Goal: Task Accomplishment & Management: Use online tool/utility

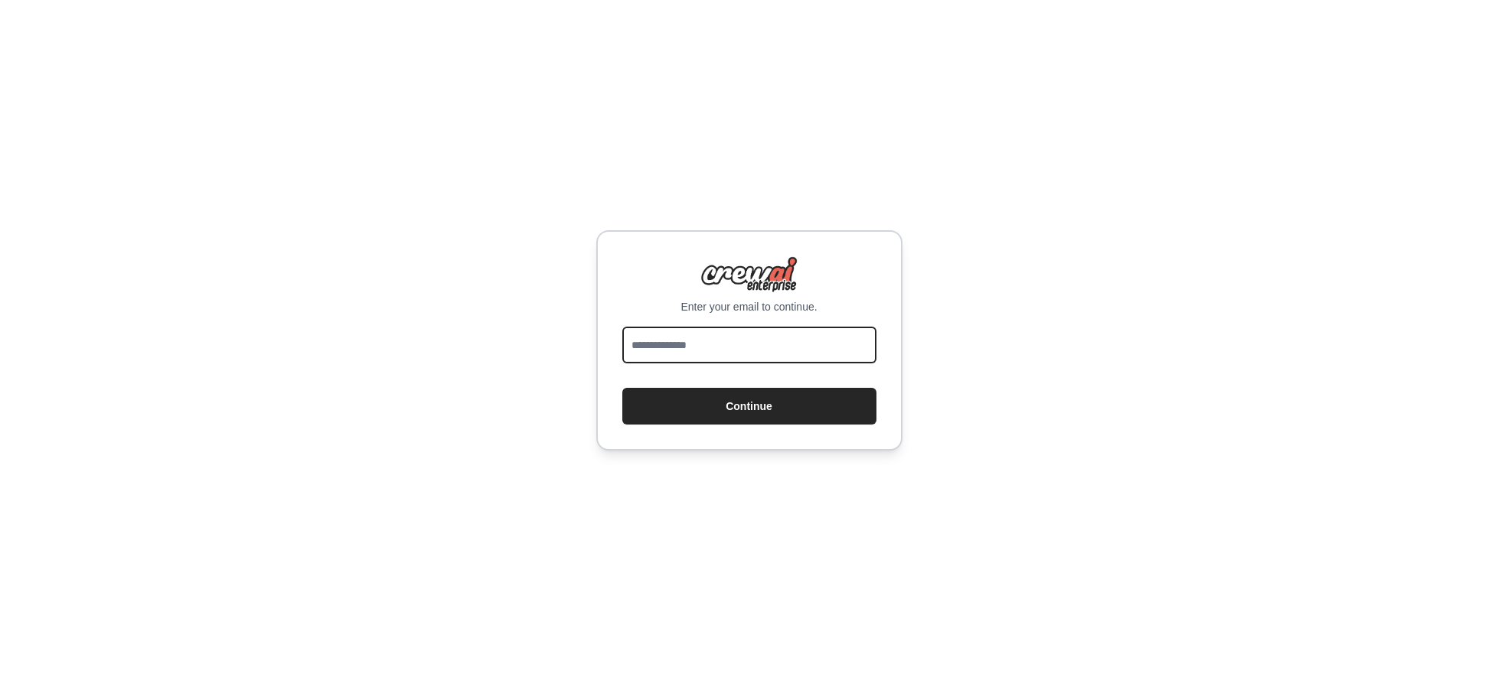
click at [718, 351] on input "email" at bounding box center [749, 345] width 254 height 37
type input "**********"
click at [622, 388] on button "Continue" at bounding box center [749, 406] width 254 height 37
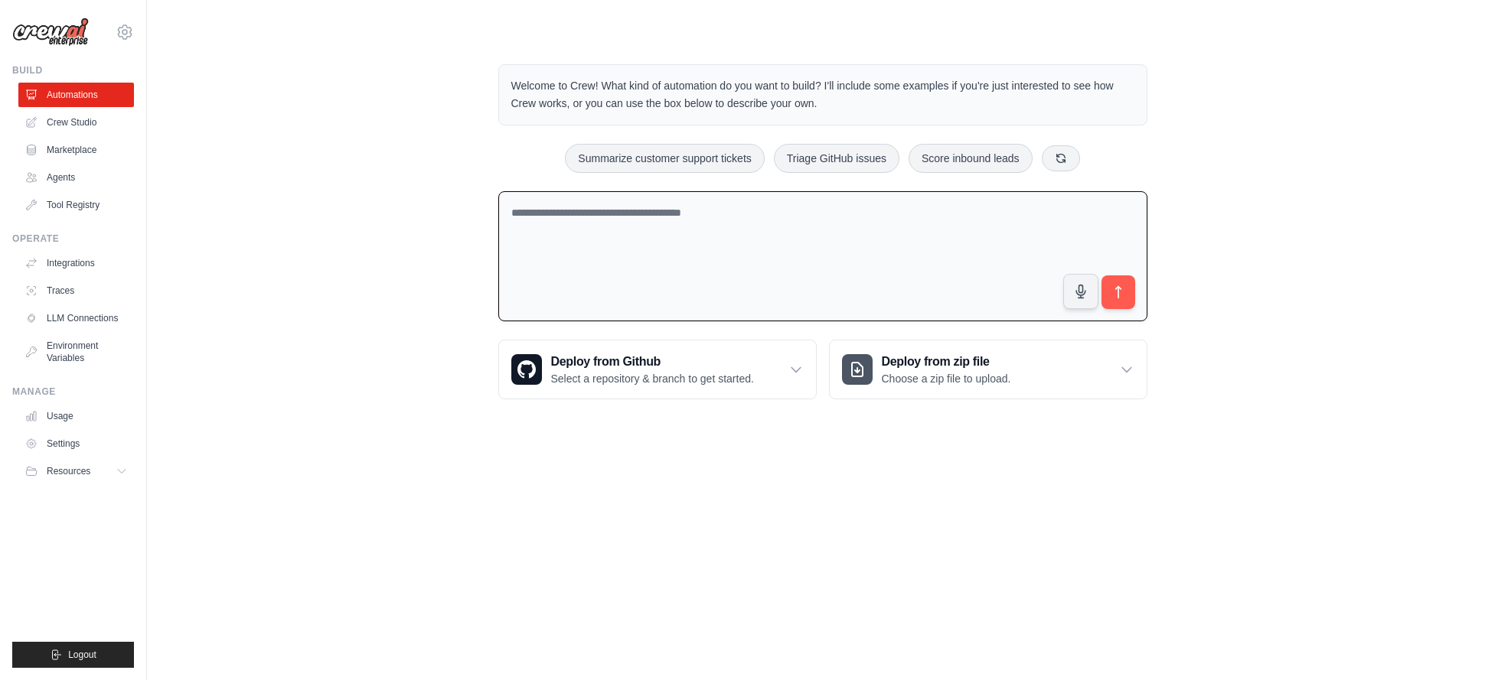
click at [620, 221] on textarea at bounding box center [822, 256] width 649 height 131
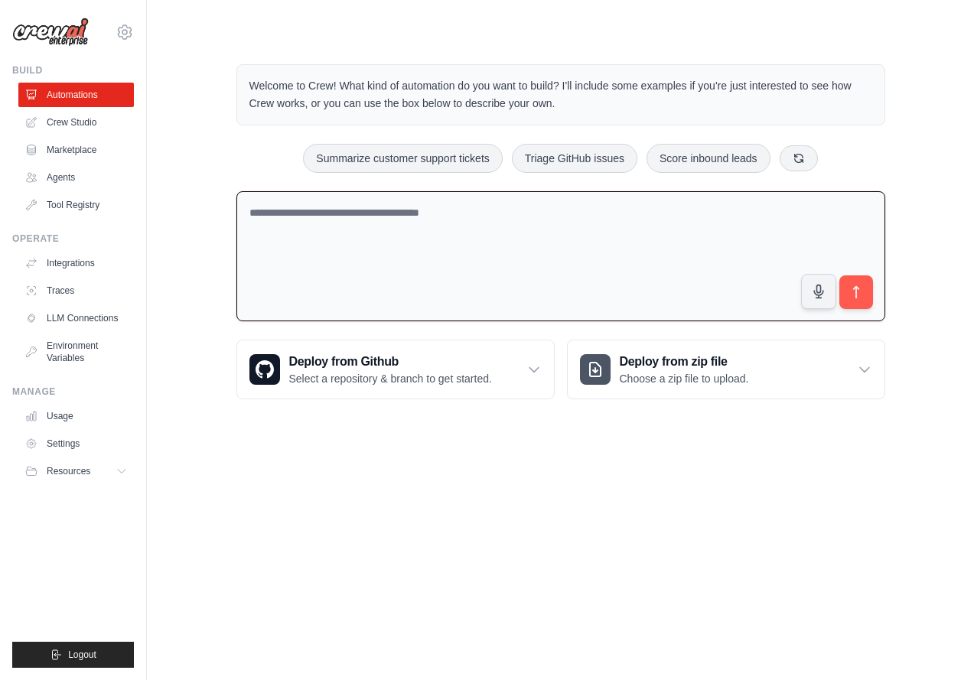
click at [488, 241] on textarea at bounding box center [560, 256] width 649 height 131
click at [60, 122] on link "Crew Studio" at bounding box center [78, 122] width 116 height 24
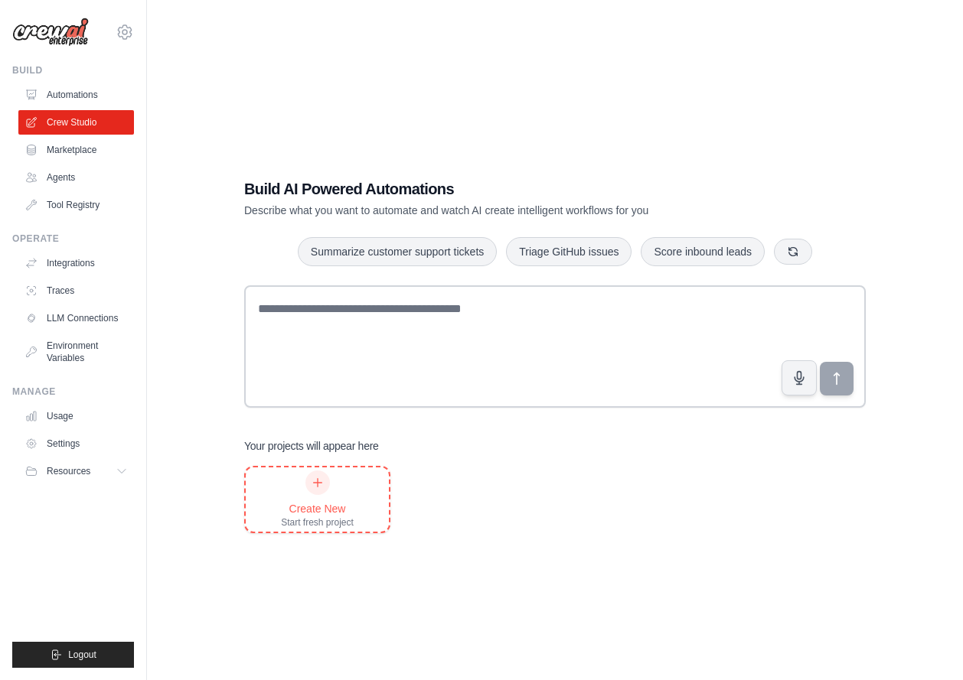
click at [310, 489] on div at bounding box center [317, 483] width 24 height 24
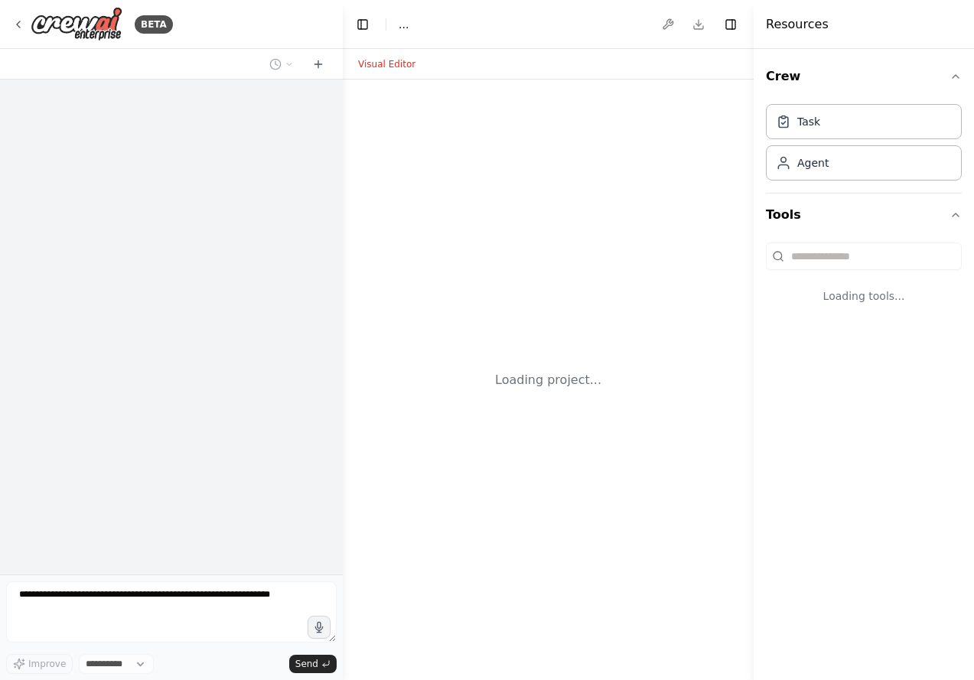
select select "****"
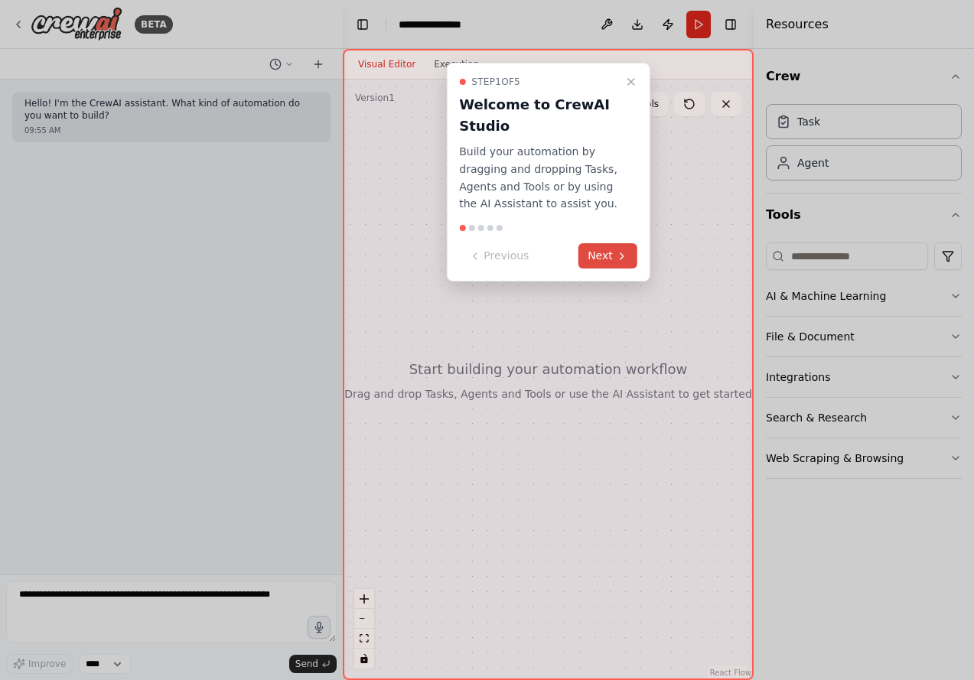
click at [615, 255] on button "Next" at bounding box center [608, 255] width 59 height 25
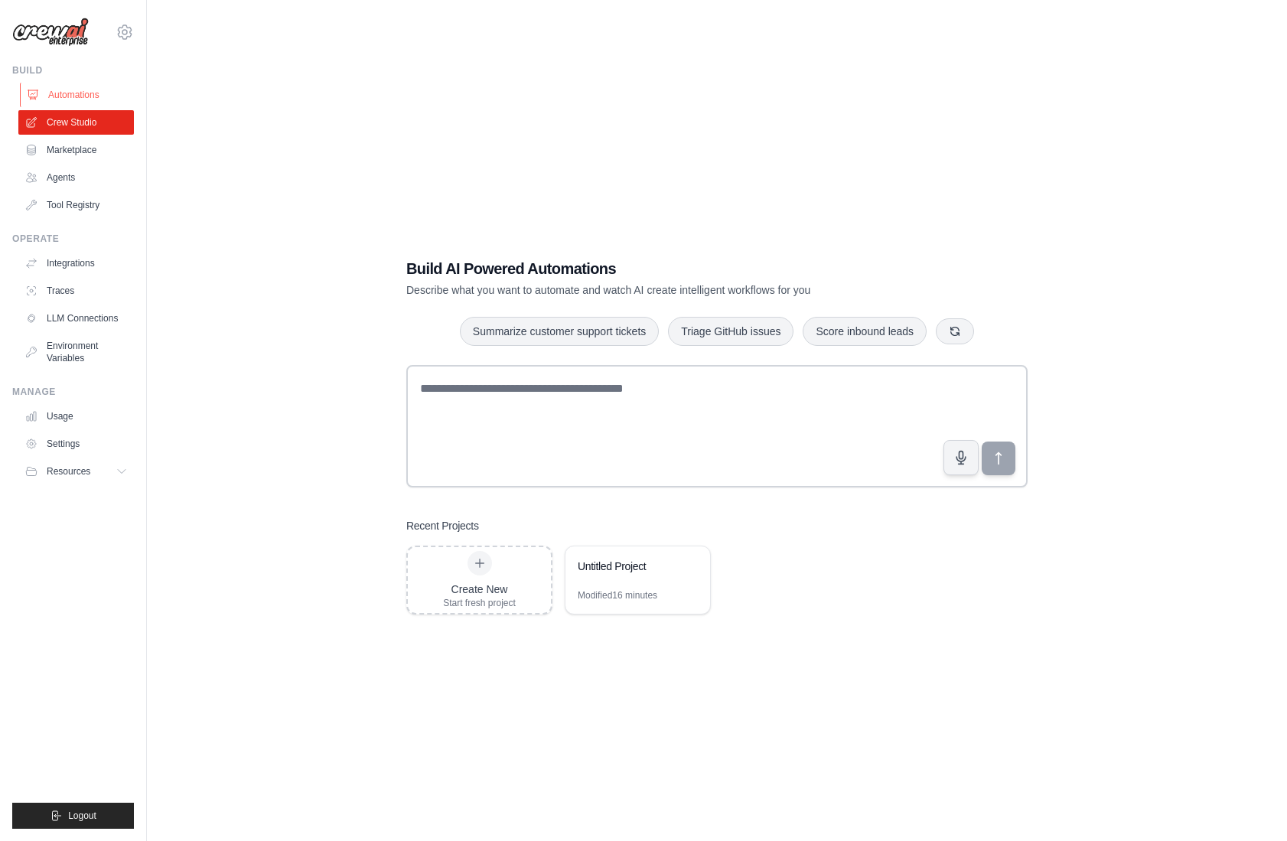
click at [62, 97] on link "Automations" at bounding box center [78, 95] width 116 height 24
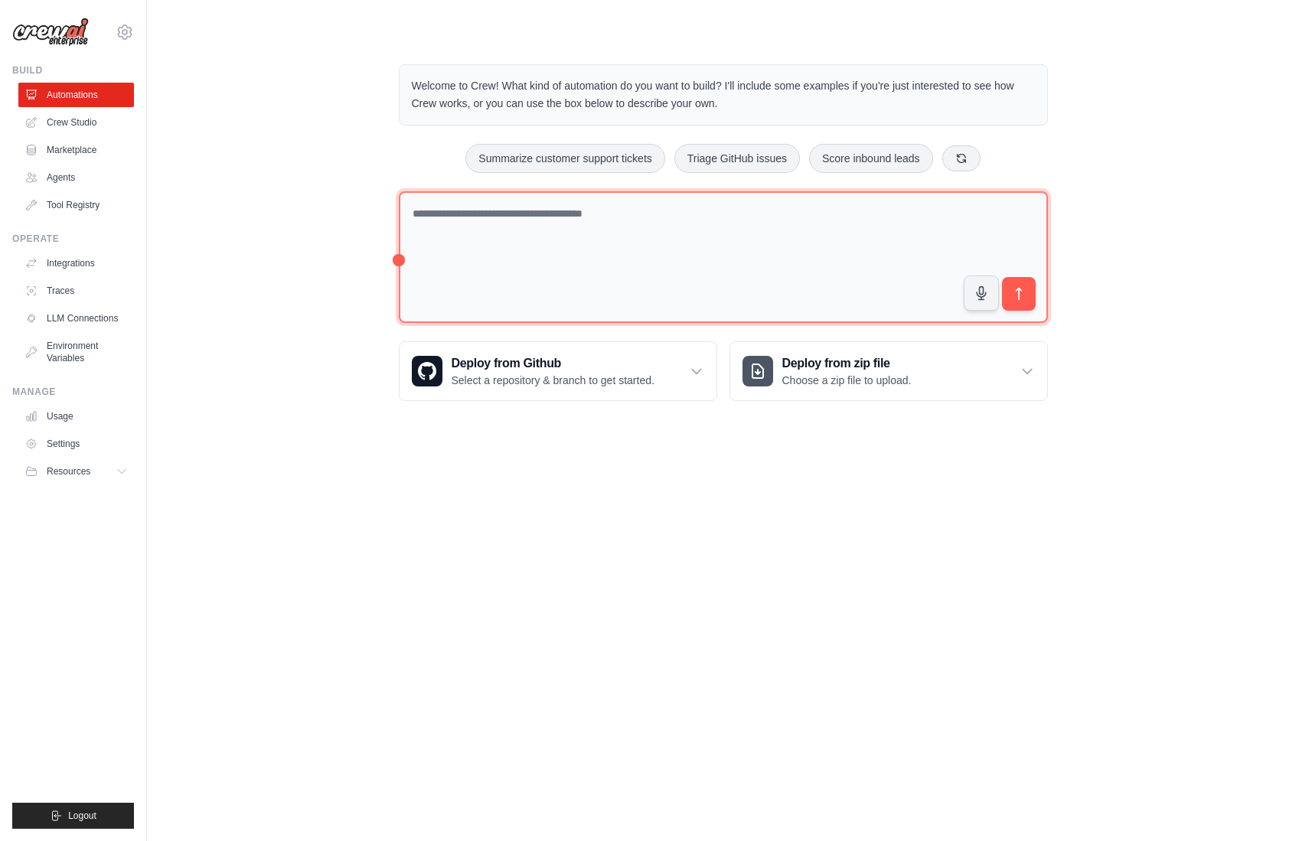
click at [487, 230] on textarea at bounding box center [723, 257] width 649 height 132
type textarea "**********"
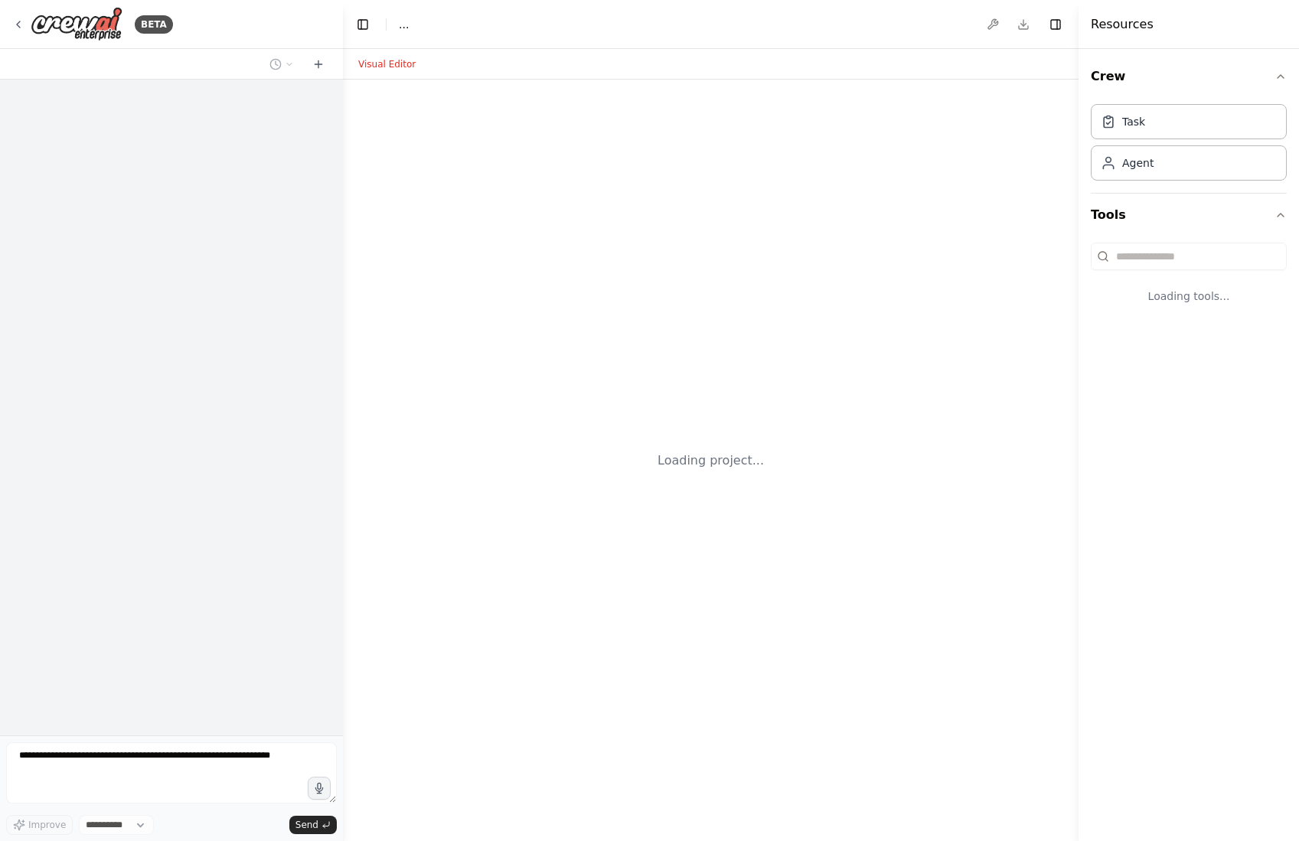
select select "****"
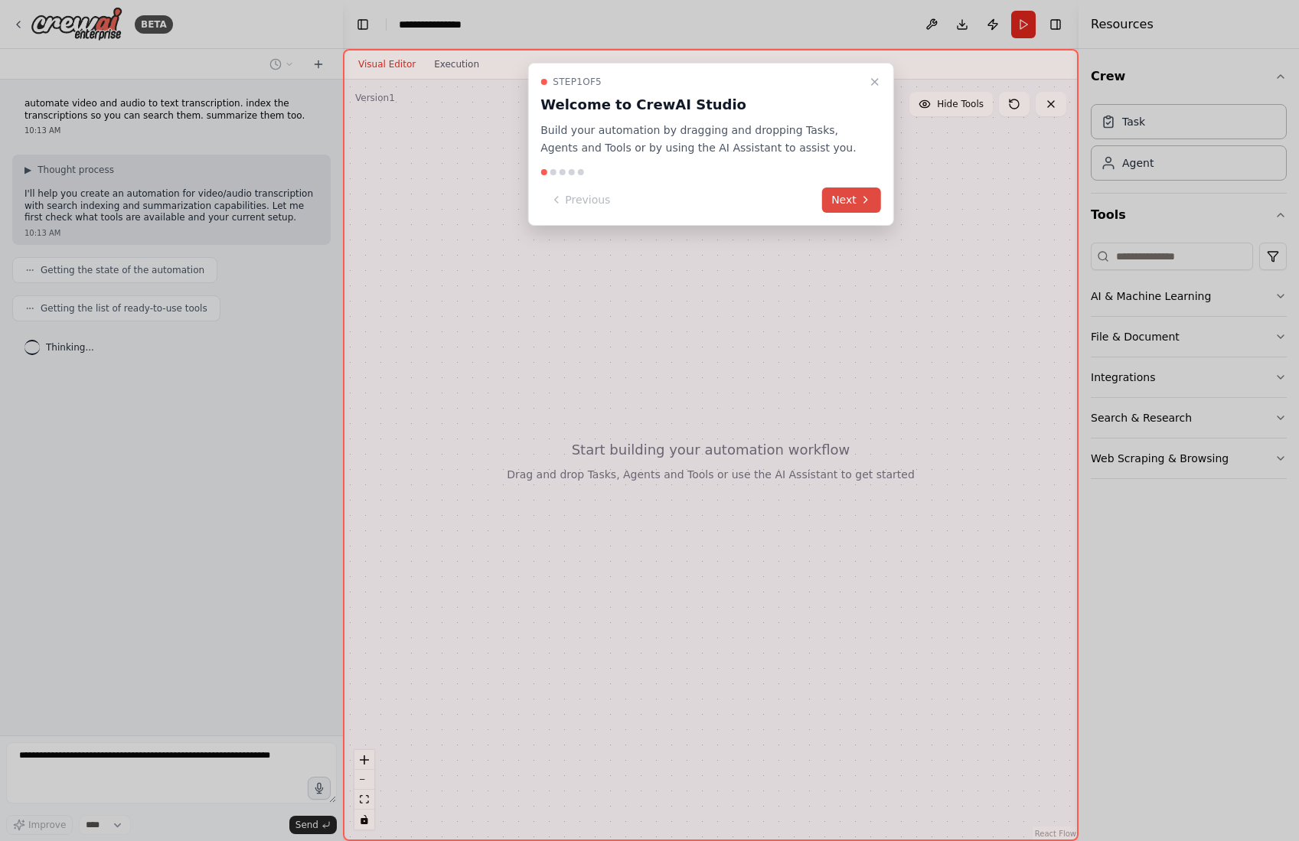
click at [852, 204] on button "Next" at bounding box center [851, 200] width 59 height 25
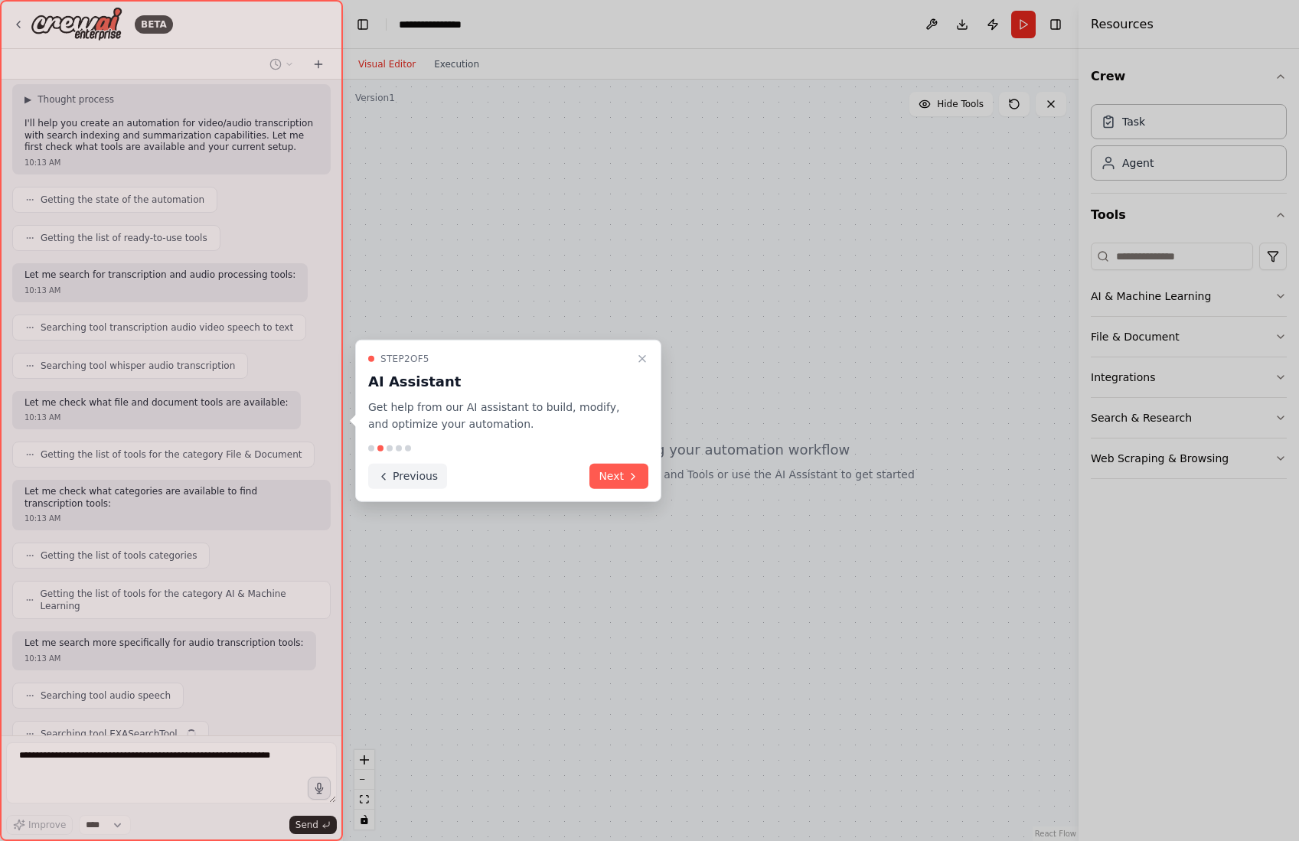
scroll to position [109, 0]
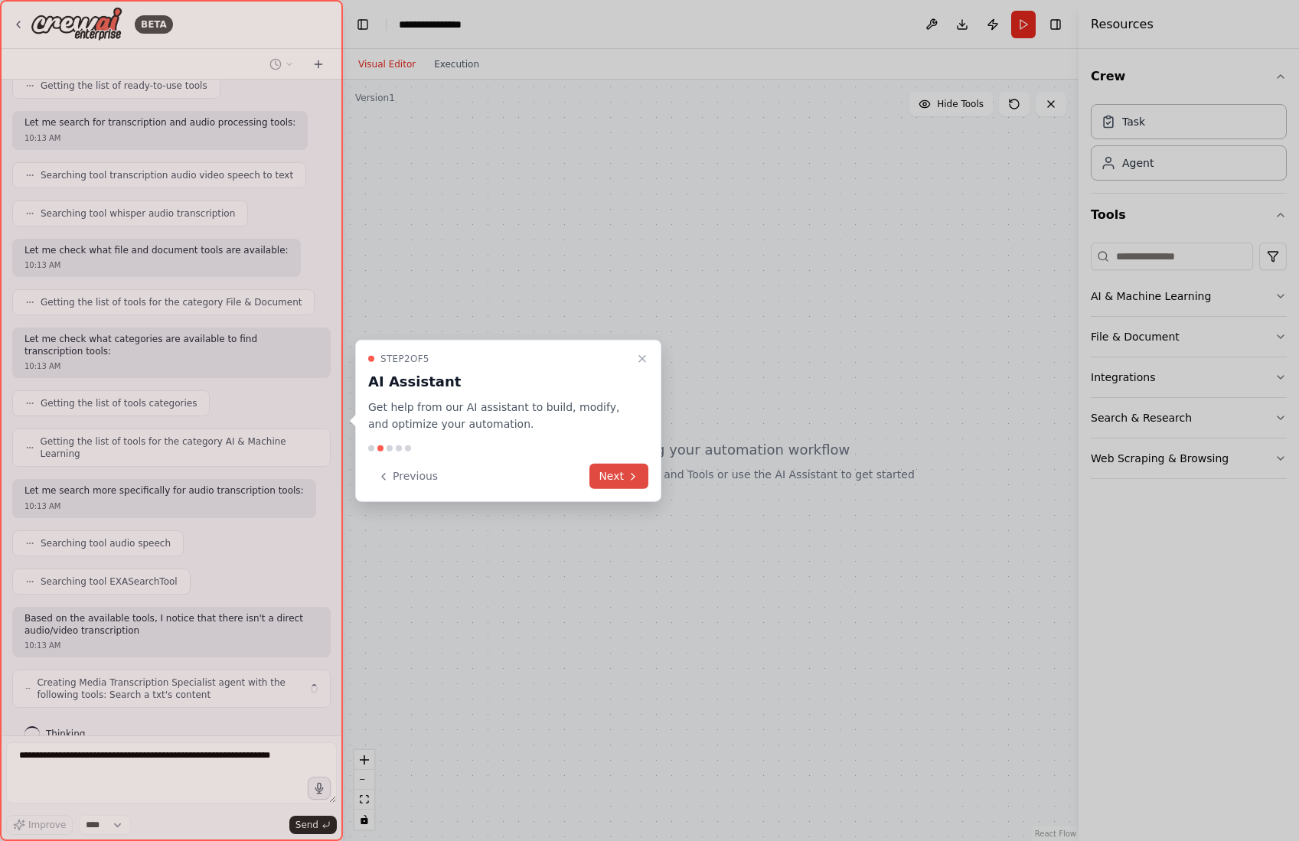
click at [626, 478] on button "Next" at bounding box center [618, 476] width 59 height 25
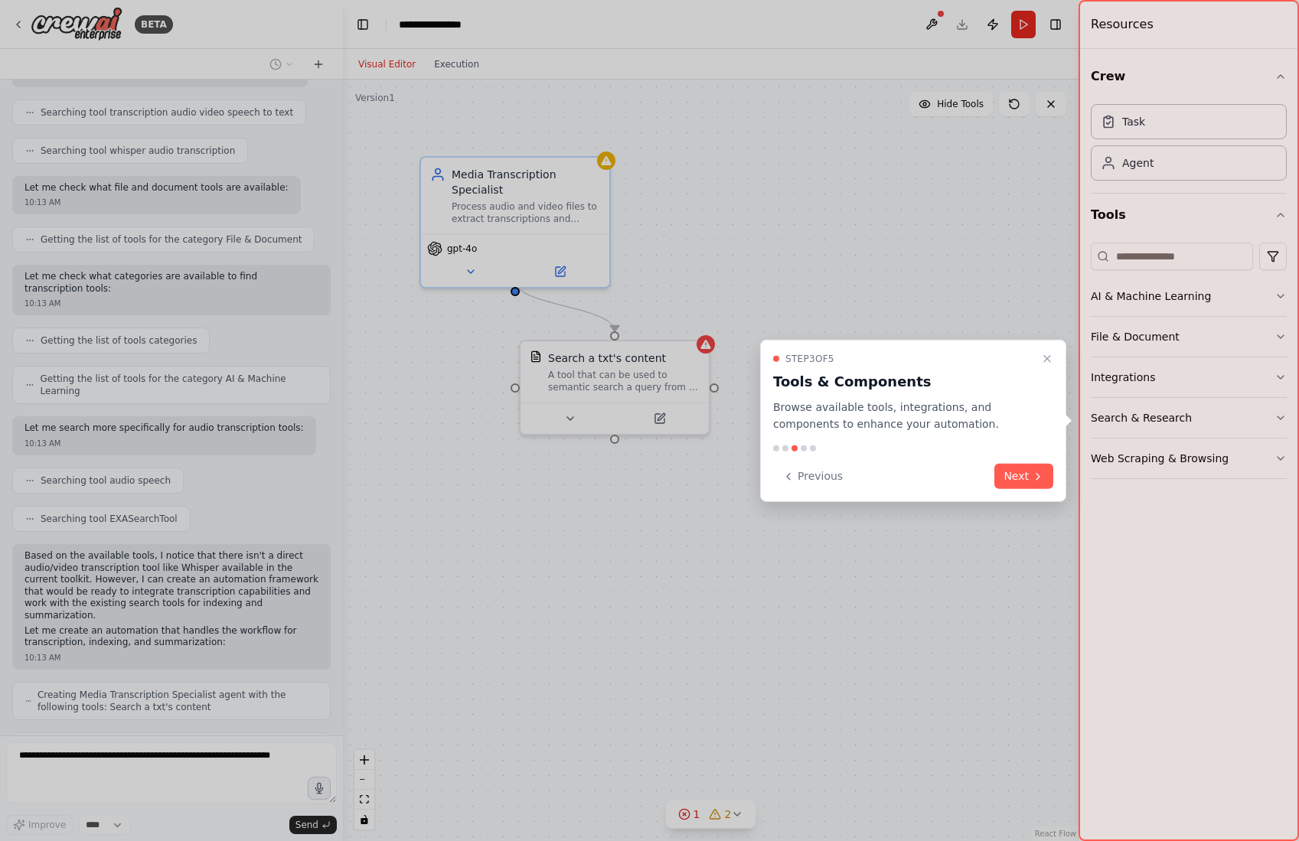
scroll to position [336, 0]
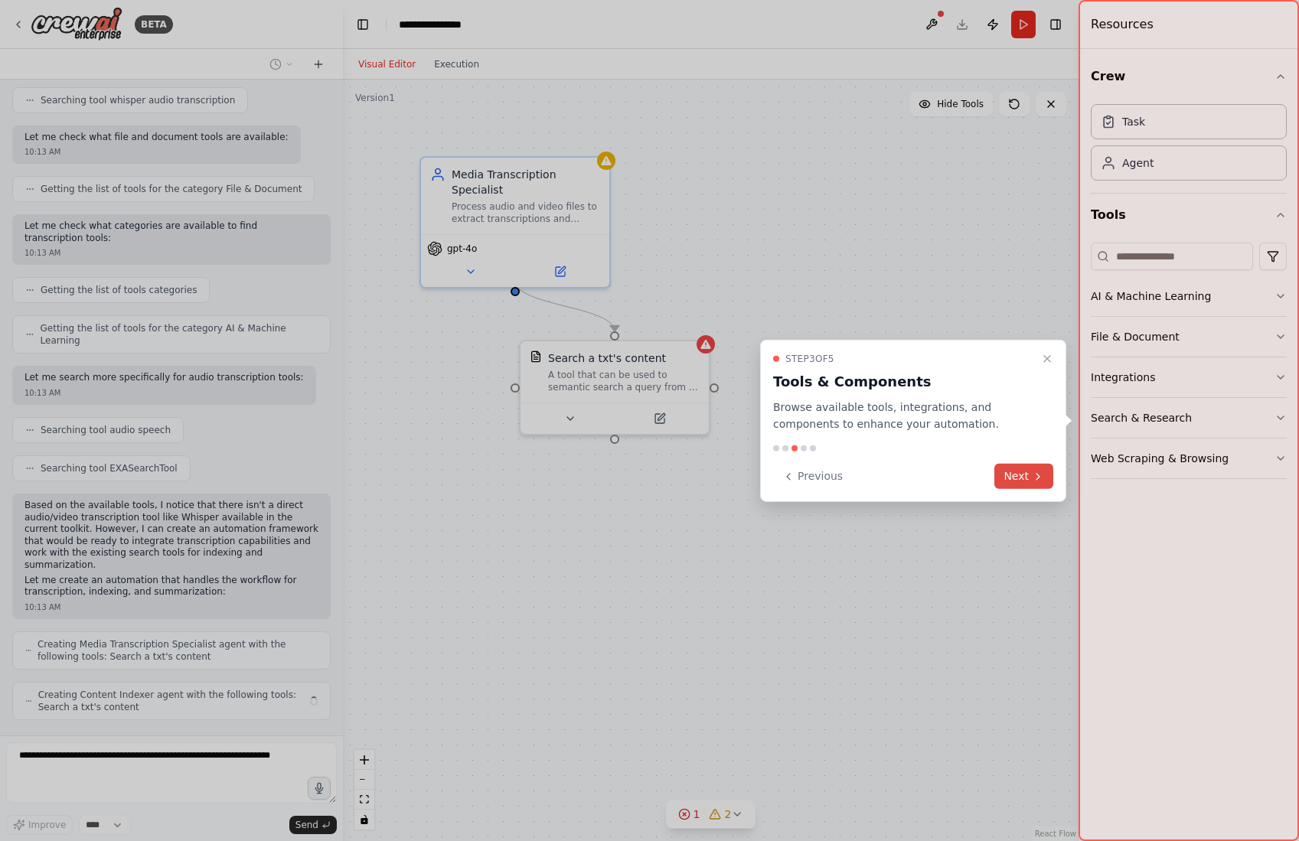
click at [1028, 478] on button "Next" at bounding box center [1023, 476] width 59 height 25
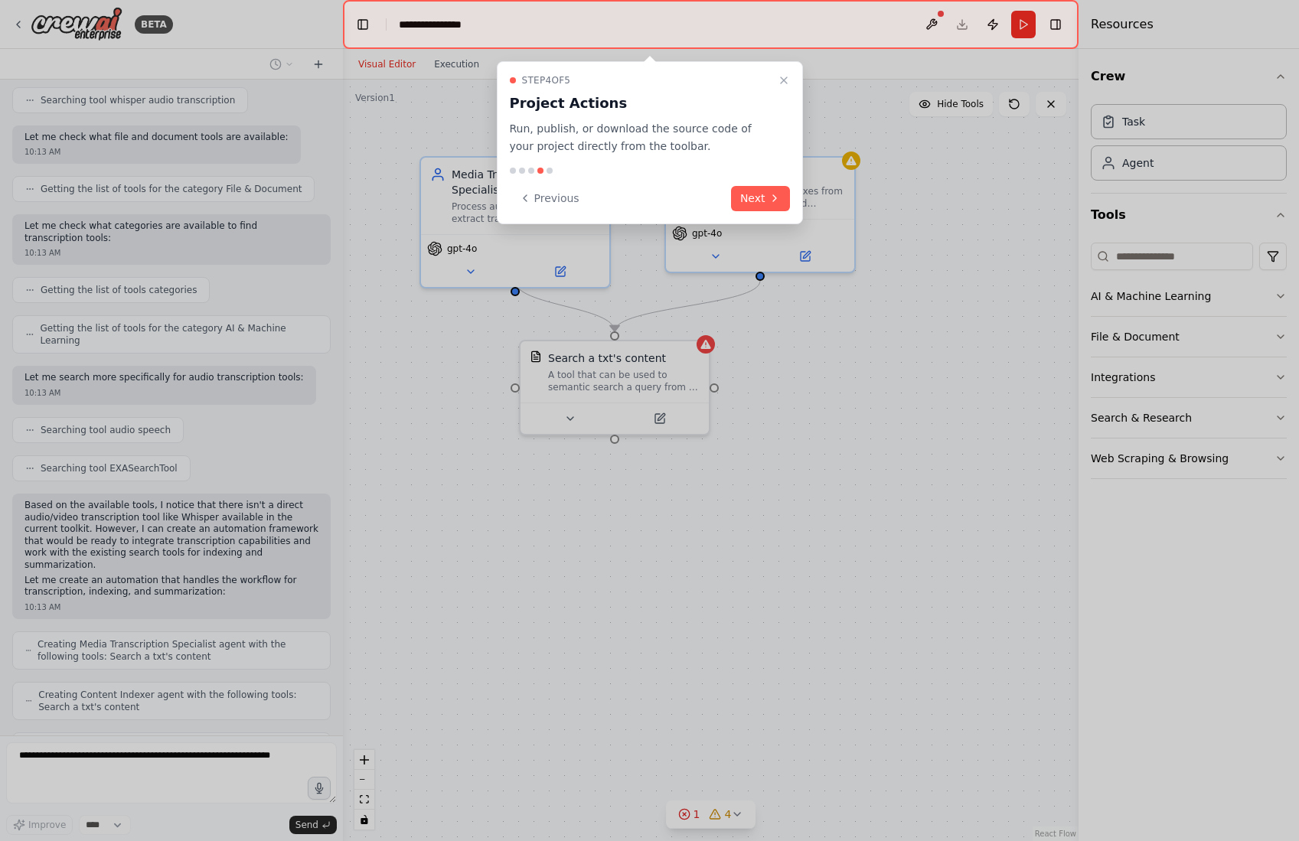
scroll to position [387, 0]
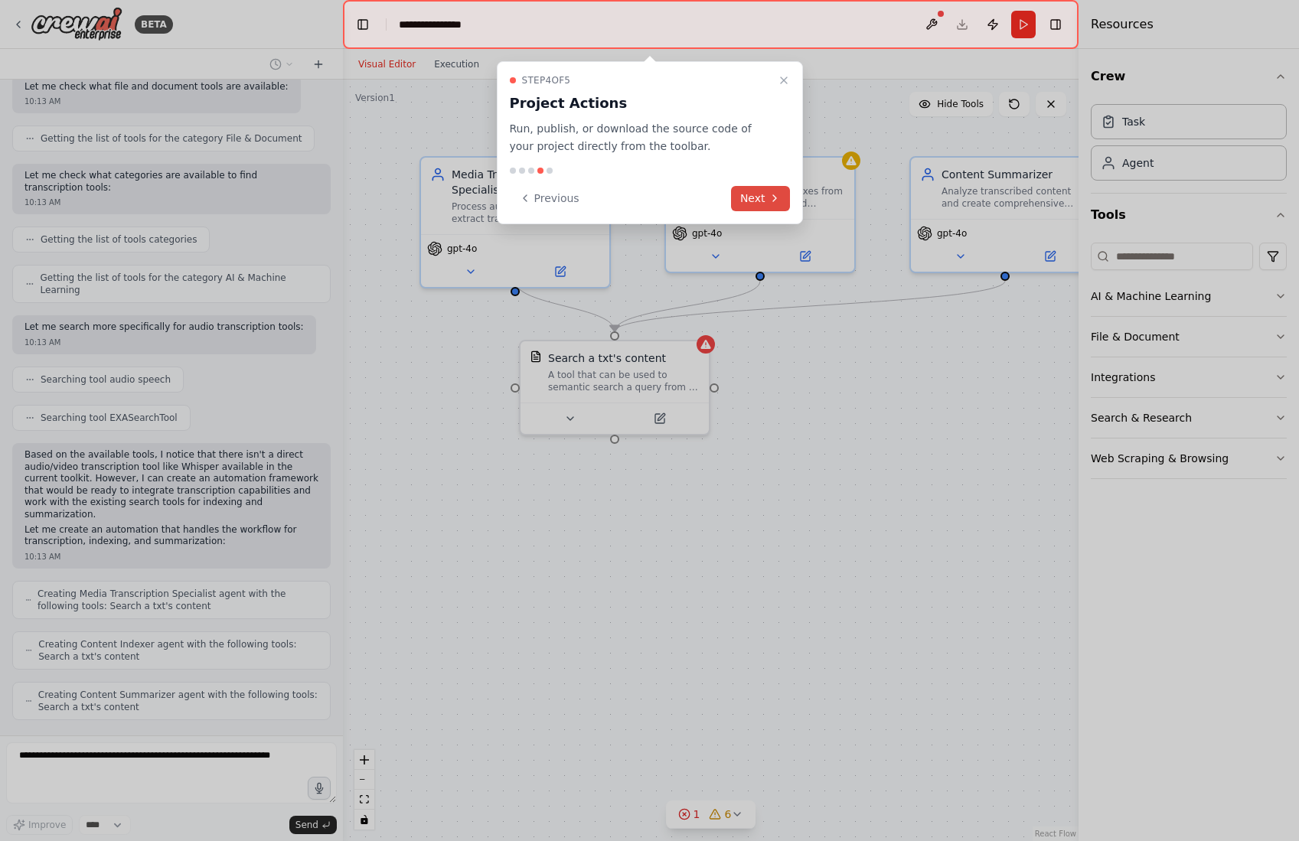
click at [749, 194] on button "Next" at bounding box center [760, 198] width 59 height 25
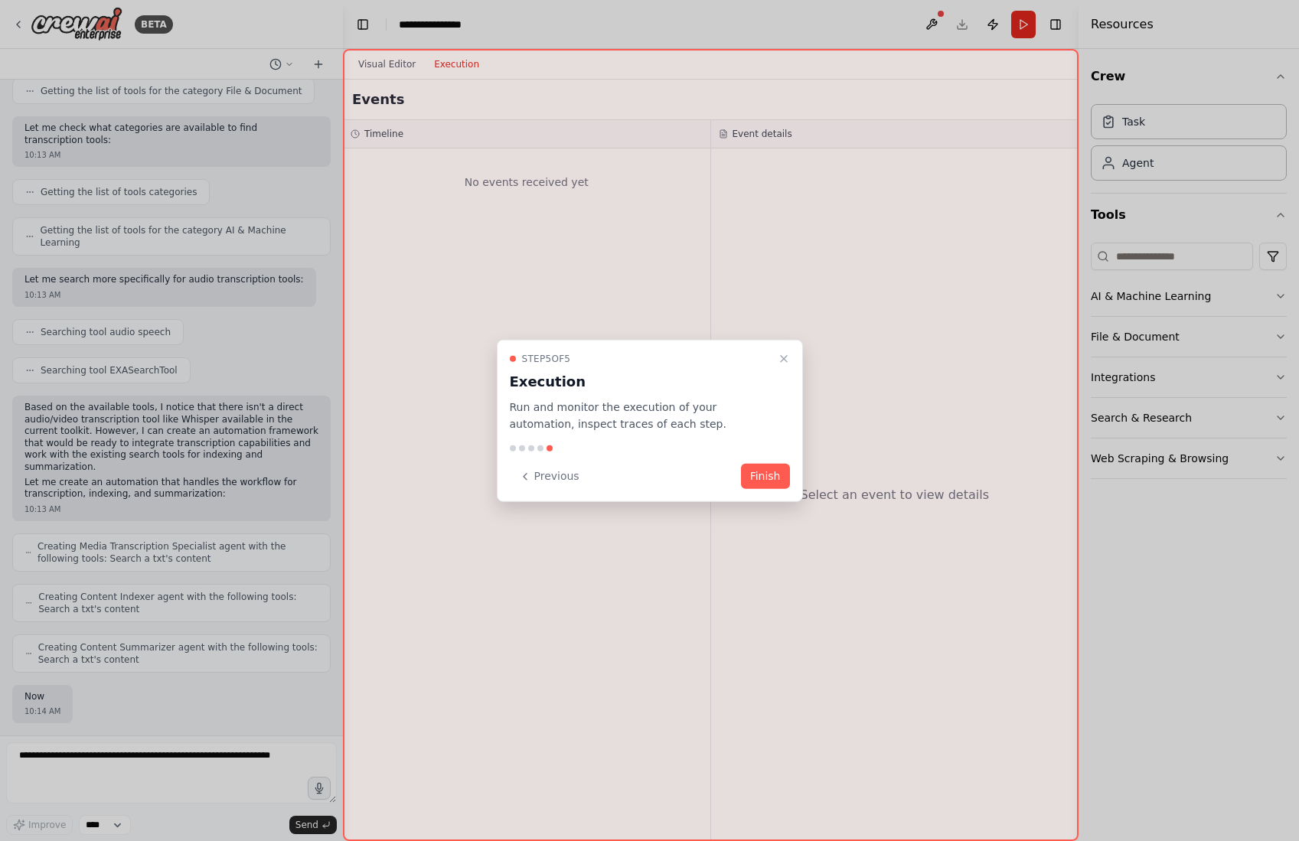
scroll to position [475, 0]
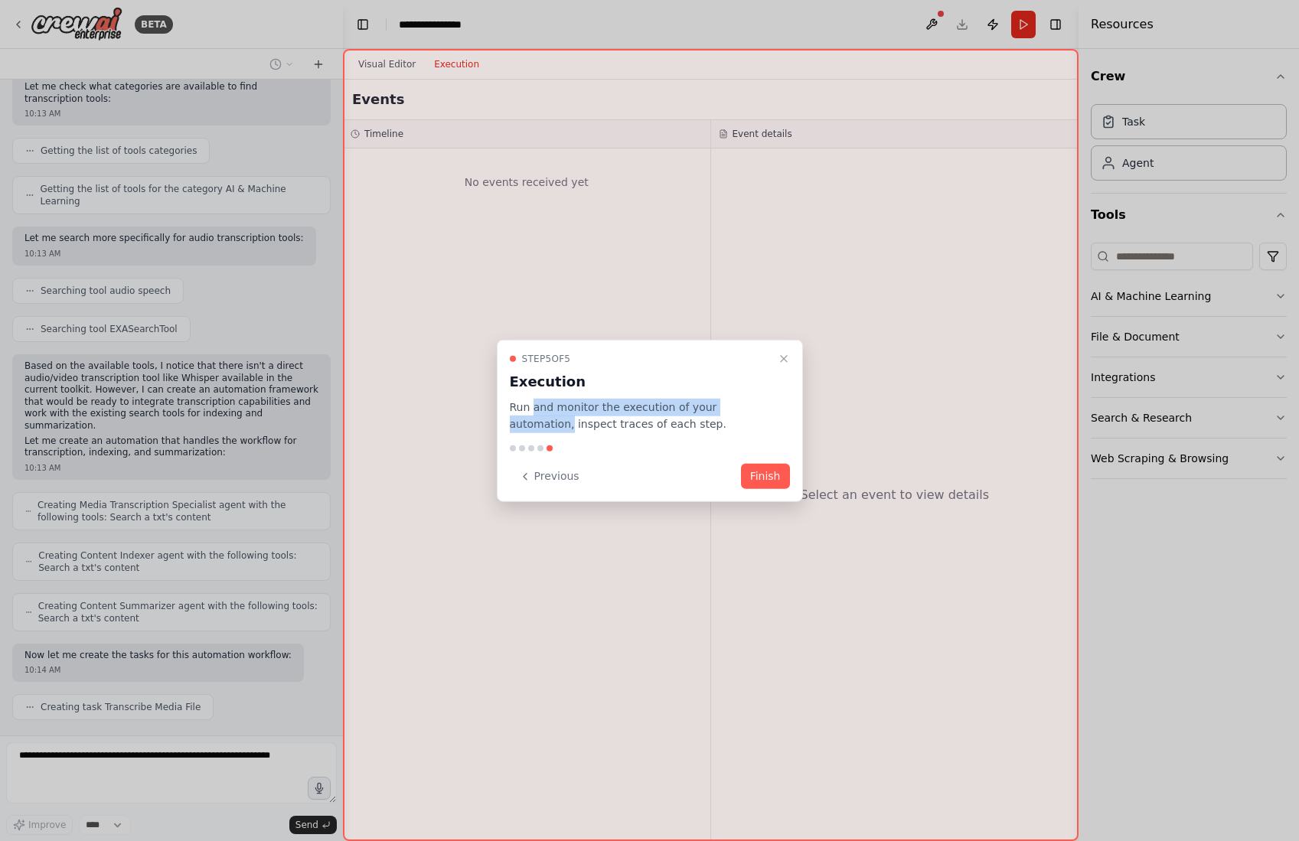
drag, startPoint x: 530, startPoint y: 413, endPoint x: 762, endPoint y: 413, distance: 231.1
click at [762, 413] on p "Run and monitor the execution of your automation, inspect traces of each step." at bounding box center [641, 415] width 262 height 35
drag, startPoint x: 762, startPoint y: 413, endPoint x: 765, endPoint y: 482, distance: 69.8
click at [765, 482] on button "Finish" at bounding box center [765, 476] width 49 height 25
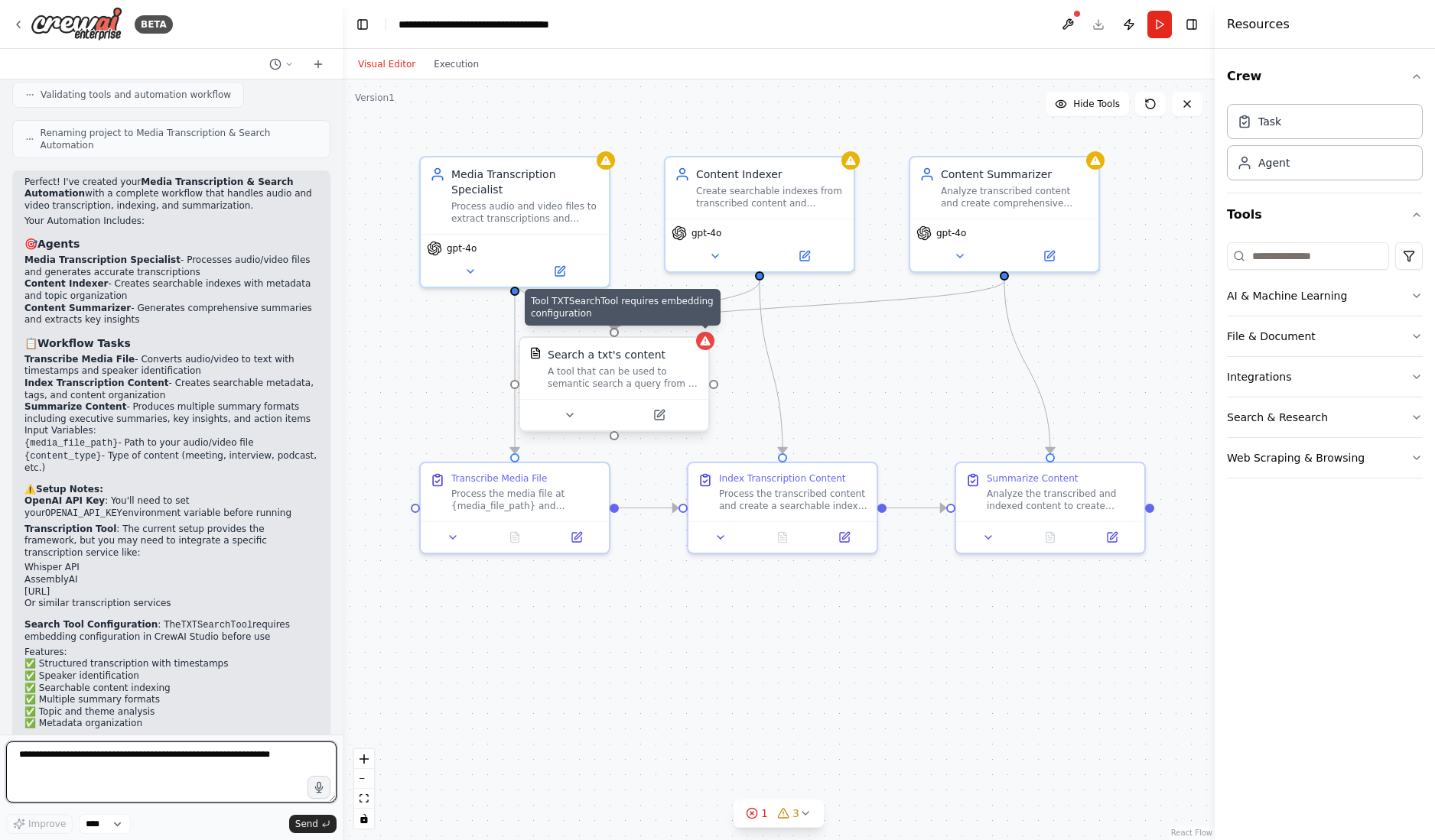
scroll to position [1264, 0]
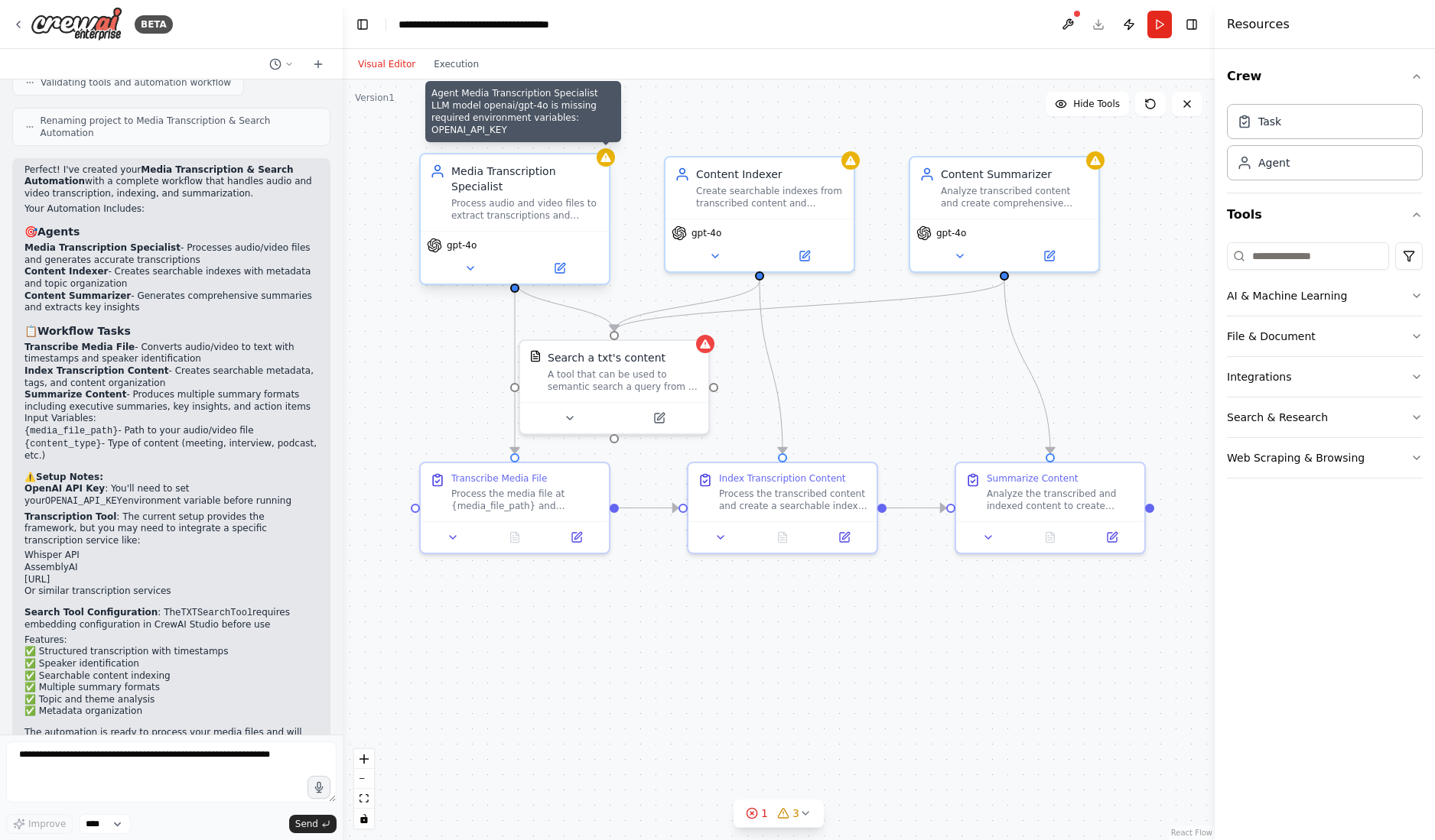
click at [606, 165] on div at bounding box center [606, 157] width 18 height 18
click at [610, 165] on div at bounding box center [606, 157] width 18 height 18
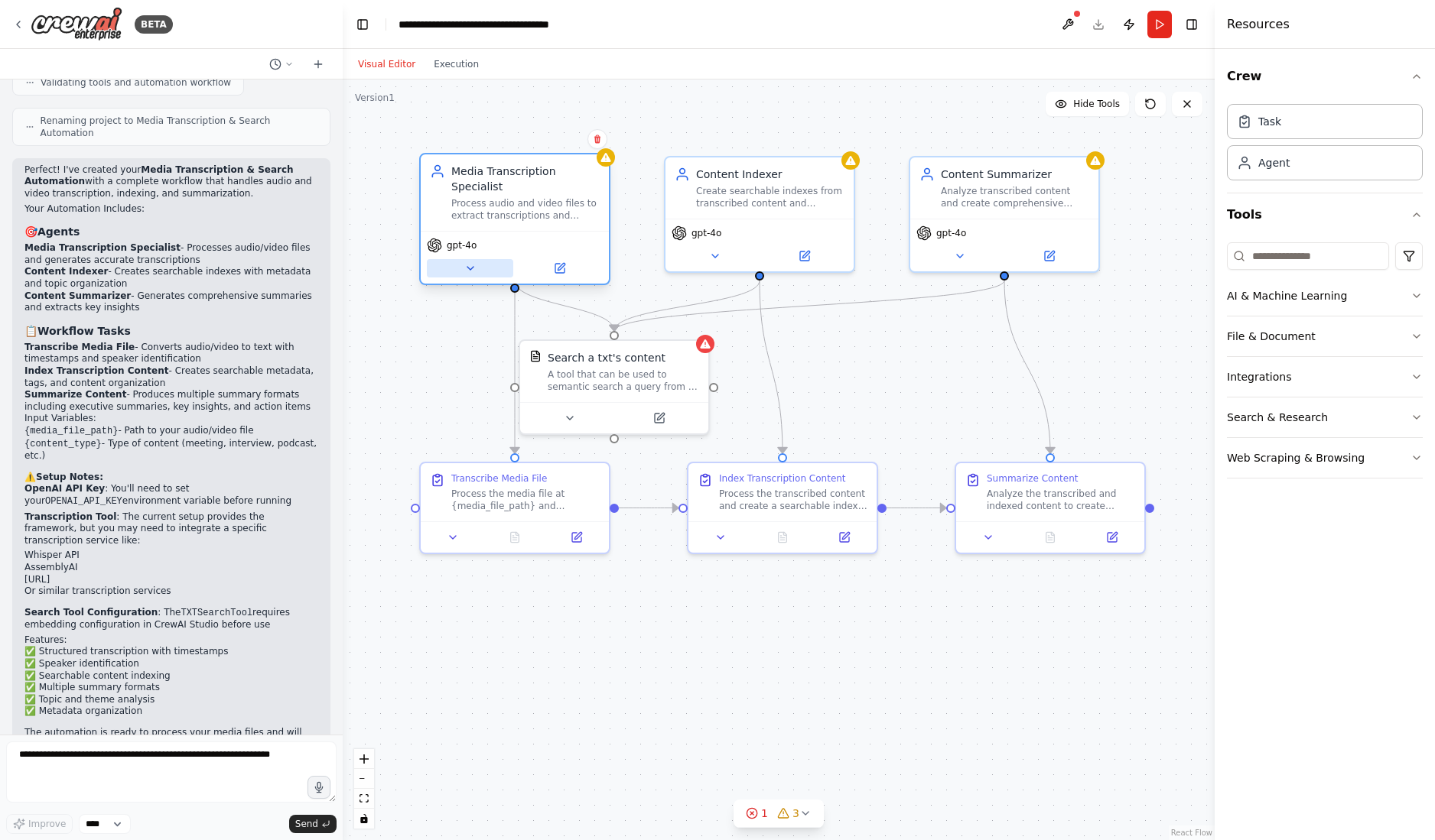
click at [469, 263] on icon at bounding box center [471, 269] width 12 height 12
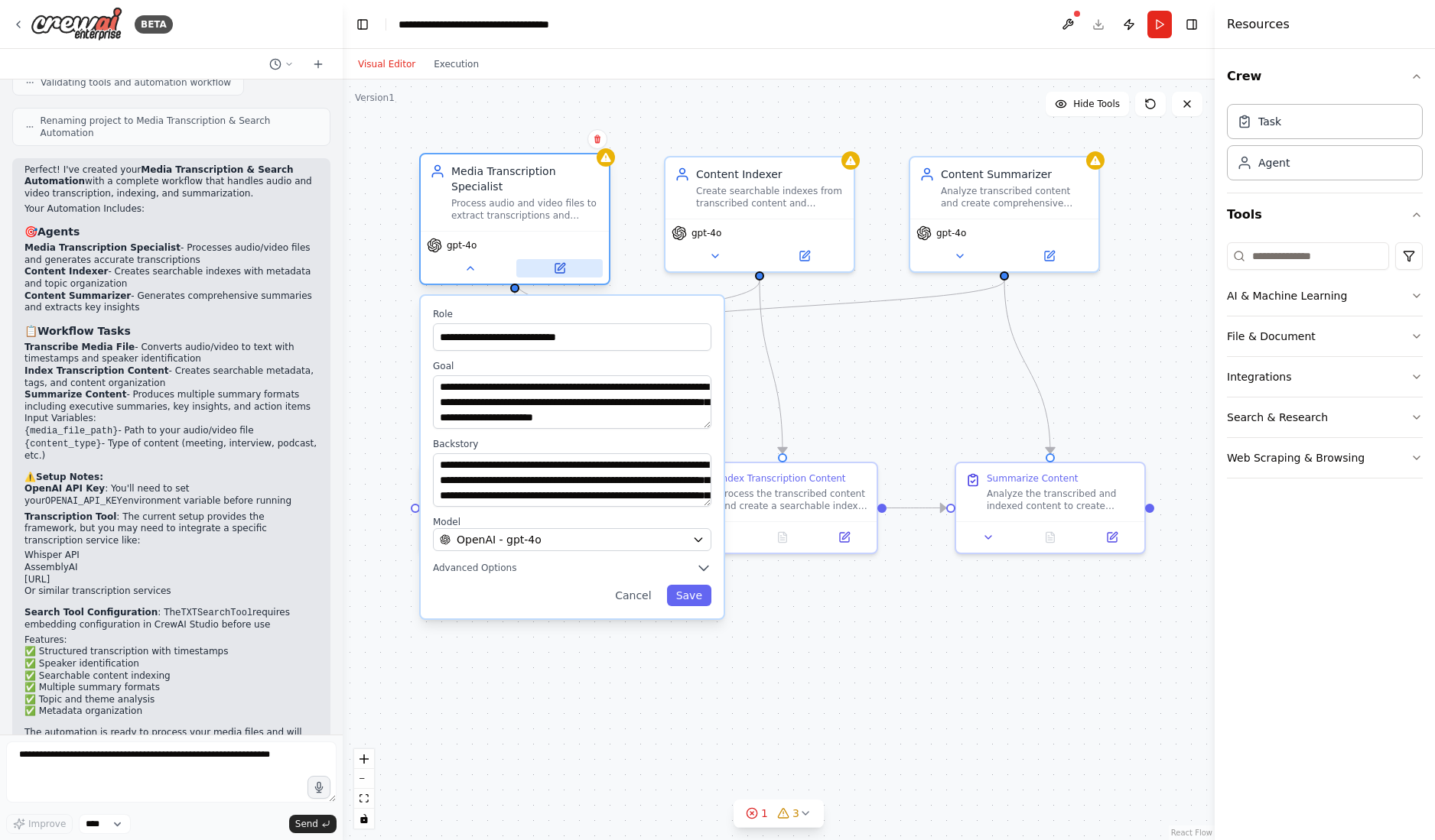
click at [561, 264] on icon at bounding box center [560, 268] width 9 height 9
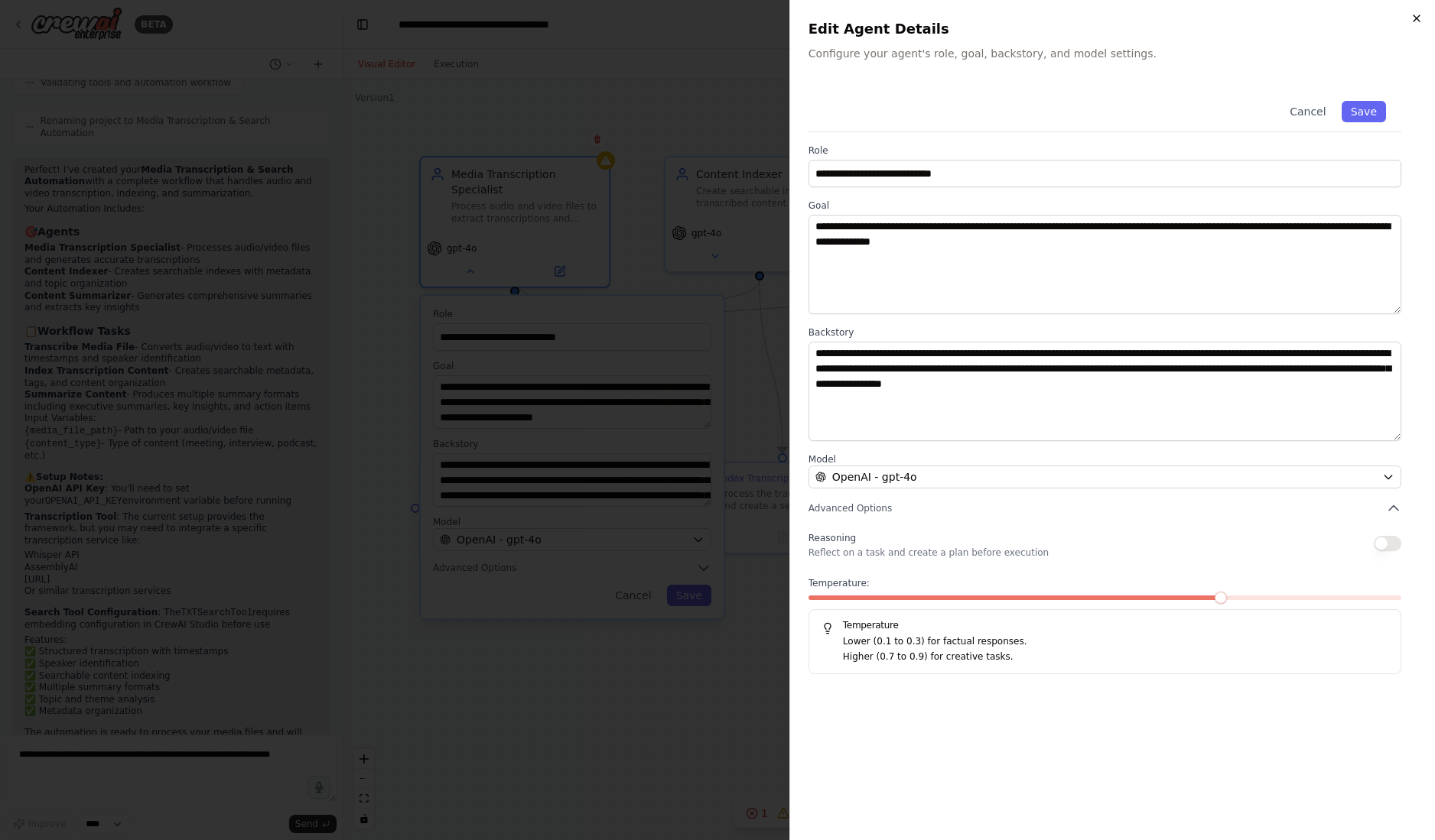
click at [1297, 19] on icon "button" at bounding box center [1416, 18] width 12 height 12
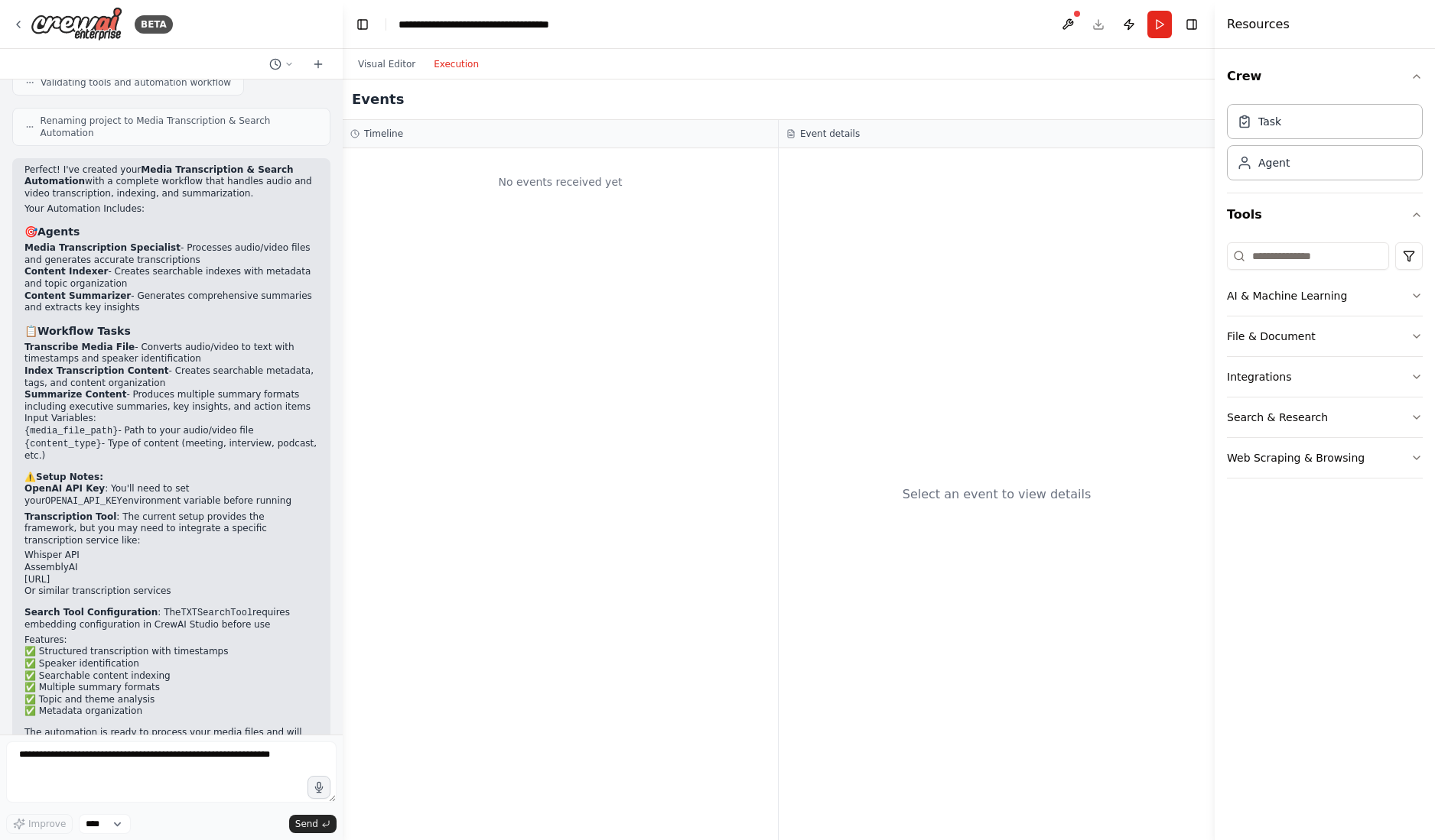
click at [458, 66] on button "Execution" at bounding box center [457, 64] width 64 height 18
click at [380, 66] on button "Visual Editor" at bounding box center [387, 64] width 76 height 18
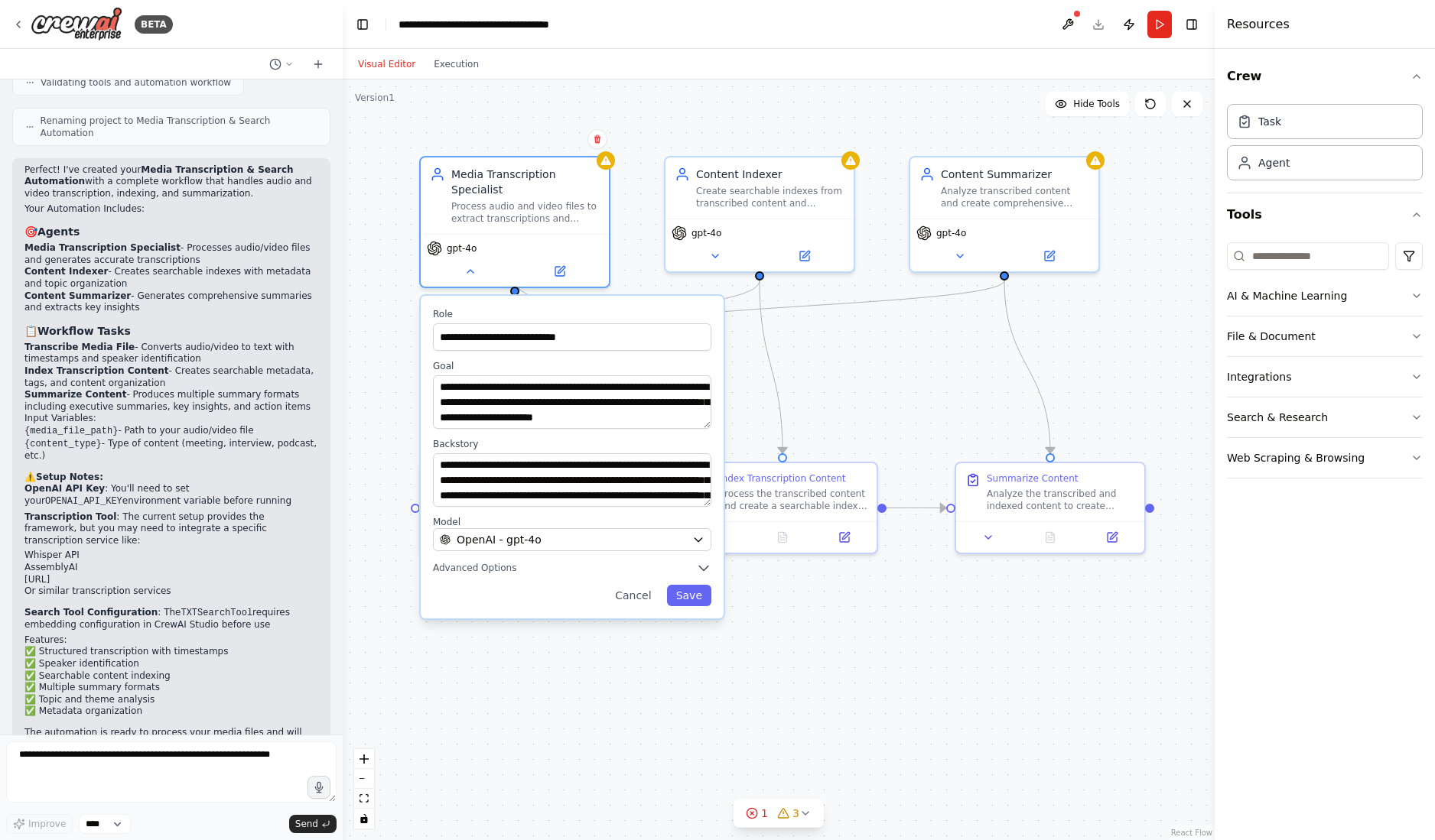
click at [1076, 15] on div at bounding box center [1076, 13] width 9 height 9
click at [1071, 25] on button at bounding box center [1067, 25] width 24 height 28
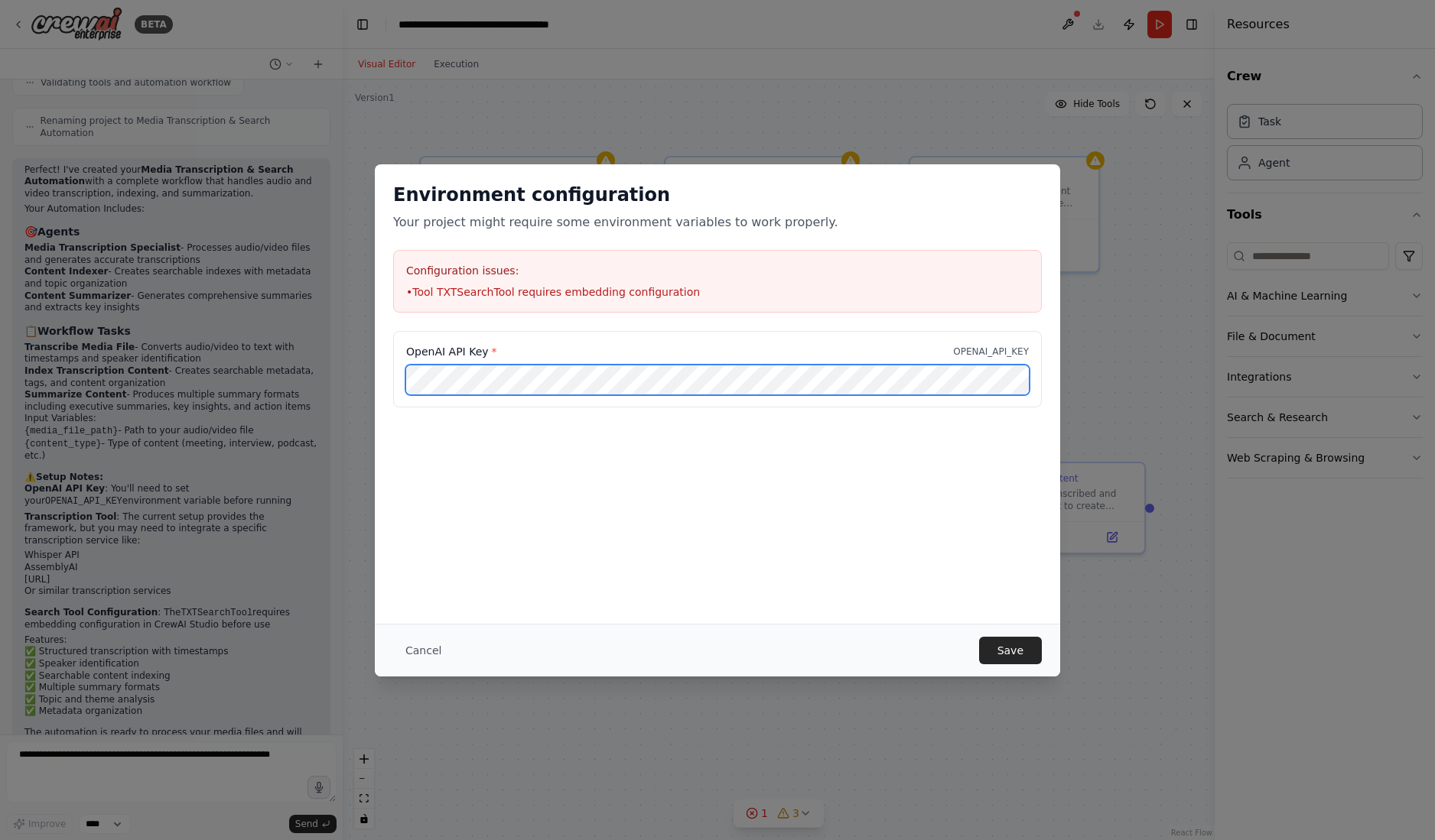
scroll to position [0, 129]
click at [1004, 380] on body "BETA automate video and audio to text transcription. index the transcriptions s…" at bounding box center [718, 420] width 1435 height 840
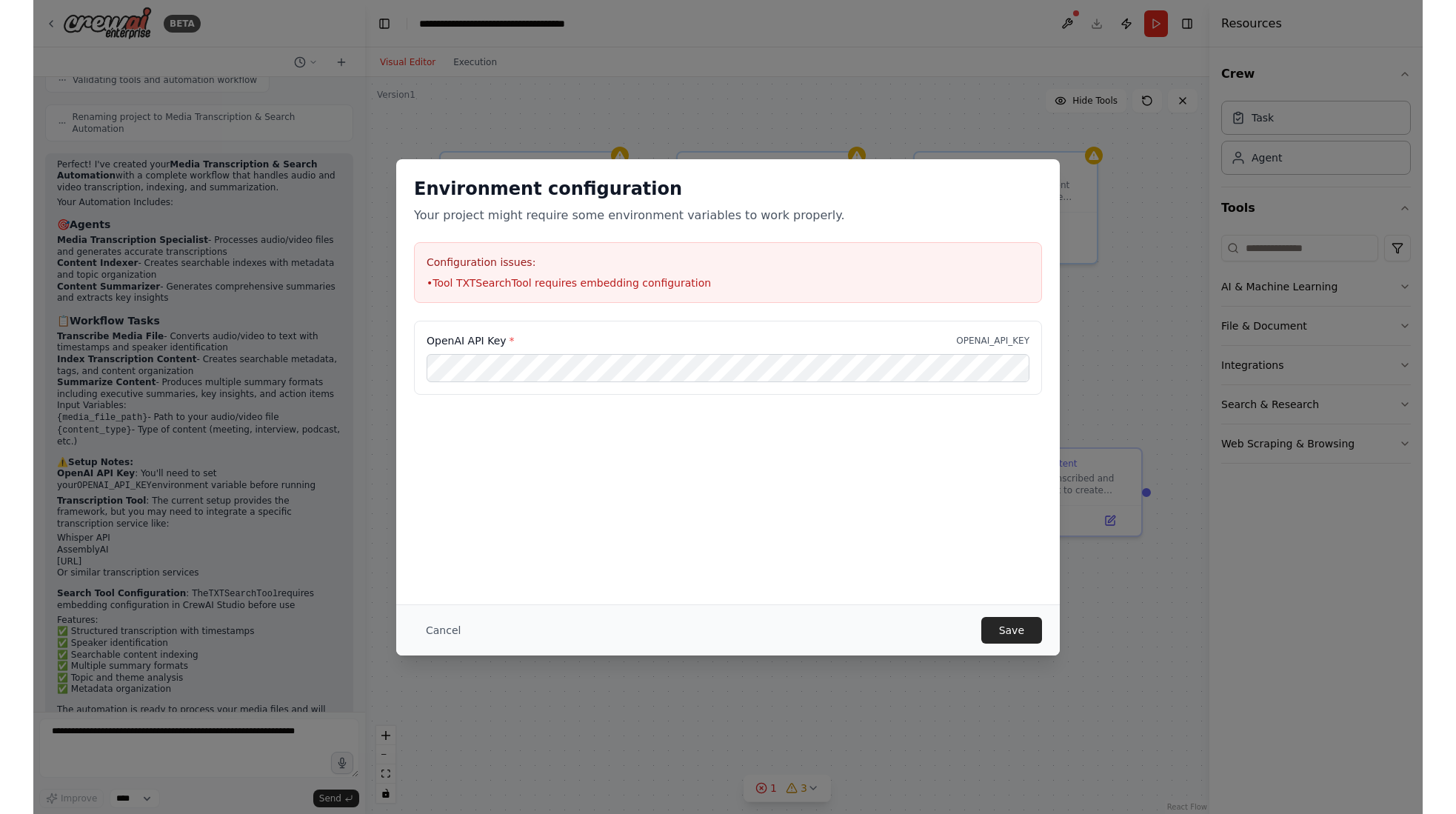
scroll to position [0, 0]
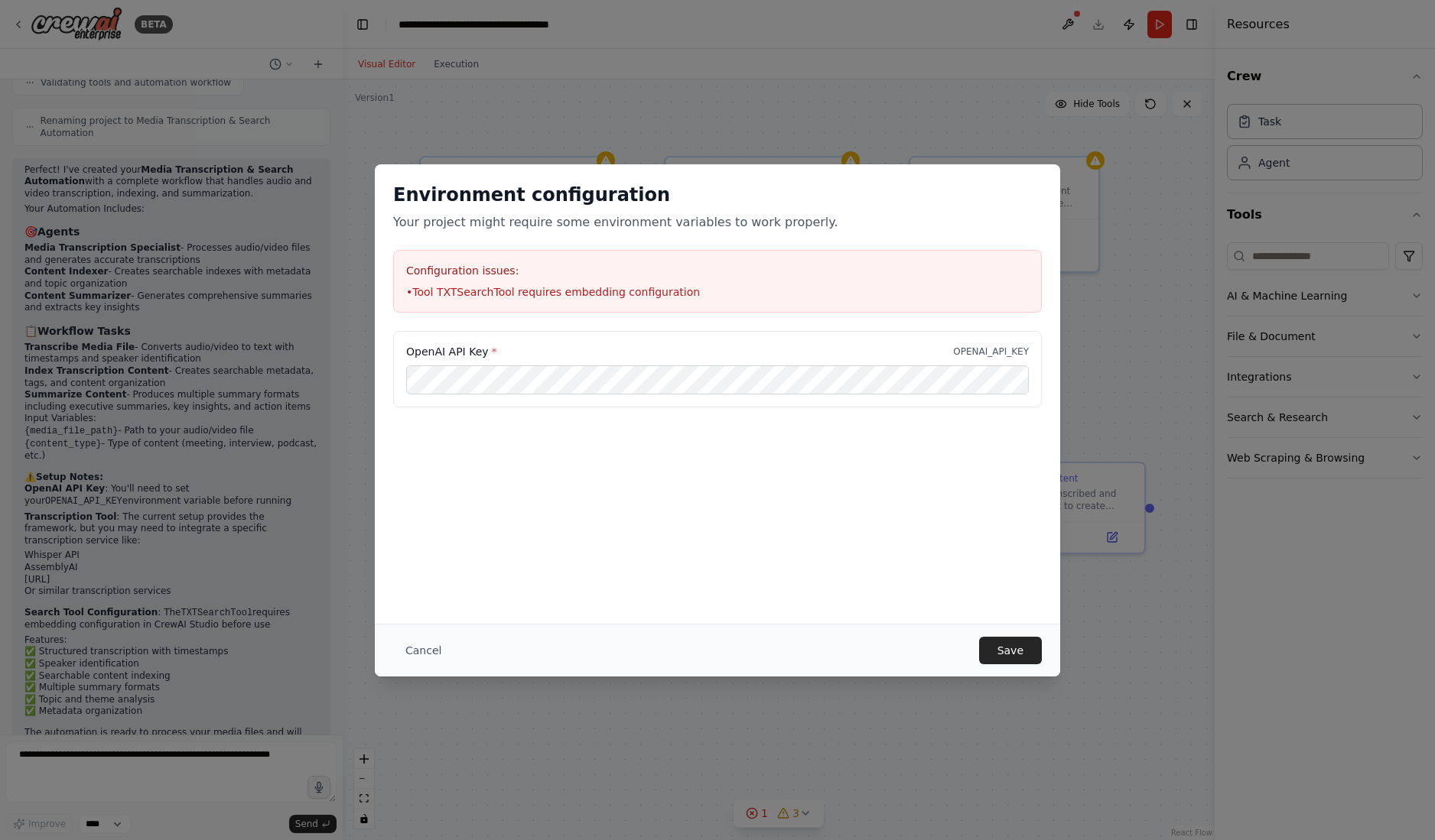
click at [905, 454] on div "OpenAI API Key * OPENAI_API_KEY" at bounding box center [718, 407] width 686 height 153
click at [1018, 649] on button "Save" at bounding box center [1010, 651] width 63 height 28
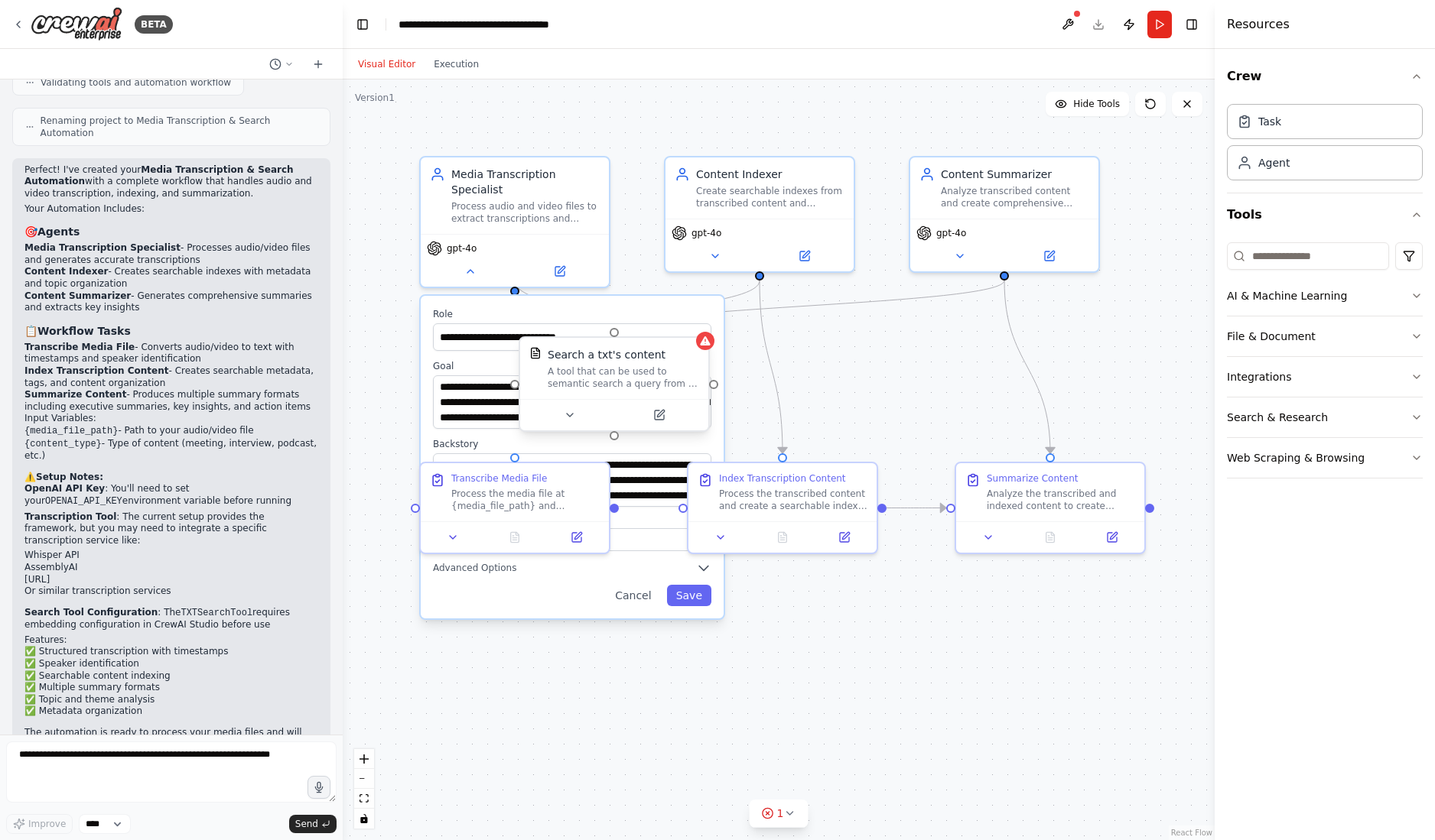
click at [638, 387] on div "A tool that can be used to semantic search a query from a txt's content." at bounding box center [624, 378] width 152 height 24
click at [708, 351] on div "Search a txt's content A tool that can be used to semantic search a query from …" at bounding box center [614, 368] width 188 height 61
click at [1066, 22] on button at bounding box center [1067, 25] width 24 height 28
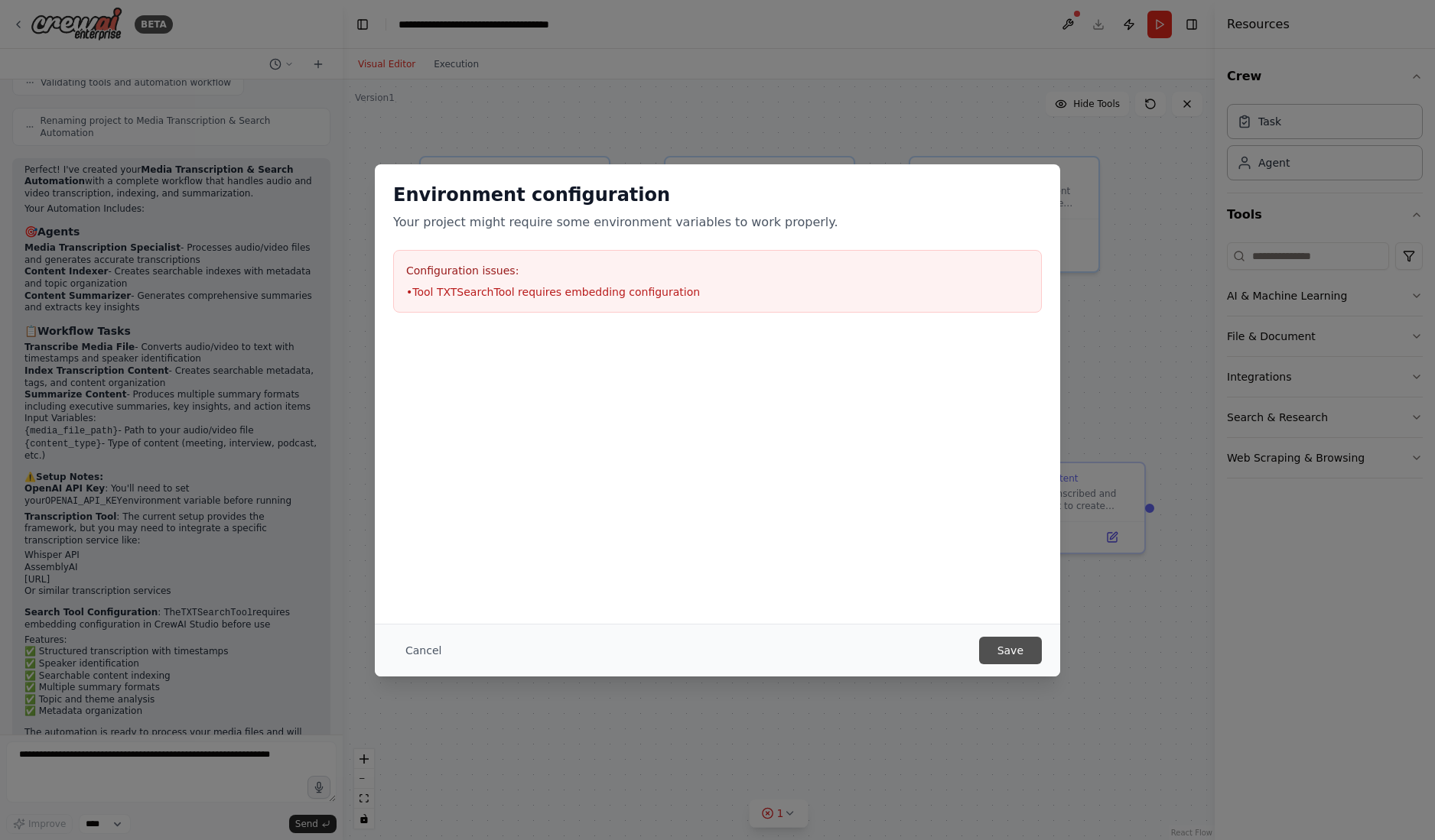
click at [1014, 650] on button "Save" at bounding box center [1010, 651] width 63 height 28
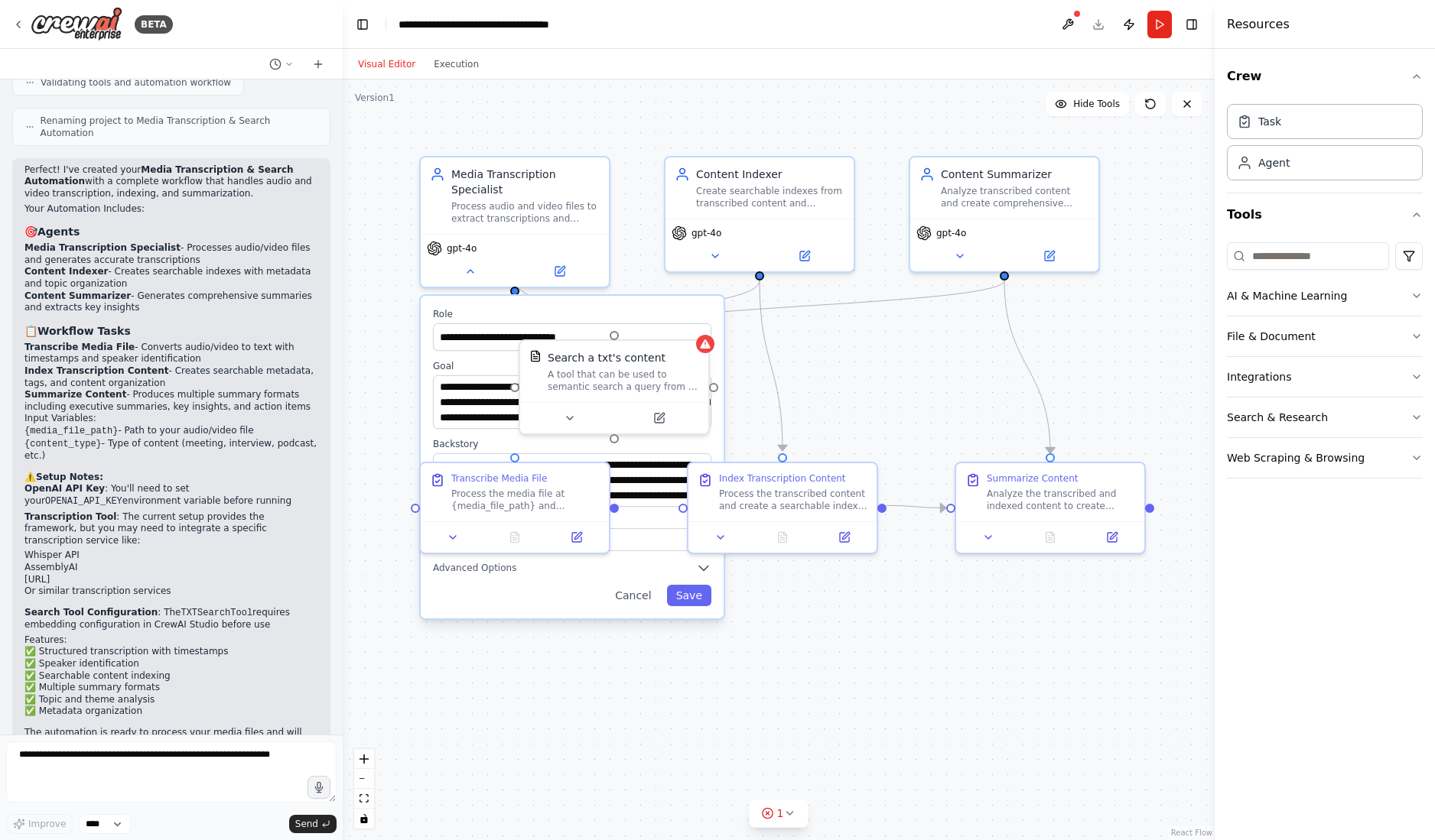
click at [868, 387] on div ".deletable-edge-delete-btn { width: 20px; height: 20px; border: 0px solid #ffff…" at bounding box center [778, 460] width 872 height 761
click at [704, 348] on div at bounding box center [705, 341] width 18 height 18
click at [468, 263] on icon at bounding box center [471, 269] width 12 height 12
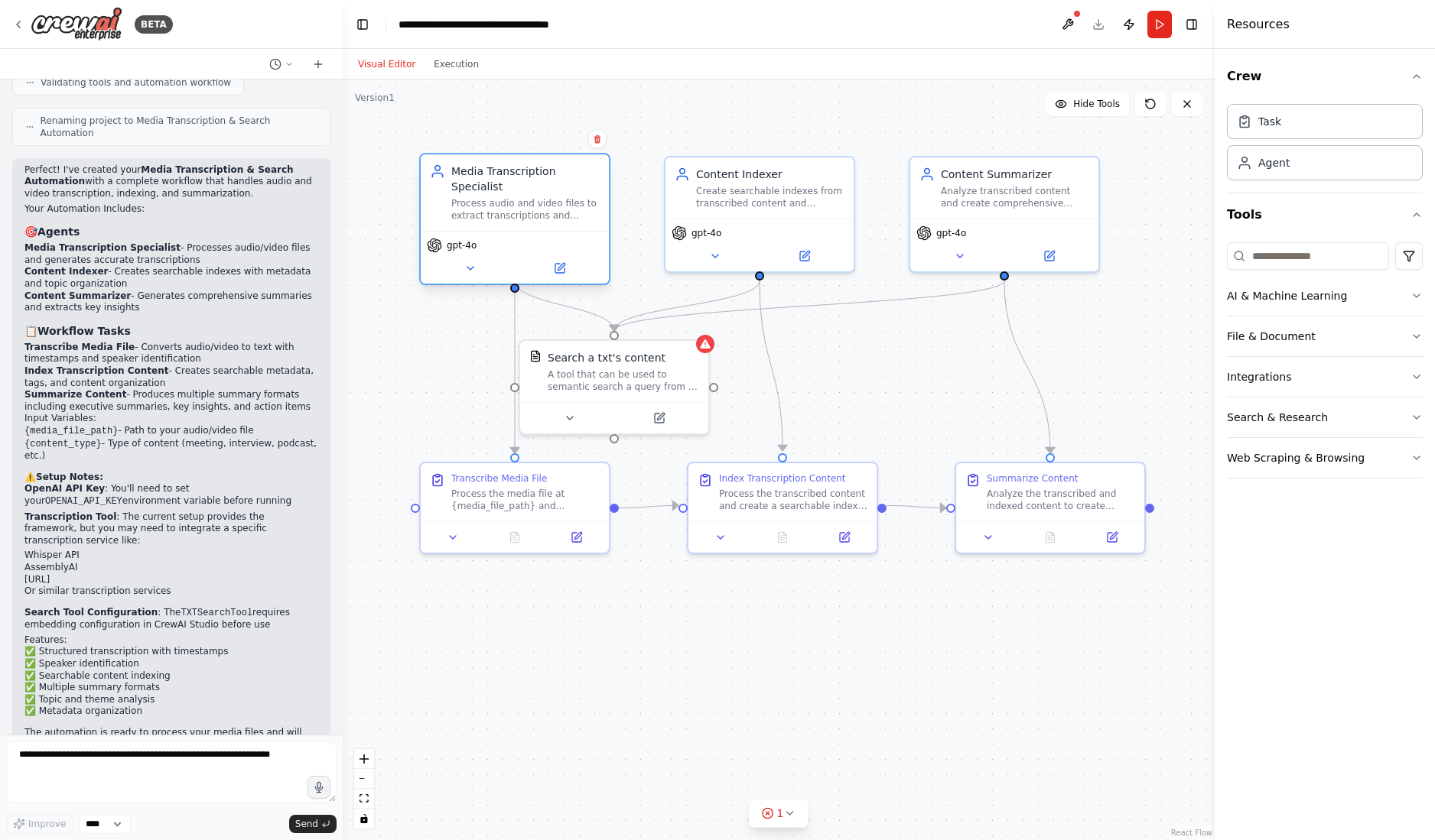
click at [458, 239] on div "gpt-4o" at bounding box center [515, 257] width 188 height 53
click at [505, 197] on div "Process audio and video files to extract transcriptions and prepare them for in…" at bounding box center [526, 209] width 148 height 24
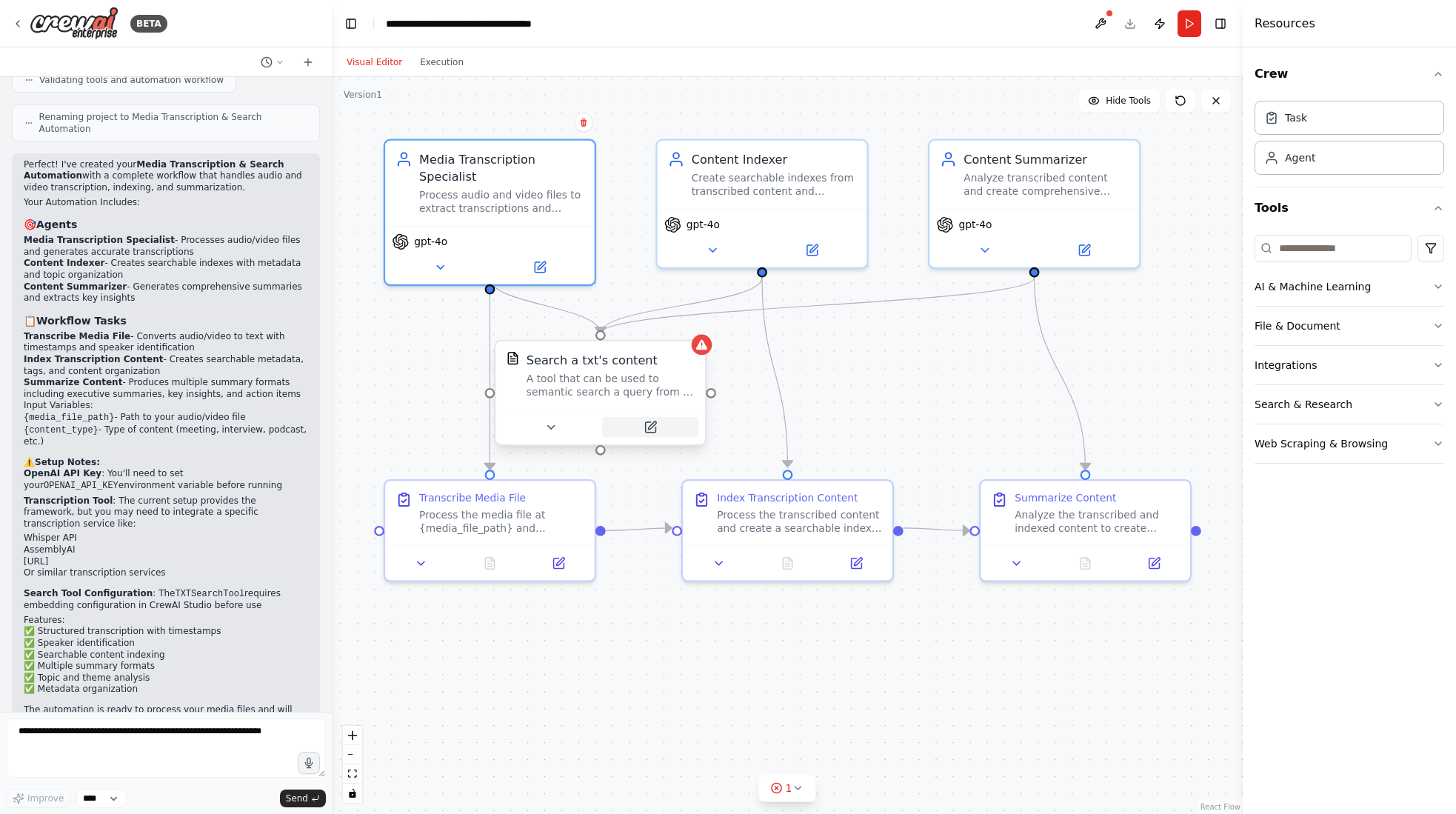
click at [655, 431] on icon at bounding box center [650, 427] width 11 height 11
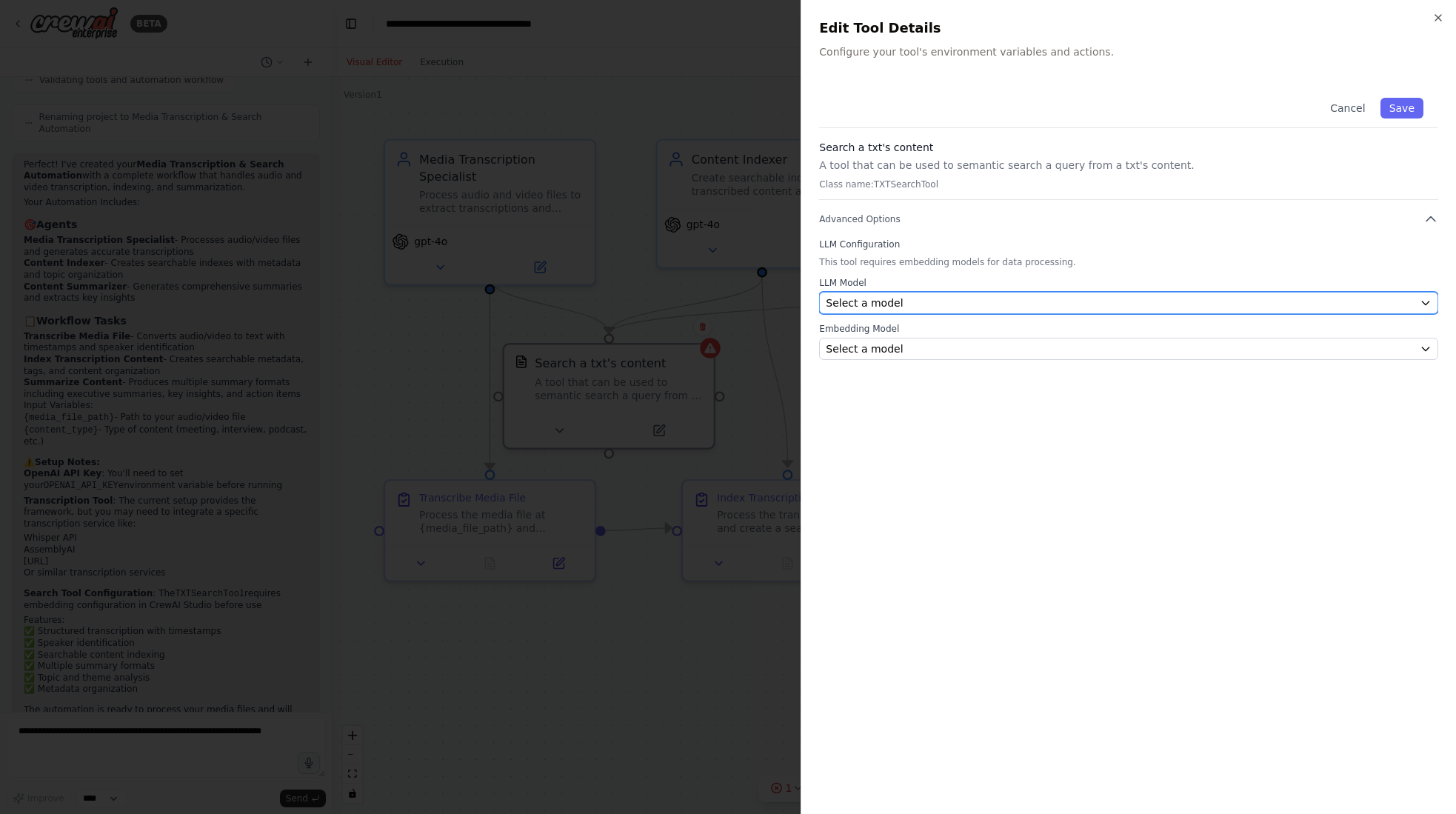
click at [1256, 301] on div "Select a model" at bounding box center [1119, 302] width 588 height 15
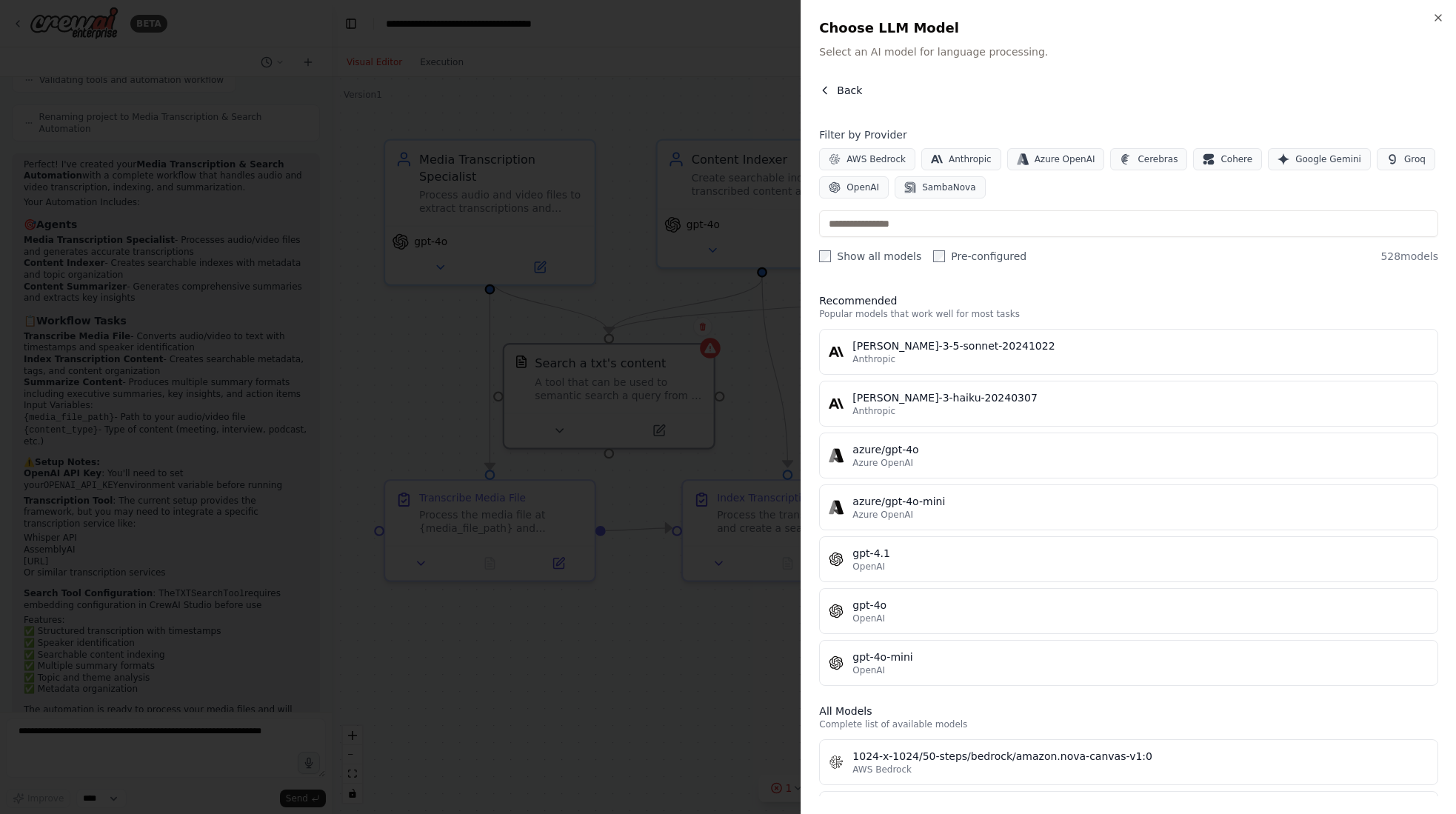
click at [835, 91] on button "Back" at bounding box center [840, 90] width 43 height 15
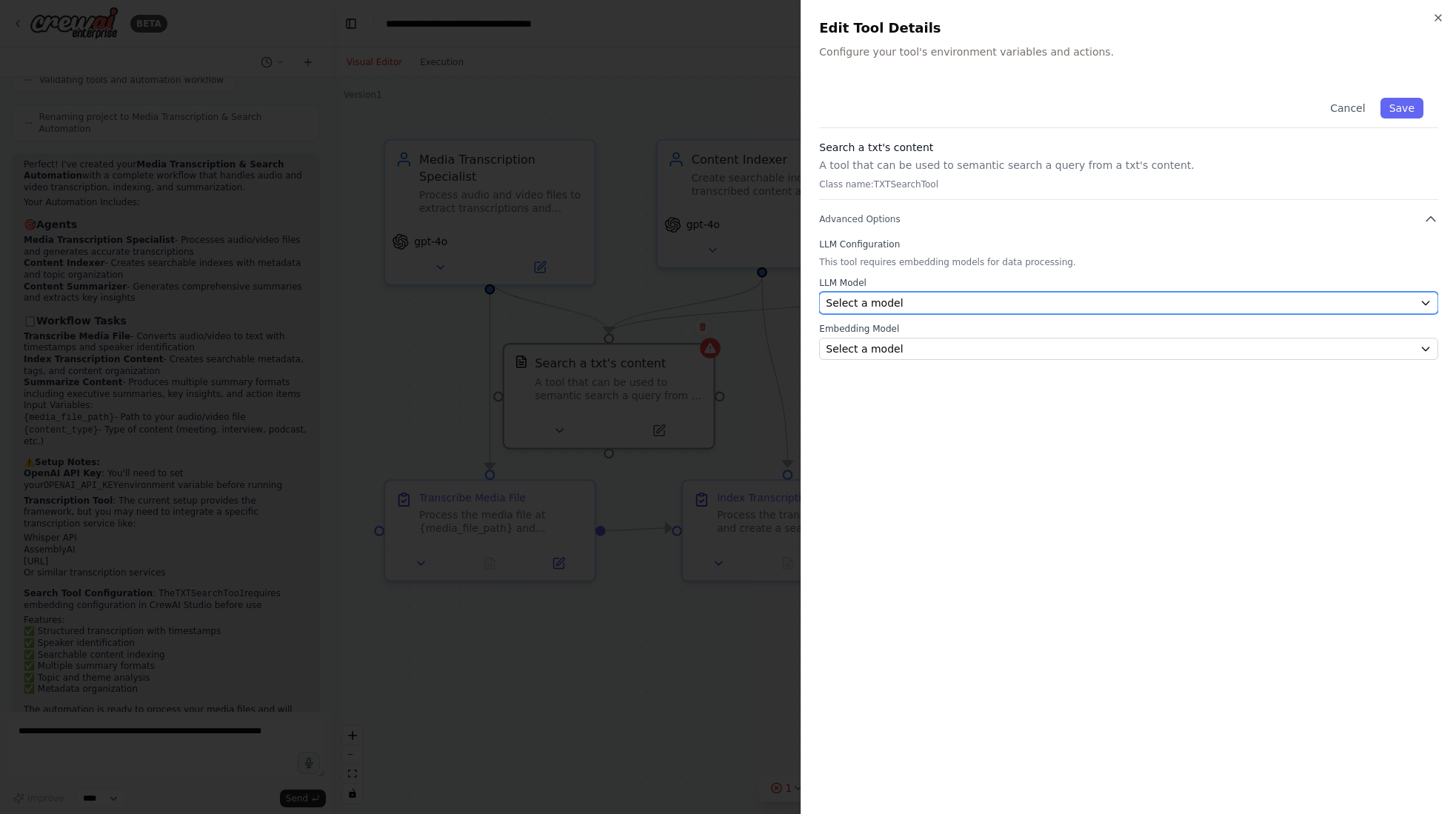
click at [1256, 301] on icon "button" at bounding box center [1425, 303] width 12 height 12
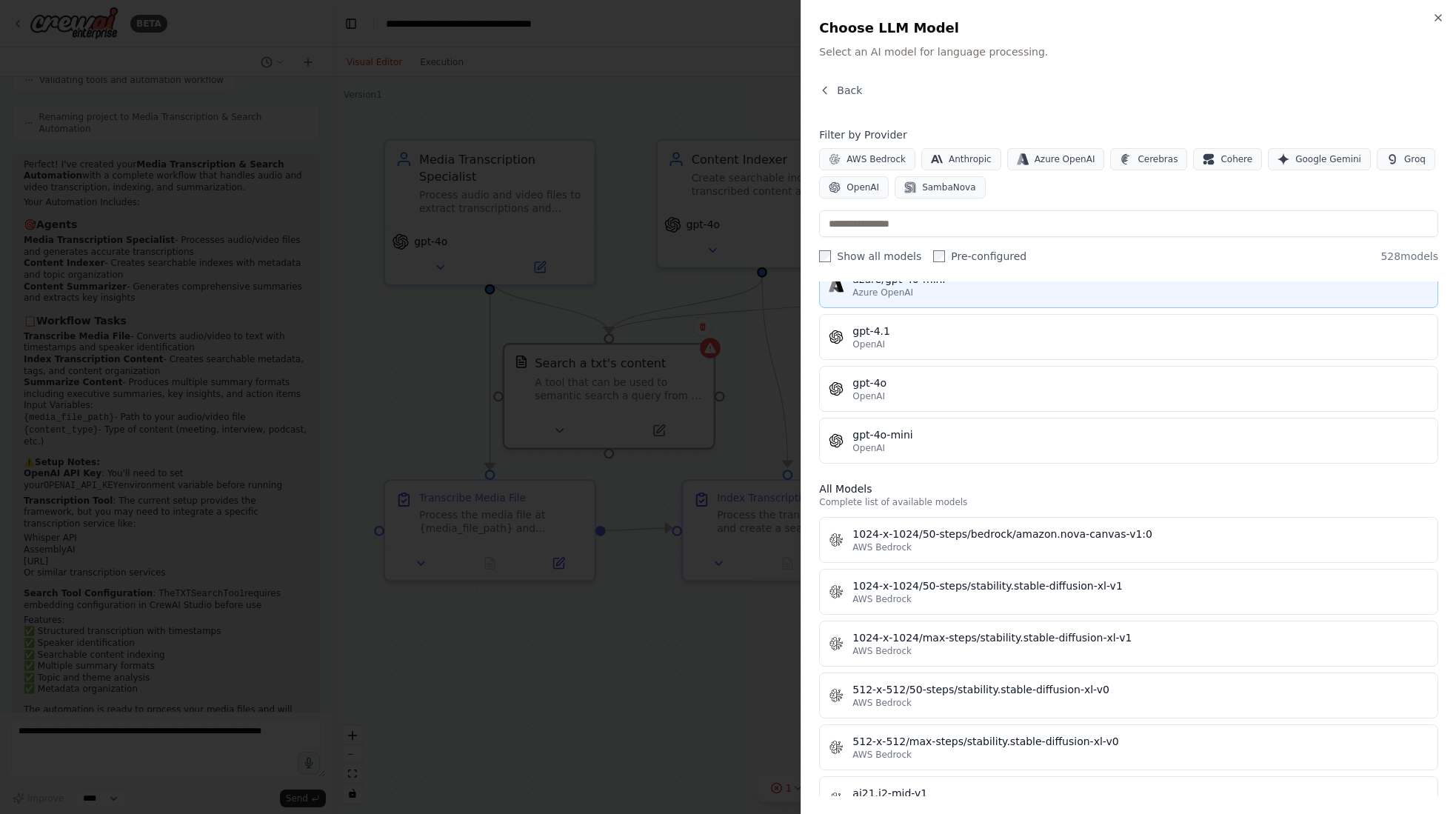
scroll to position [148, 0]
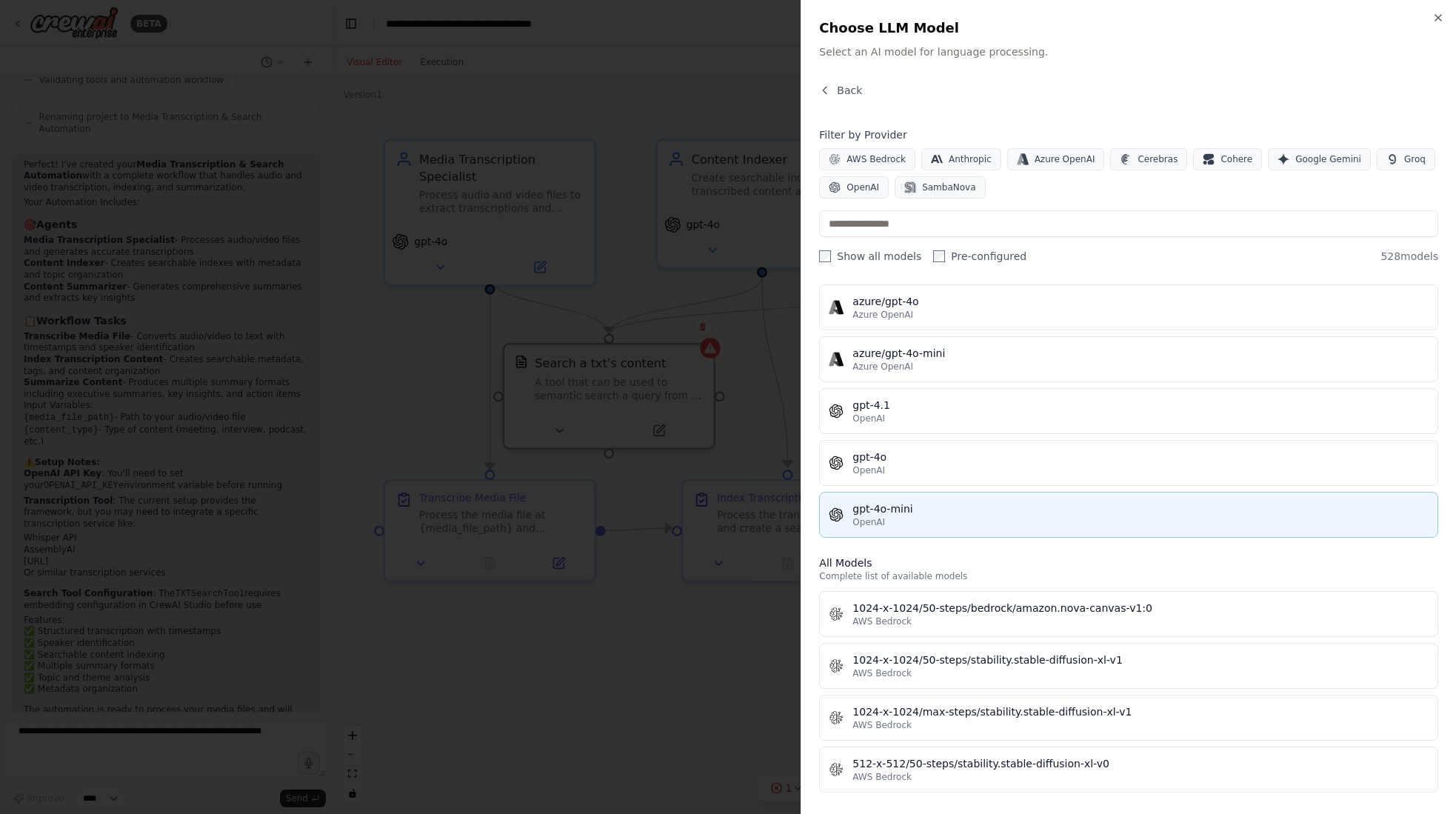
click at [881, 516] on div "gpt-4o-mini" at bounding box center [1140, 508] width 576 height 15
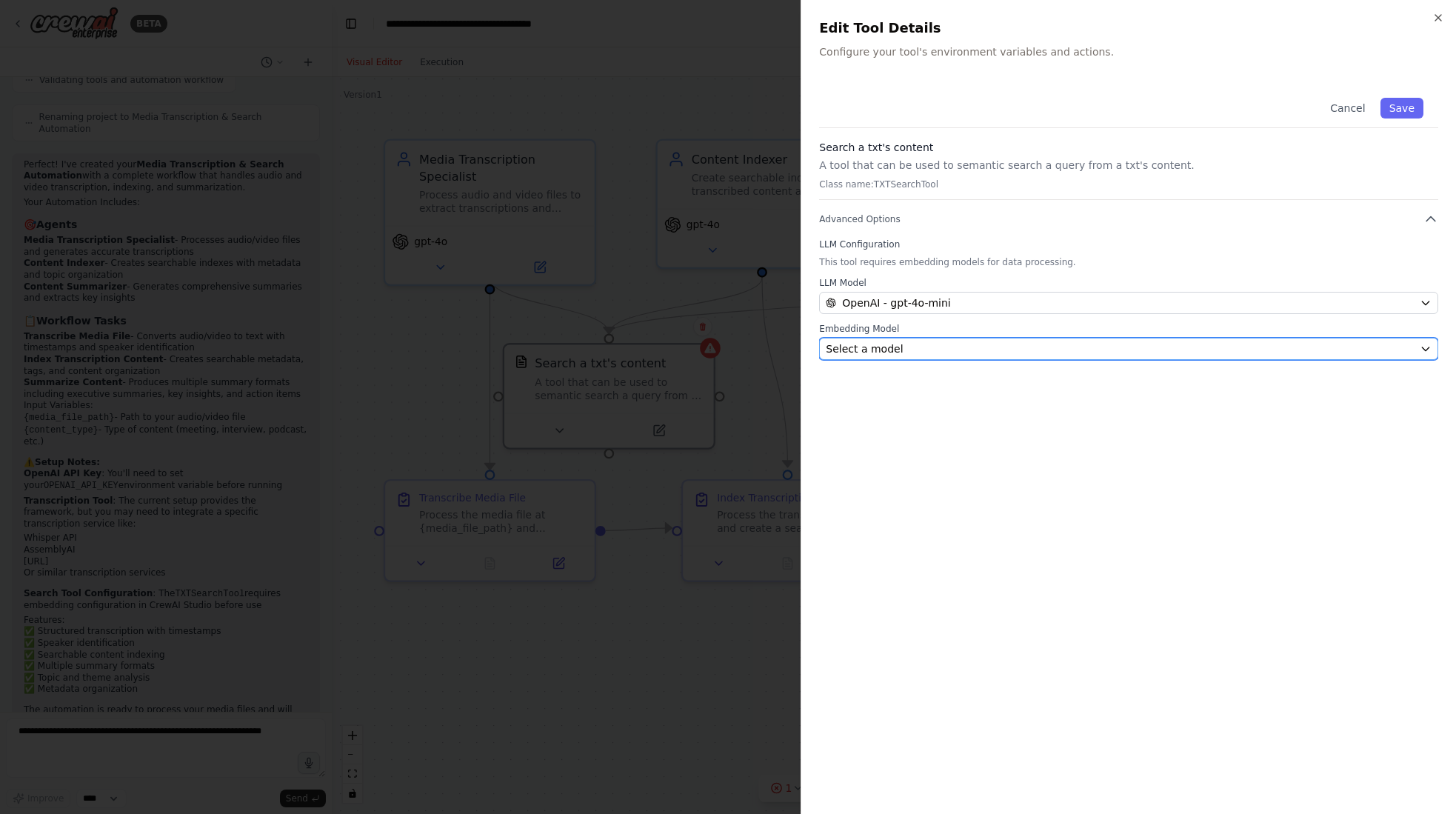
click at [955, 350] on div "Select a model" at bounding box center [1119, 348] width 588 height 15
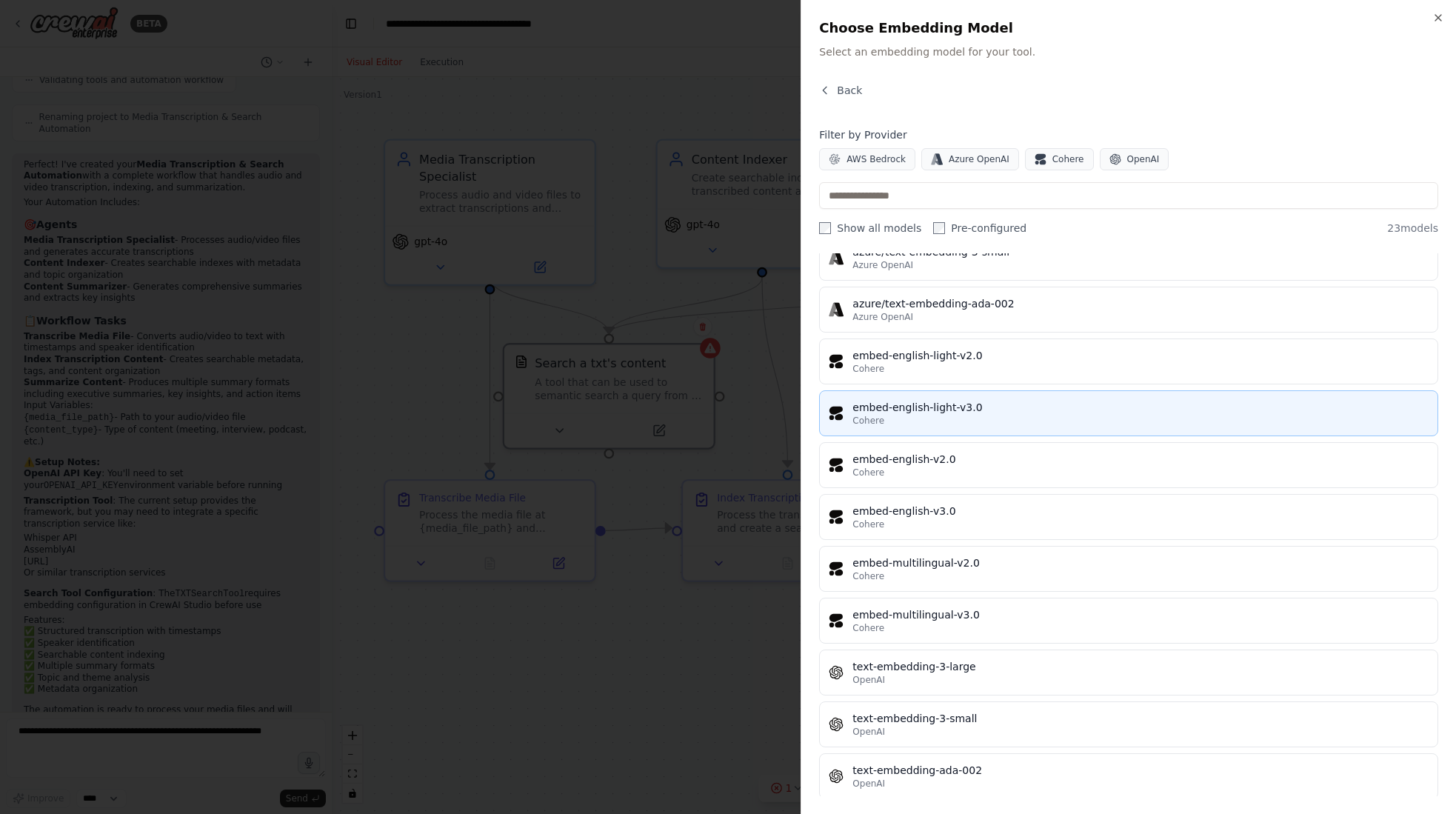
scroll to position [667, 0]
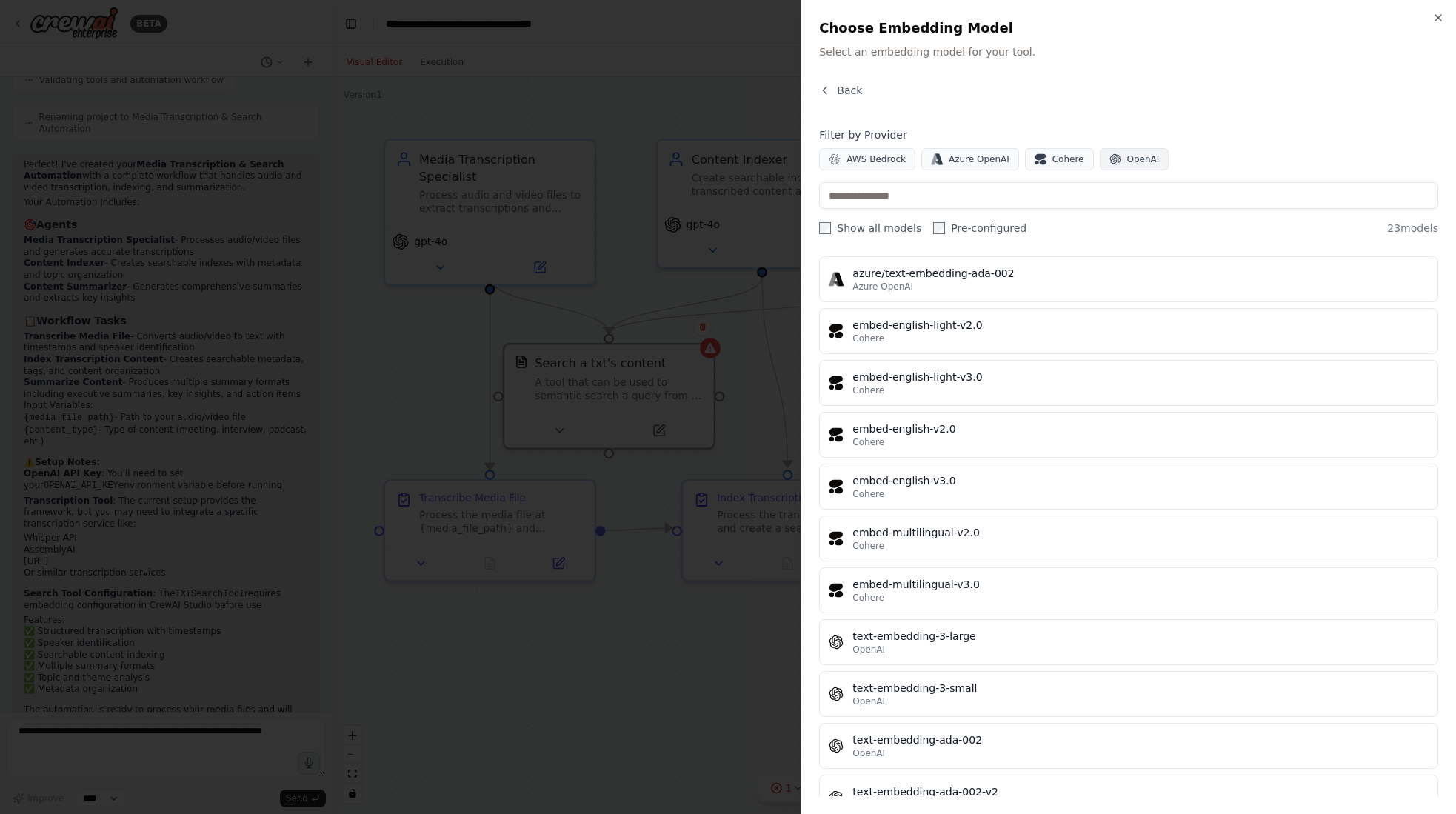
click at [1108, 156] on button "OpenAI" at bounding box center [1135, 159] width 70 height 22
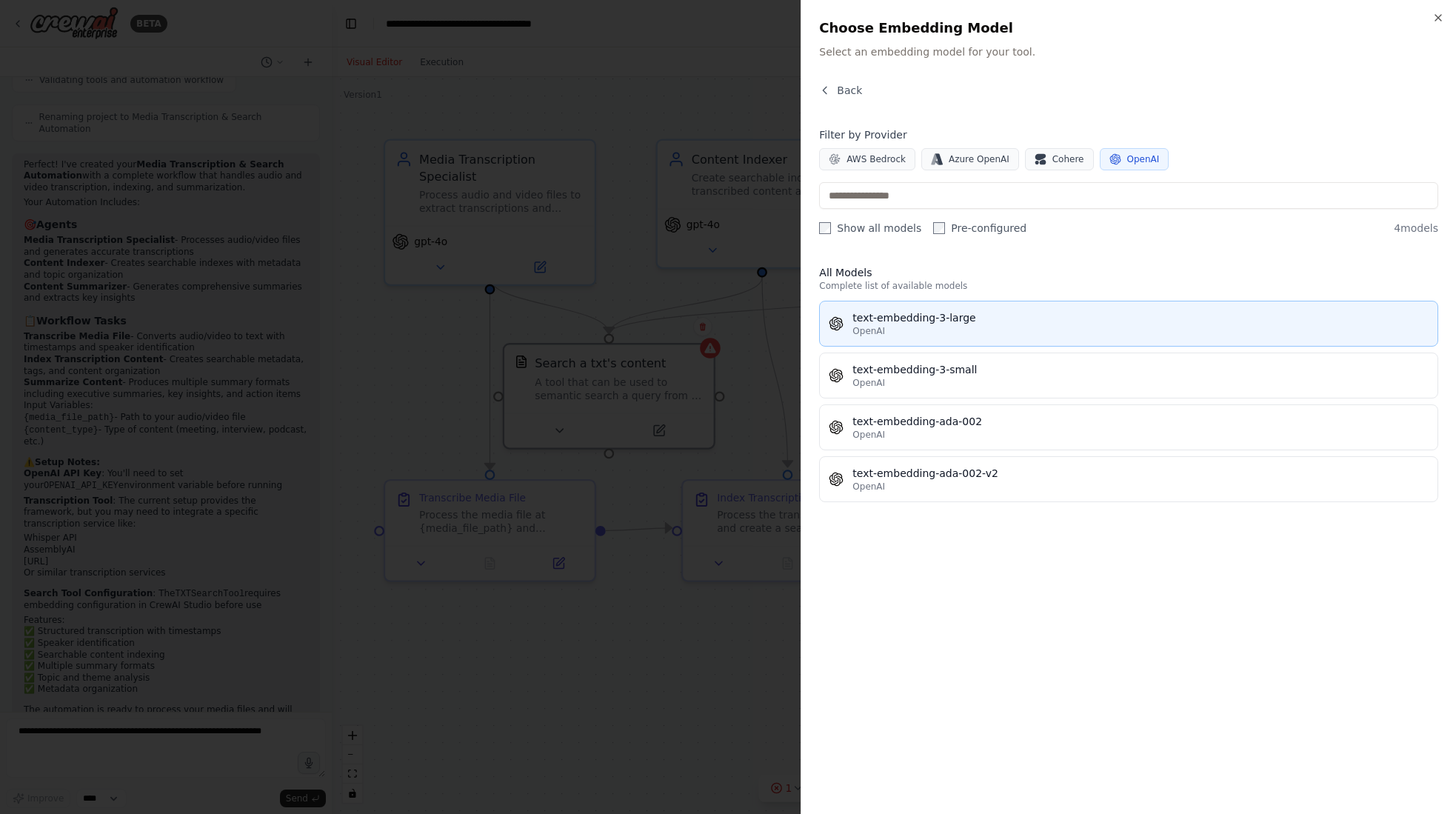
click at [910, 323] on div "text-embedding-3-large" at bounding box center [1140, 317] width 576 height 15
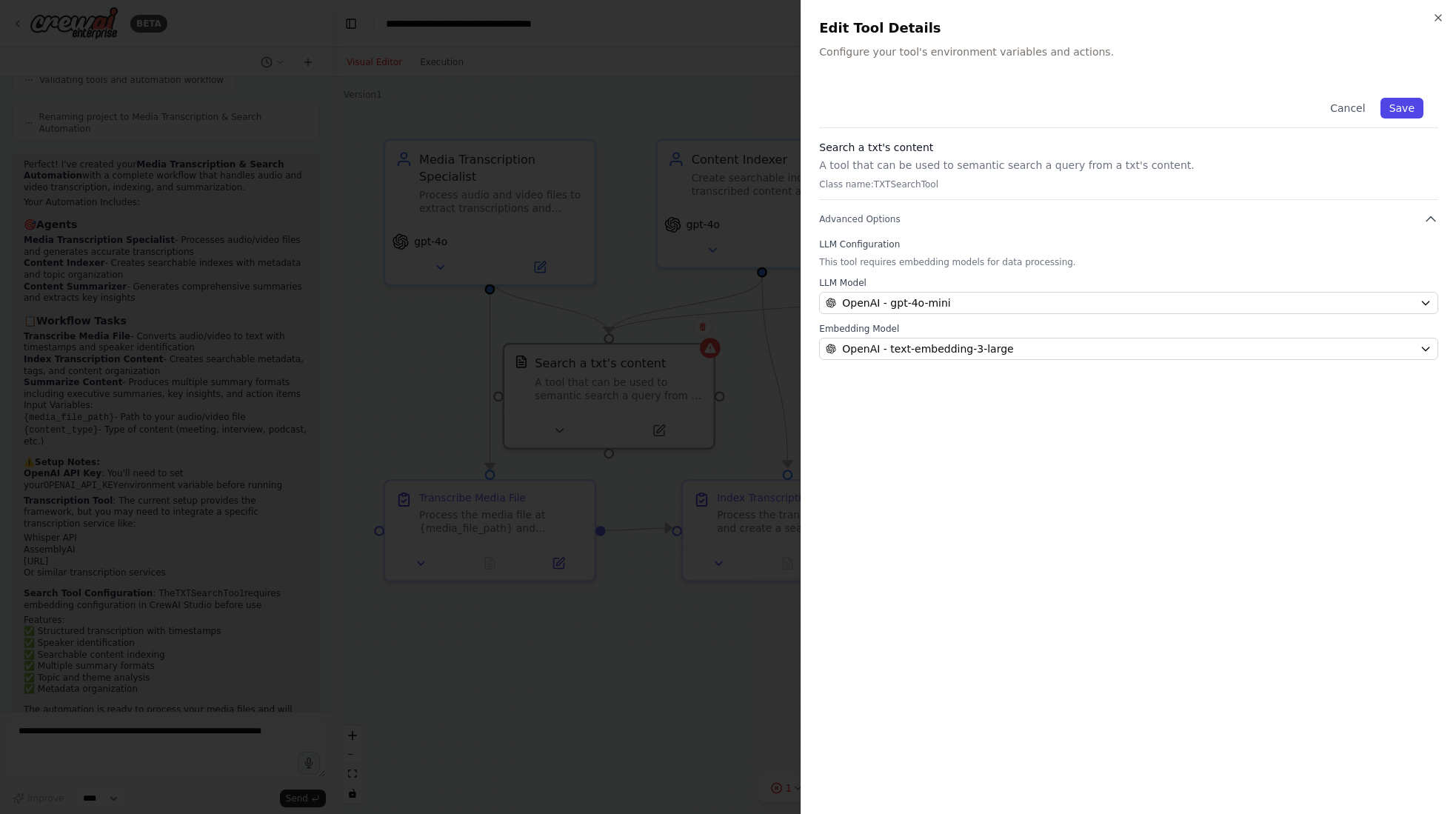
click at [1256, 111] on button "Save" at bounding box center [1402, 107] width 43 height 20
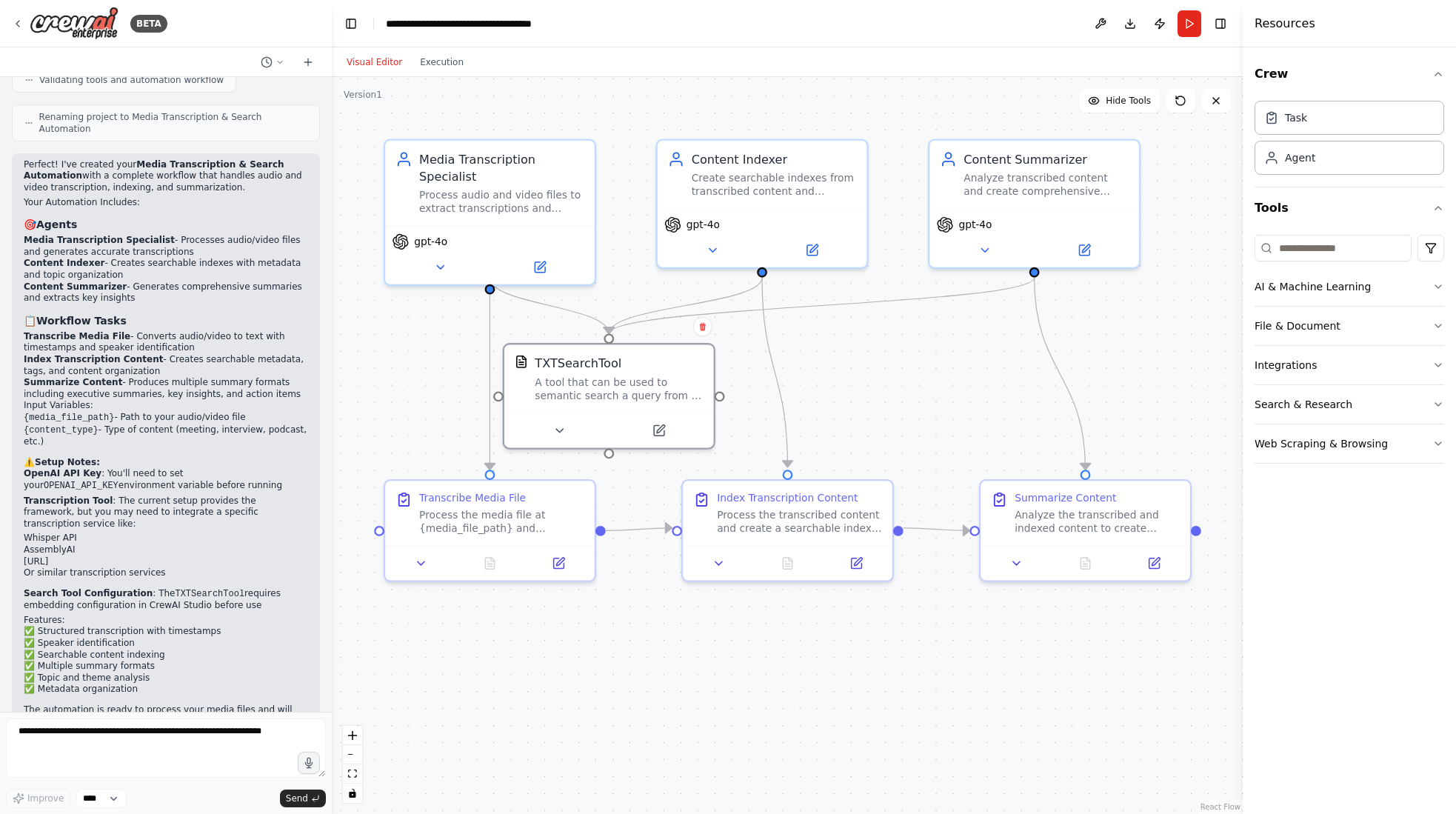
click at [845, 358] on div ".deletable-edge-delete-btn { width: 20px; height: 20px; border: 0px solid #ffff…" at bounding box center [787, 446] width 910 height 738
click at [1190, 23] on button "Run" at bounding box center [1189, 24] width 23 height 27
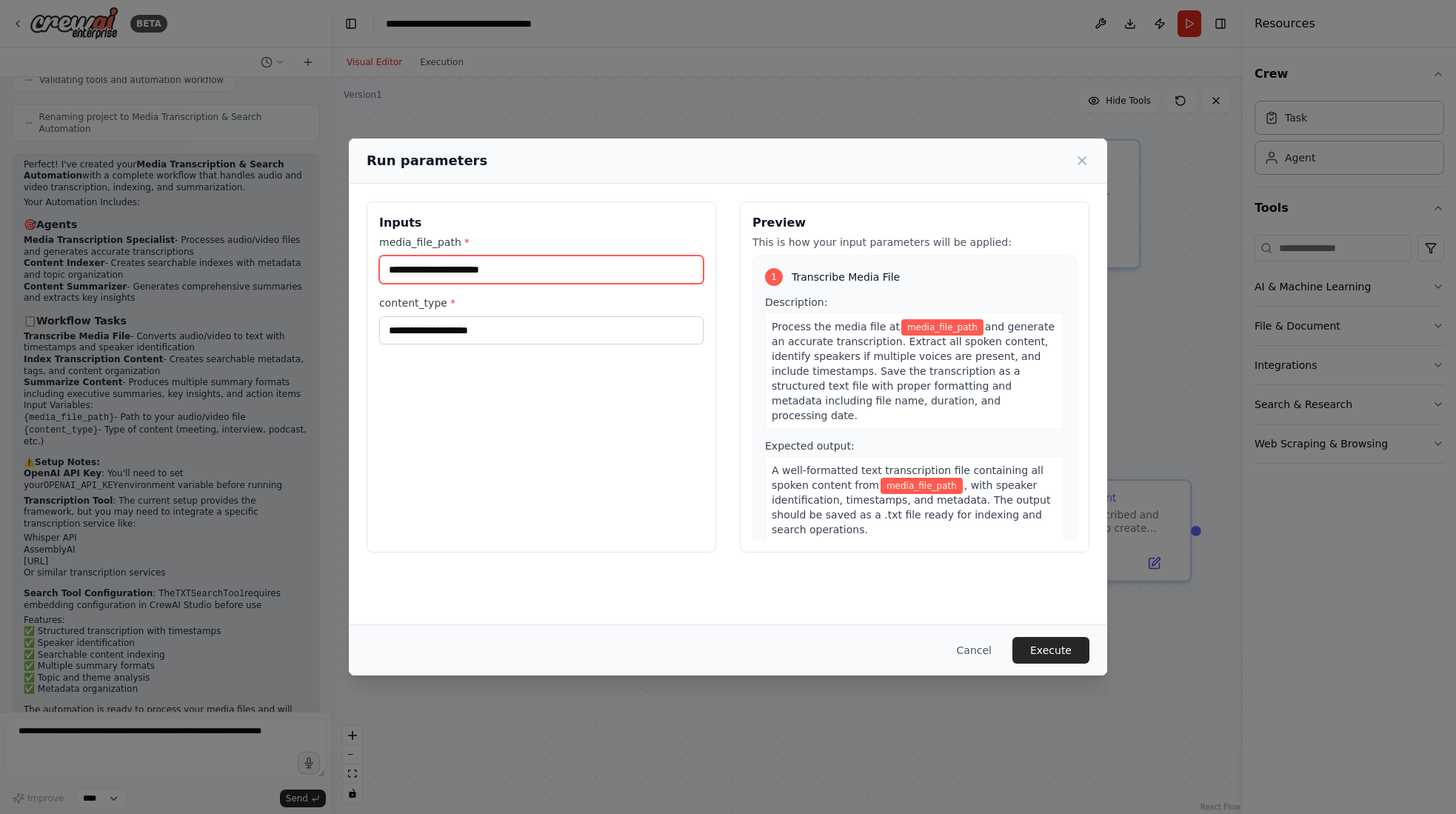
click at [524, 271] on input "media_file_path *" at bounding box center [541, 269] width 324 height 28
paste input "**********"
type input "**********"
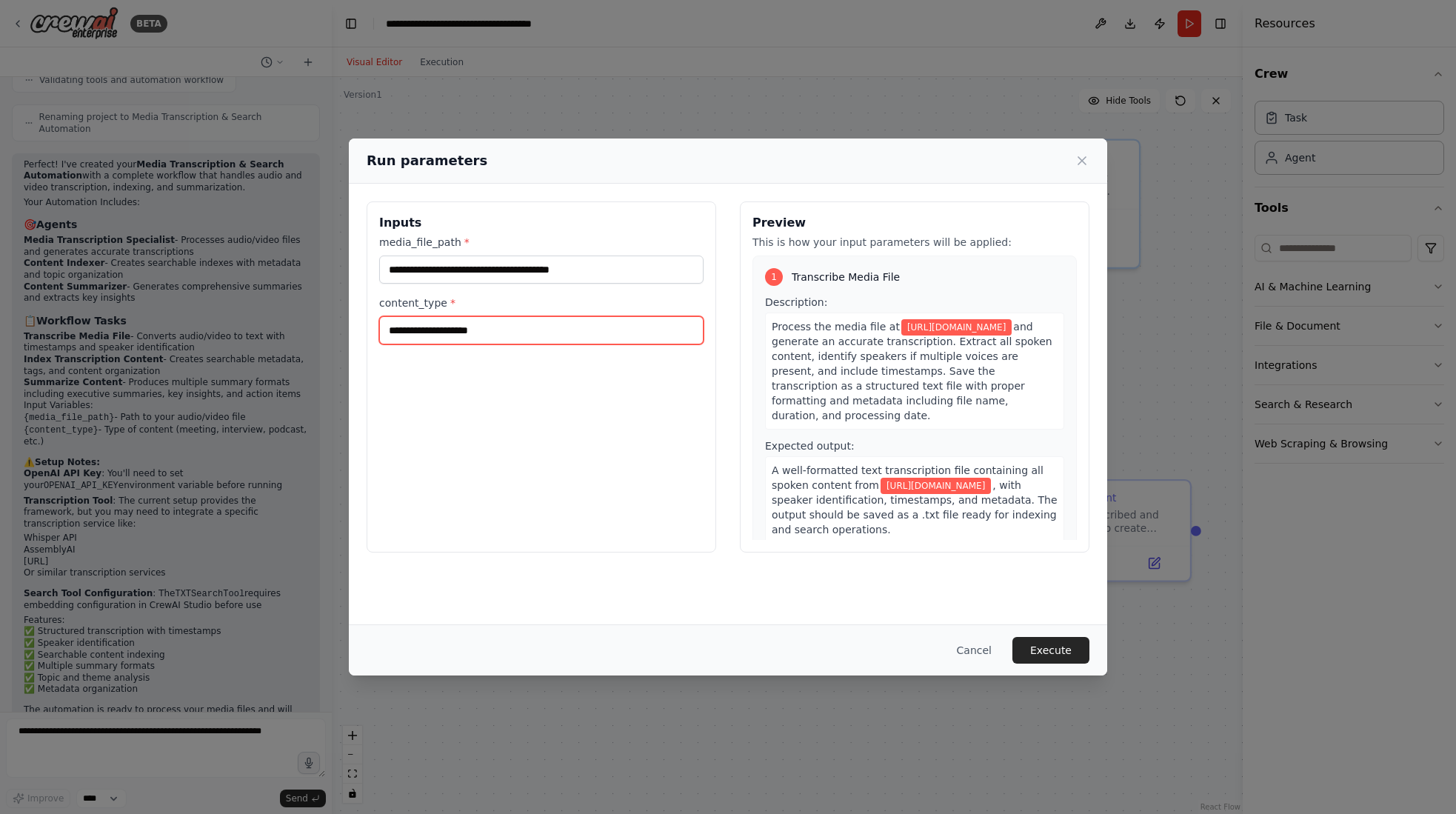
click at [504, 334] on input "content_type *" at bounding box center [541, 330] width 324 height 28
click at [550, 329] on input "content_type *" at bounding box center [541, 330] width 324 height 28
click at [463, 327] on input "content_type *" at bounding box center [541, 330] width 324 height 28
click at [1056, 648] on button "Execute" at bounding box center [1051, 650] width 77 height 27
click at [443, 332] on input "content_type *" at bounding box center [541, 330] width 324 height 28
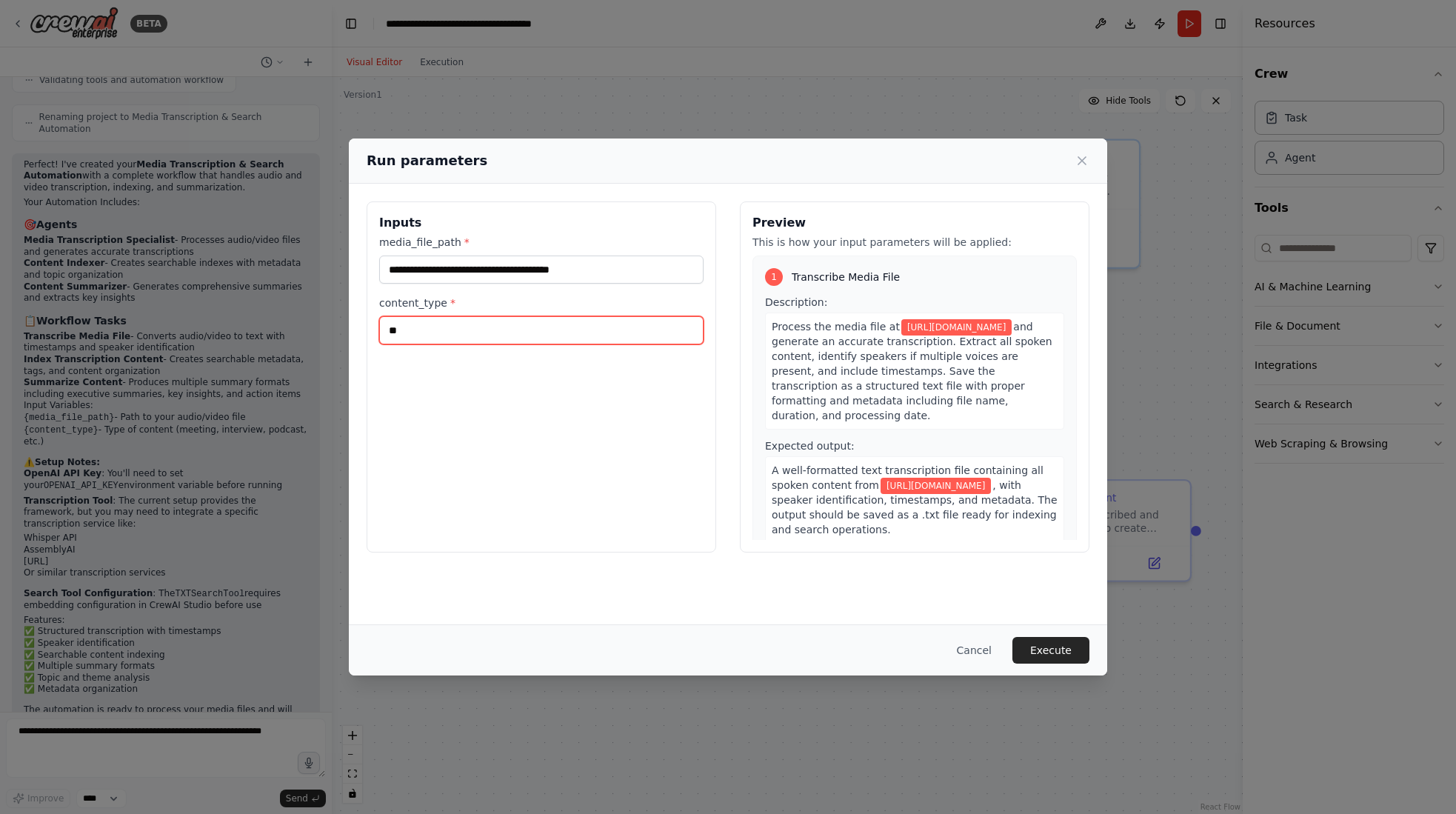
type input "*"
type input "*********"
click at [1062, 646] on button "Execute" at bounding box center [1051, 650] width 77 height 27
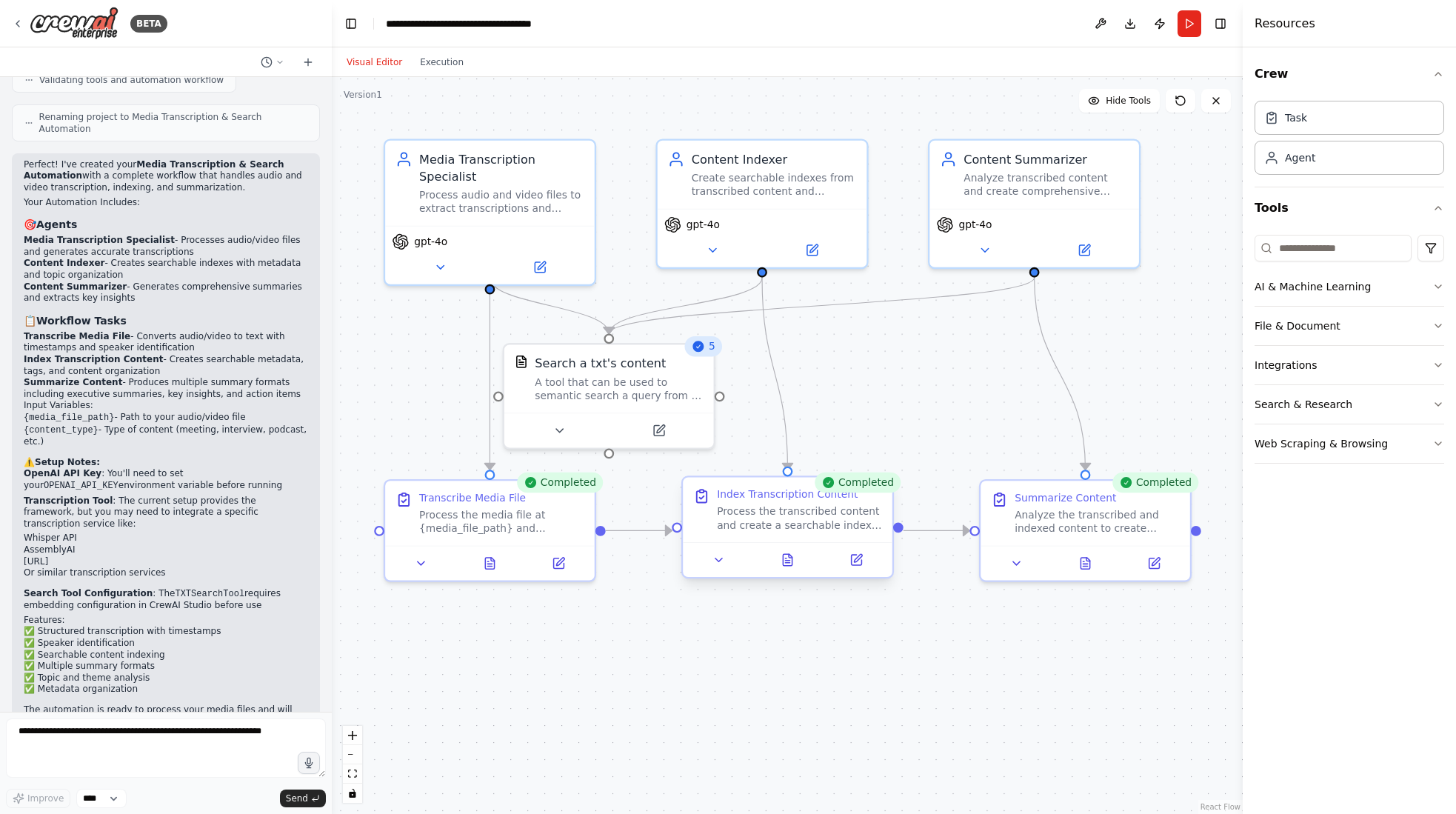
click at [777, 531] on div "Process the transcribed content and create a searchable index. Extract key topi…" at bounding box center [799, 518] width 165 height 27
click at [868, 489] on div "Completed" at bounding box center [858, 482] width 87 height 20
click at [1256, 286] on button "AI & Machine Learning" at bounding box center [1350, 286] width 190 height 39
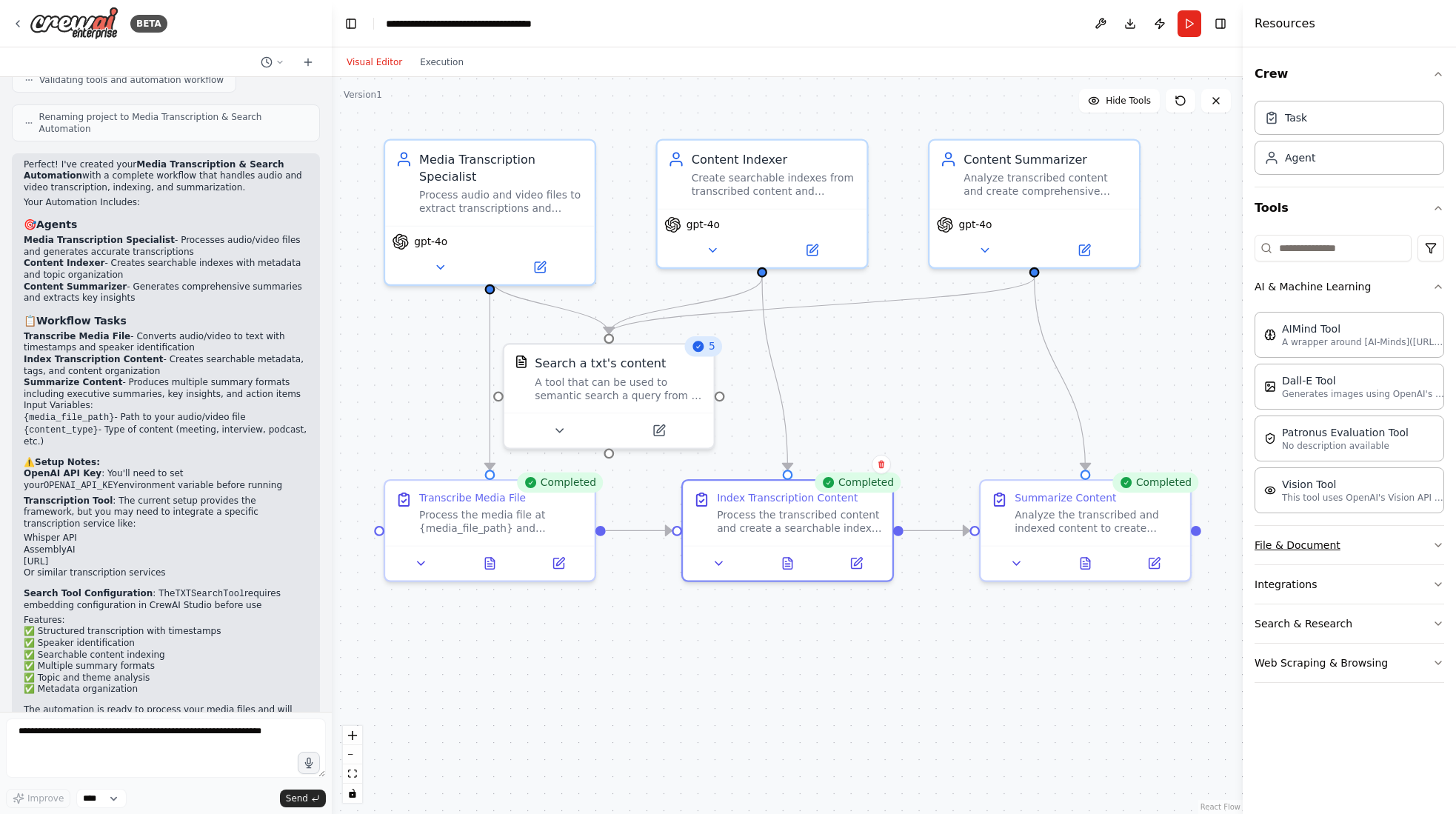
click at [1256, 538] on button "File & Document" at bounding box center [1350, 545] width 190 height 39
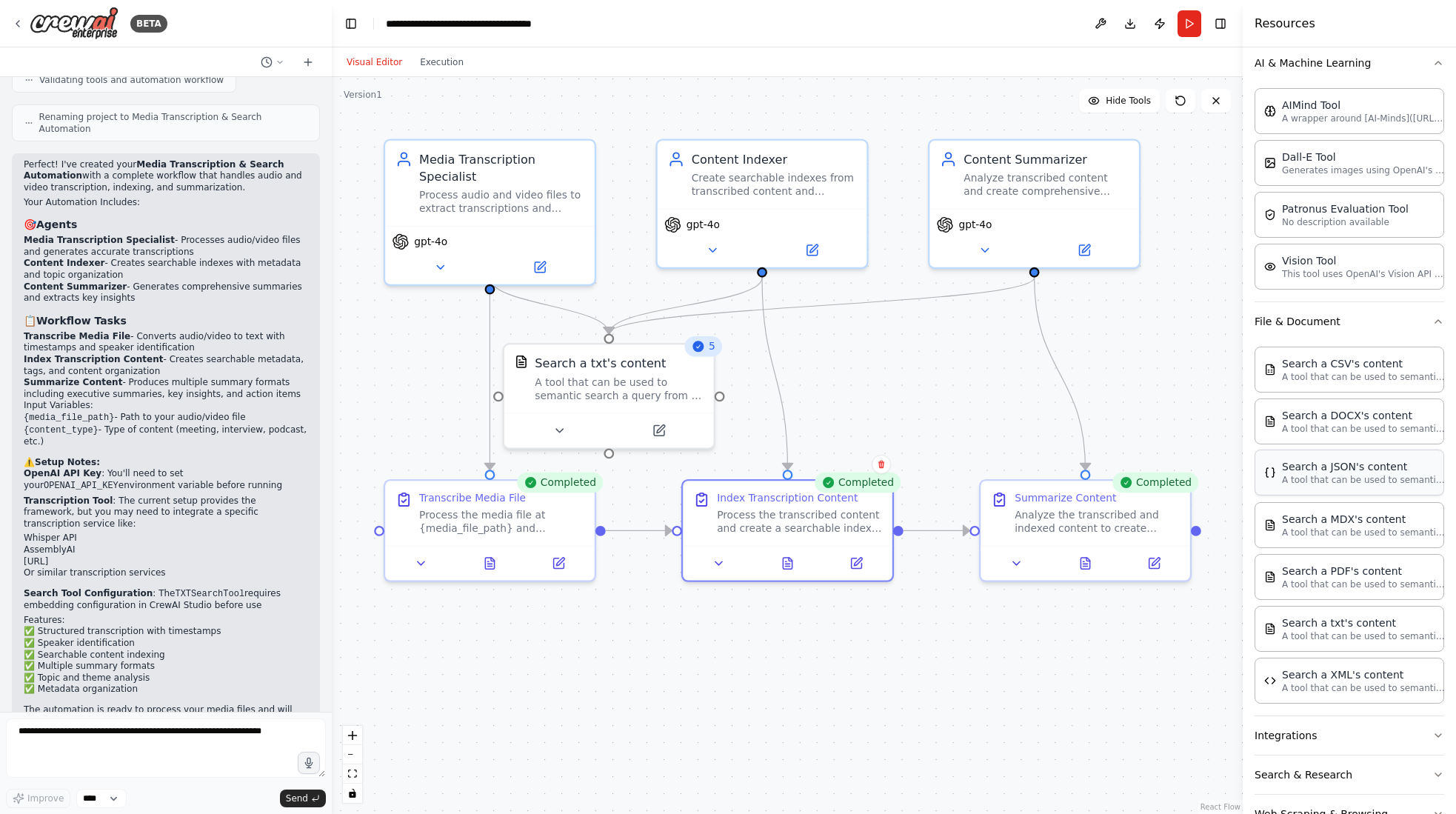
scroll to position [267, 0]
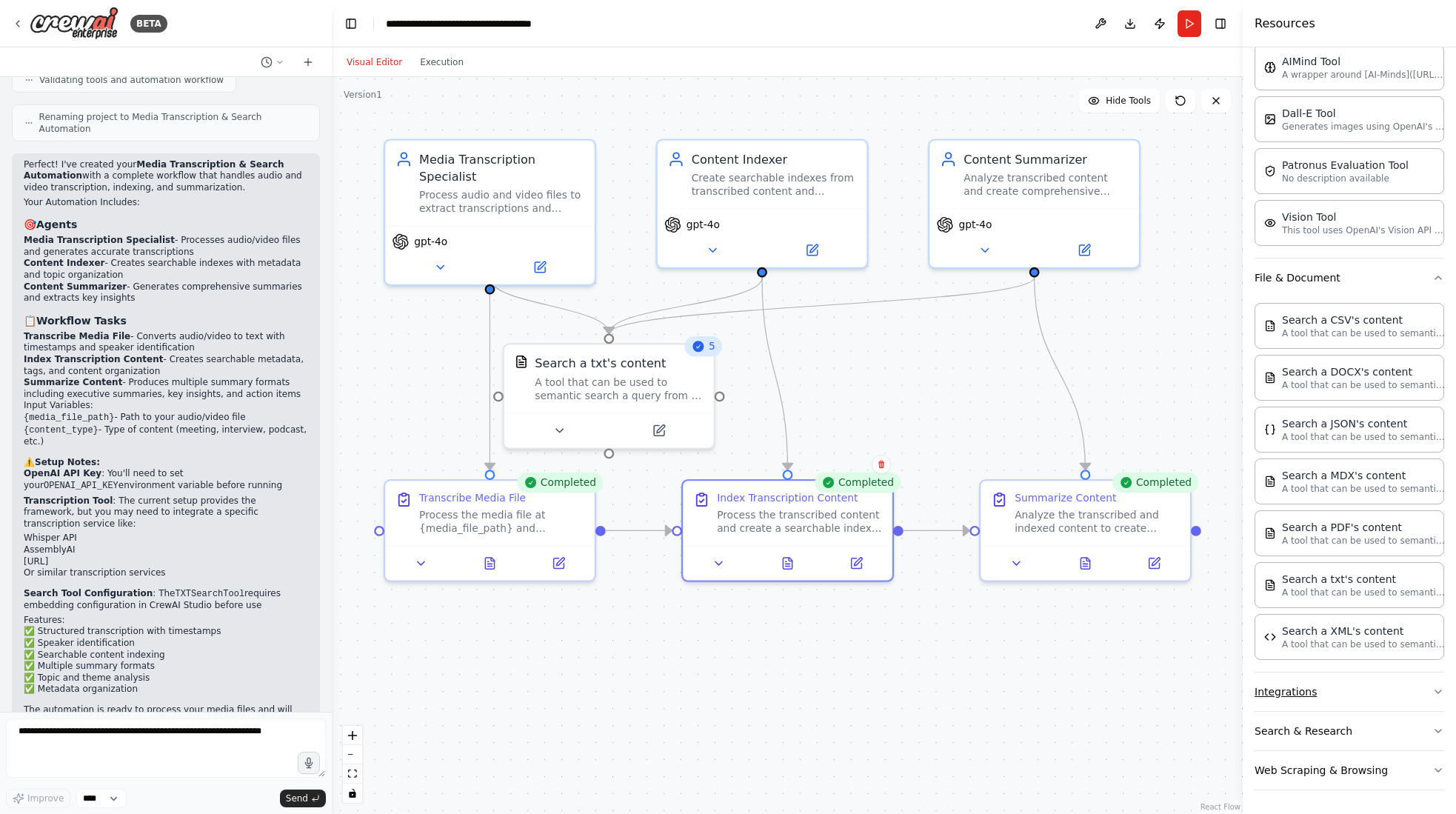
click at [1256, 686] on button "Integrations" at bounding box center [1350, 692] width 190 height 39
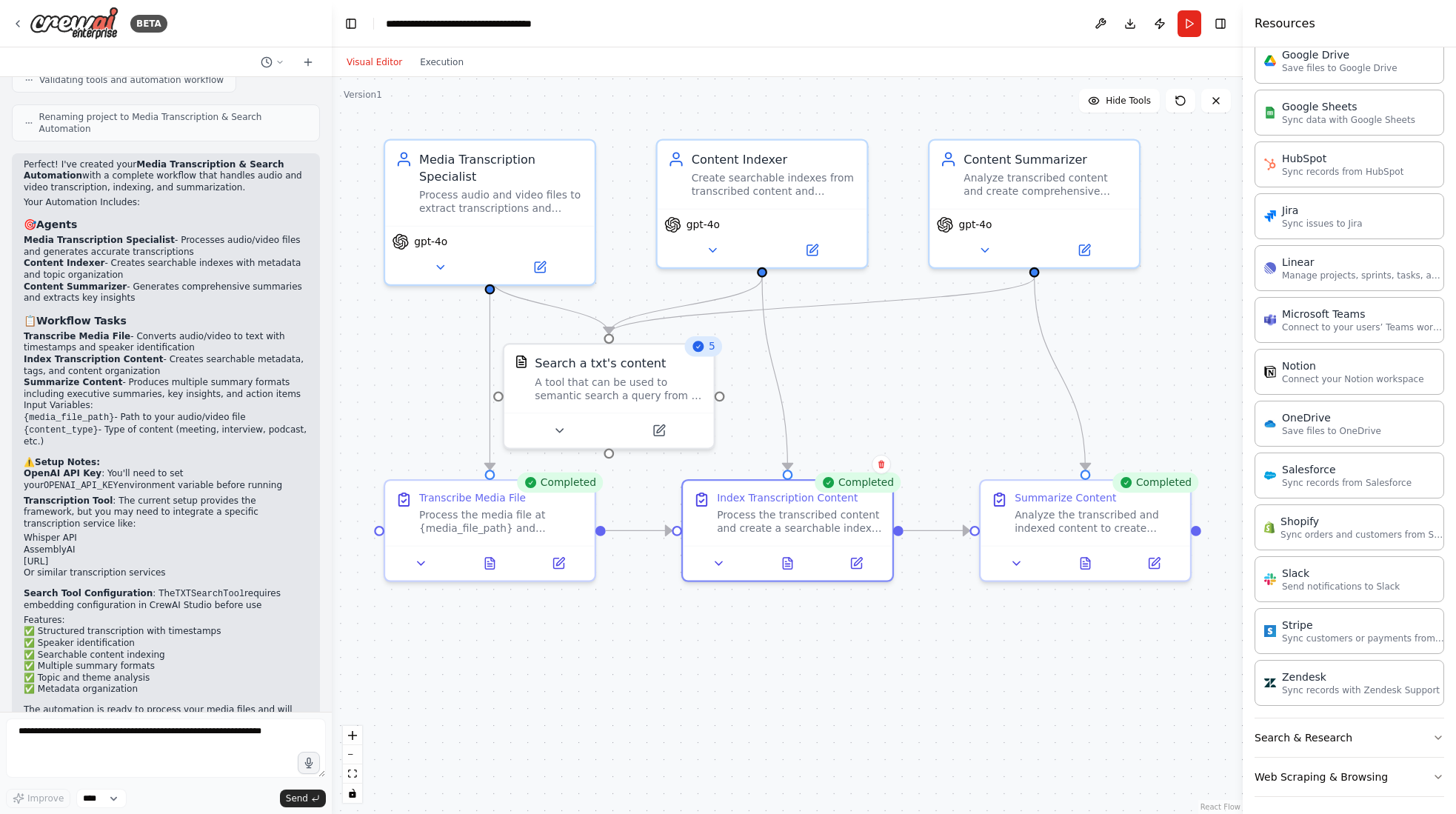
scroll to position [1316, 0]
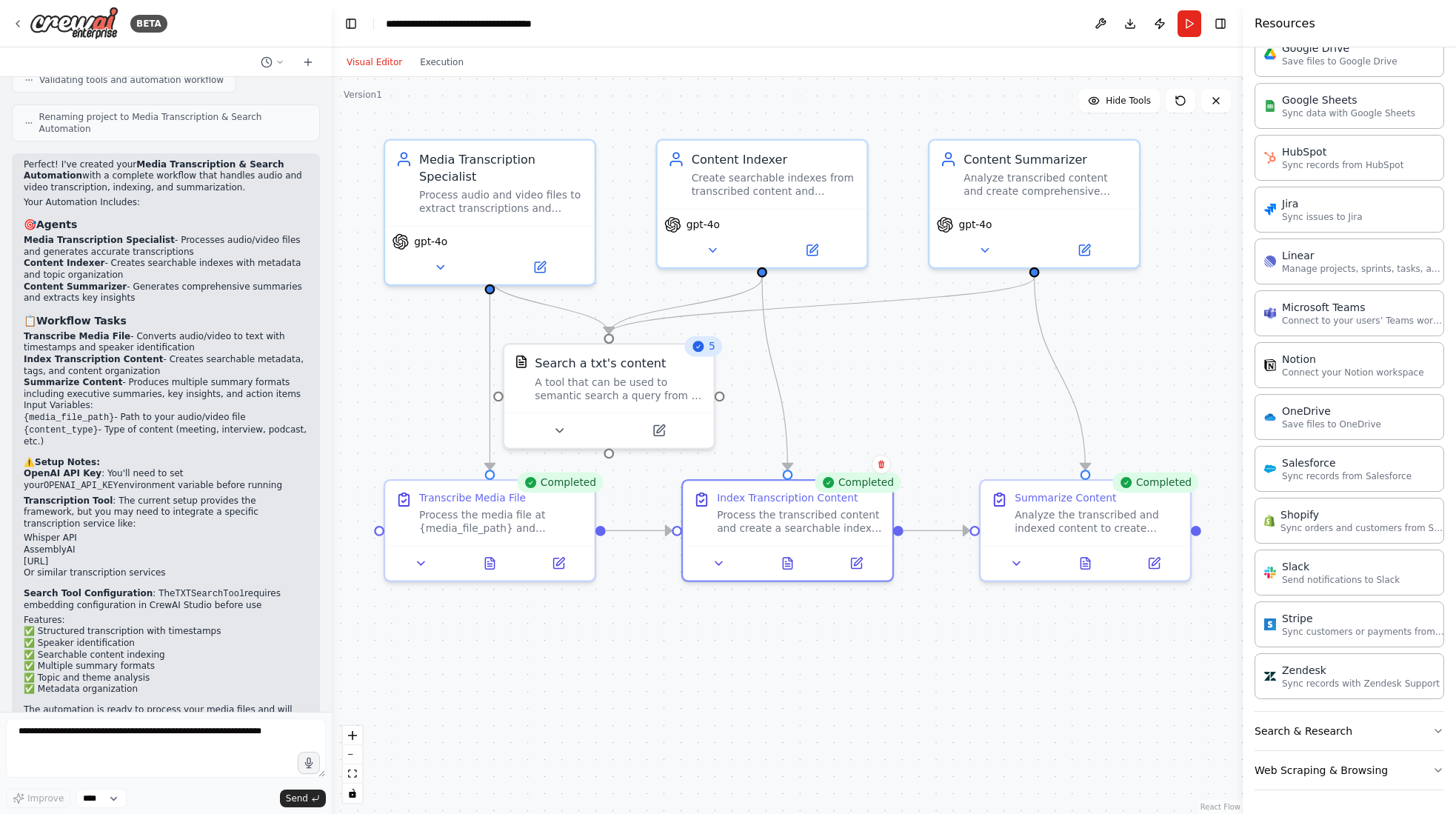
click at [1199, 328] on div ".deletable-edge-delete-btn { width: 20px; height: 20px; border: 0px solid #ffff…" at bounding box center [787, 446] width 910 height 738
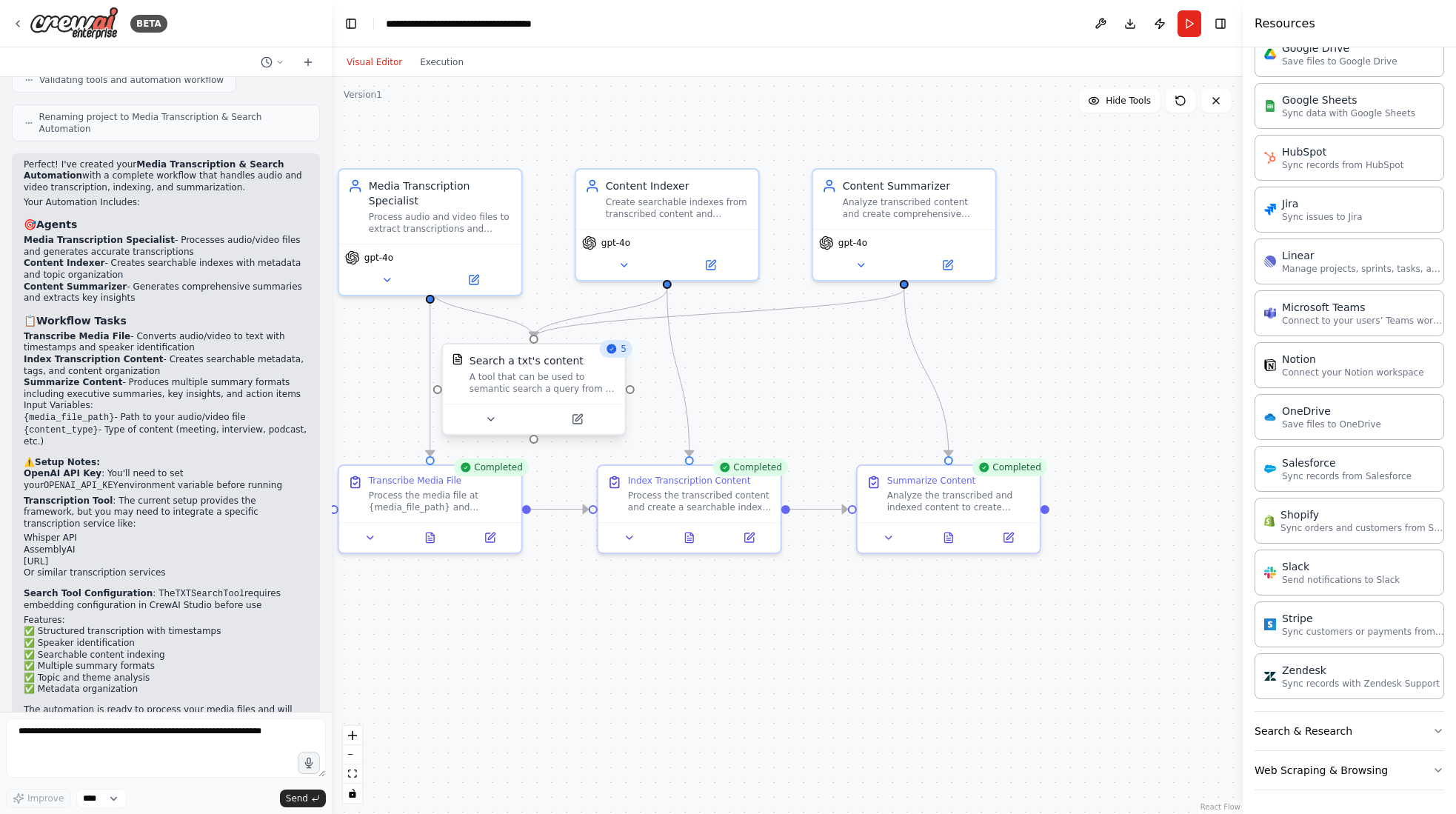
click at [531, 396] on div "Search a txt's content A tool that can be used to semantic search a query from …" at bounding box center [534, 374] width 182 height 59
click at [547, 375] on div "A tool that can be used to semantic search a query from a txt's content." at bounding box center [543, 382] width 147 height 23
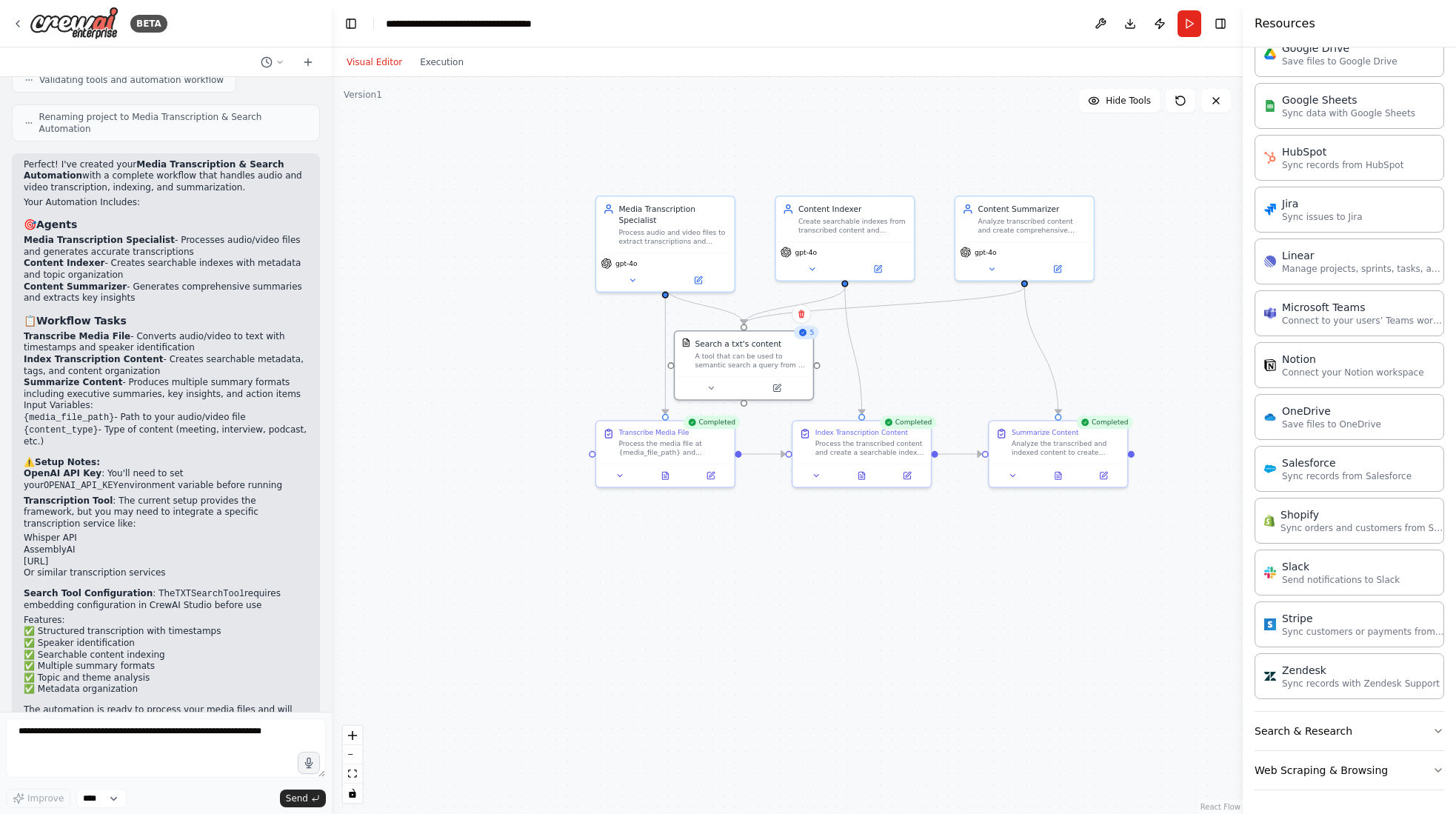
drag, startPoint x: 1039, startPoint y: 750, endPoint x: 1245, endPoint y: 724, distance: 207.6
click at [1245, 724] on div "BETA automate video and audio to text transcription. index the transcriptions s…" at bounding box center [728, 407] width 1456 height 814
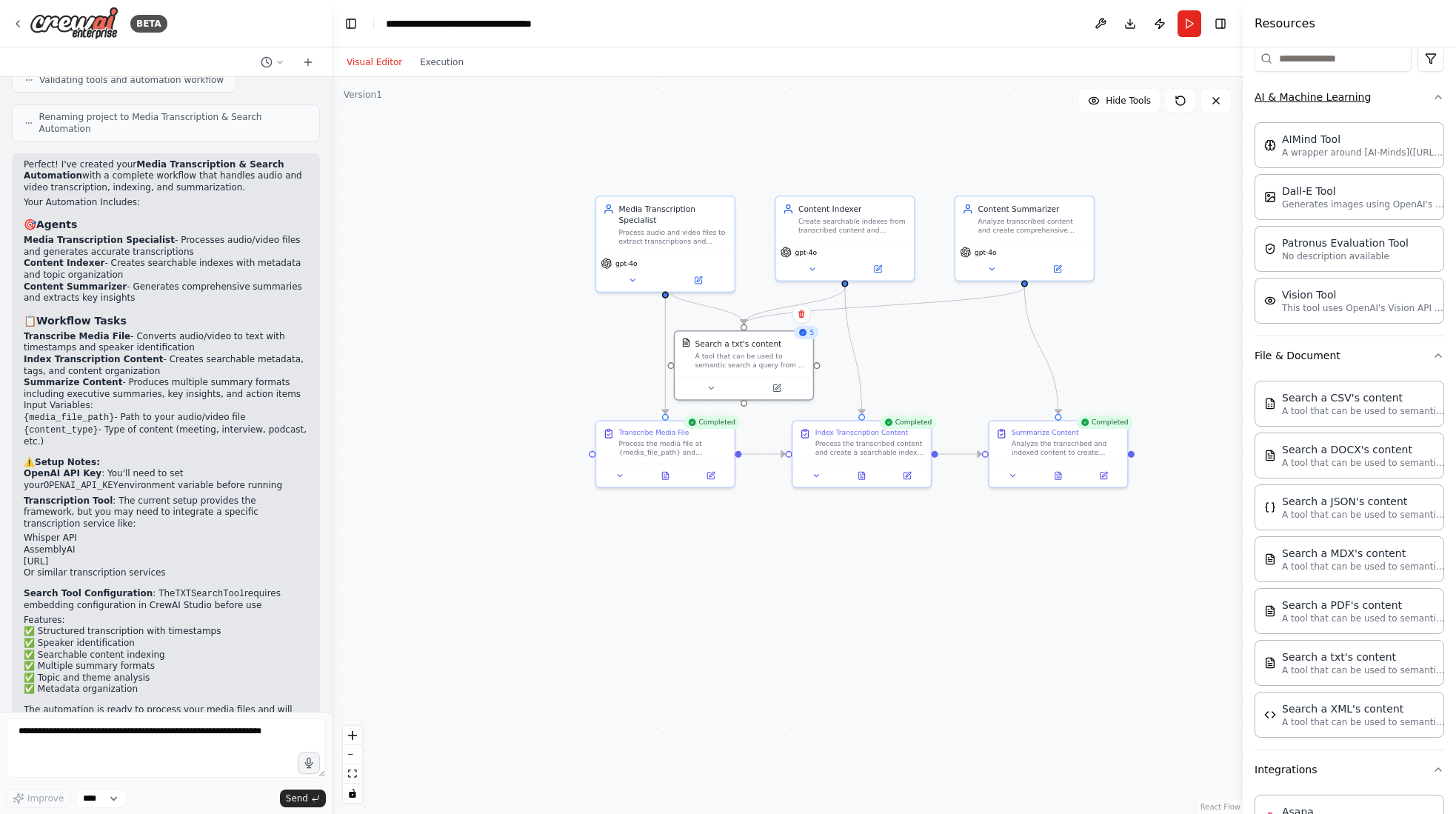
scroll to position [0, 0]
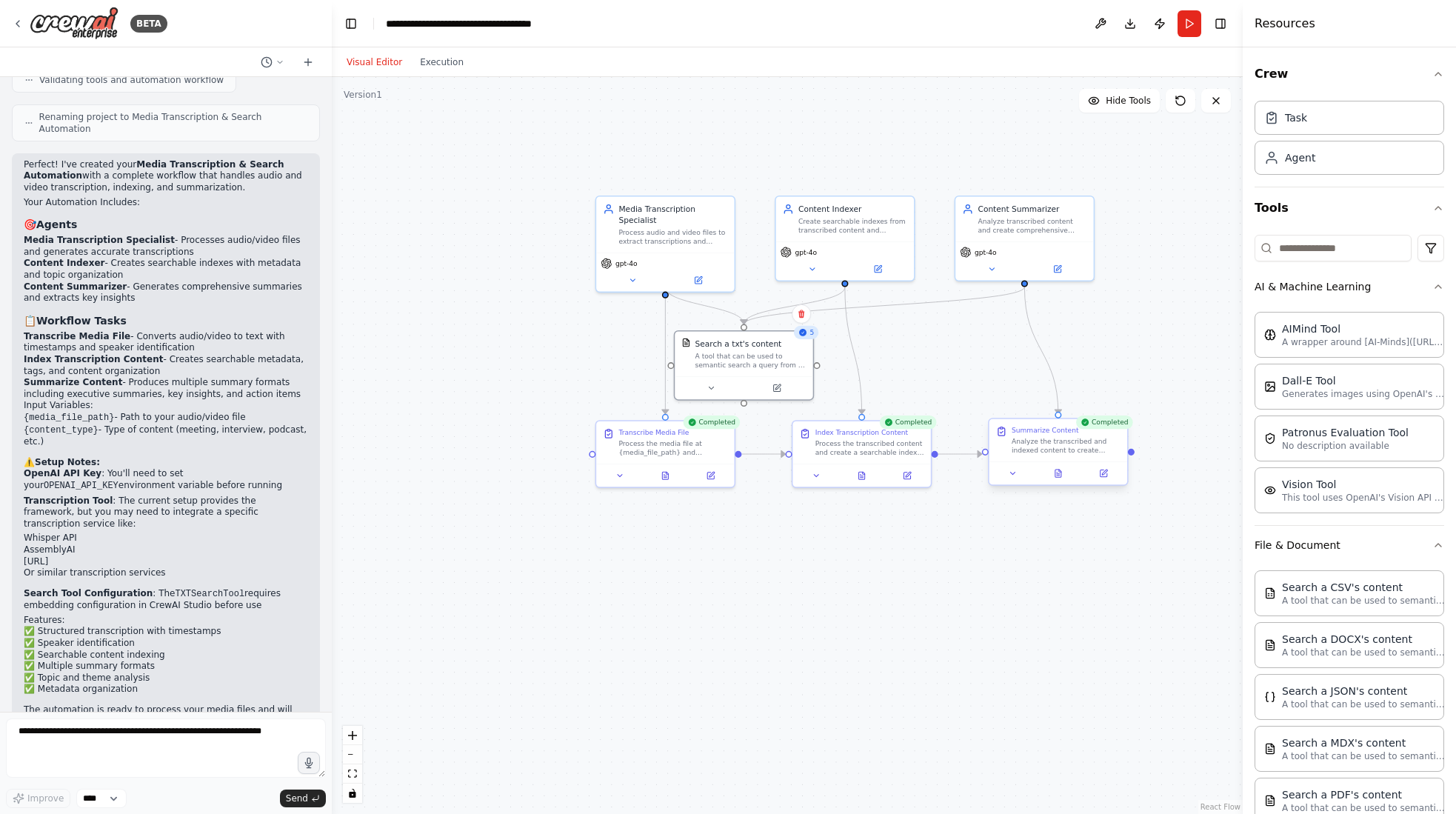
click at [1113, 447] on div "Analyze the transcribed and indexed content to create comprehensive summaries. …" at bounding box center [1065, 446] width 109 height 17
click at [1009, 481] on div at bounding box center [1058, 473] width 137 height 23
click at [1013, 476] on icon at bounding box center [1012, 472] width 9 height 9
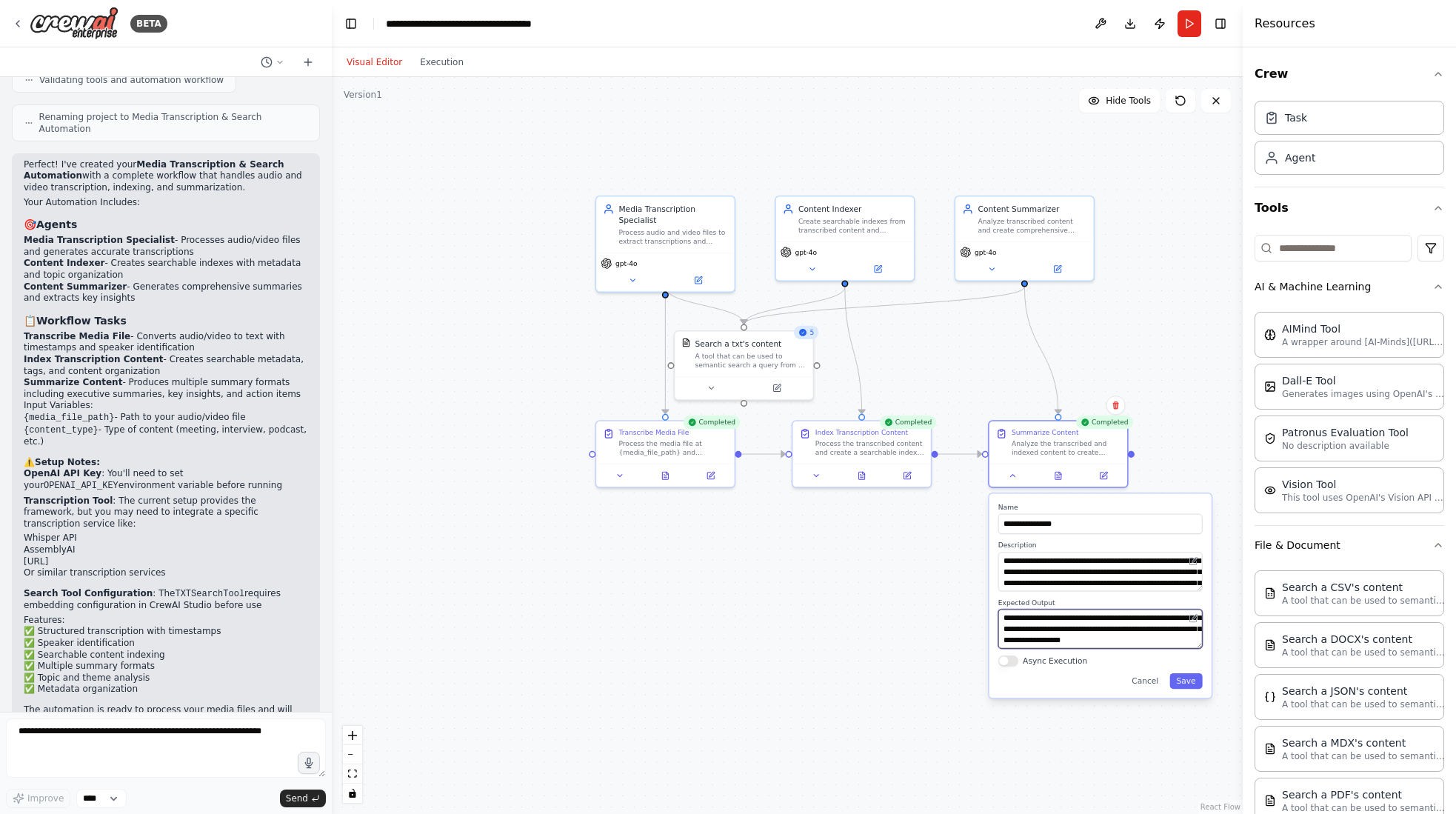
scroll to position [59, 0]
click at [1149, 337] on div ".deletable-edge-delete-btn { width: 20px; height: 20px; border: 0px solid #ffff…" at bounding box center [787, 446] width 910 height 738
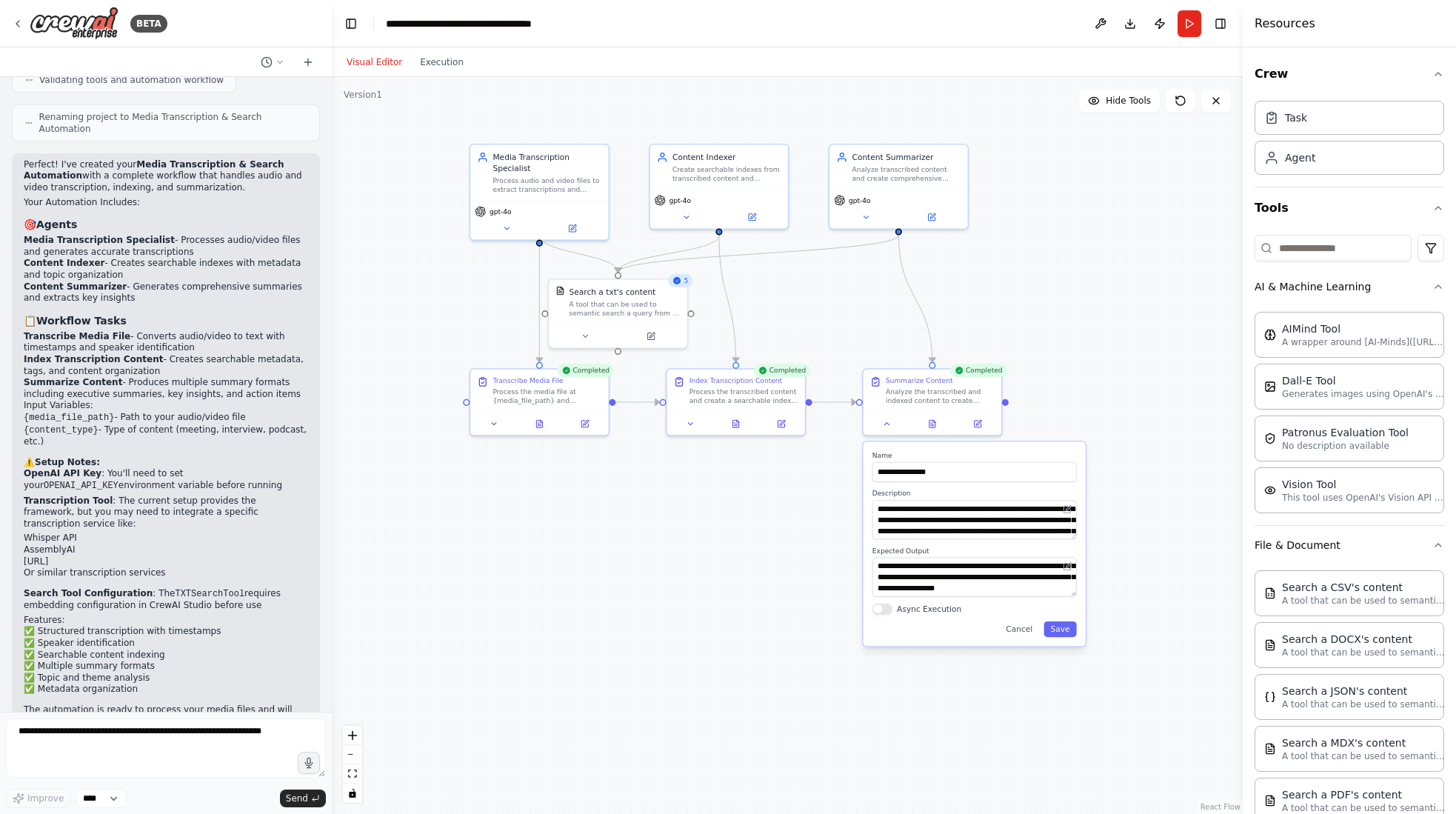
drag, startPoint x: 1003, startPoint y: 346, endPoint x: 877, endPoint y: 294, distance: 136.3
click at [877, 294] on div ".deletable-edge-delete-btn { width: 20px; height: 20px; border: 0px solid #ffff…" at bounding box center [787, 446] width 910 height 738
click at [1085, 357] on div ".deletable-edge-delete-btn { width: 20px; height: 20px; border: 0px solid #ffff…" at bounding box center [787, 446] width 910 height 738
click at [1024, 631] on button "Cancel" at bounding box center [1018, 629] width 40 height 15
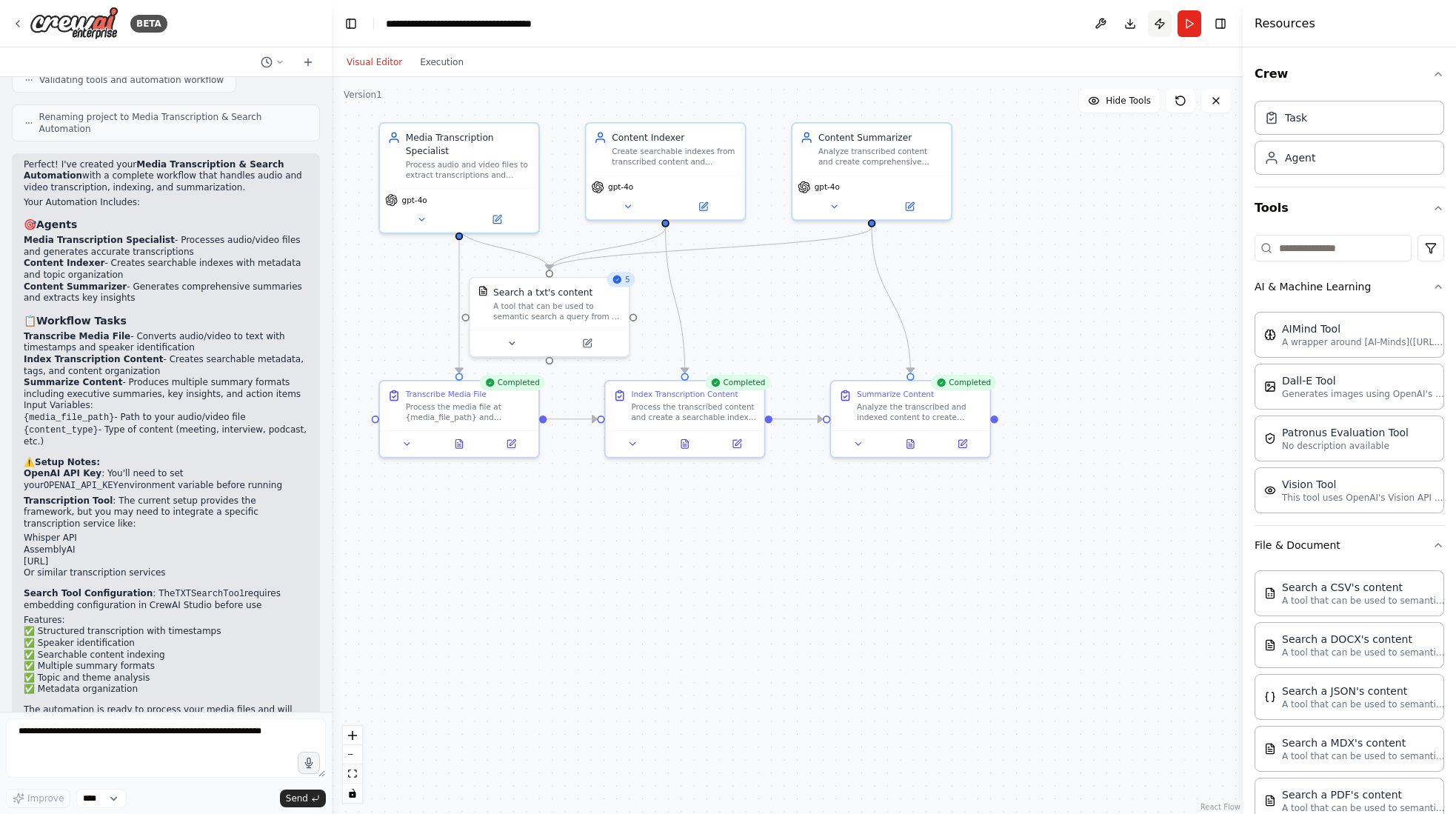
click at [1160, 22] on button "Publish" at bounding box center [1159, 24] width 23 height 27
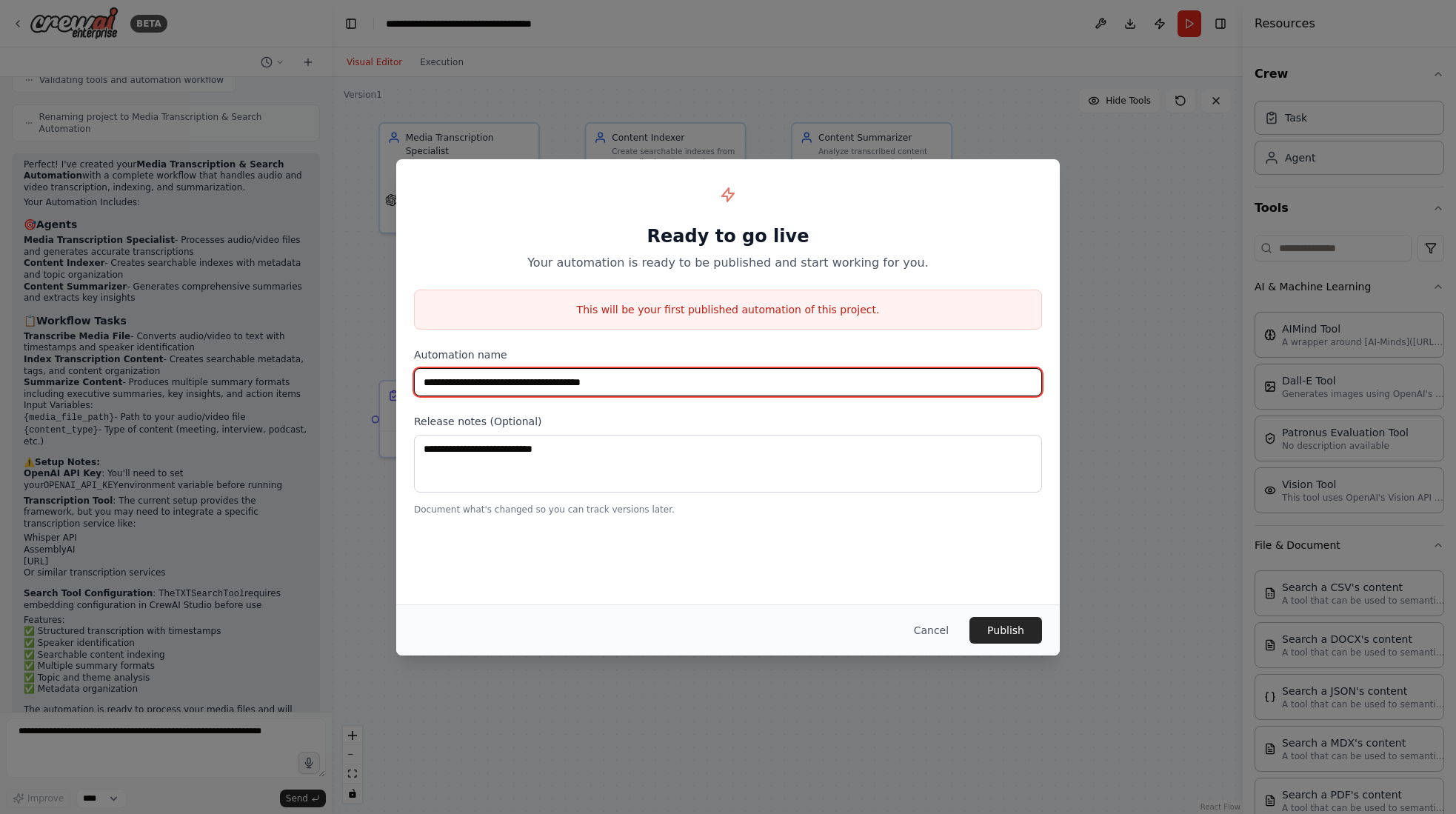
drag, startPoint x: 642, startPoint y: 373, endPoint x: 289, endPoint y: 373, distance: 353.0
click at [291, 373] on div "**********" at bounding box center [728, 407] width 1456 height 814
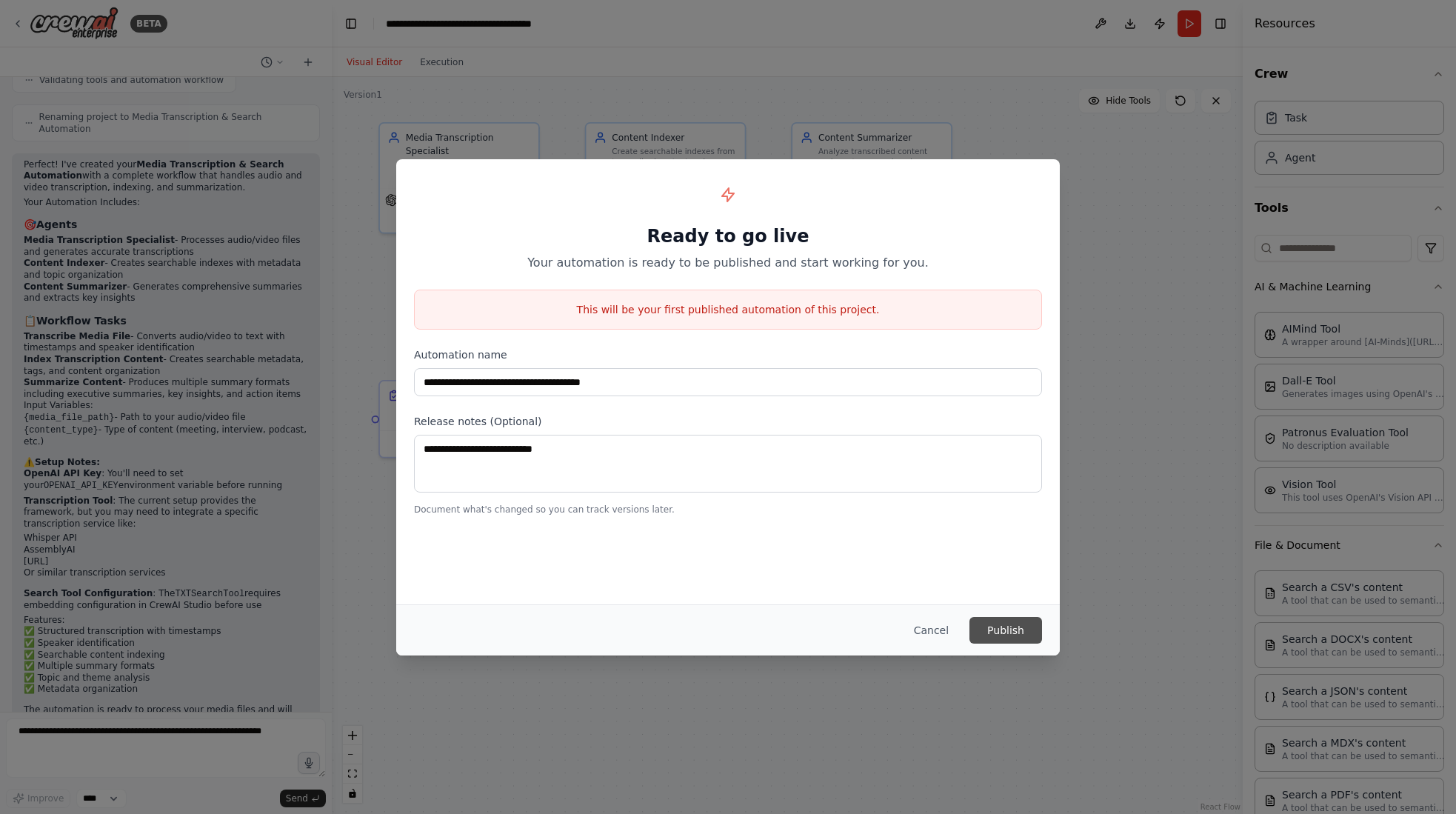
click at [995, 633] on button "Publish" at bounding box center [1005, 631] width 73 height 27
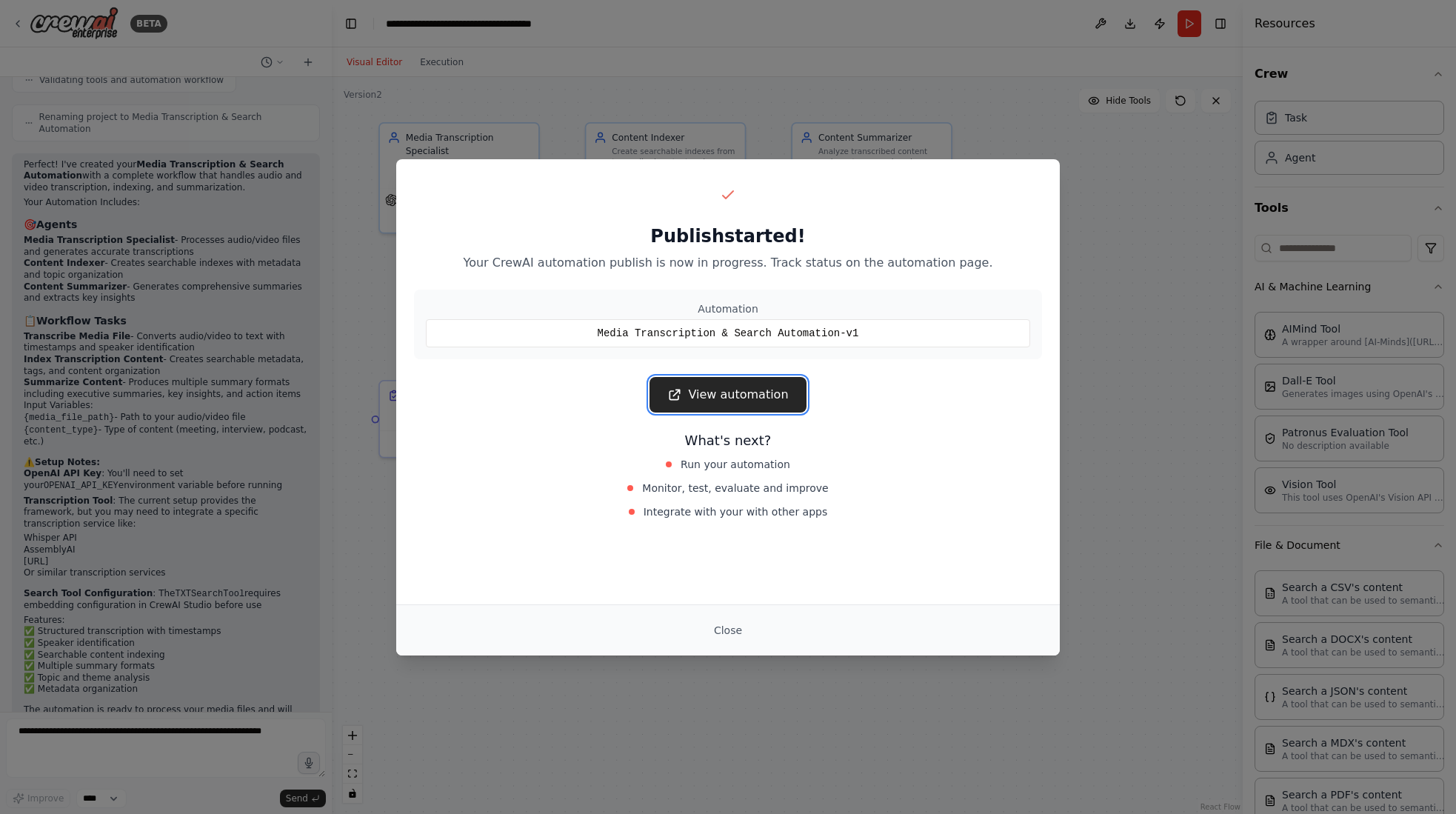
click at [736, 391] on link "View automation" at bounding box center [727, 395] width 156 height 36
drag, startPoint x: 1148, startPoint y: 187, endPoint x: 1138, endPoint y: 188, distance: 10.0
click at [1147, 187] on div "Publish started! Your CrewAI automation publish is now in progress. Track statu…" at bounding box center [728, 407] width 1456 height 814
click at [728, 630] on button "Close" at bounding box center [728, 631] width 52 height 27
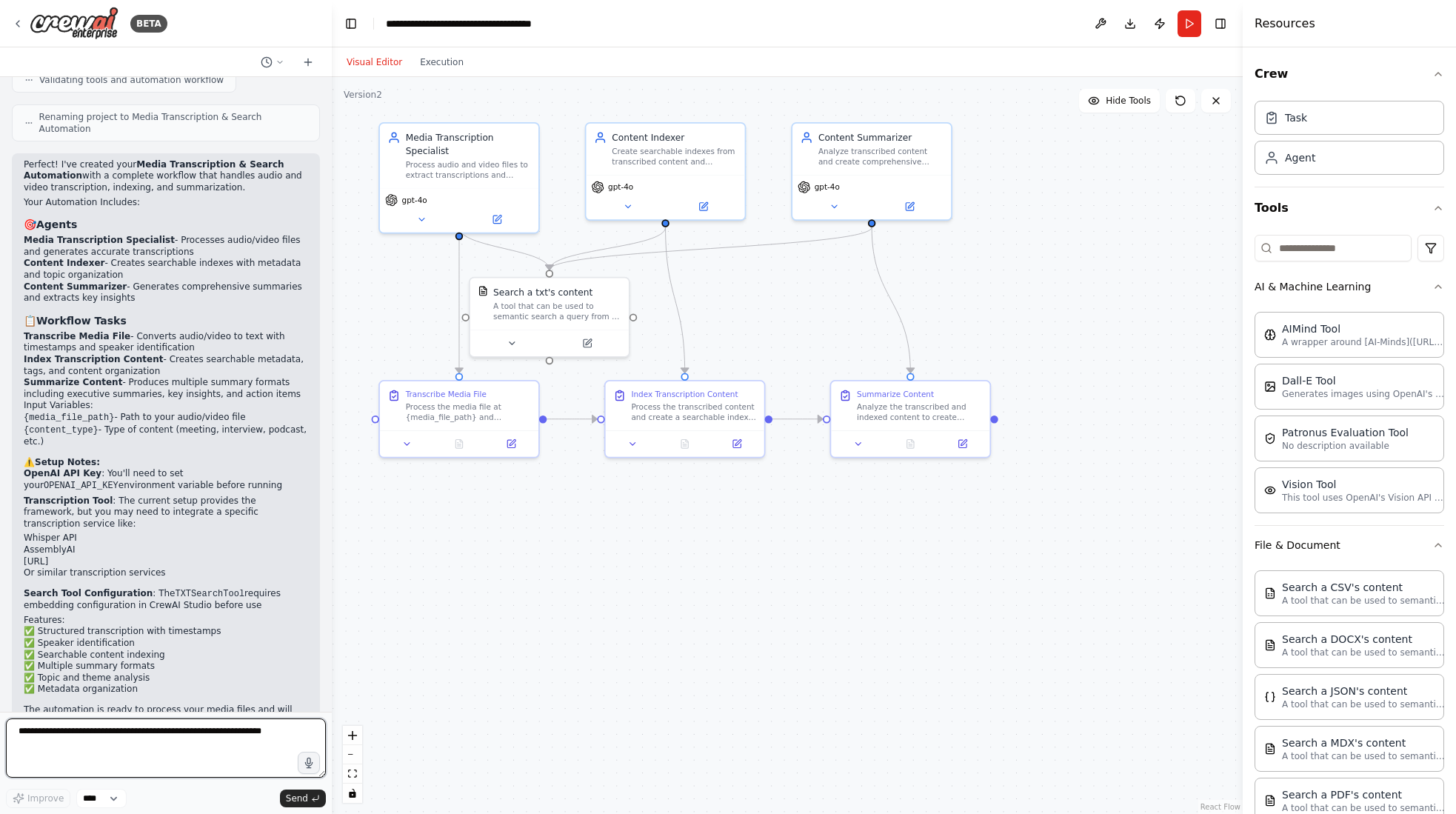
click at [58, 748] on textarea at bounding box center [165, 747] width 320 height 59
type textarea "**********"
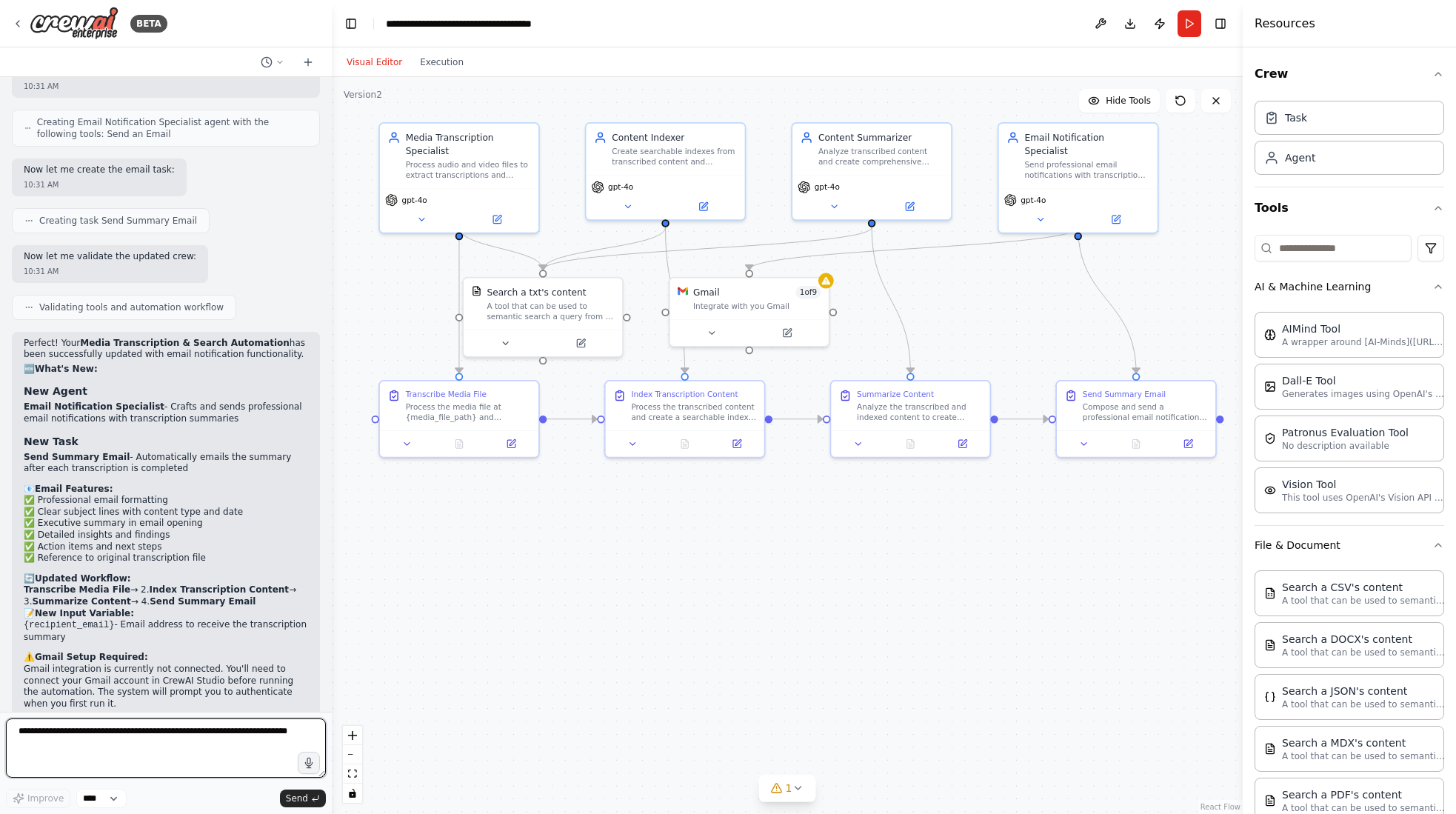
scroll to position [2276, 0]
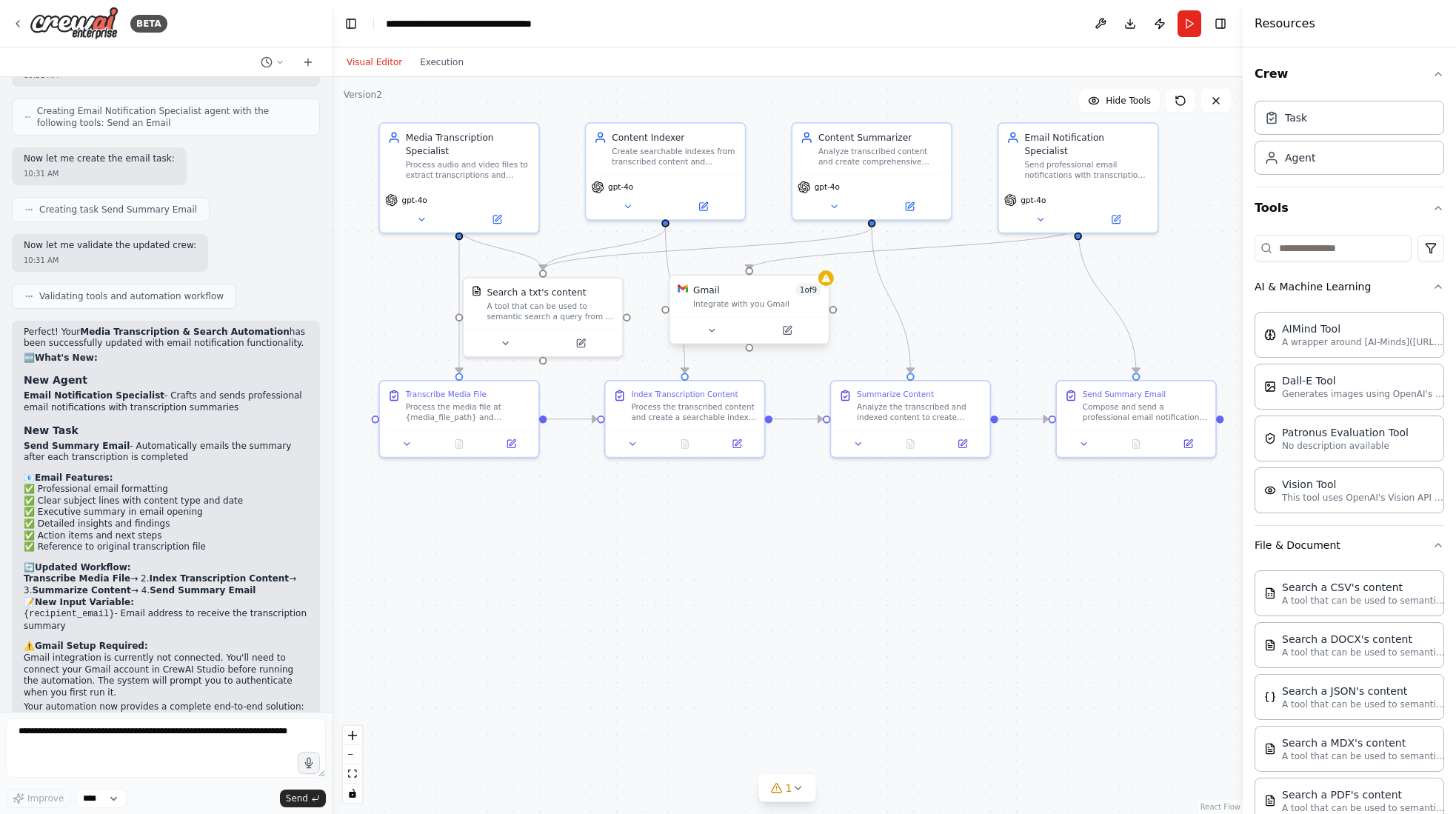
click at [787, 314] on div "Gmail 1 of 9 Integrate with you Gmail" at bounding box center [750, 296] width 159 height 42
click at [823, 285] on div at bounding box center [826, 278] width 15 height 15
click at [710, 329] on icon at bounding box center [711, 330] width 11 height 11
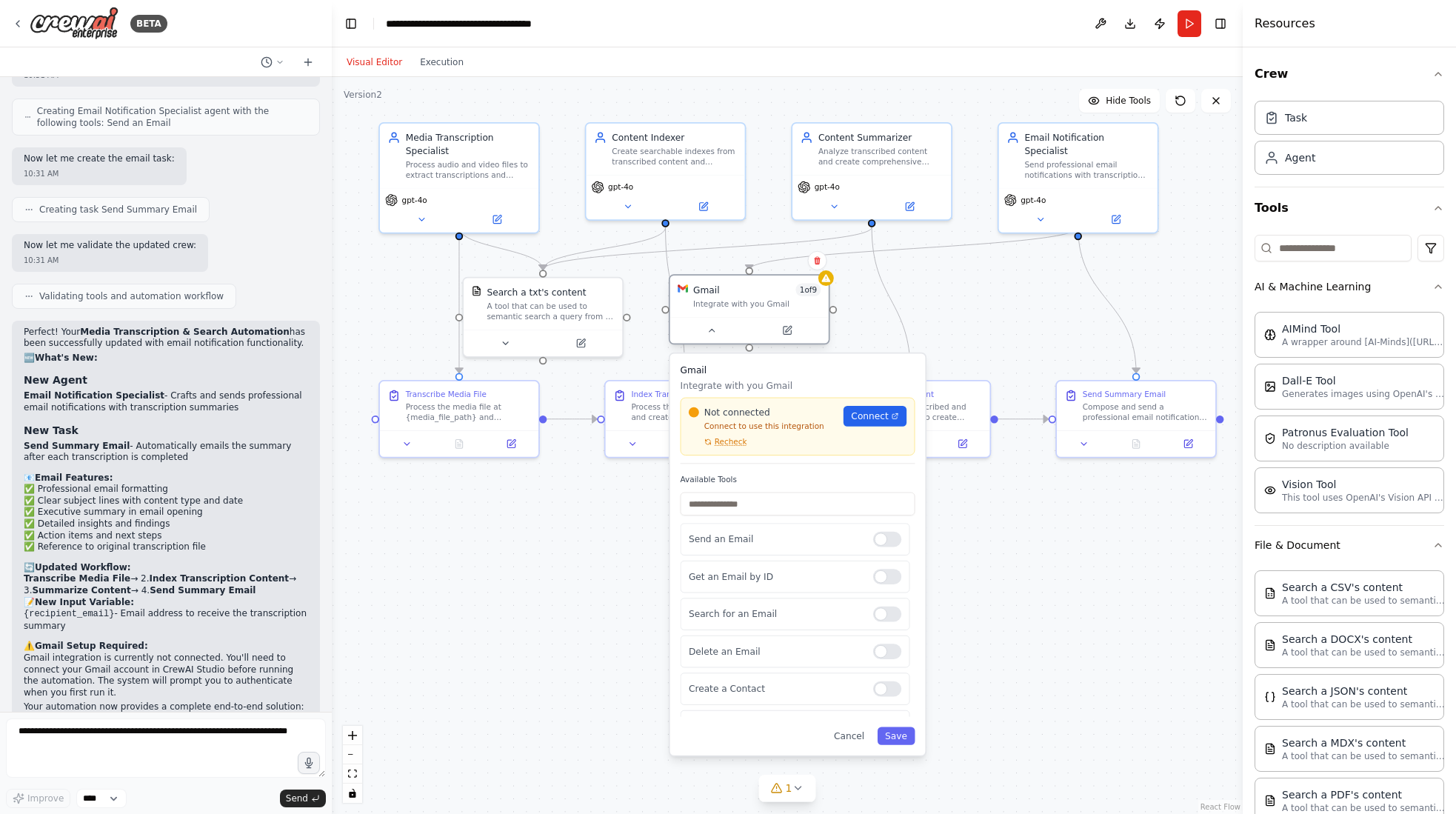
click at [793, 340] on div at bounding box center [750, 331] width 159 height 27
click at [872, 420] on span "Connect" at bounding box center [869, 415] width 37 height 13
click at [885, 417] on span "Connect" at bounding box center [876, 415] width 37 height 13
click at [737, 447] on div "Not connected Connect to use this integration Recheck Connect" at bounding box center [803, 427] width 235 height 58
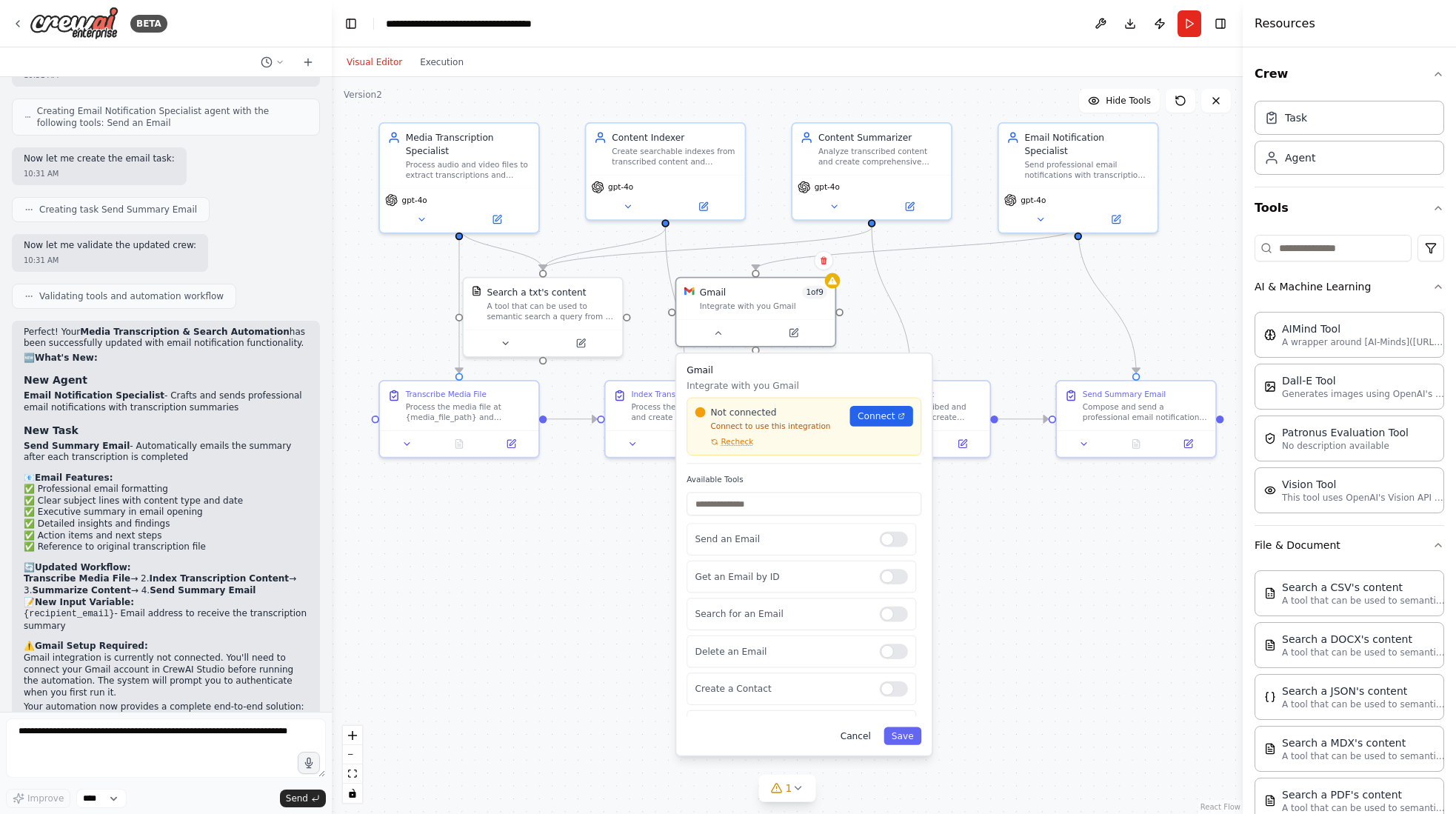
click at [866, 739] on button "Cancel" at bounding box center [854, 736] width 45 height 17
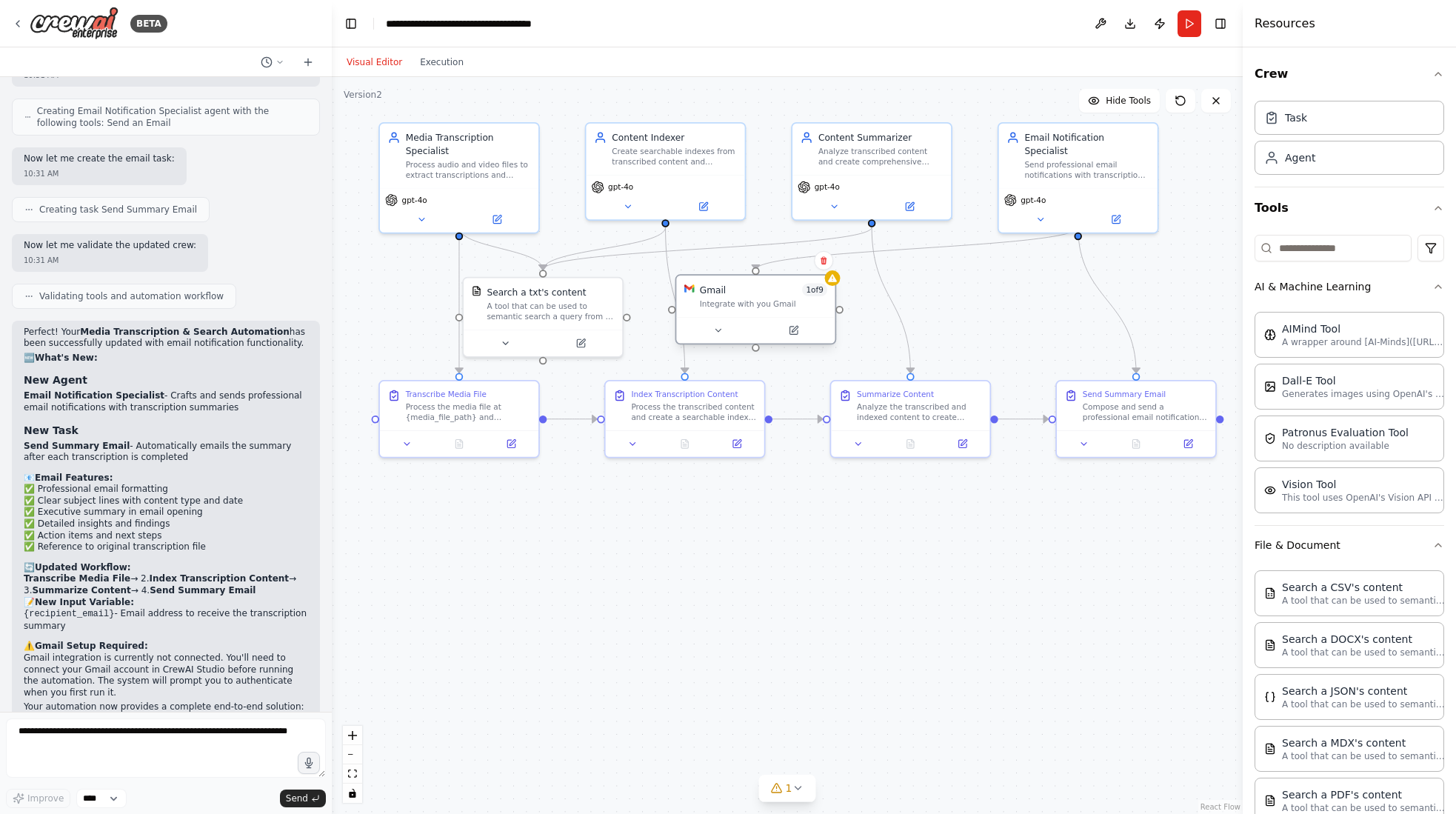
click at [831, 286] on div "Gmail 1 of 9 Integrate with you Gmail" at bounding box center [756, 309] width 162 height 71
click at [785, 312] on div "Gmail 1 of 9 Integrate with you Gmail" at bounding box center [756, 296] width 159 height 42
click at [798, 330] on icon at bounding box center [792, 330] width 11 height 11
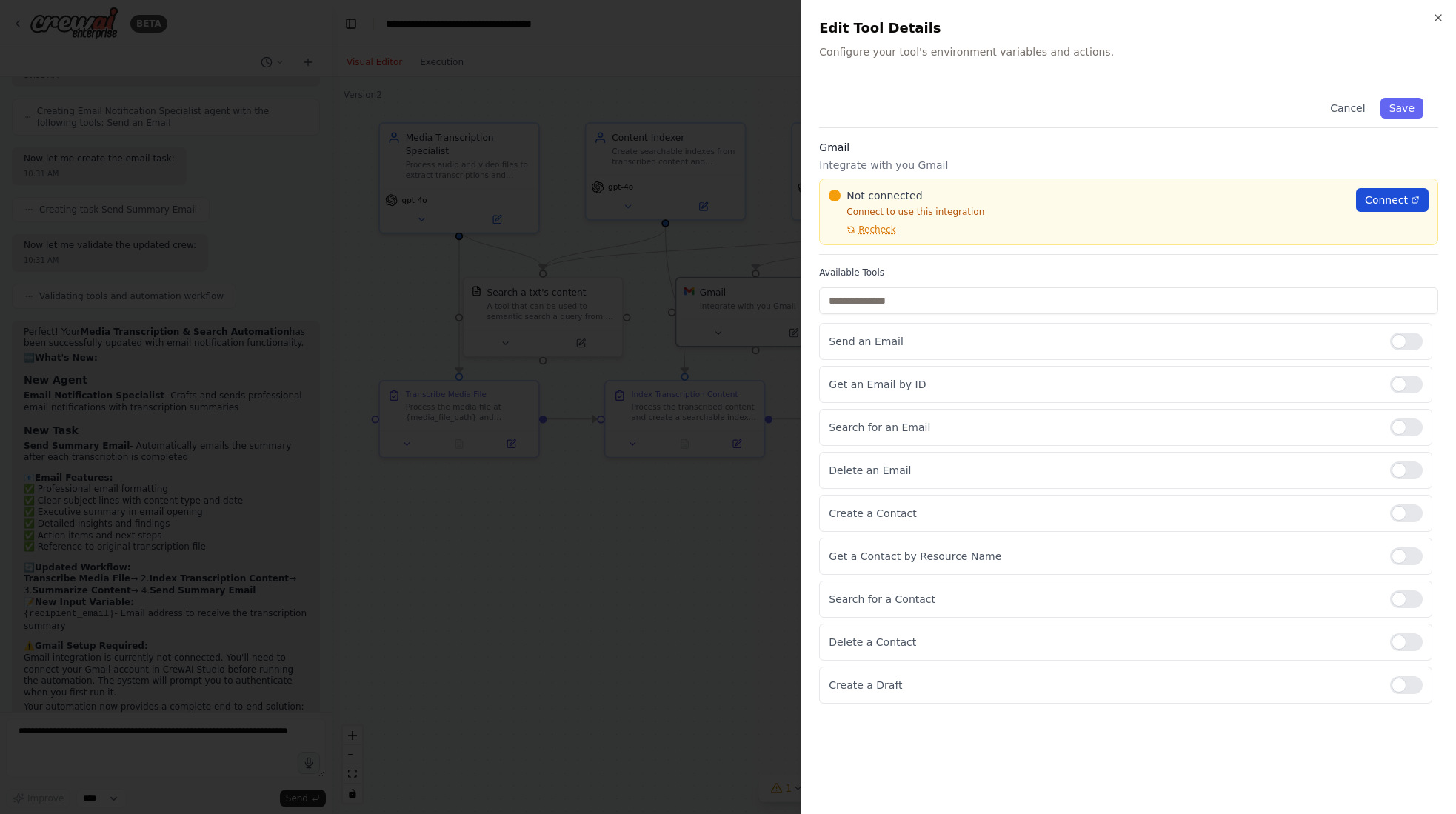
click at [1256, 201] on span "Connect" at bounding box center [1386, 199] width 43 height 15
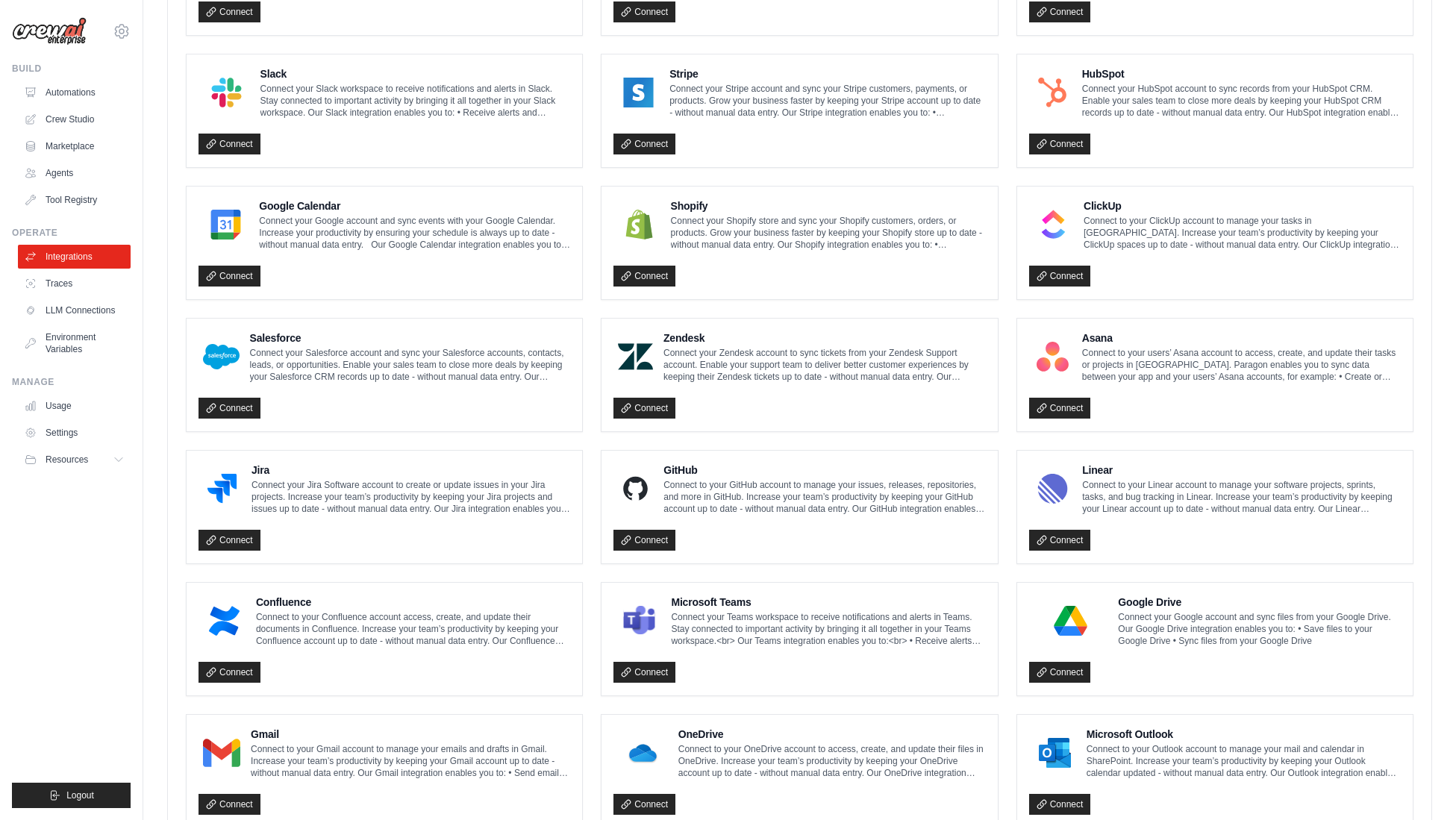
scroll to position [584, 0]
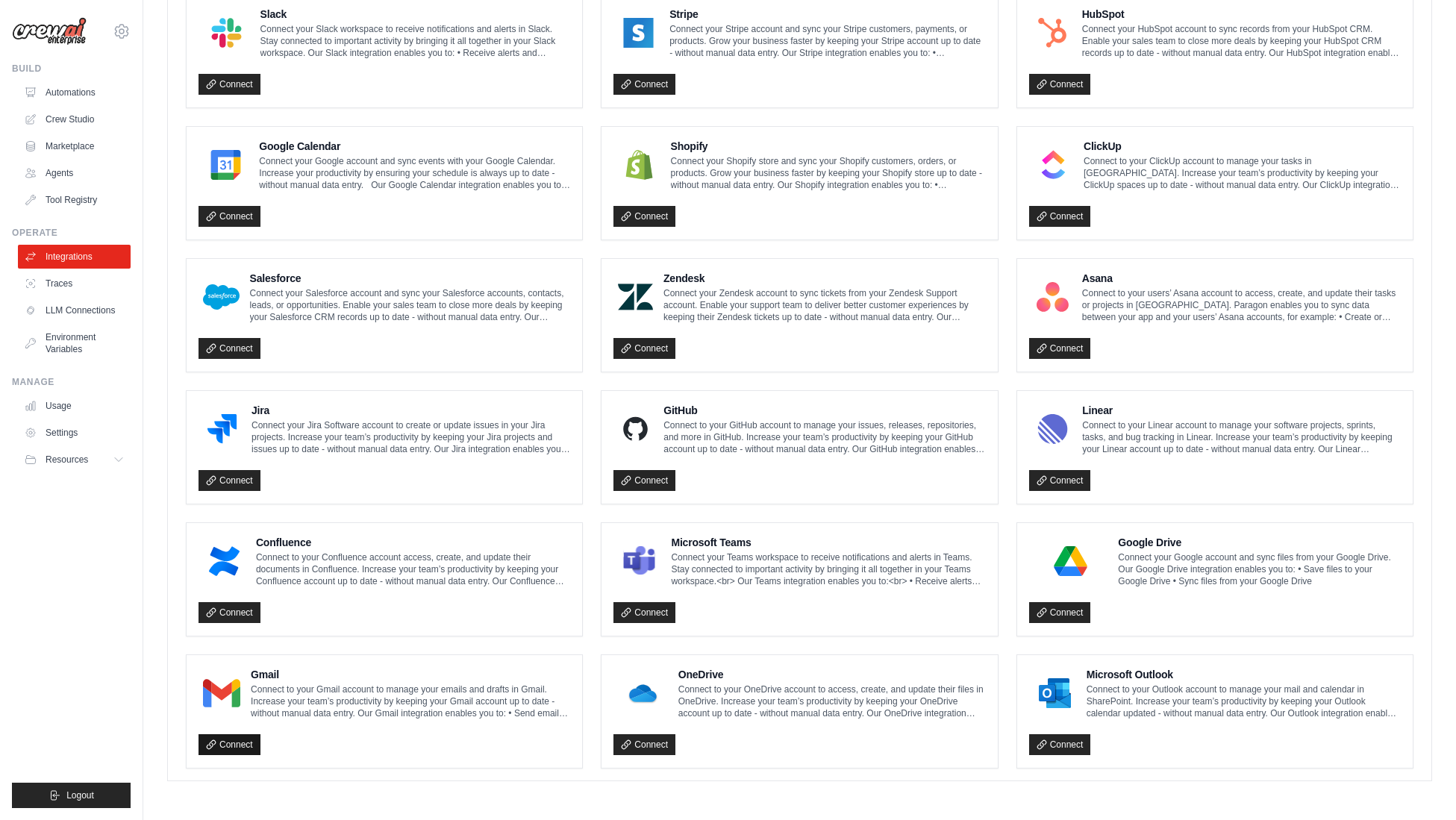
click at [240, 740] on link "Connect" at bounding box center [230, 744] width 62 height 20
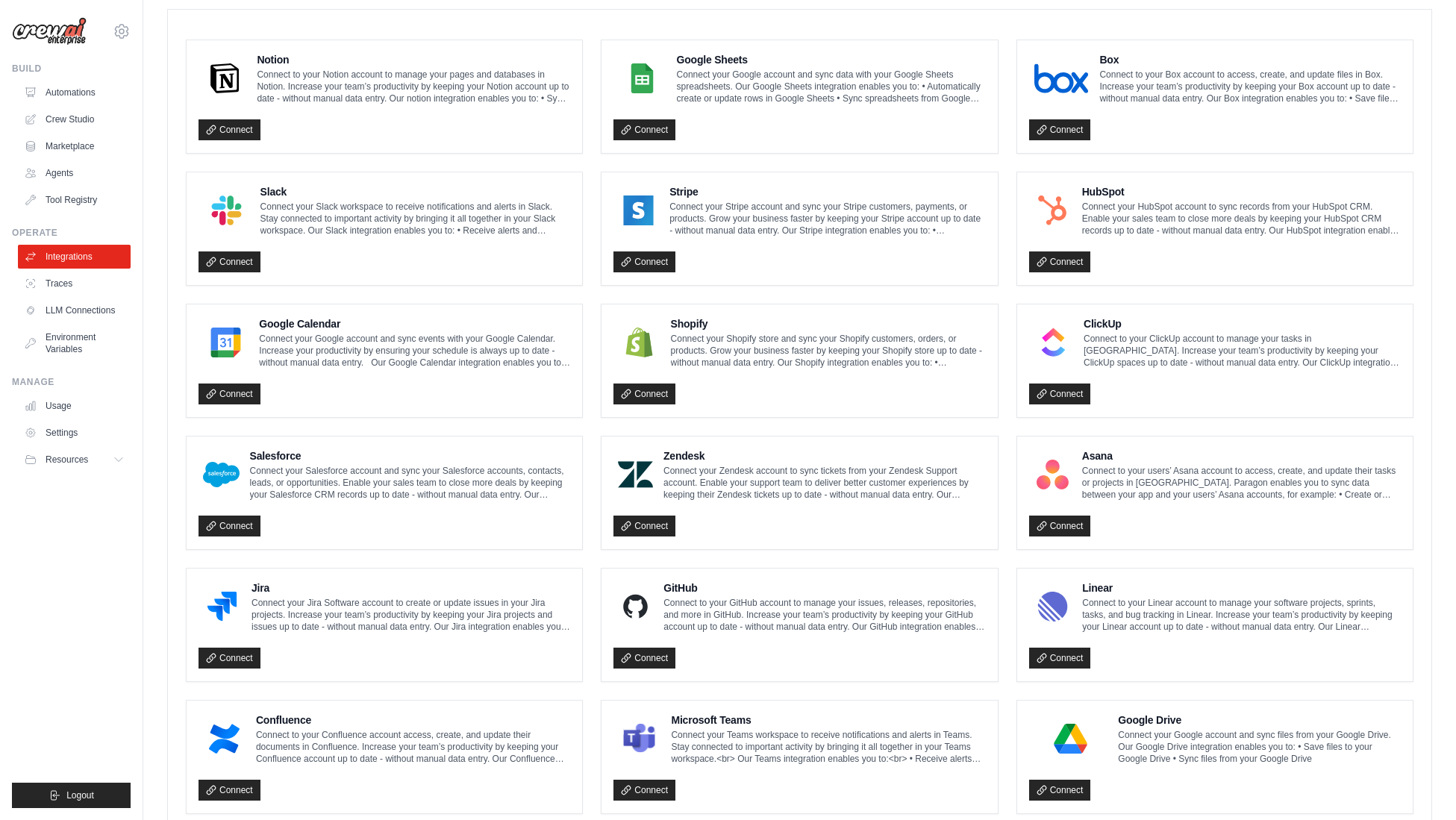
scroll to position [211, 0]
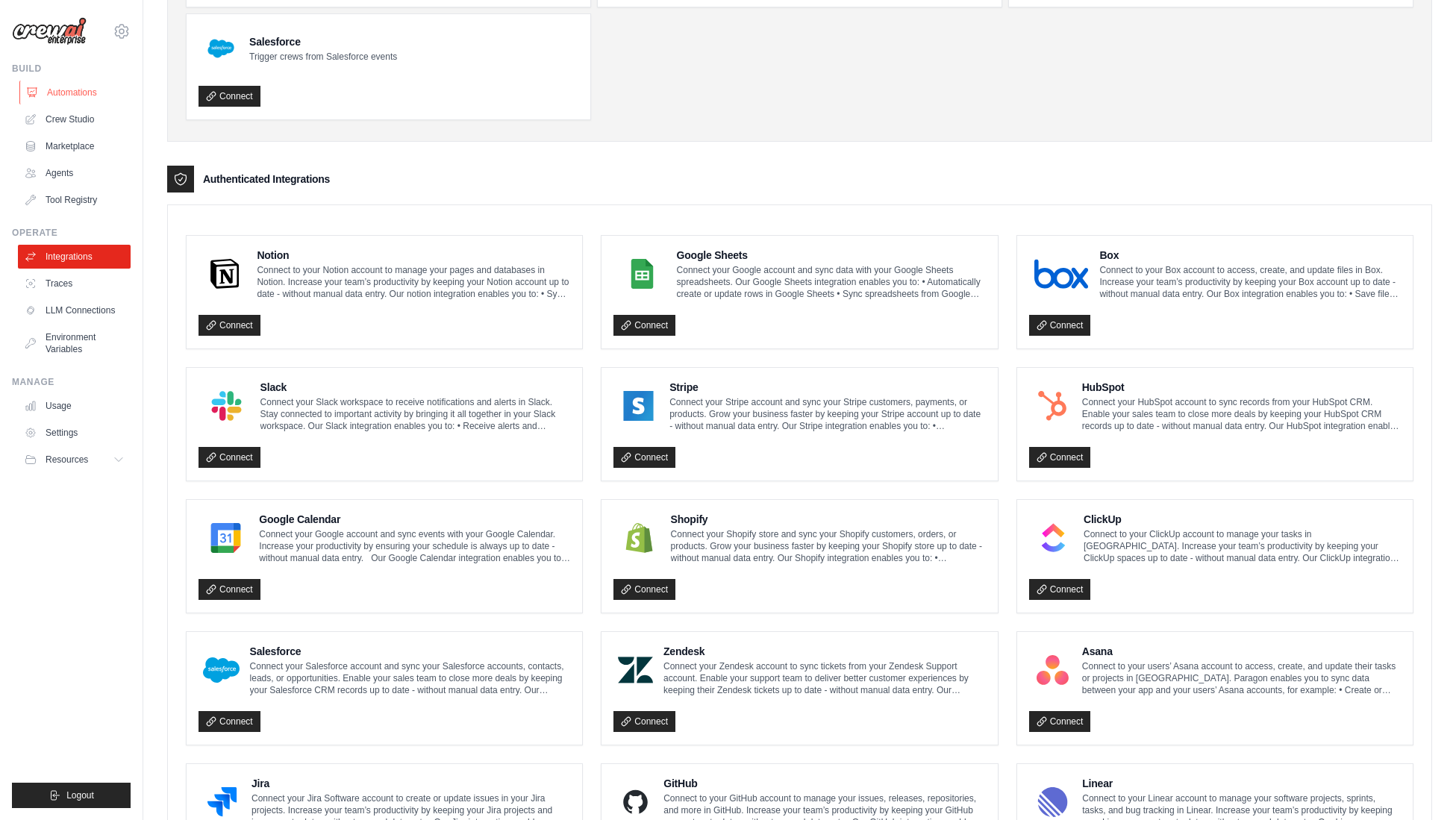
click at [58, 88] on link "Automations" at bounding box center [76, 93] width 113 height 23
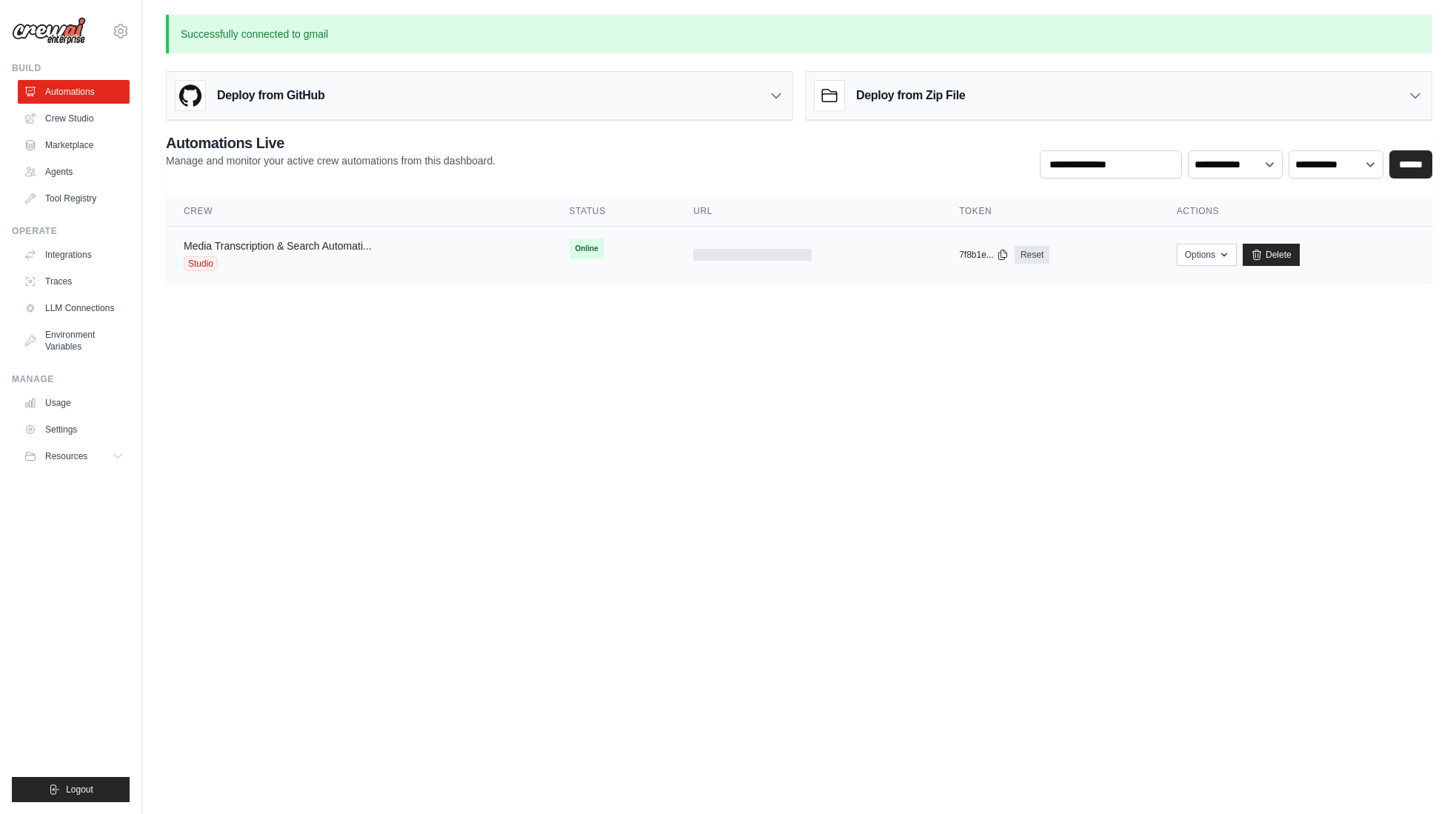
click at [284, 251] on link "Media Transcription & Search Automati..." at bounding box center [278, 246] width 188 height 12
click at [202, 260] on span "Studio" at bounding box center [200, 263] width 34 height 15
click at [527, 346] on body "jaimer@live.com Settings Build Automations Crew Studio" at bounding box center [728, 407] width 1456 height 814
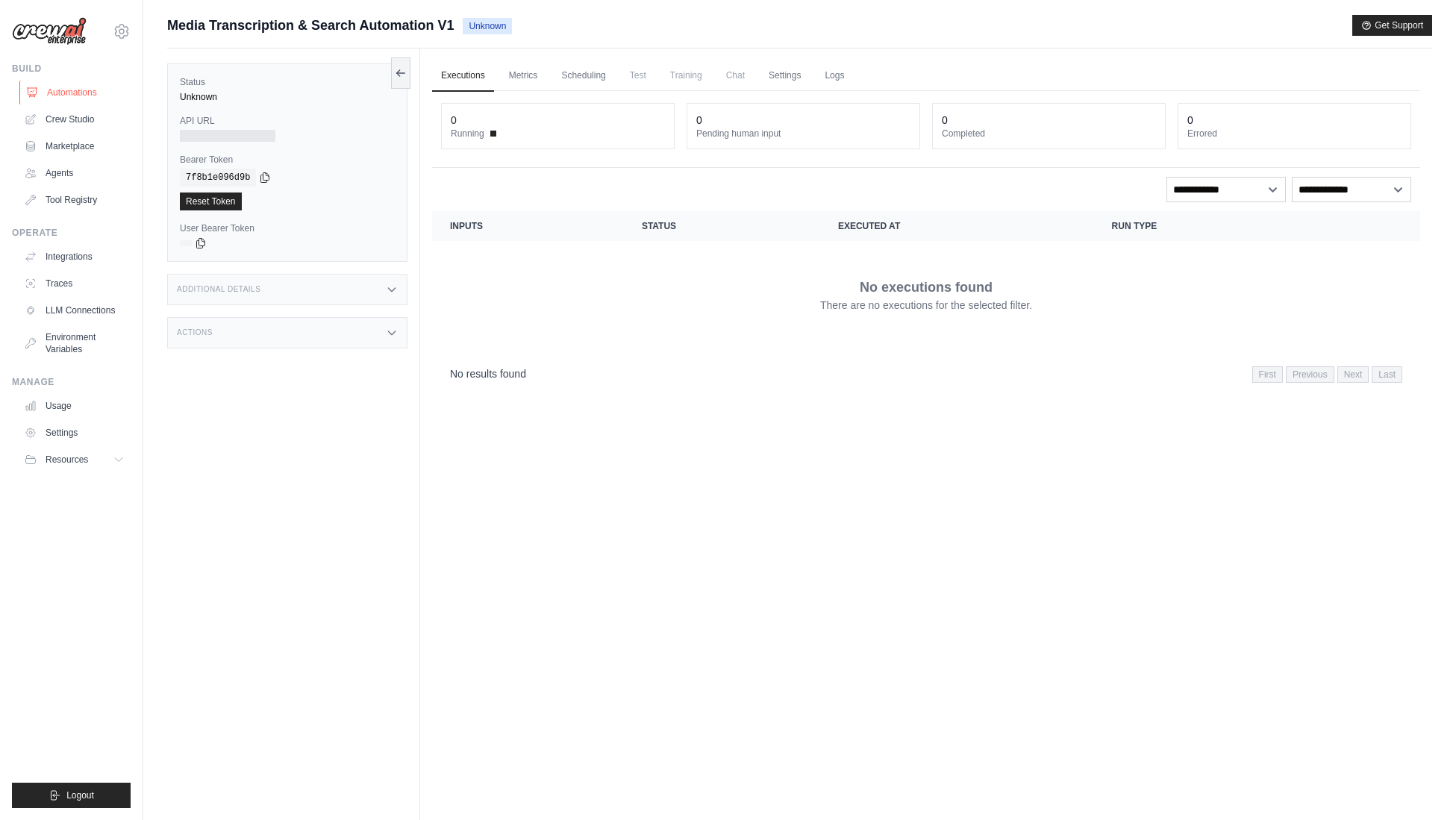
click at [65, 85] on link "Automations" at bounding box center [76, 93] width 113 height 23
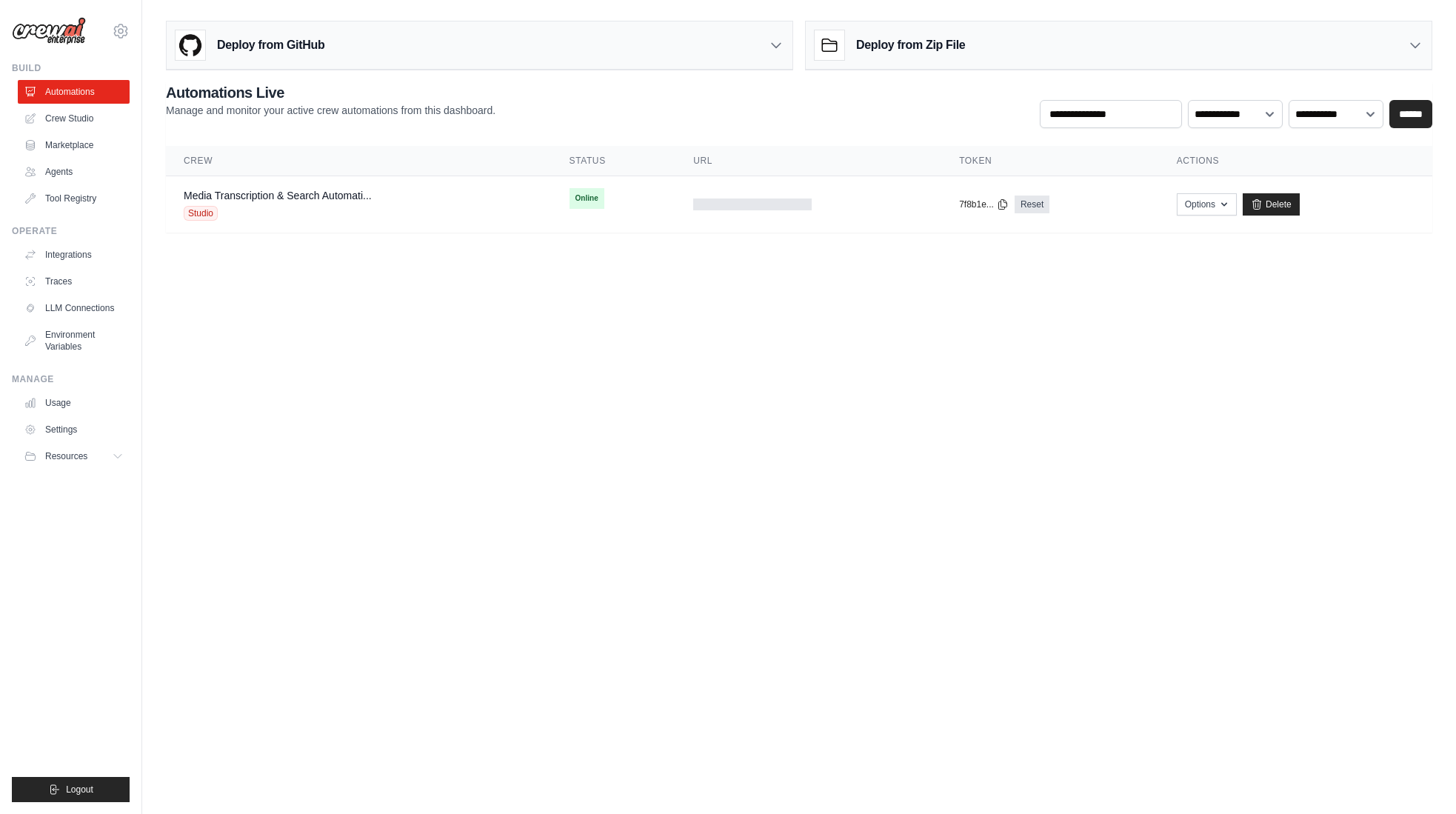
click at [65, 84] on link "Automations" at bounding box center [74, 92] width 112 height 23
click at [194, 212] on span "Studio" at bounding box center [200, 213] width 34 height 15
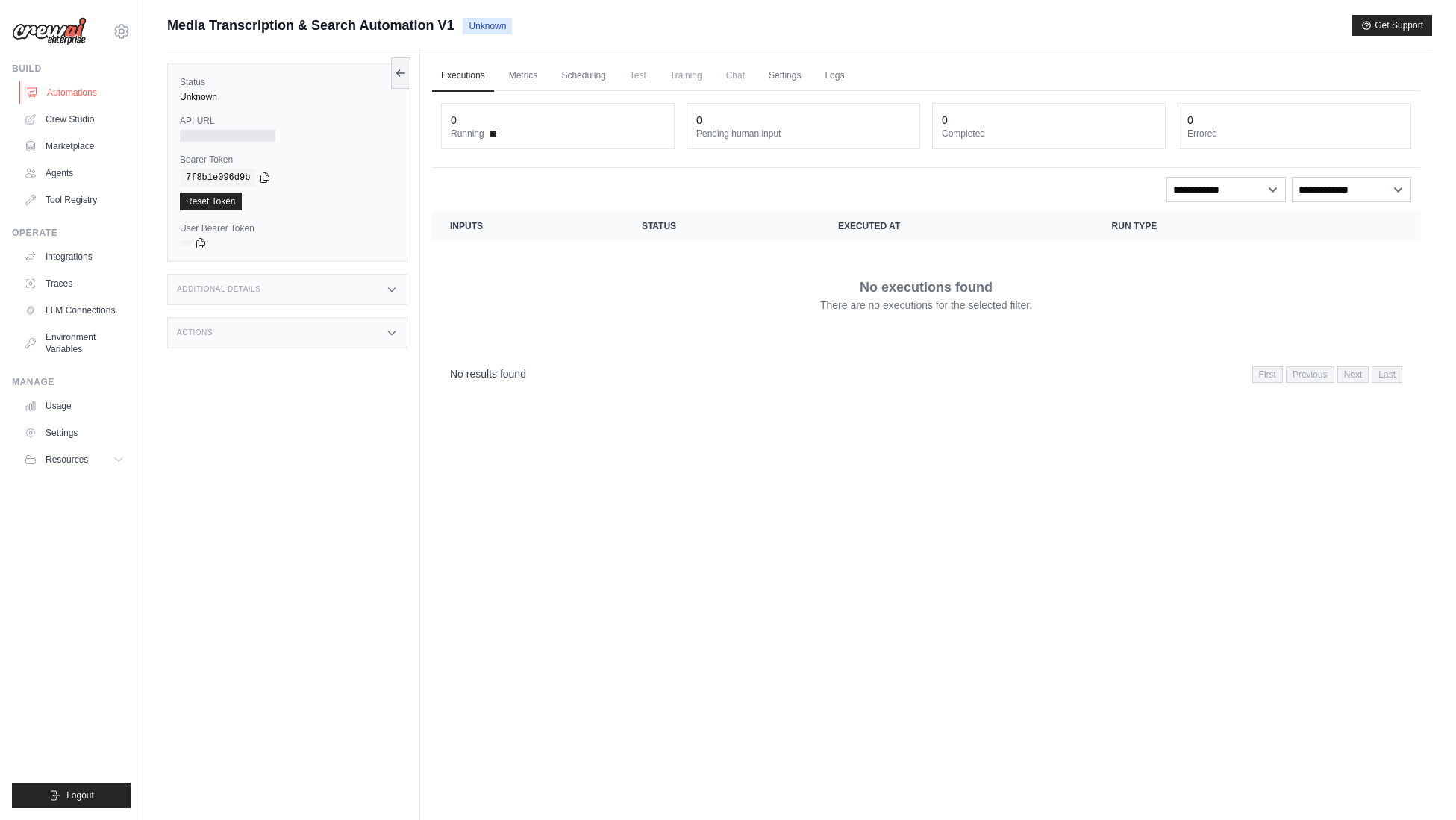
click at [69, 95] on link "Automations" at bounding box center [76, 93] width 113 height 23
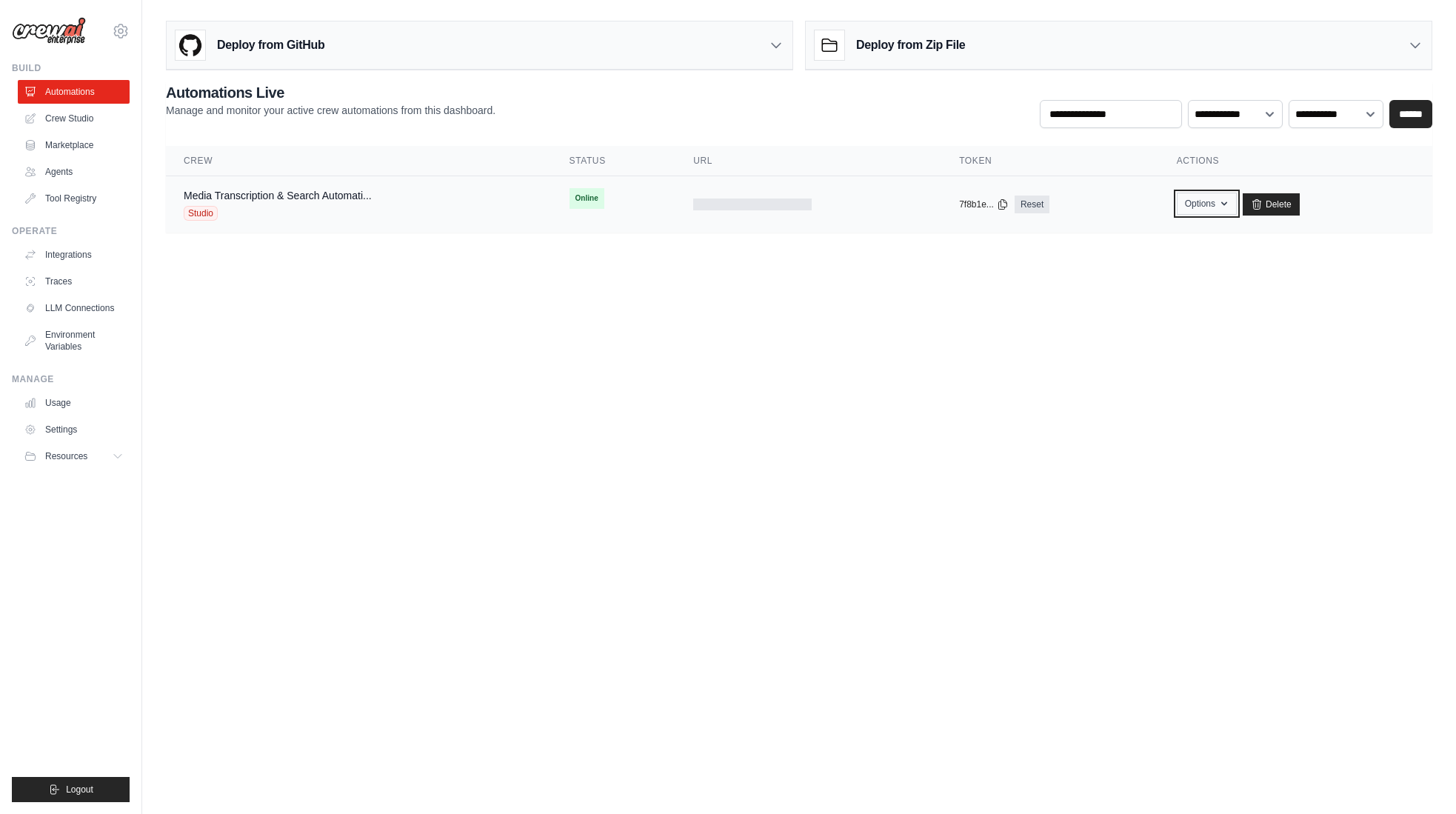
click at [1228, 203] on icon "button" at bounding box center [1224, 203] width 12 height 12
click at [555, 301] on body "jaimer@live.com Settings Build Automations Crew Studio" at bounding box center [728, 407] width 1456 height 814
click at [74, 120] on link "Crew Studio" at bounding box center [75, 118] width 112 height 23
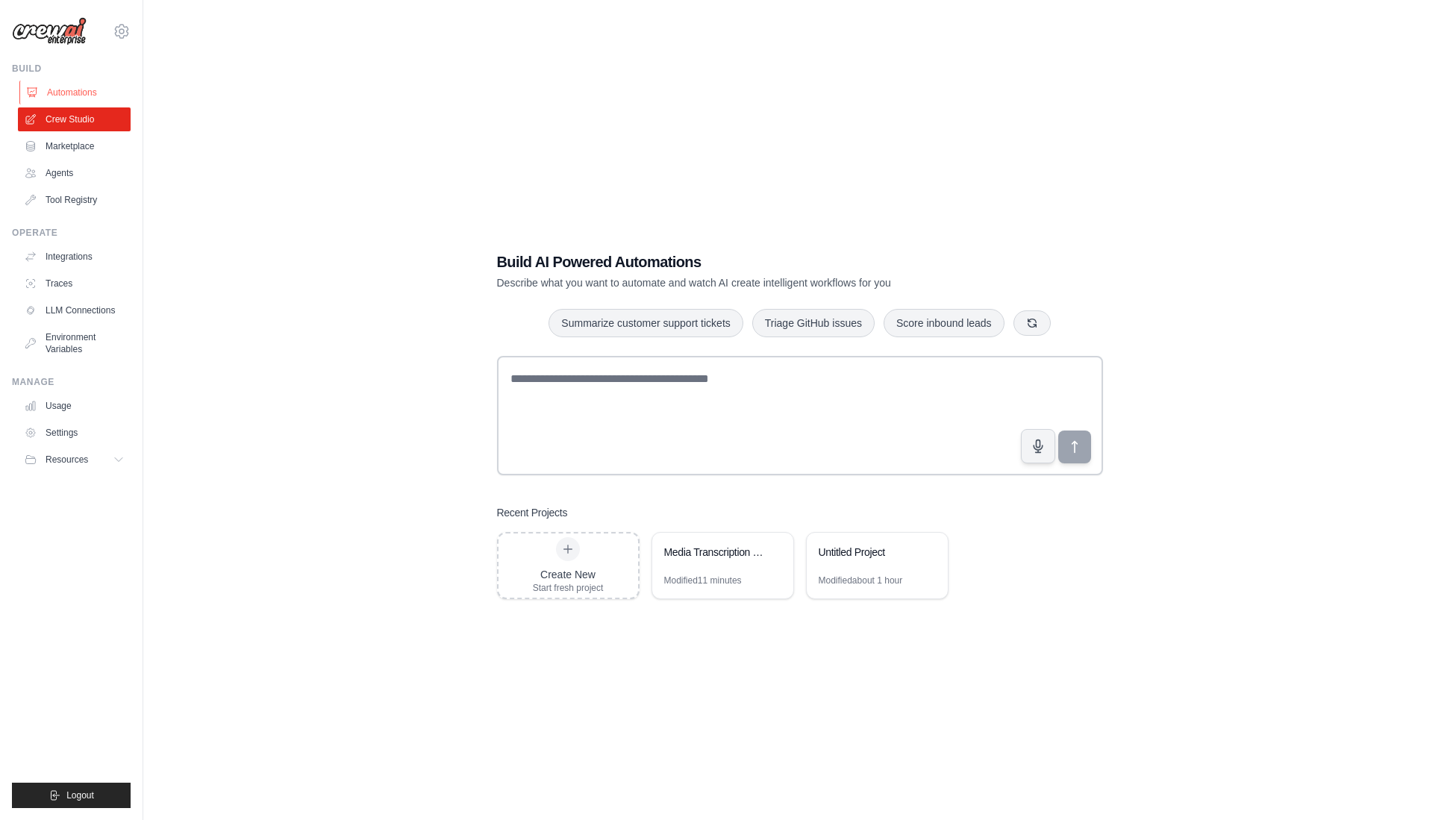
click at [79, 93] on link "Automations" at bounding box center [76, 93] width 113 height 23
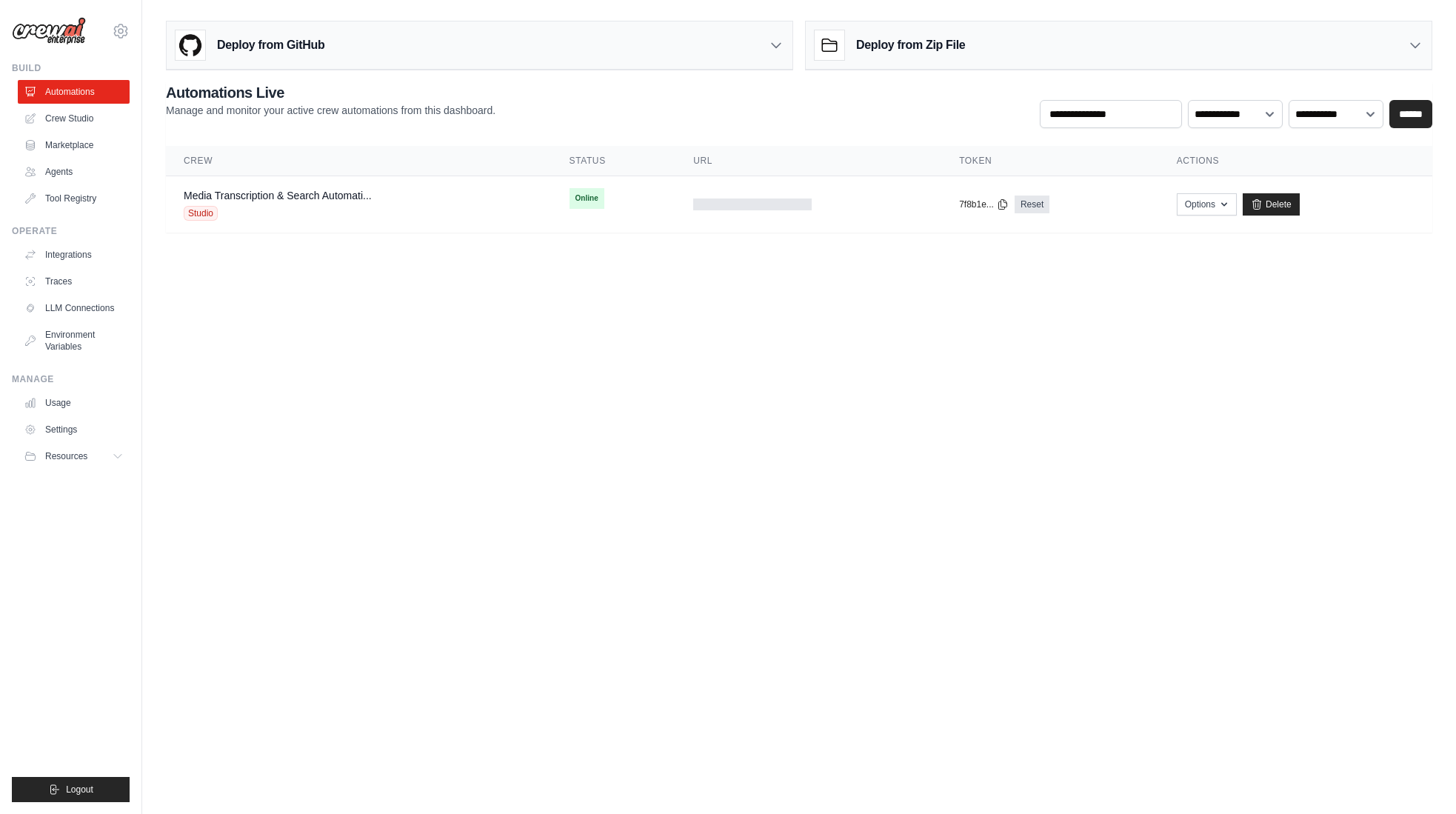
click at [78, 92] on link "Automations" at bounding box center [74, 92] width 112 height 23
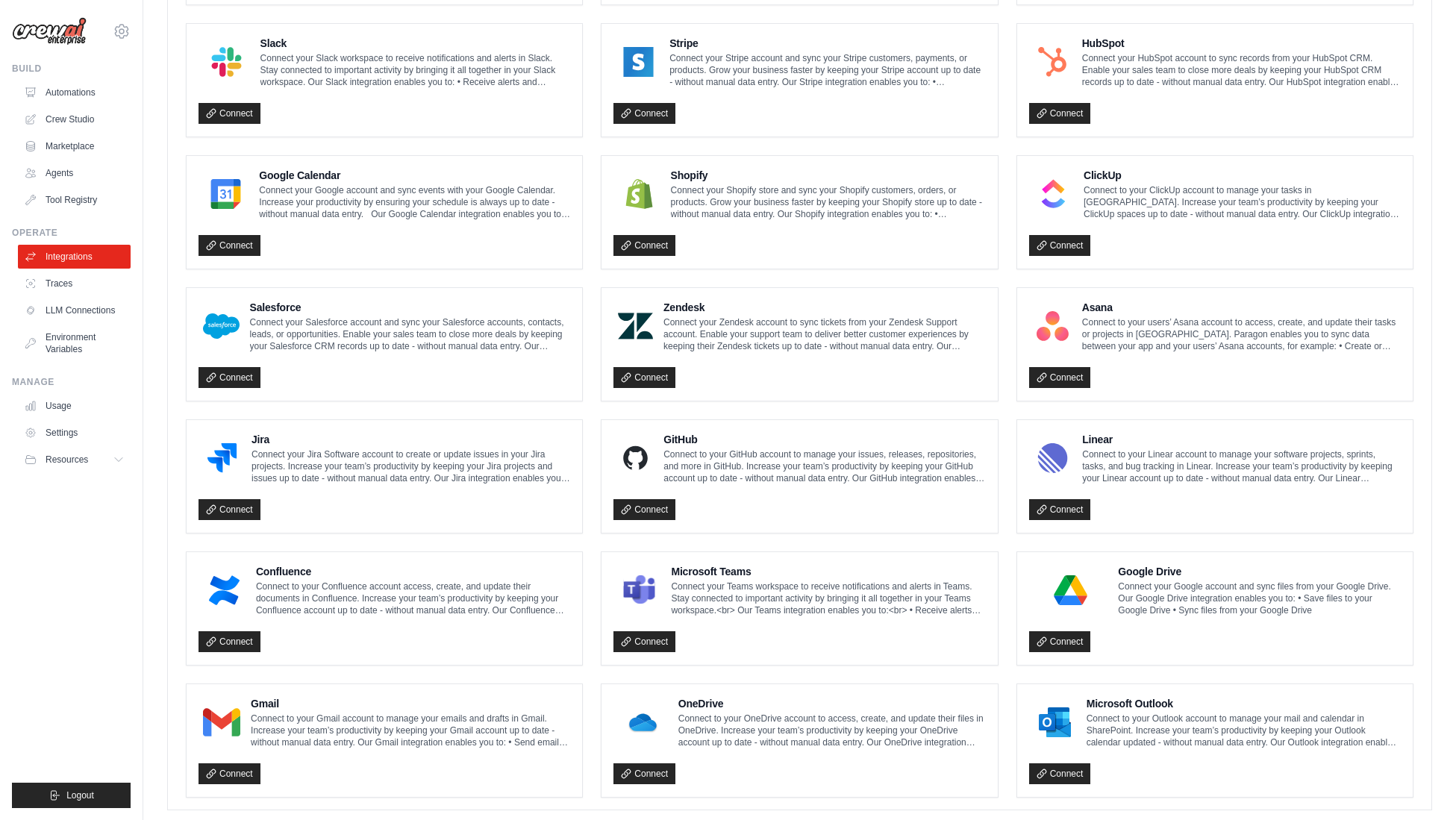
scroll to position [584, 0]
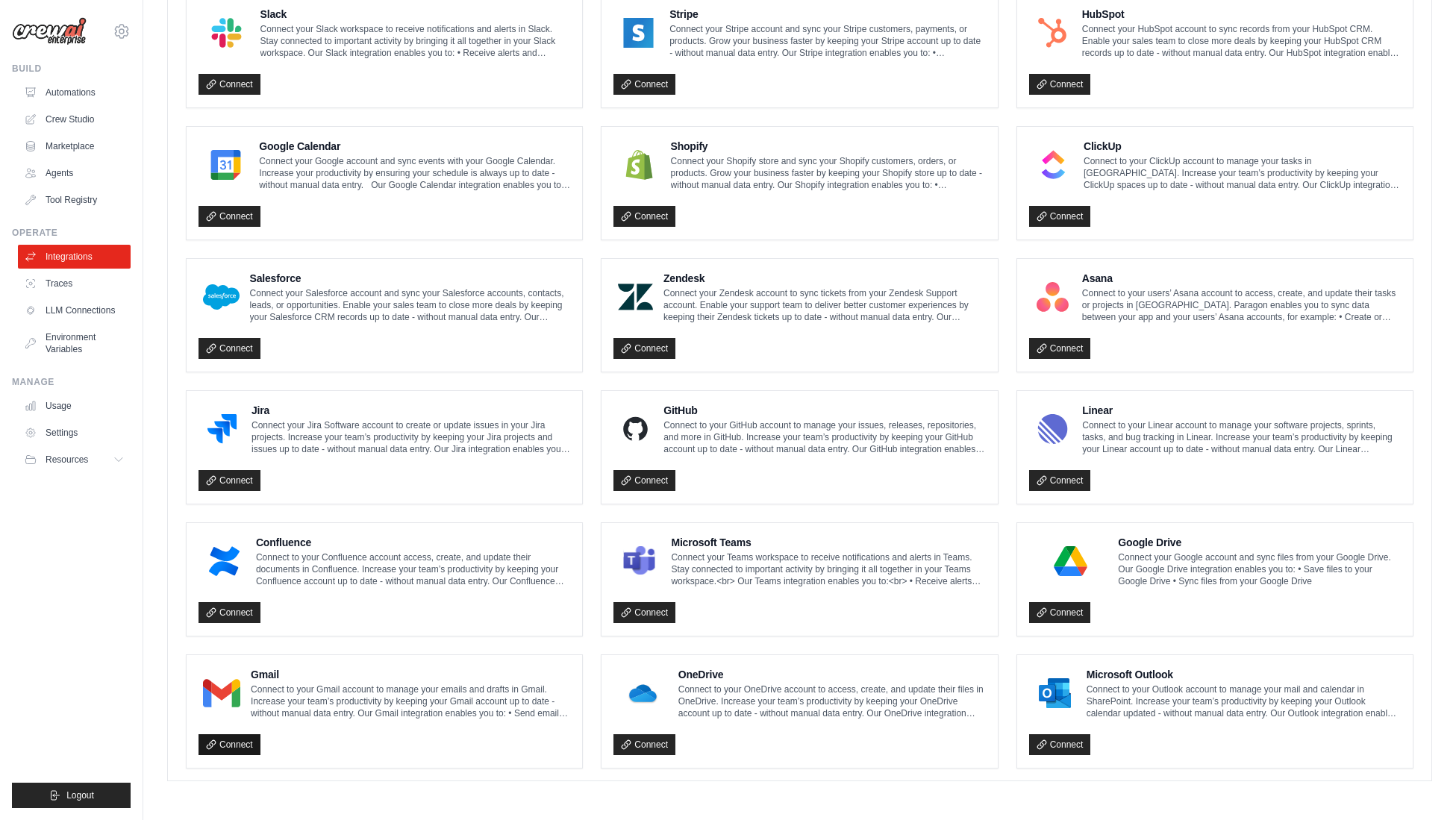
click at [250, 746] on link "Connect" at bounding box center [230, 744] width 62 height 20
click at [1067, 743] on link "Connect" at bounding box center [1060, 744] width 62 height 20
click at [234, 745] on link "Connect" at bounding box center [230, 744] width 62 height 20
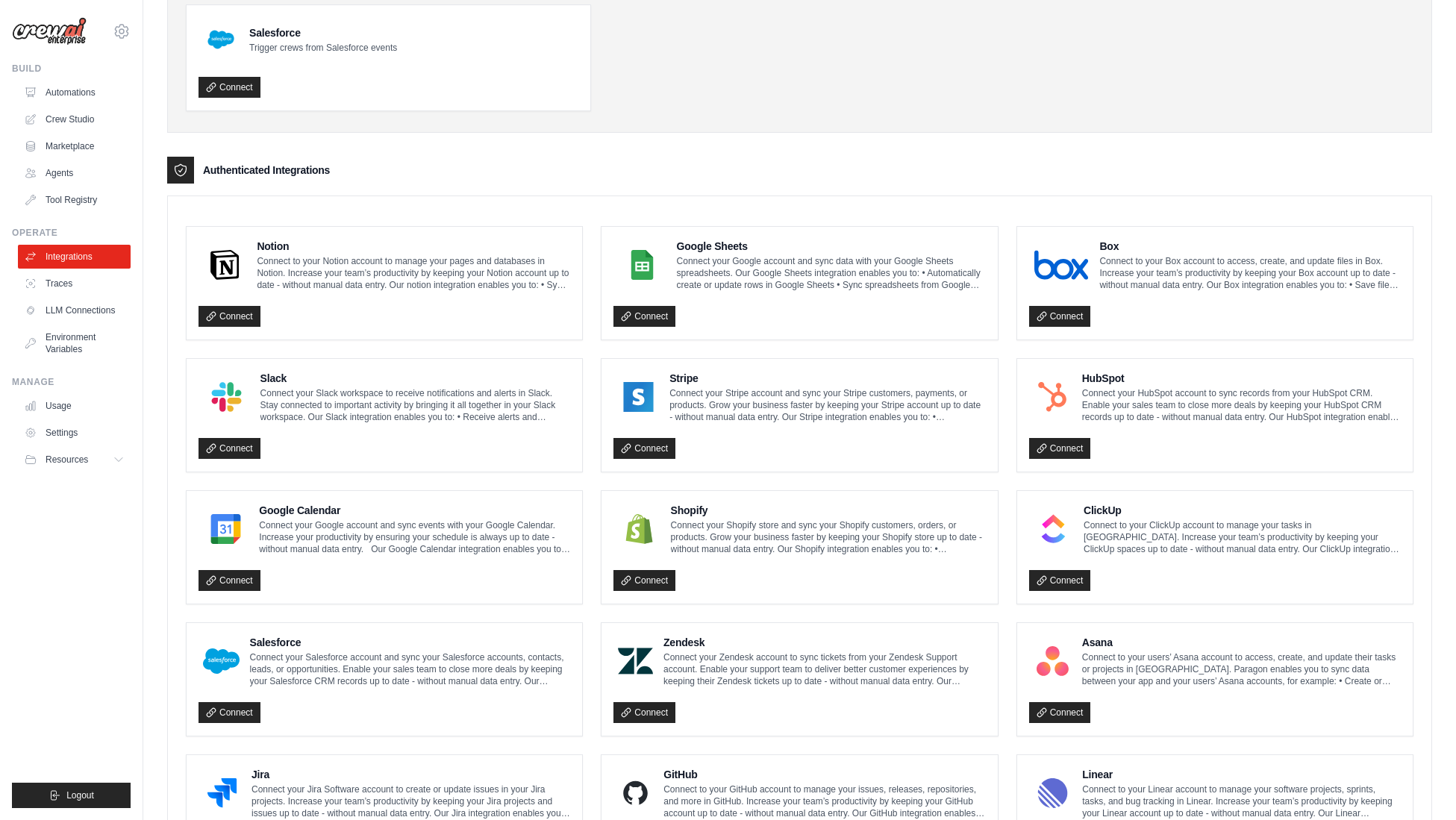
scroll to position [224, 0]
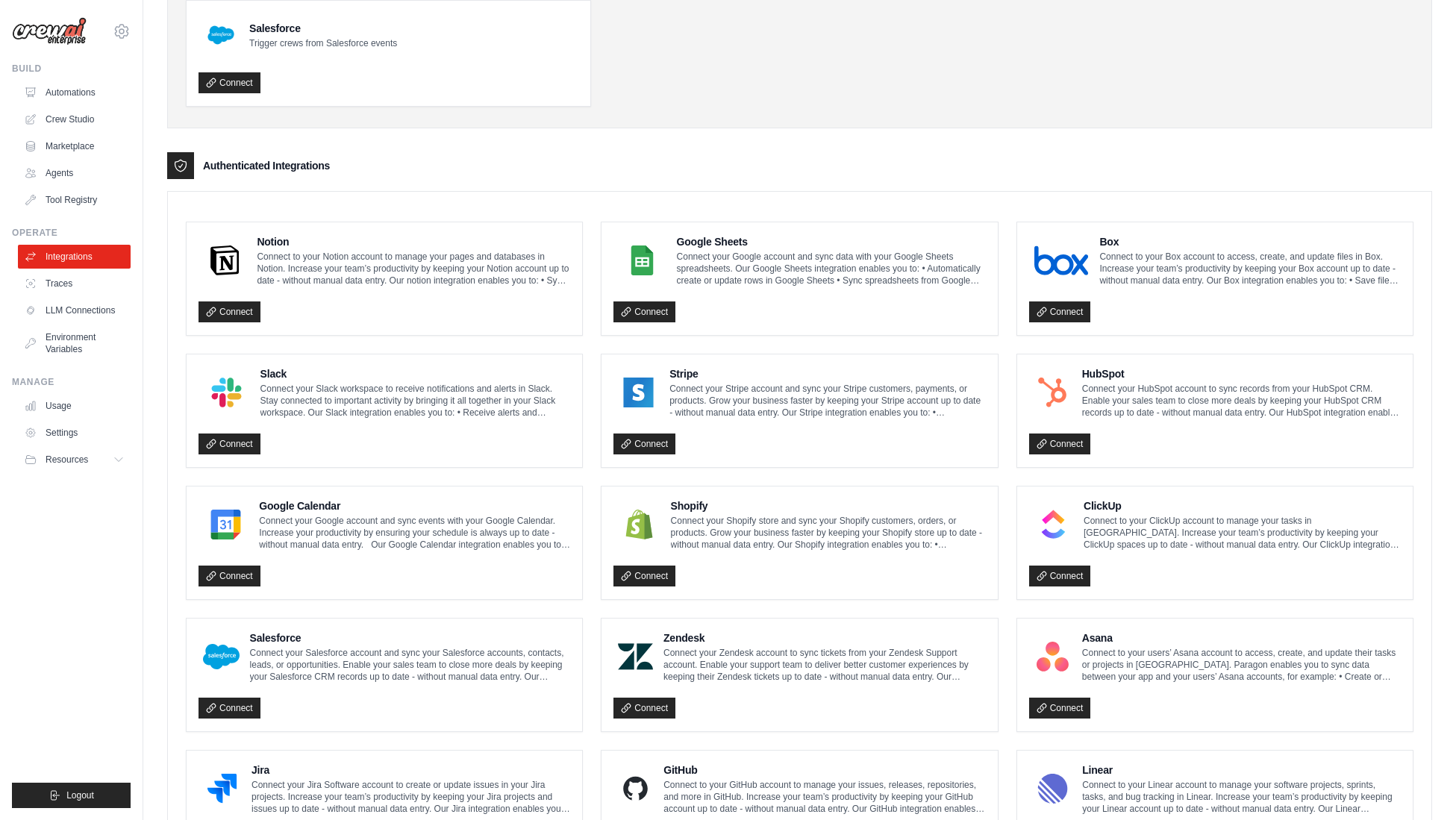
click at [330, 168] on h3 "Authenticated Integrations" at bounding box center [266, 165] width 127 height 15
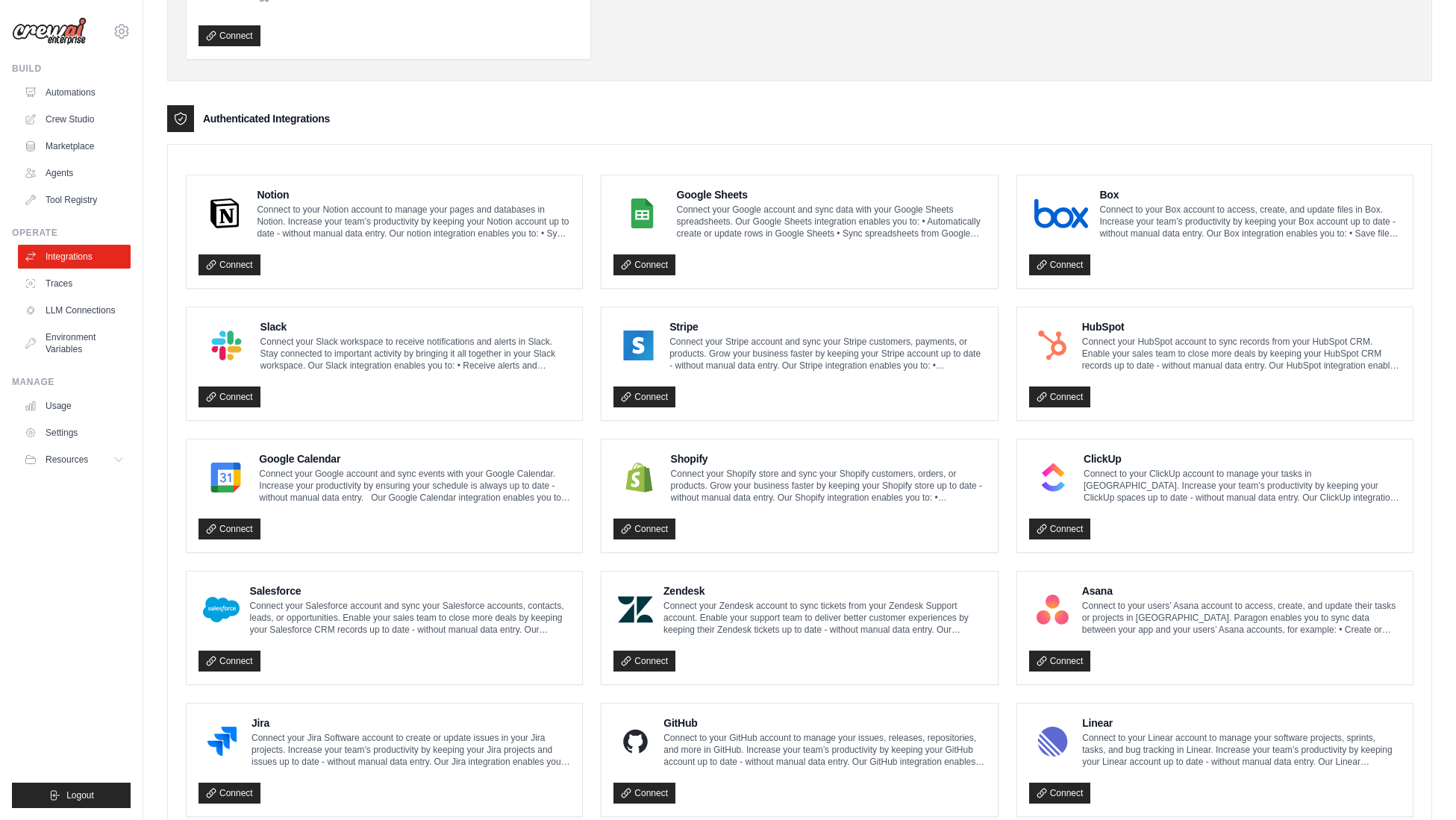
scroll to position [584, 0]
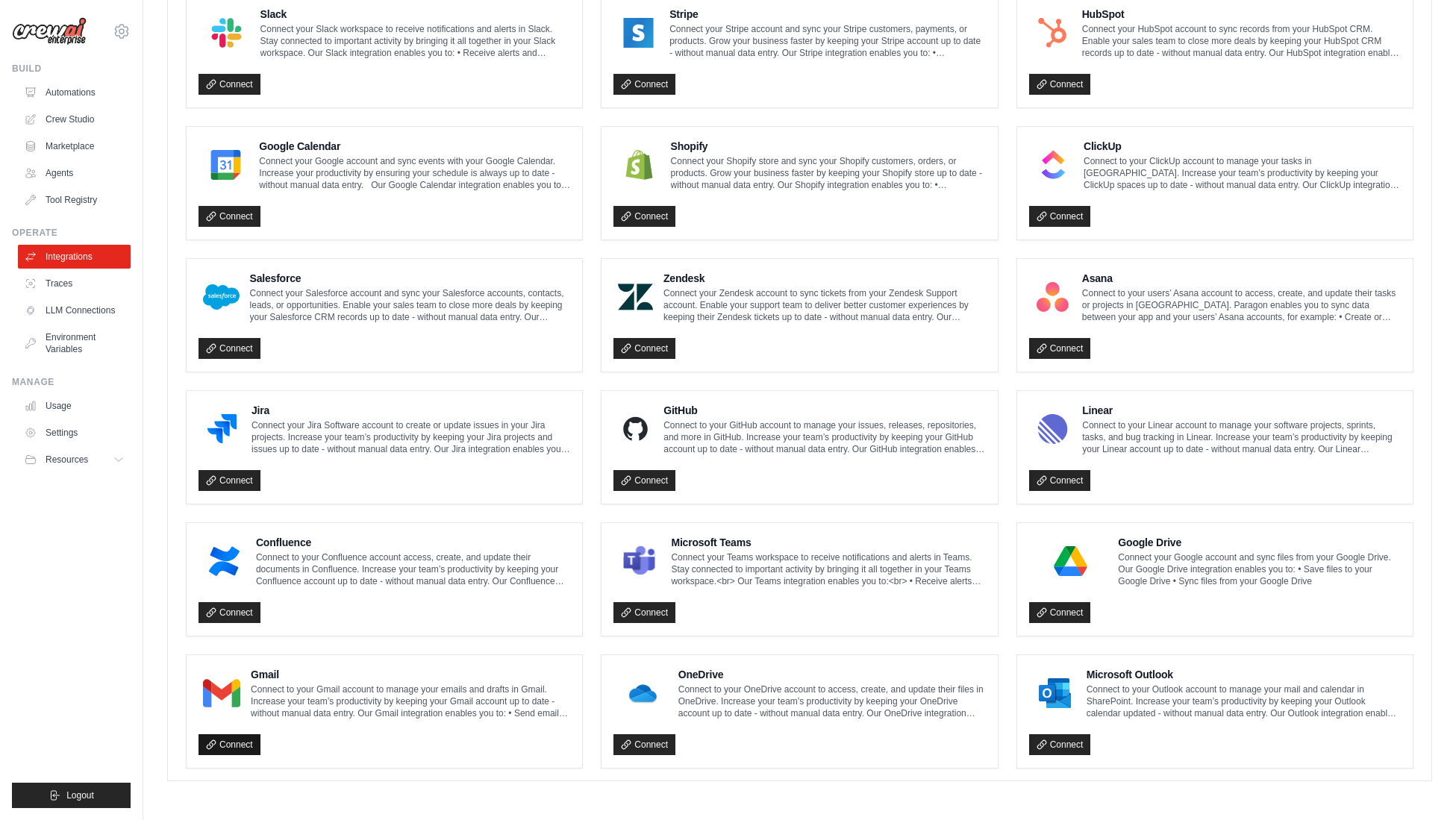
click at [209, 746] on icon at bounding box center [211, 744] width 11 height 11
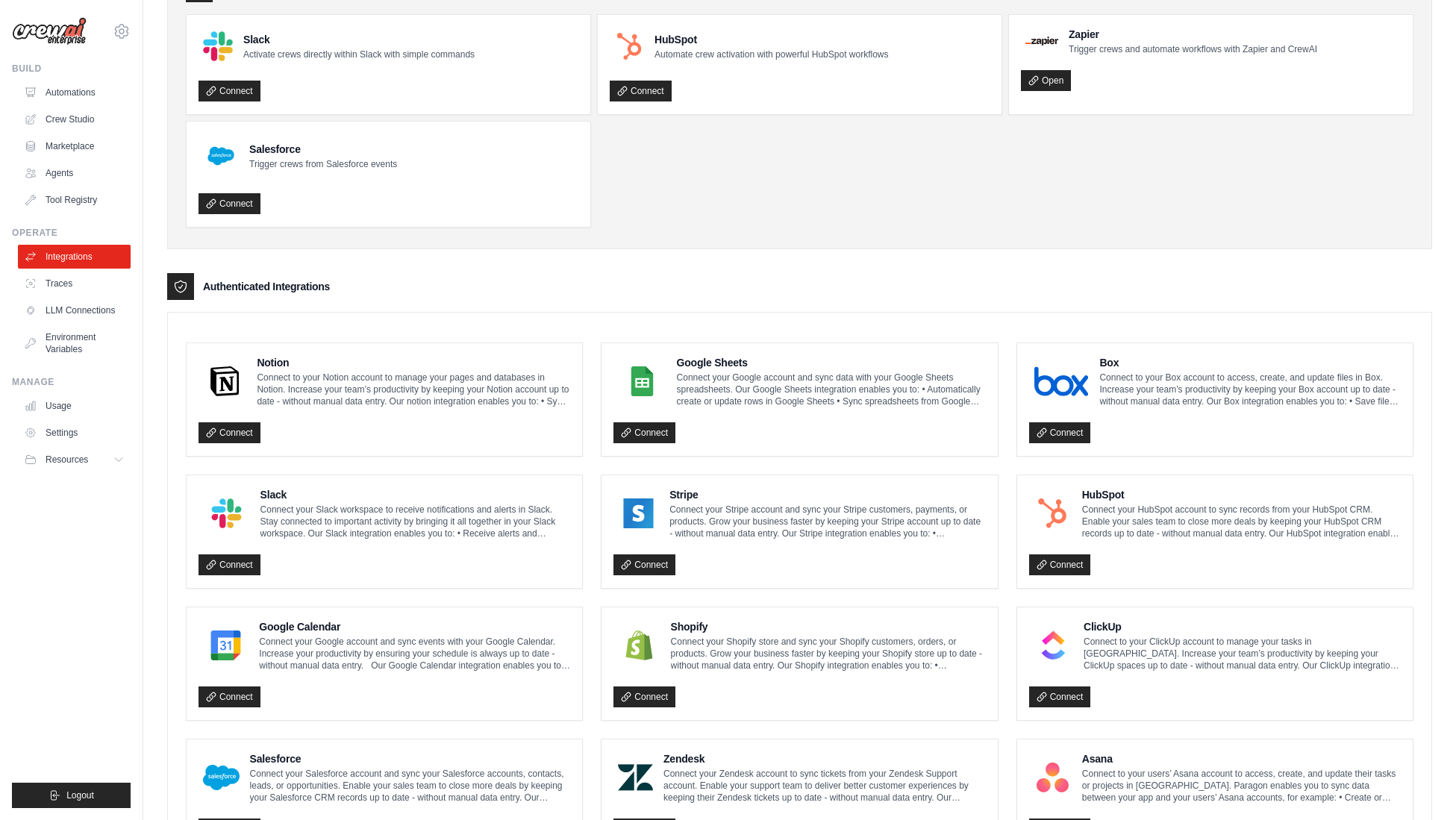
scroll to position [373, 0]
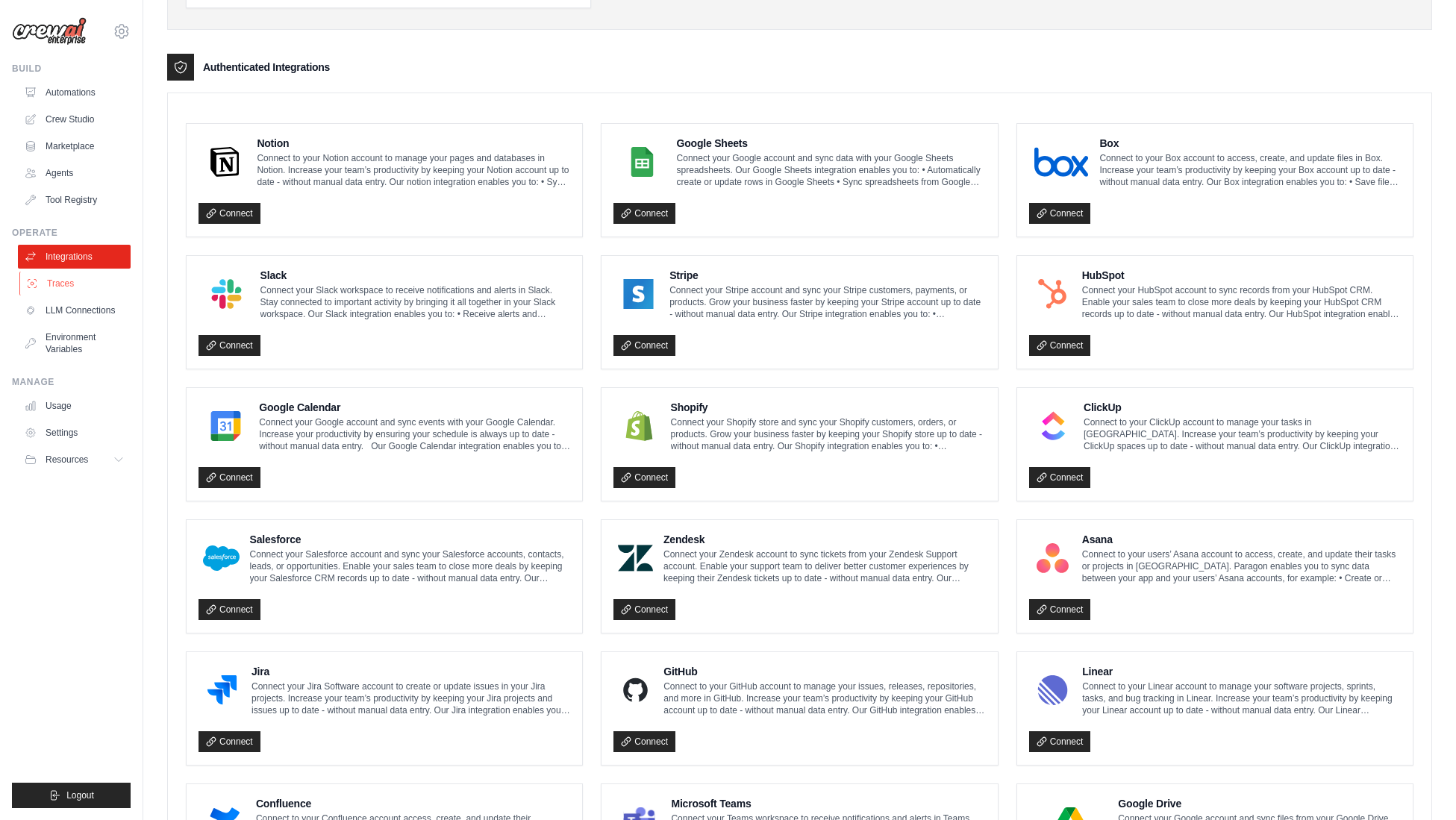
click at [59, 281] on link "Traces" at bounding box center [76, 284] width 113 height 23
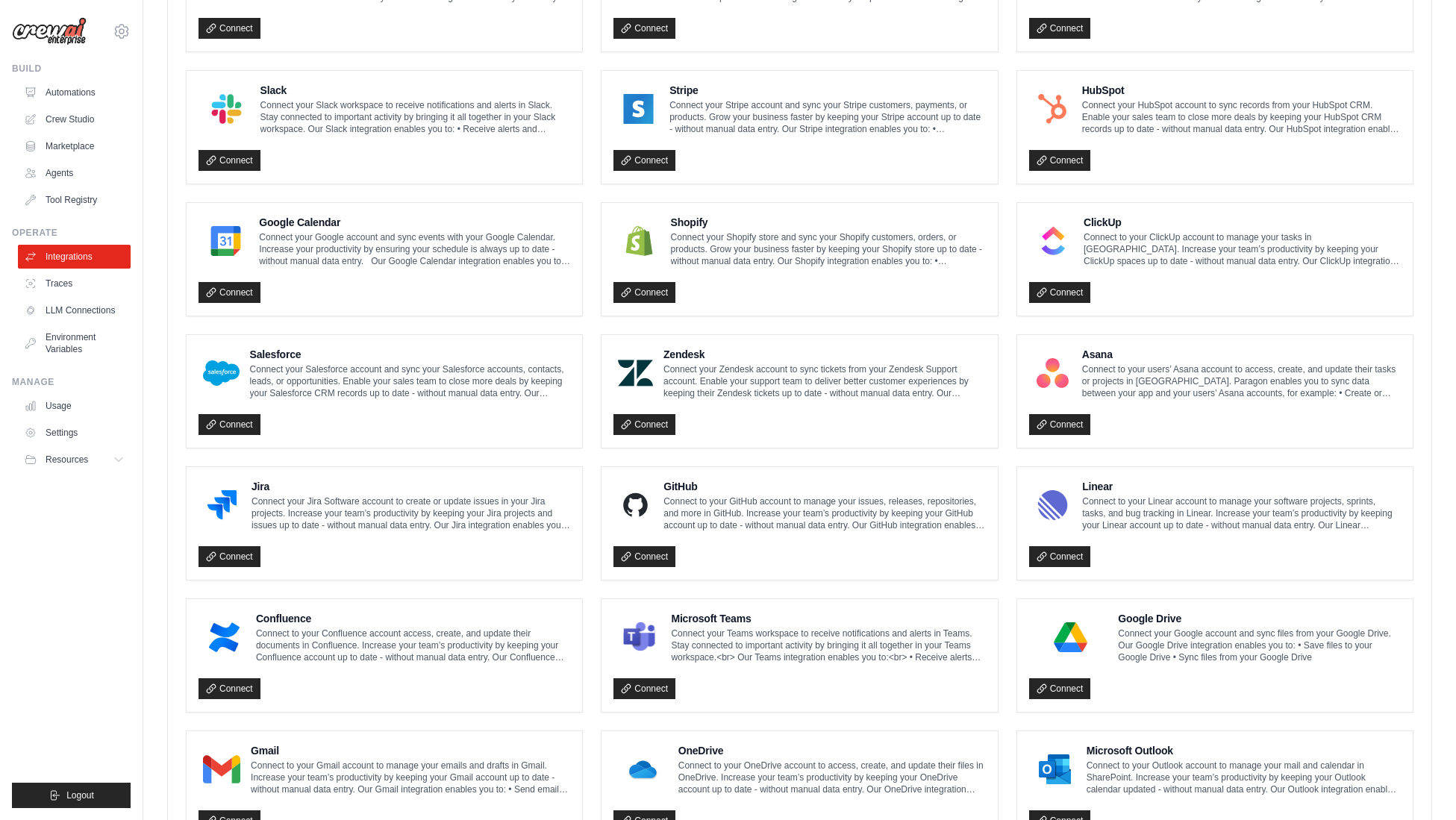
scroll to position [584, 0]
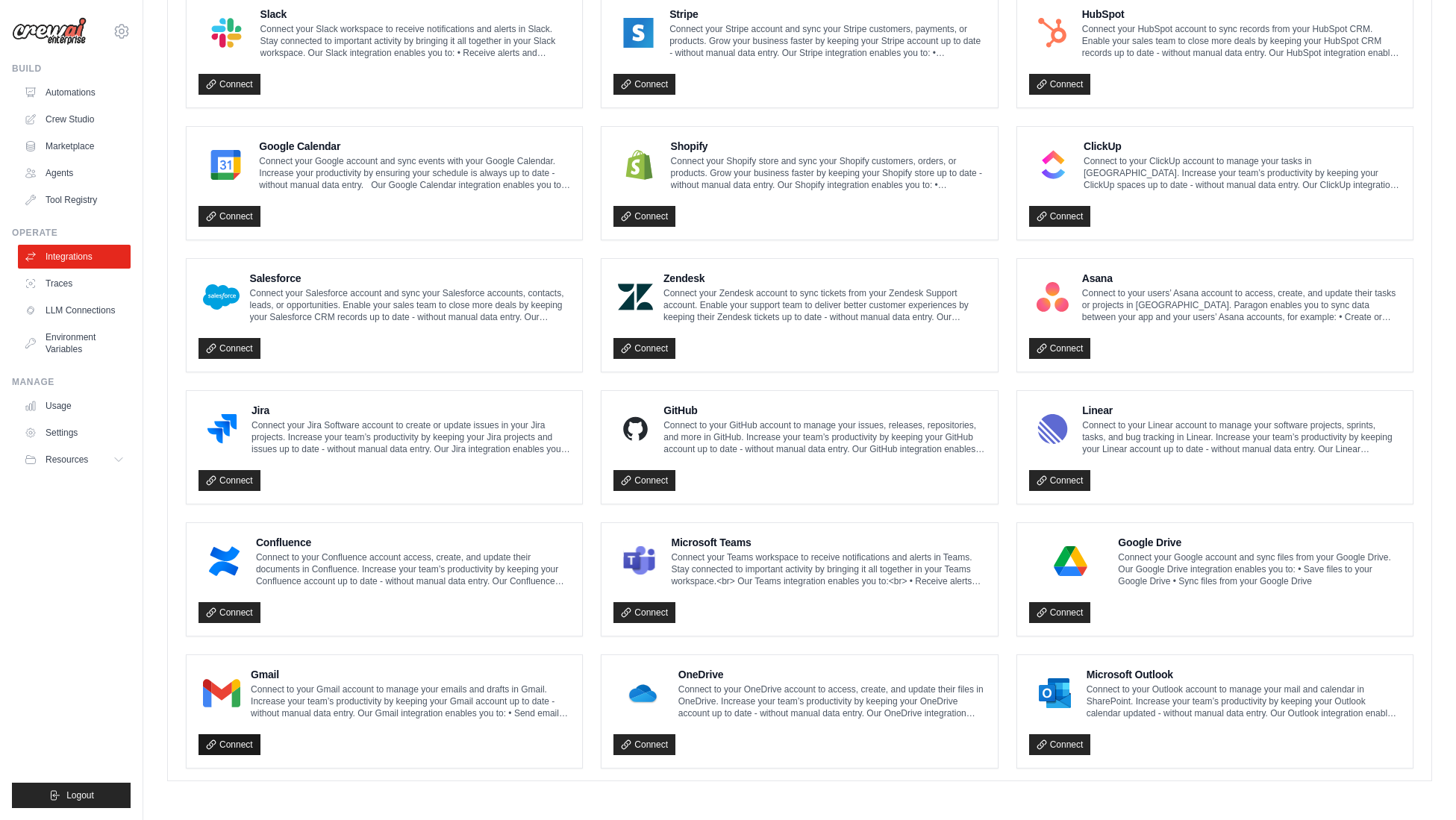
click at [247, 740] on link "Connect" at bounding box center [230, 744] width 62 height 20
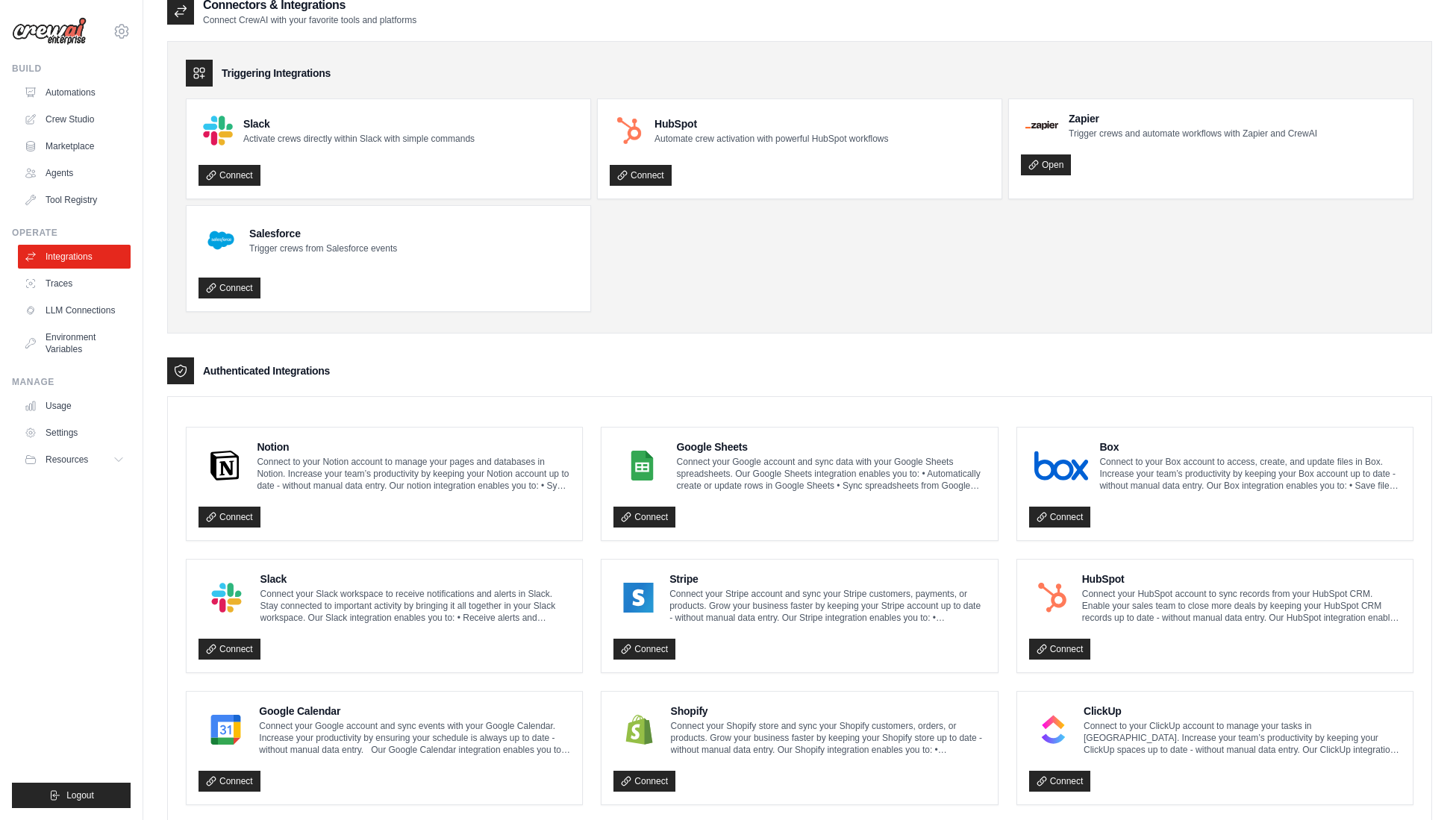
scroll to position [0, 0]
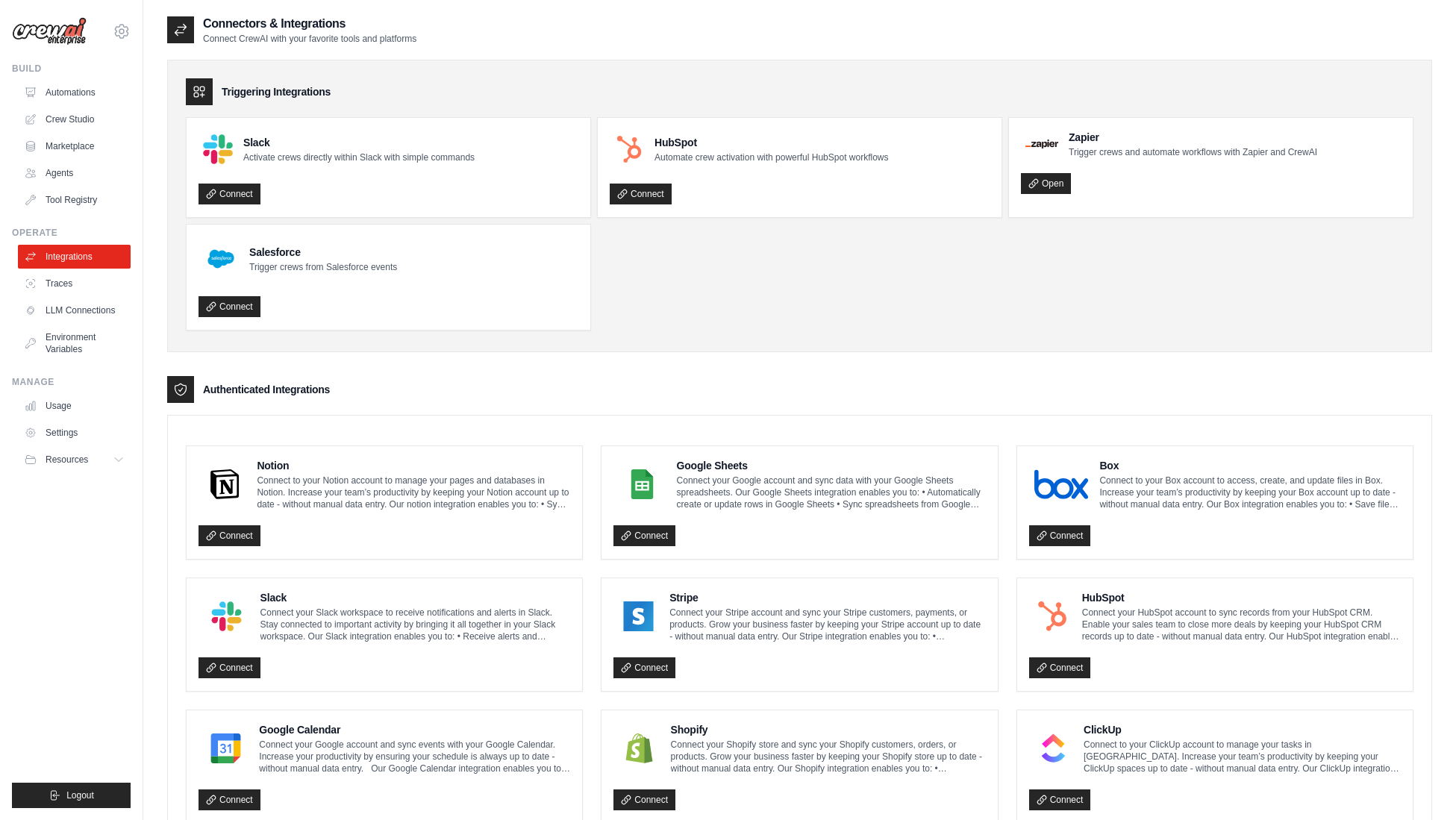
click at [64, 31] on img at bounding box center [49, 31] width 75 height 28
click at [109, 29] on div "jaimer@live.com Settings" at bounding box center [71, 23] width 119 height 48
click at [117, 29] on icon at bounding box center [122, 30] width 14 height 13
click at [91, 98] on link "Settings" at bounding box center [121, 101] width 132 height 27
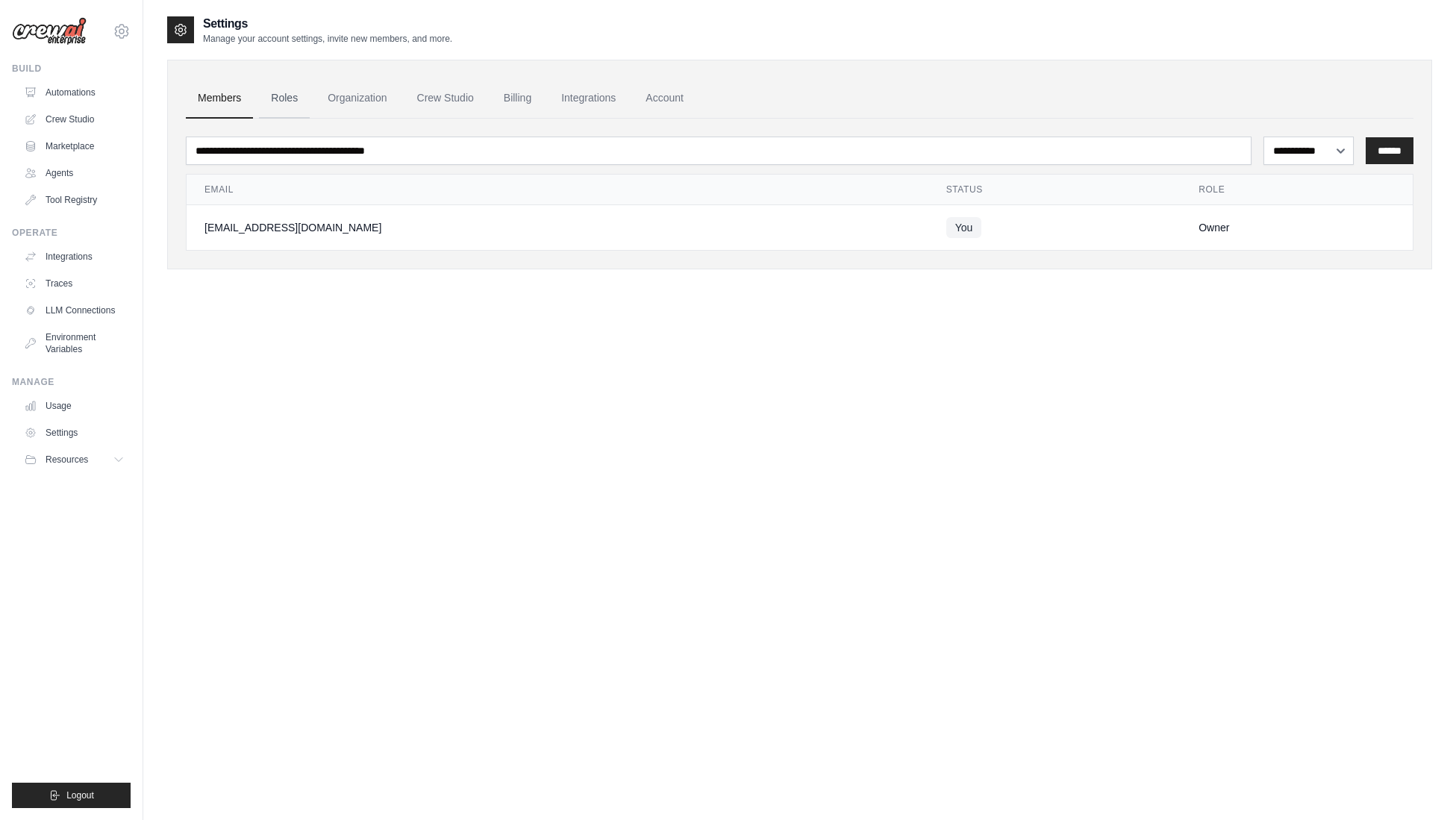
click at [300, 95] on link "Roles" at bounding box center [285, 98] width 51 height 40
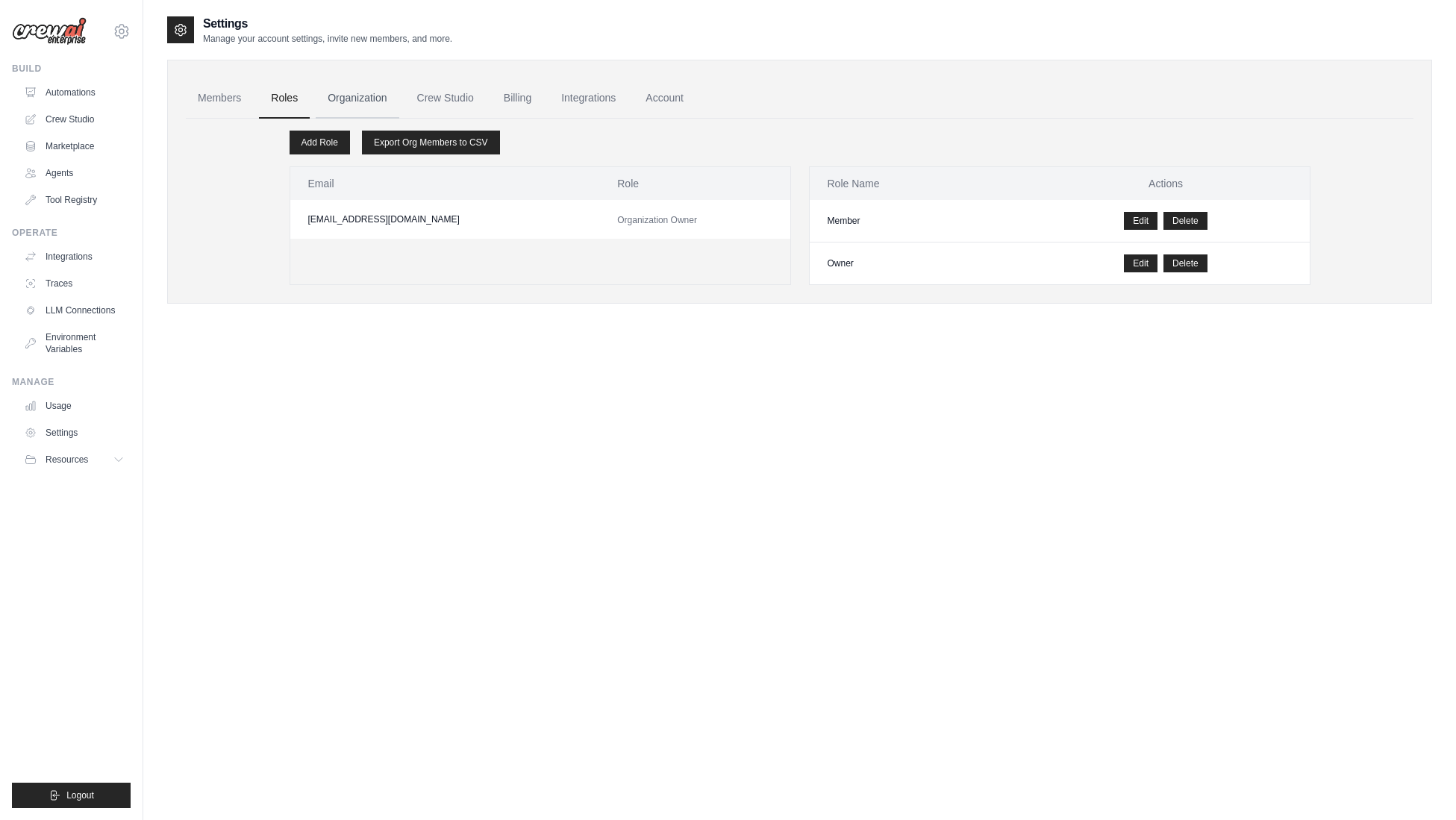
click at [376, 97] on link "Organization" at bounding box center [357, 98] width 83 height 40
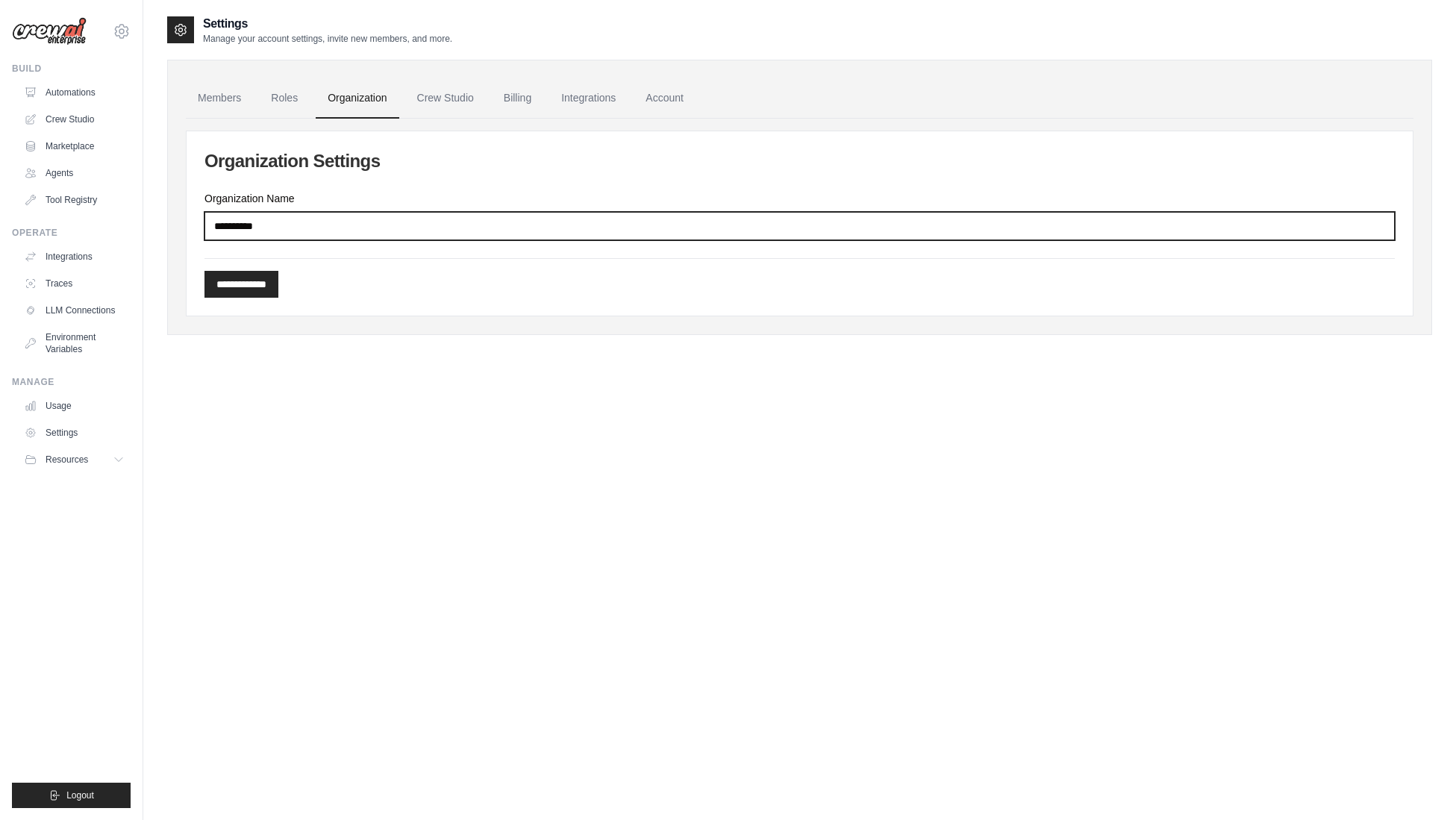
drag, startPoint x: 291, startPoint y: 224, endPoint x: 153, endPoint y: 222, distance: 138.0
click at [153, 222] on div "**********" at bounding box center [800, 424] width 1313 height 820
type input "****"
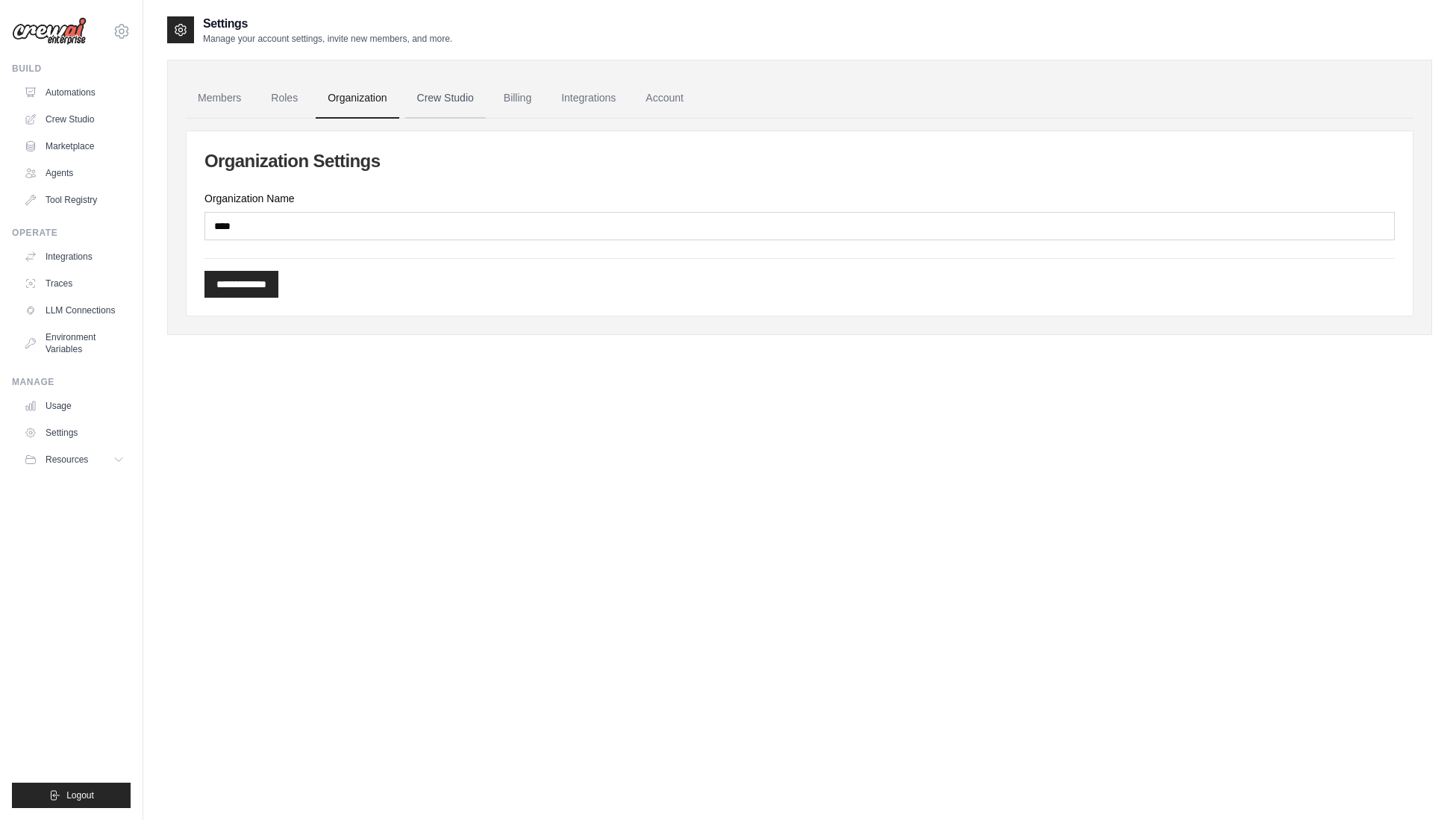
click at [453, 100] on link "Crew Studio" at bounding box center [446, 98] width 81 height 40
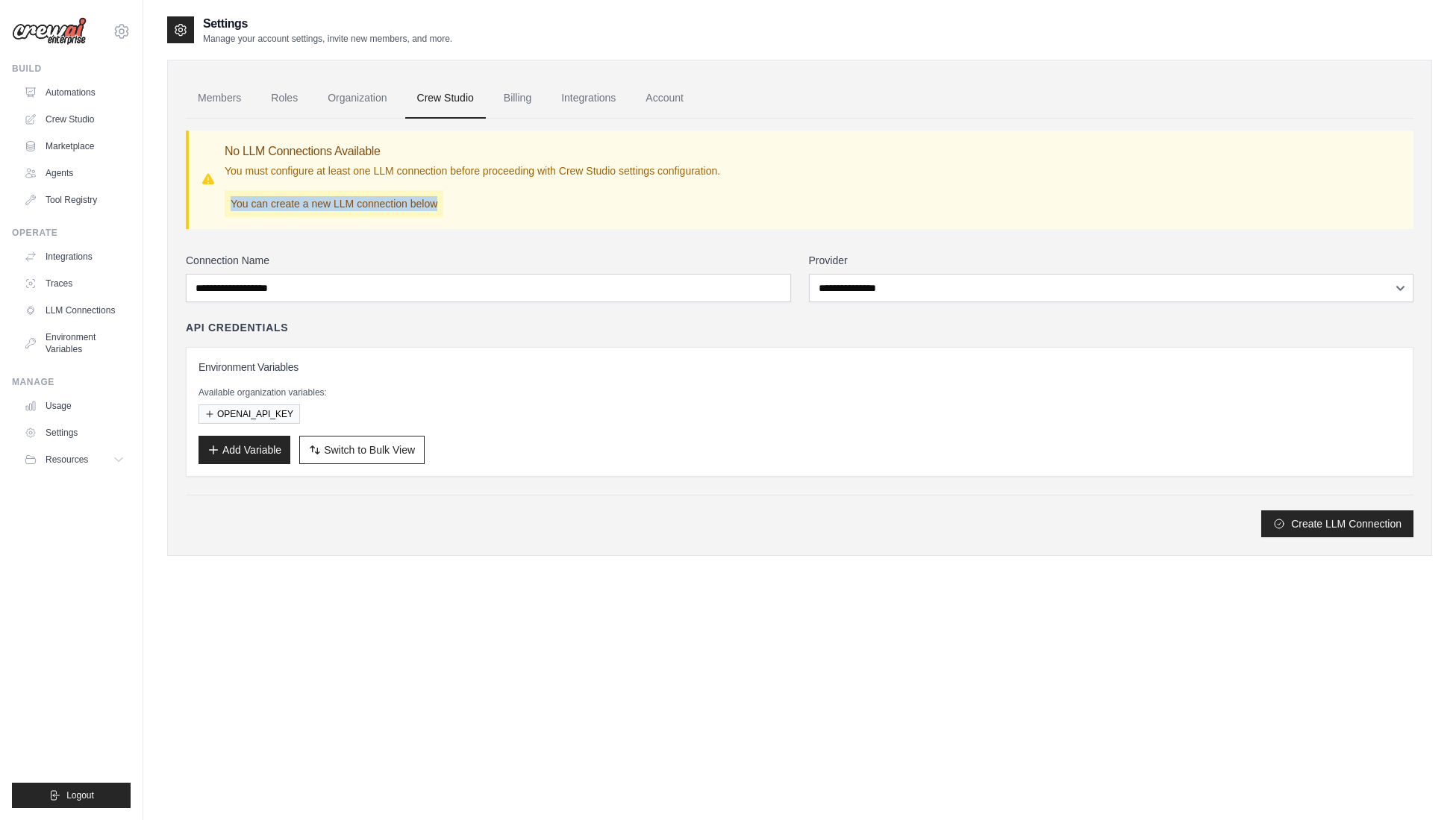
drag, startPoint x: 256, startPoint y: 179, endPoint x: 574, endPoint y: 179, distance: 318.0
click at [574, 179] on div "No LLM Connections Available You must configure at least one LLM connection bef…" at bounding box center [472, 179] width 495 height 75
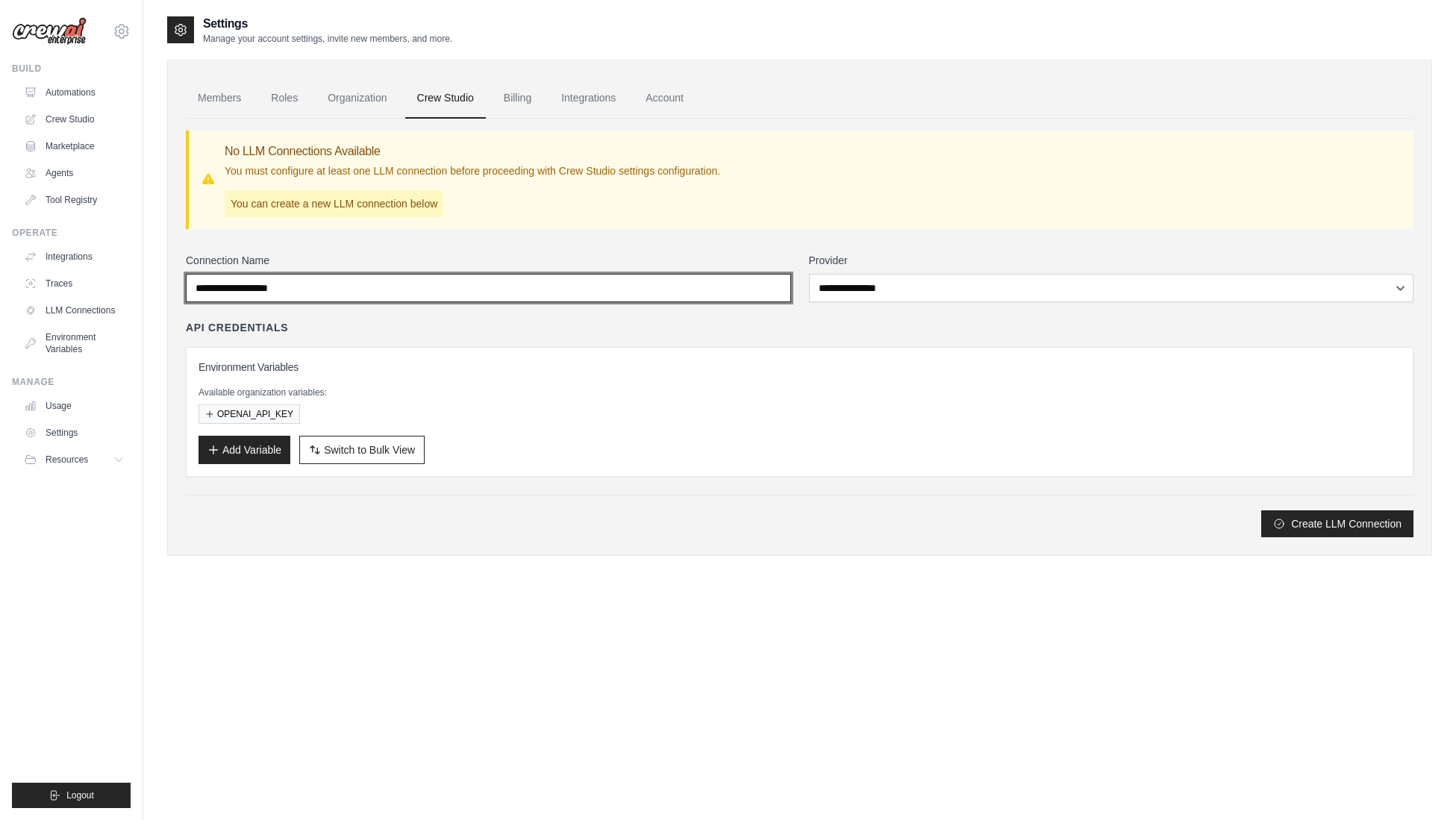
click at [345, 293] on input "Connection Name" at bounding box center [489, 288] width 606 height 28
type input "******"
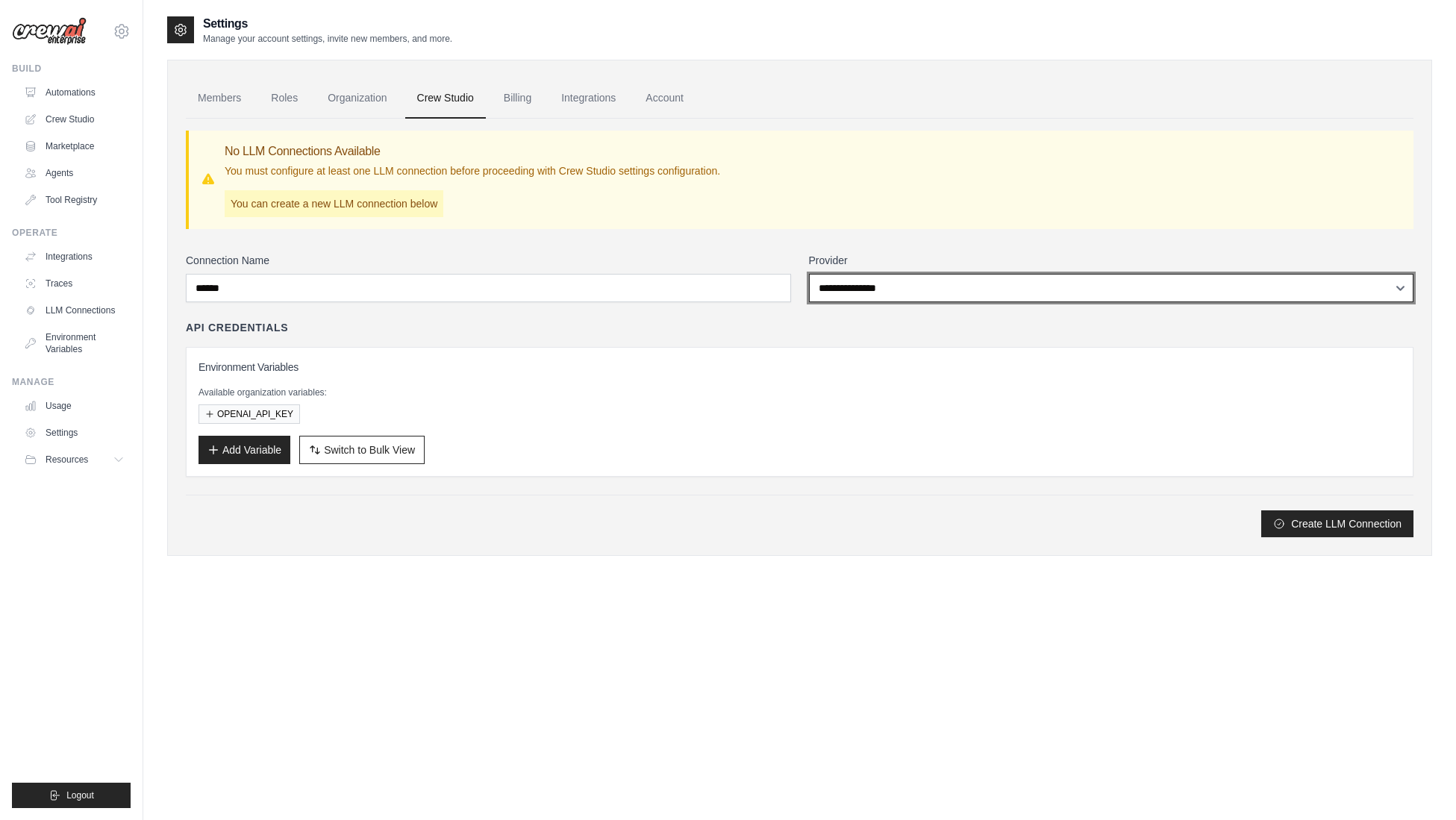
click at [1003, 286] on select "**********" at bounding box center [1112, 288] width 606 height 28
select select "******"
click at [809, 274] on select "**********" at bounding box center [1112, 288] width 606 height 28
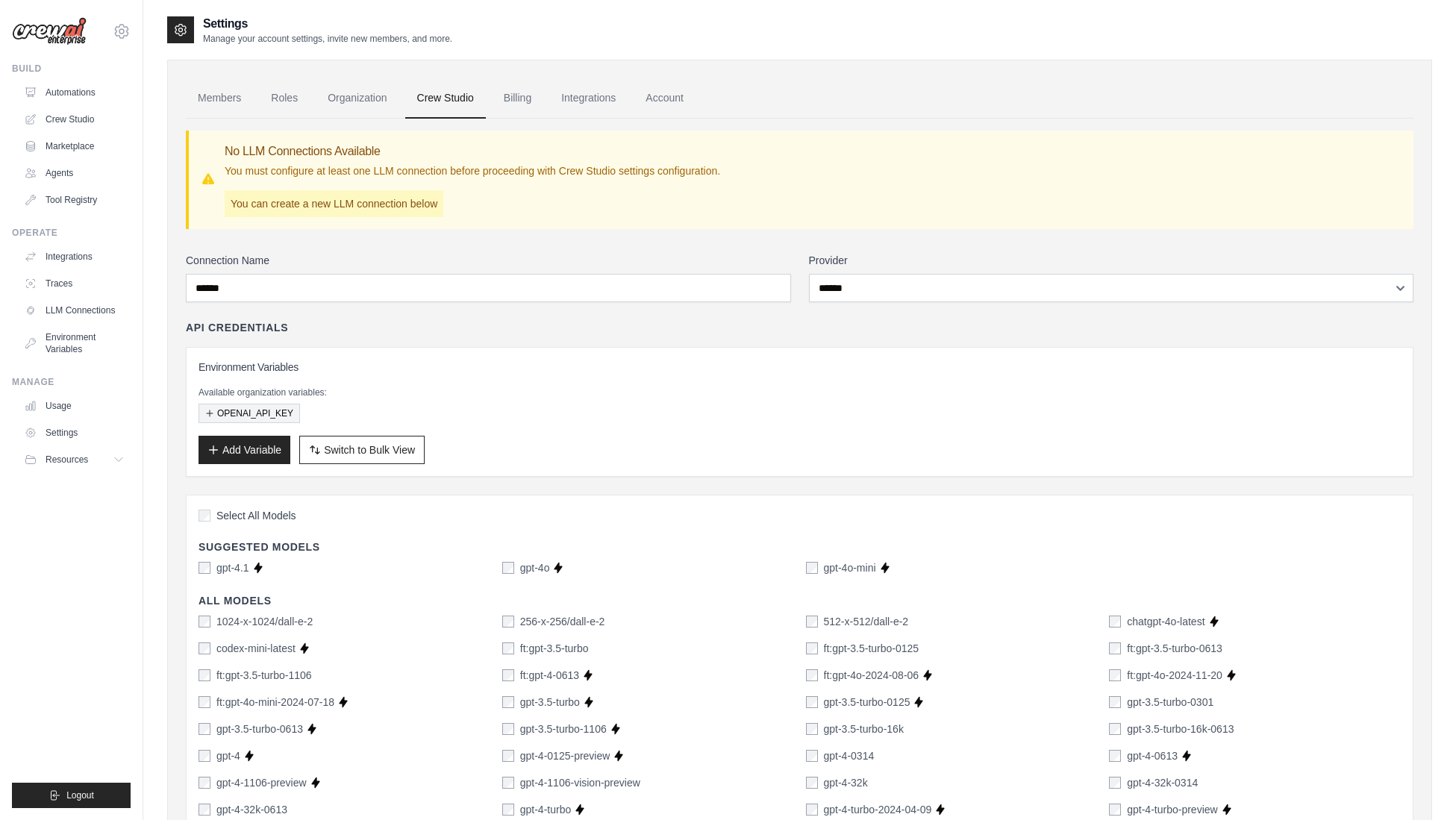
click at [240, 412] on button "OPENAI_API_KEY" at bounding box center [250, 413] width 101 height 20
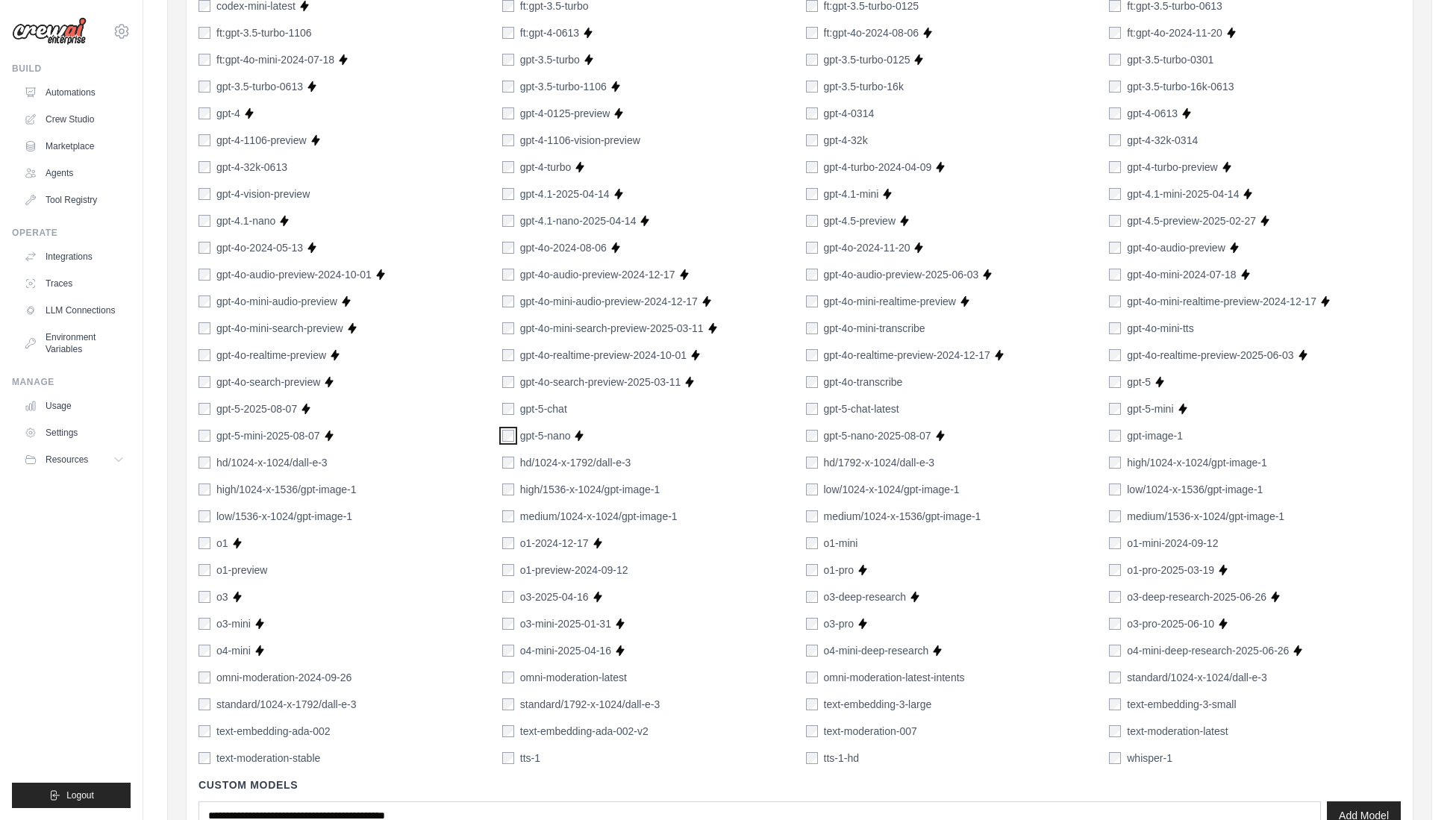
scroll to position [672, 0]
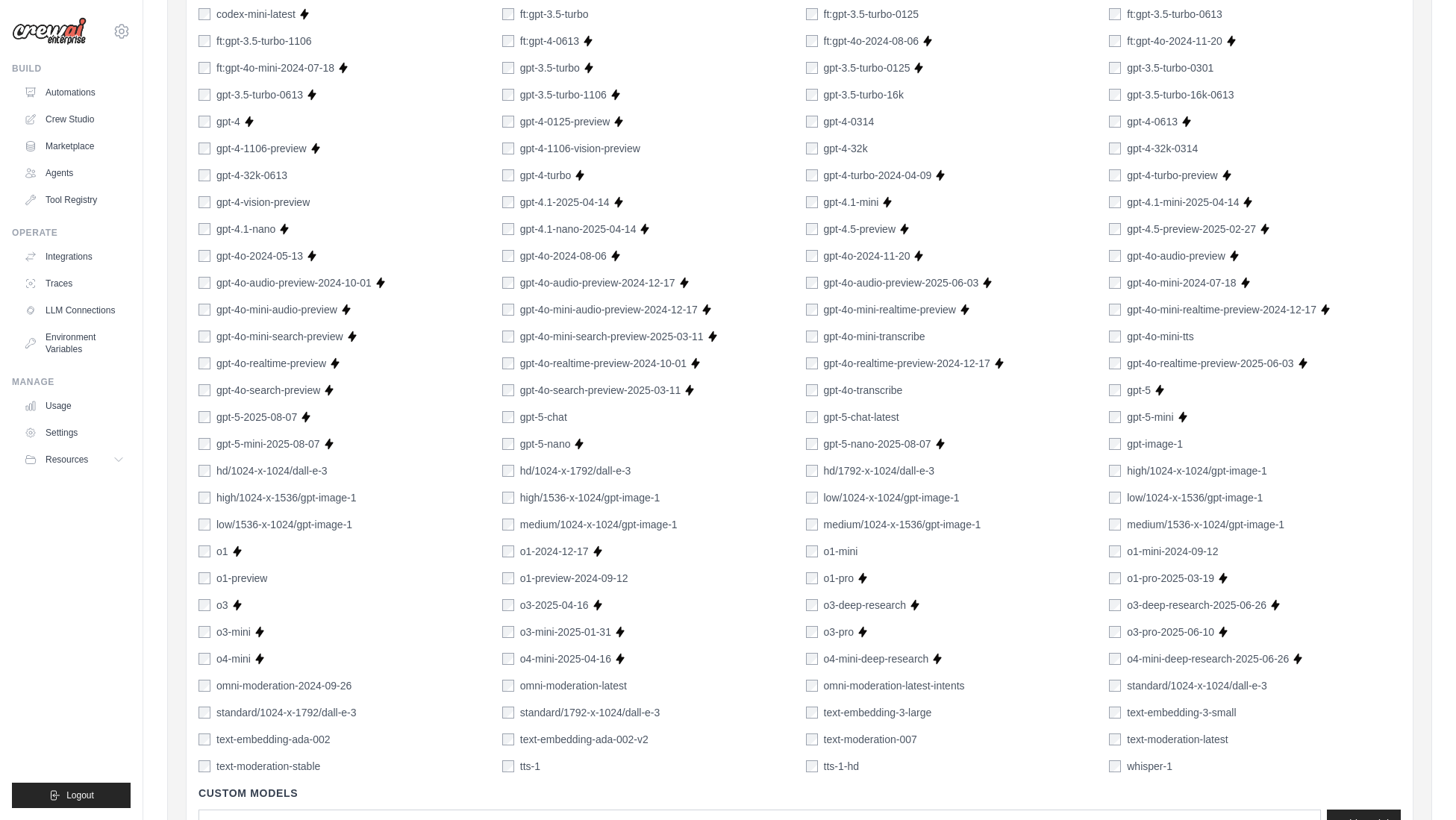
click at [257, 444] on label "gpt-5-mini-2025-08-07" at bounding box center [268, 444] width 103 height 15
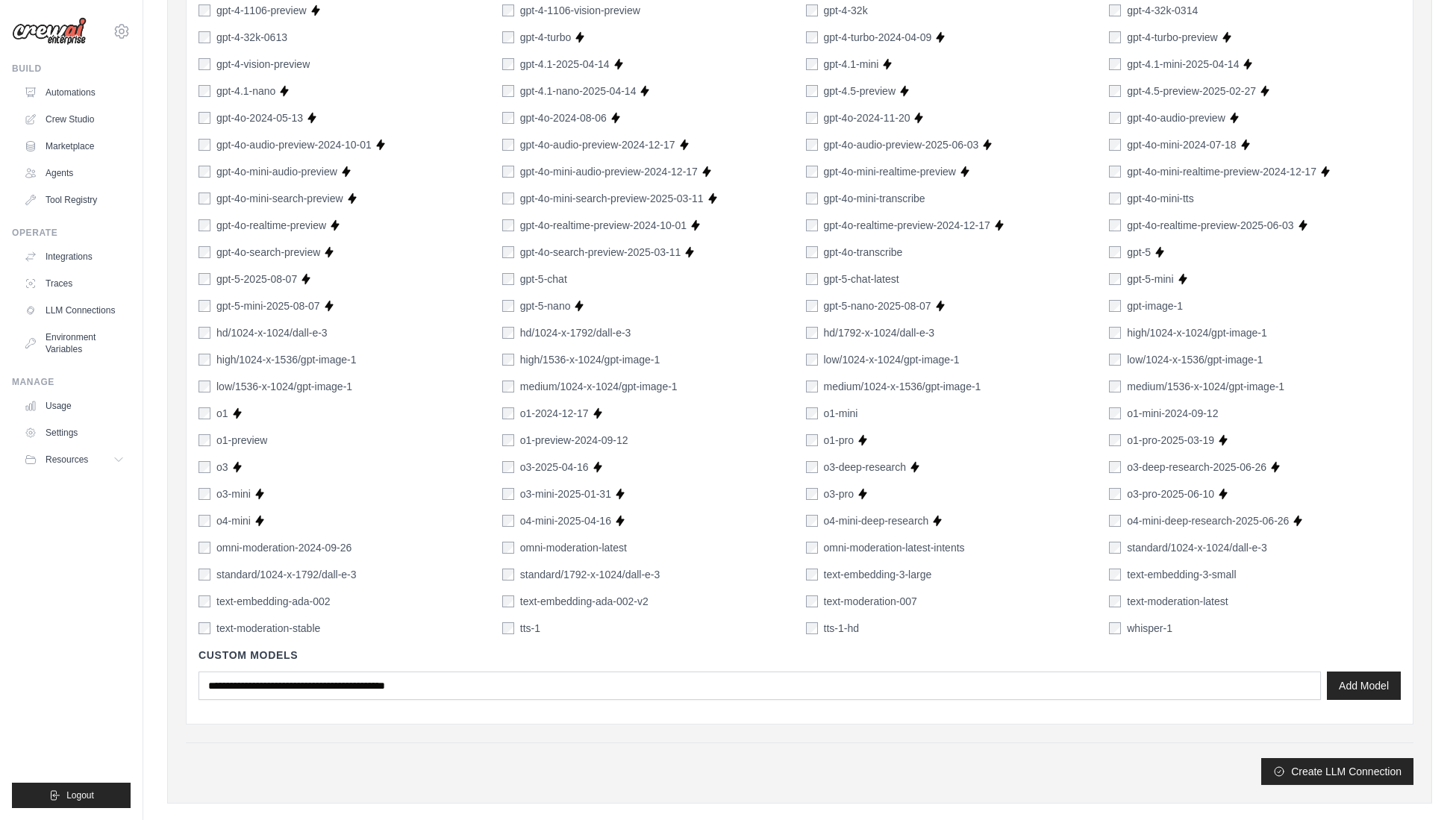
scroll to position [832, 0]
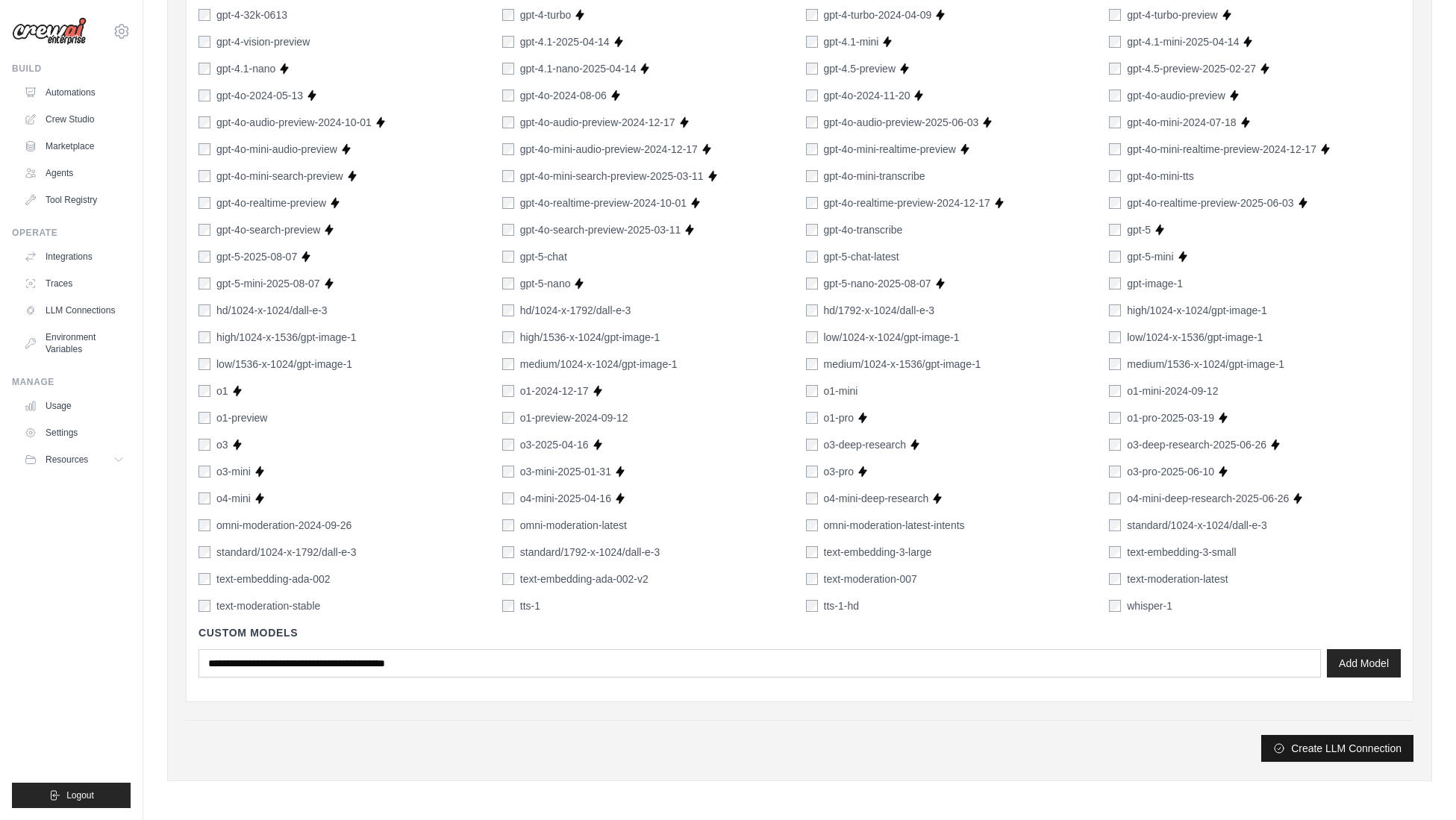
click at [1324, 749] on button "Create LLM Connection" at bounding box center [1337, 749] width 152 height 27
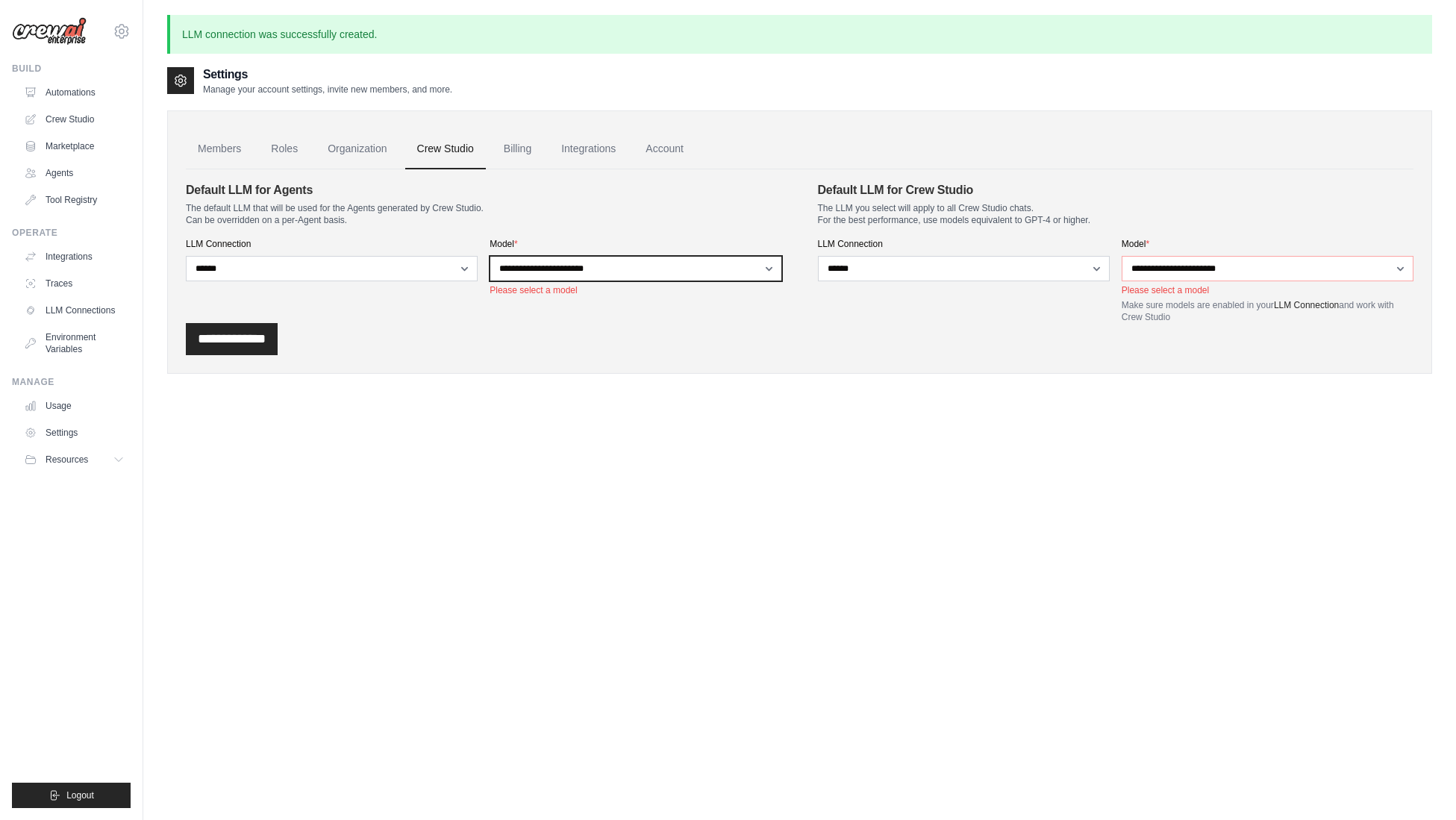
click at [751, 266] on select "**********" at bounding box center [635, 269] width 292 height 25
select select "**********"
click at [490, 256] on select "**********" at bounding box center [635, 269] width 292 height 25
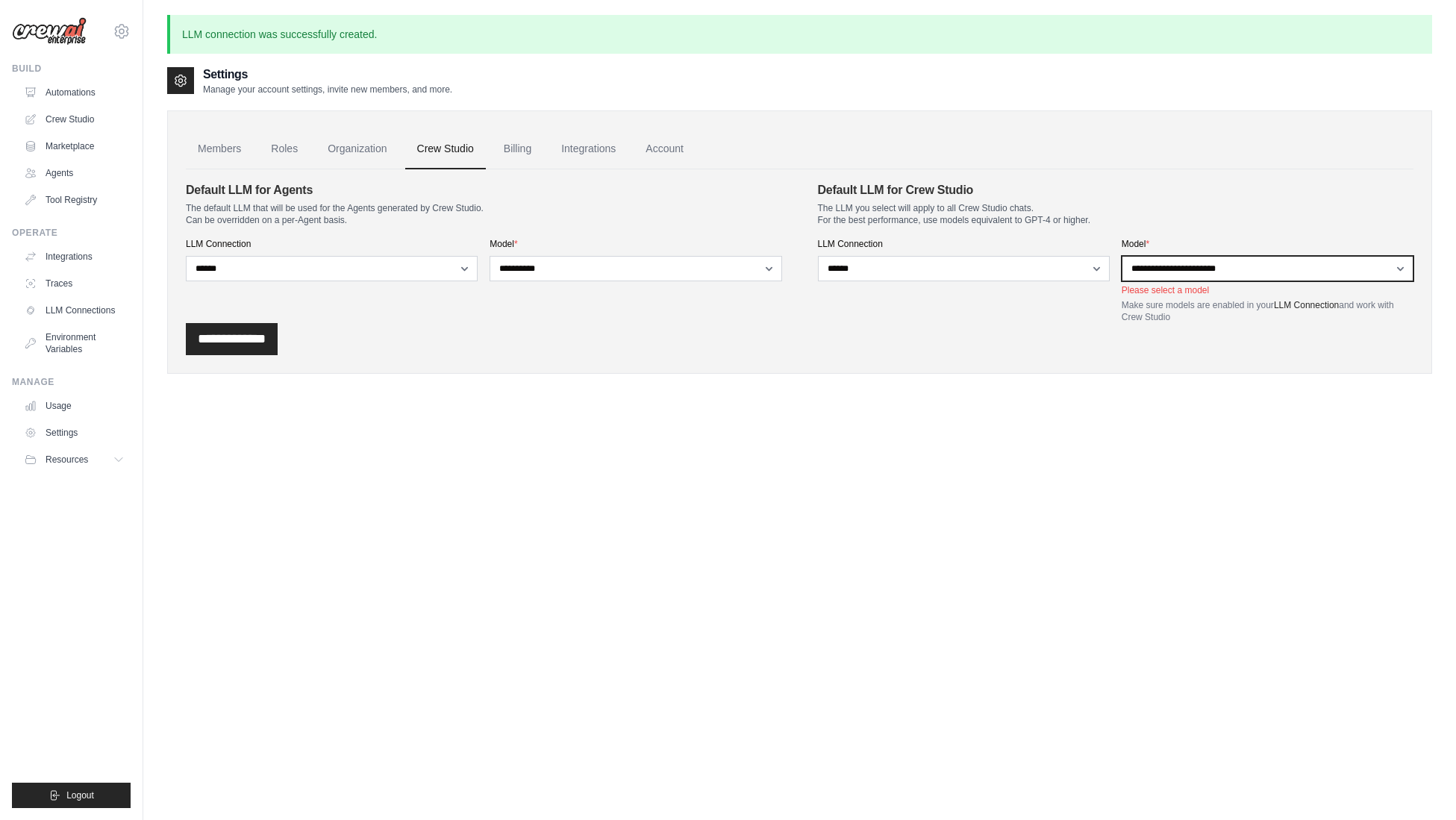
click at [1192, 262] on select "**********" at bounding box center [1267, 269] width 292 height 25
select select "**********"
click at [1122, 256] on select "**********" at bounding box center [1267, 269] width 292 height 25
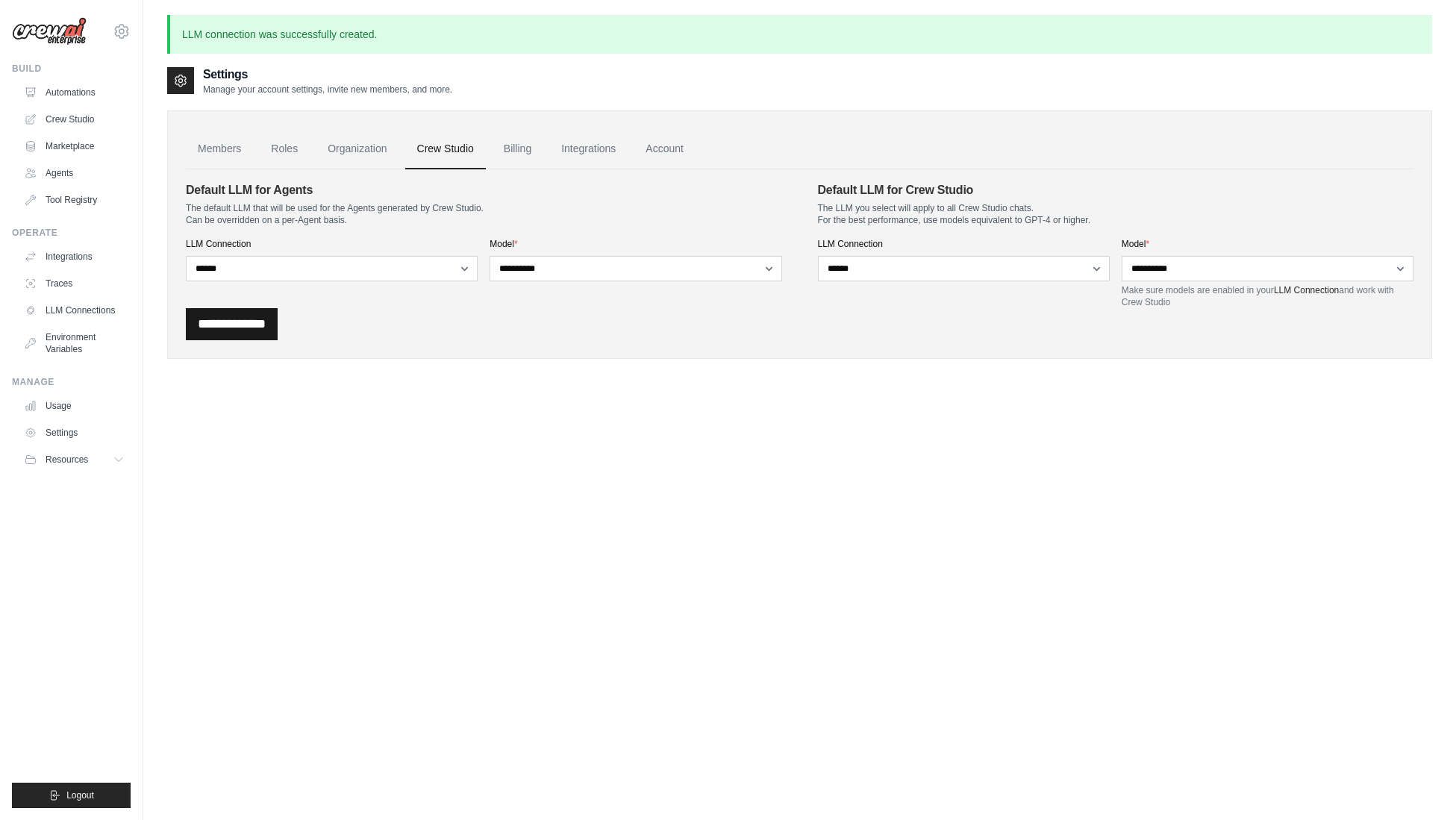
click at [240, 321] on input "**********" at bounding box center [232, 324] width 92 height 32
click at [517, 148] on link "Billing" at bounding box center [517, 148] width 52 height 40
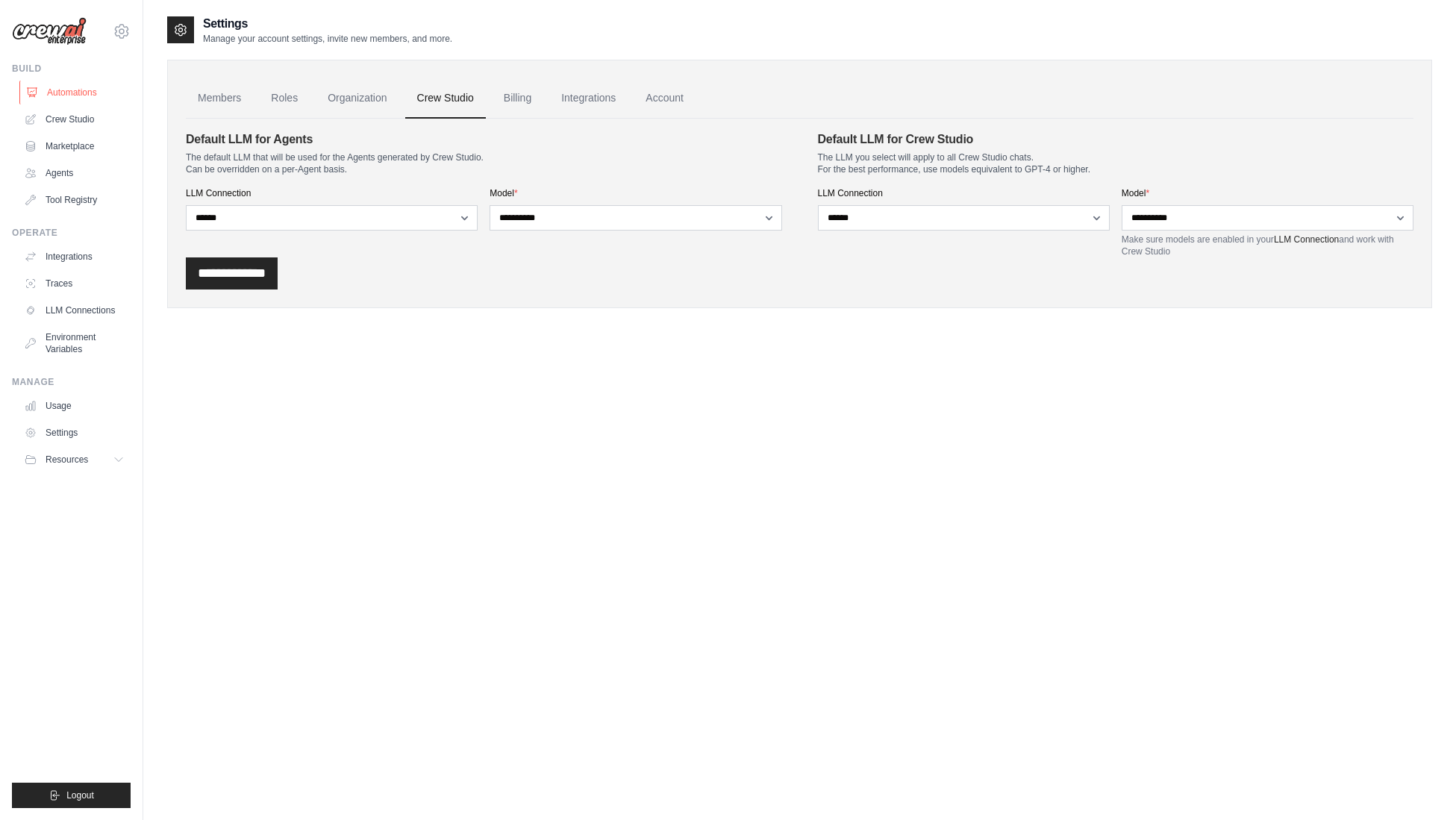
click at [68, 93] on link "Automations" at bounding box center [76, 93] width 113 height 23
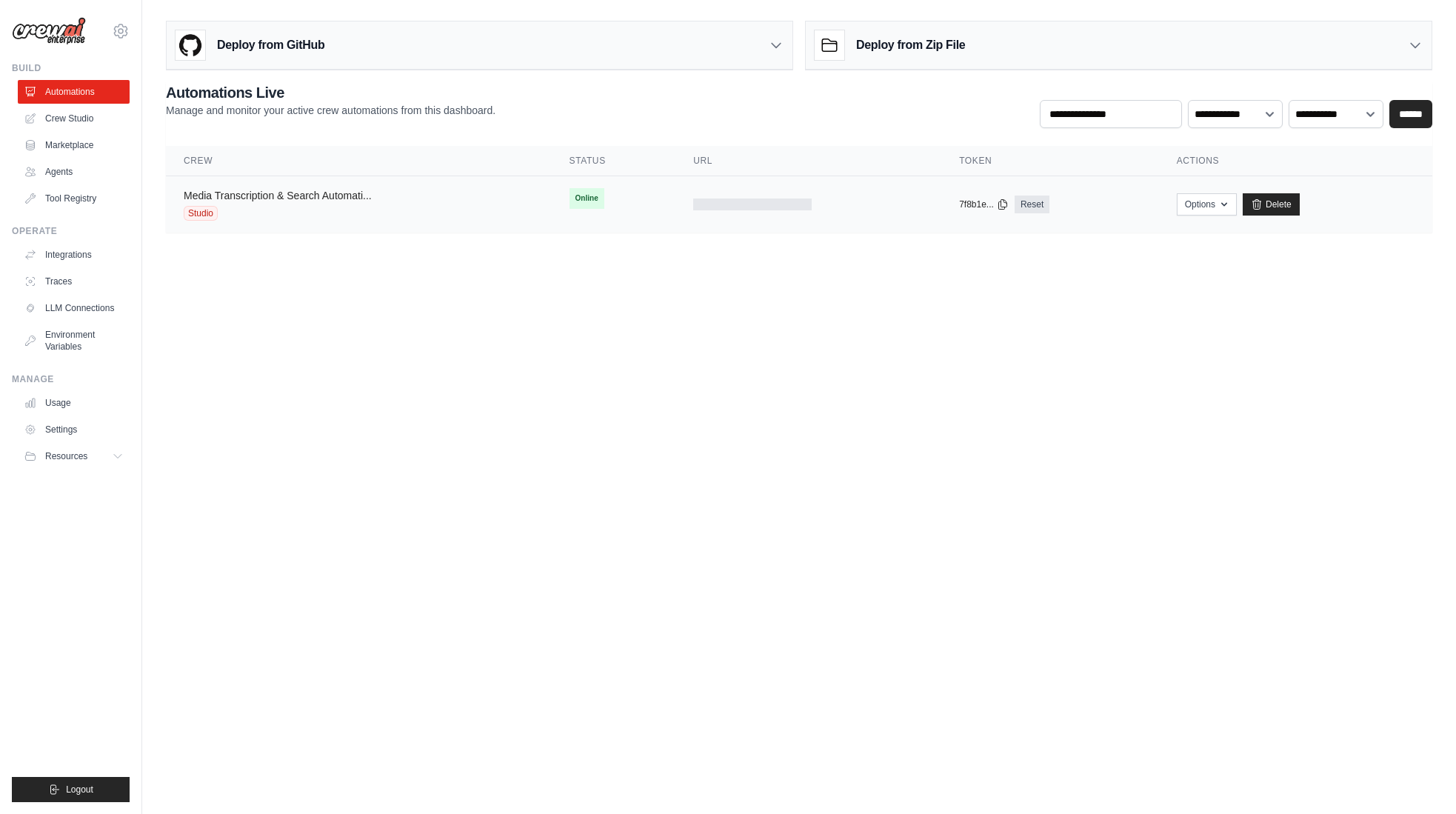
click at [220, 199] on link "Media Transcription & Search Automati..." at bounding box center [278, 196] width 188 height 12
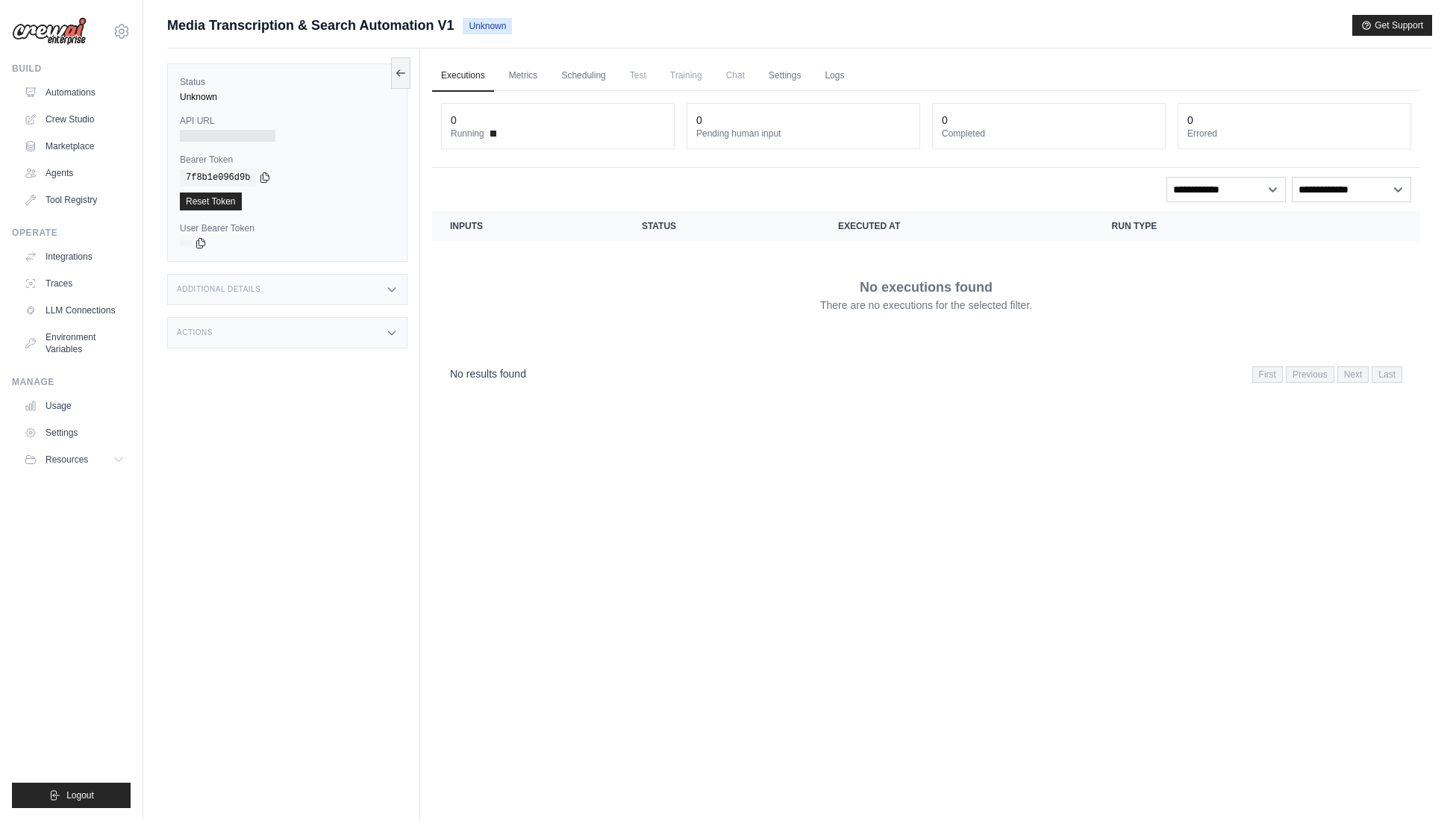
click at [595, 292] on div "No executions found There are no executions for the selected filter." at bounding box center [926, 294] width 953 height 84
click at [59, 93] on link "Automations" at bounding box center [76, 93] width 113 height 23
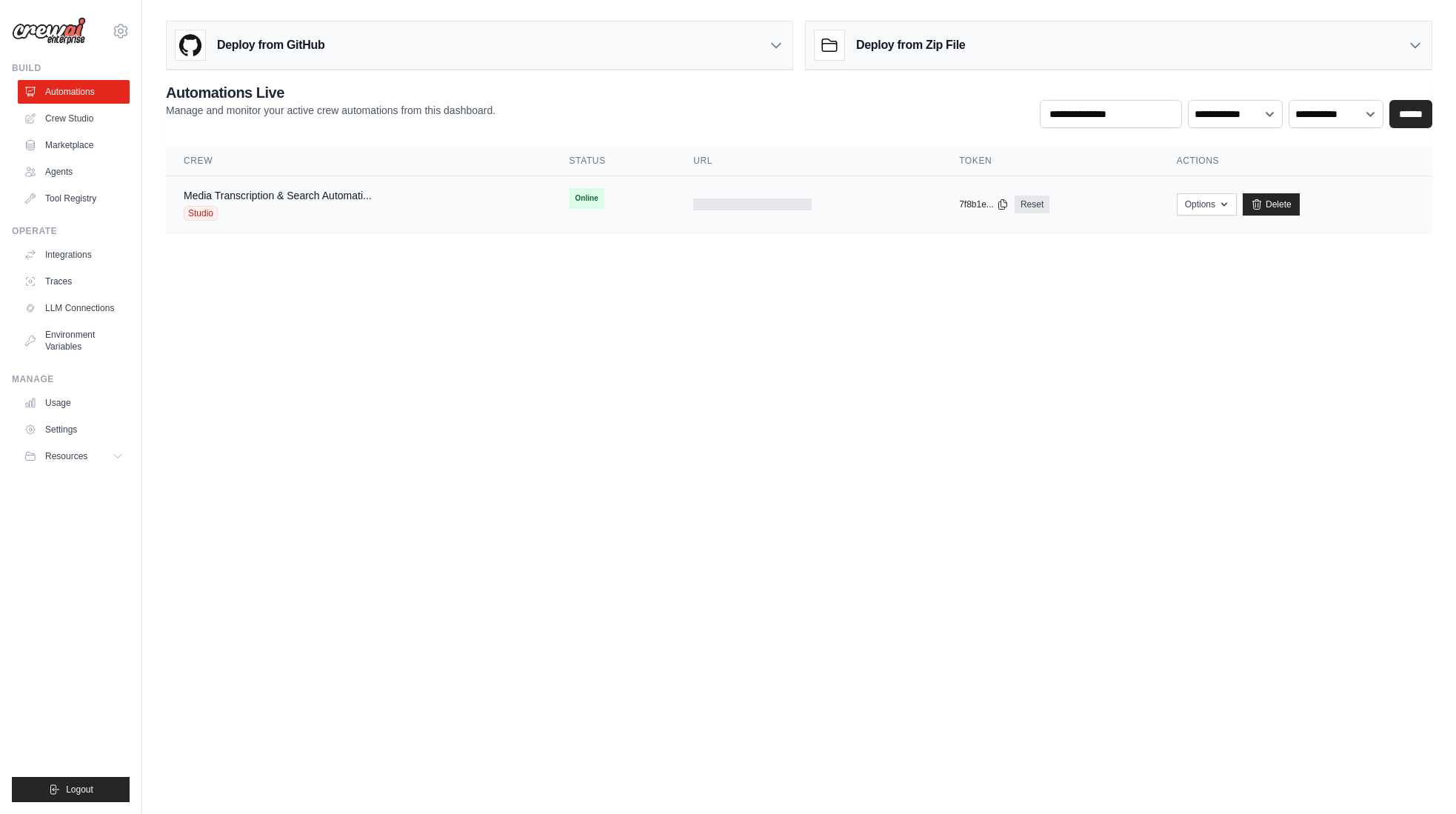
click at [196, 211] on span "Studio" at bounding box center [200, 213] width 34 height 15
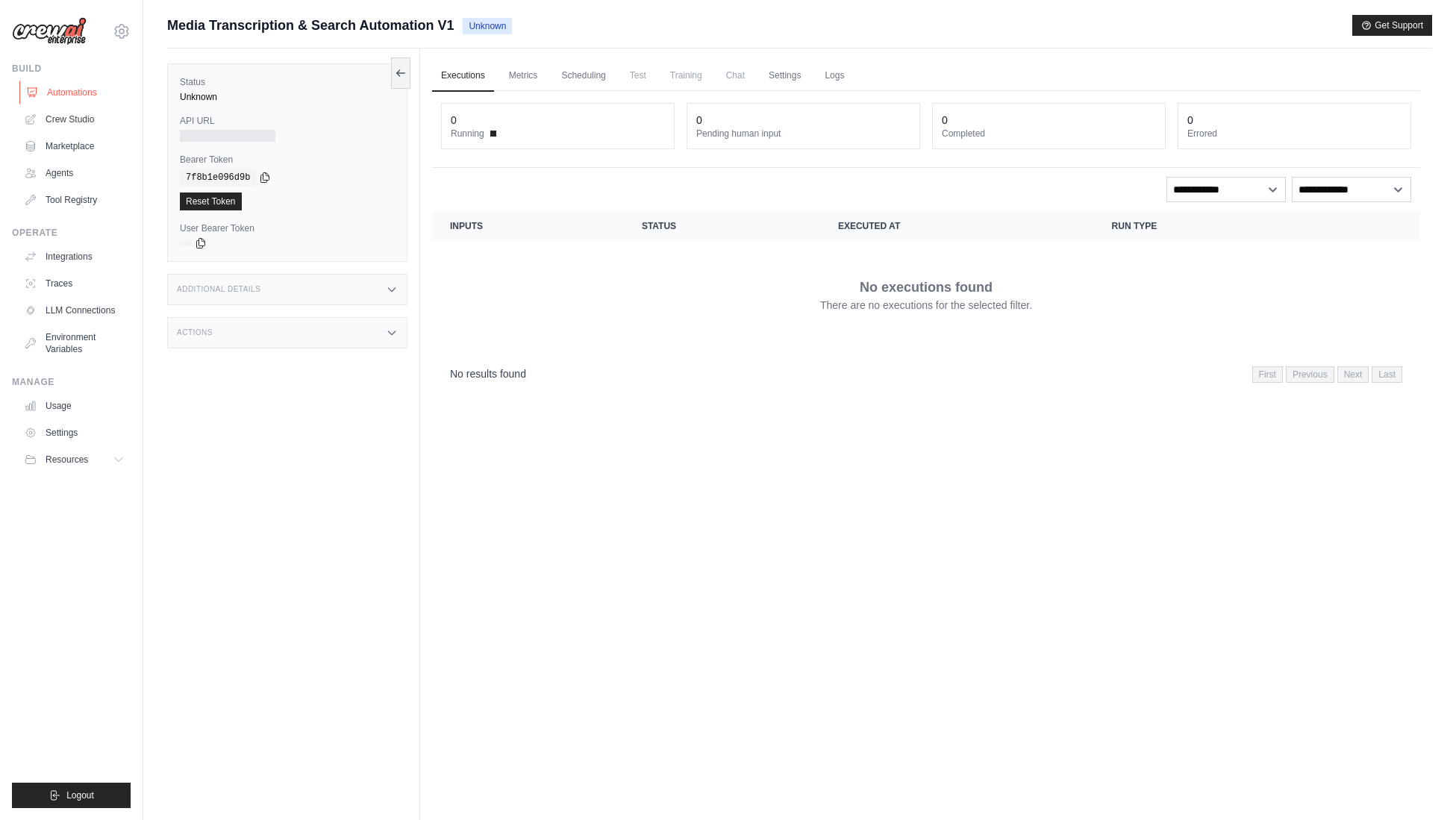
click at [72, 91] on link "Automations" at bounding box center [76, 93] width 113 height 23
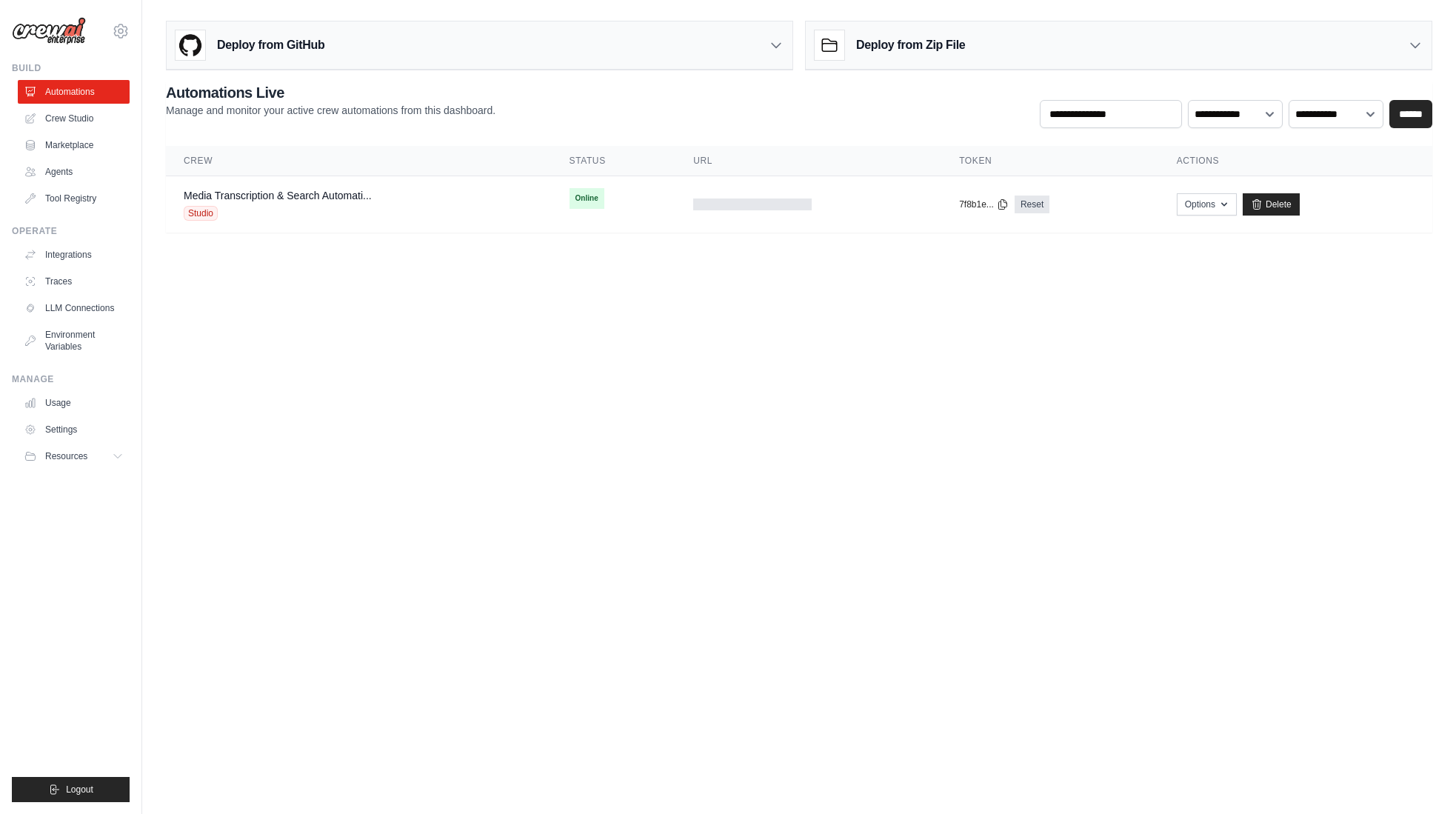
click at [72, 90] on link "Automations" at bounding box center [74, 92] width 112 height 23
click at [1216, 204] on button "Options" at bounding box center [1206, 203] width 60 height 22
click at [831, 382] on body "jaimer@live.com Settings Build Automations Crew Studio" at bounding box center [728, 407] width 1456 height 814
click at [52, 119] on link "Crew Studio" at bounding box center [75, 118] width 112 height 23
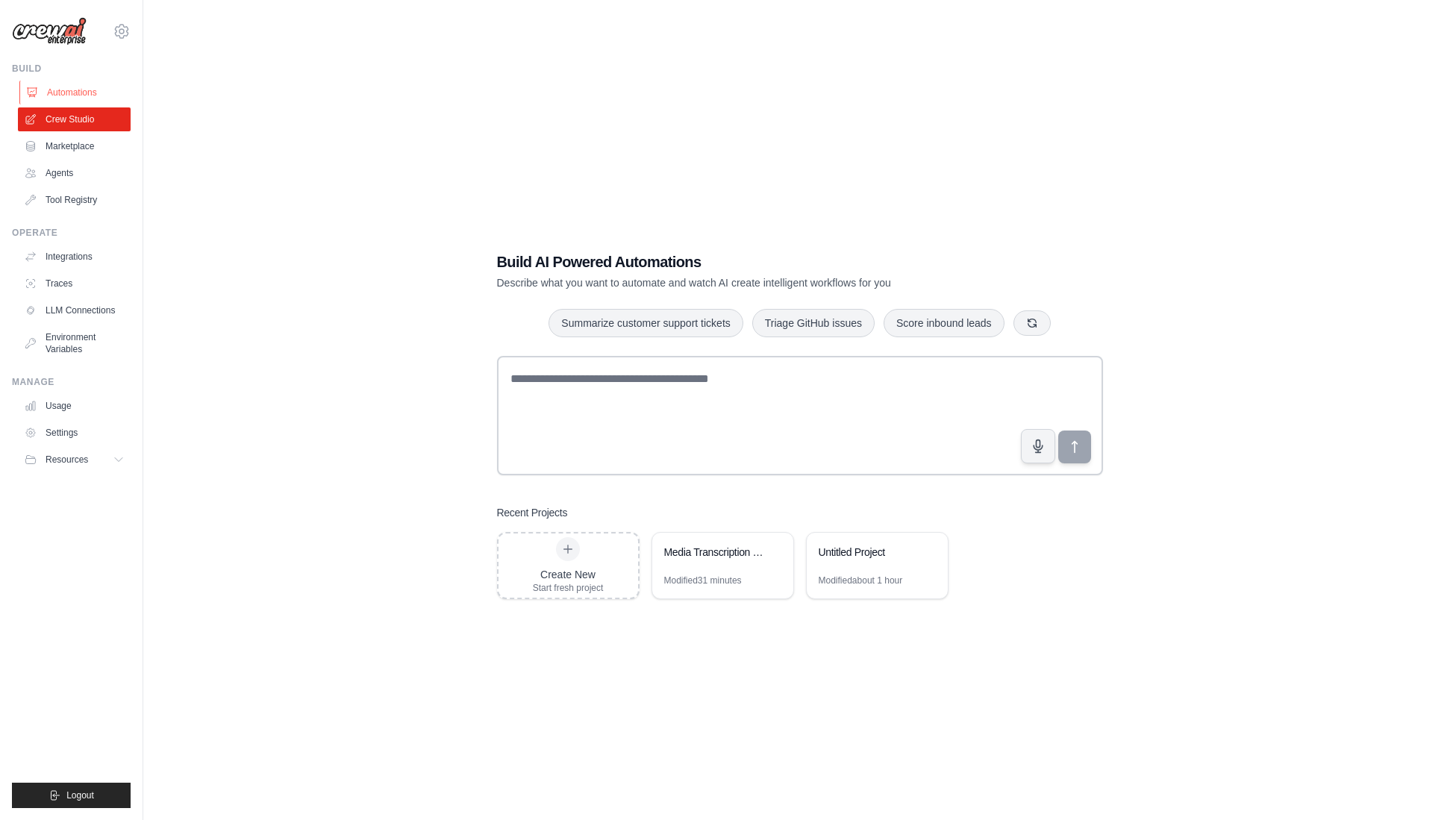
click at [67, 95] on link "Automations" at bounding box center [76, 93] width 113 height 23
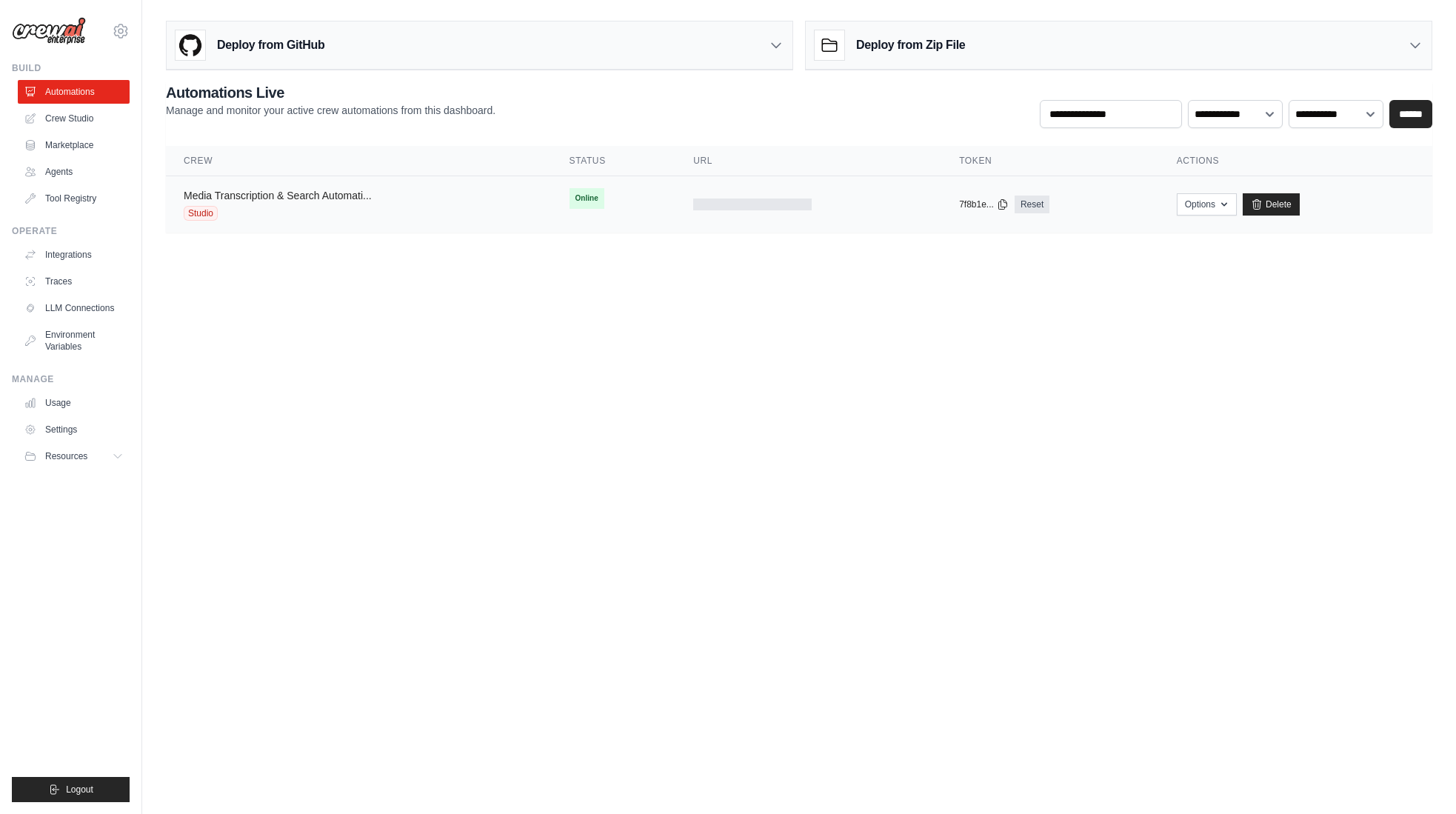
click at [264, 195] on link "Media Transcription & Search Automati..." at bounding box center [278, 196] width 188 height 12
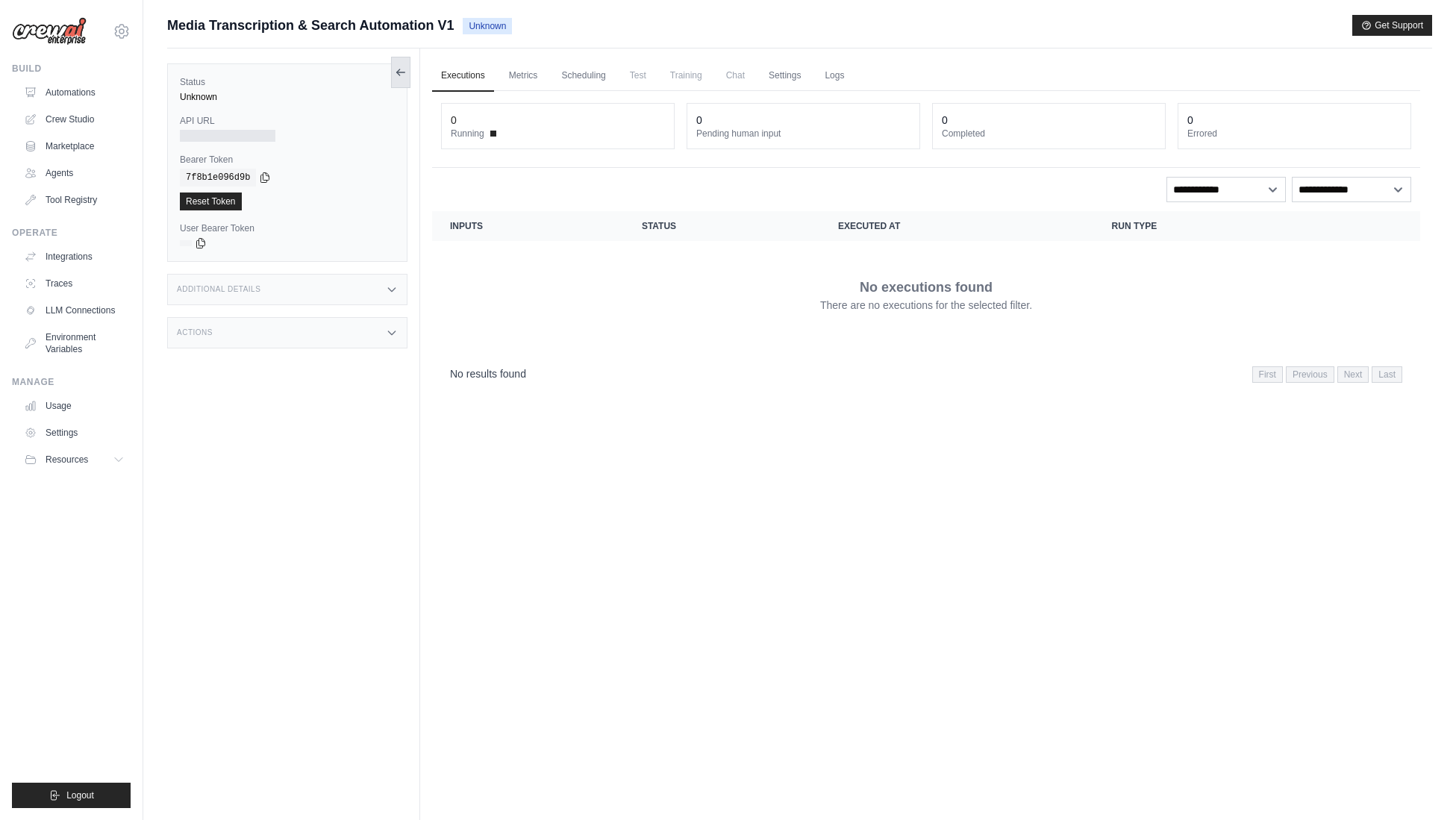
click at [401, 71] on icon at bounding box center [401, 72] width 12 height 12
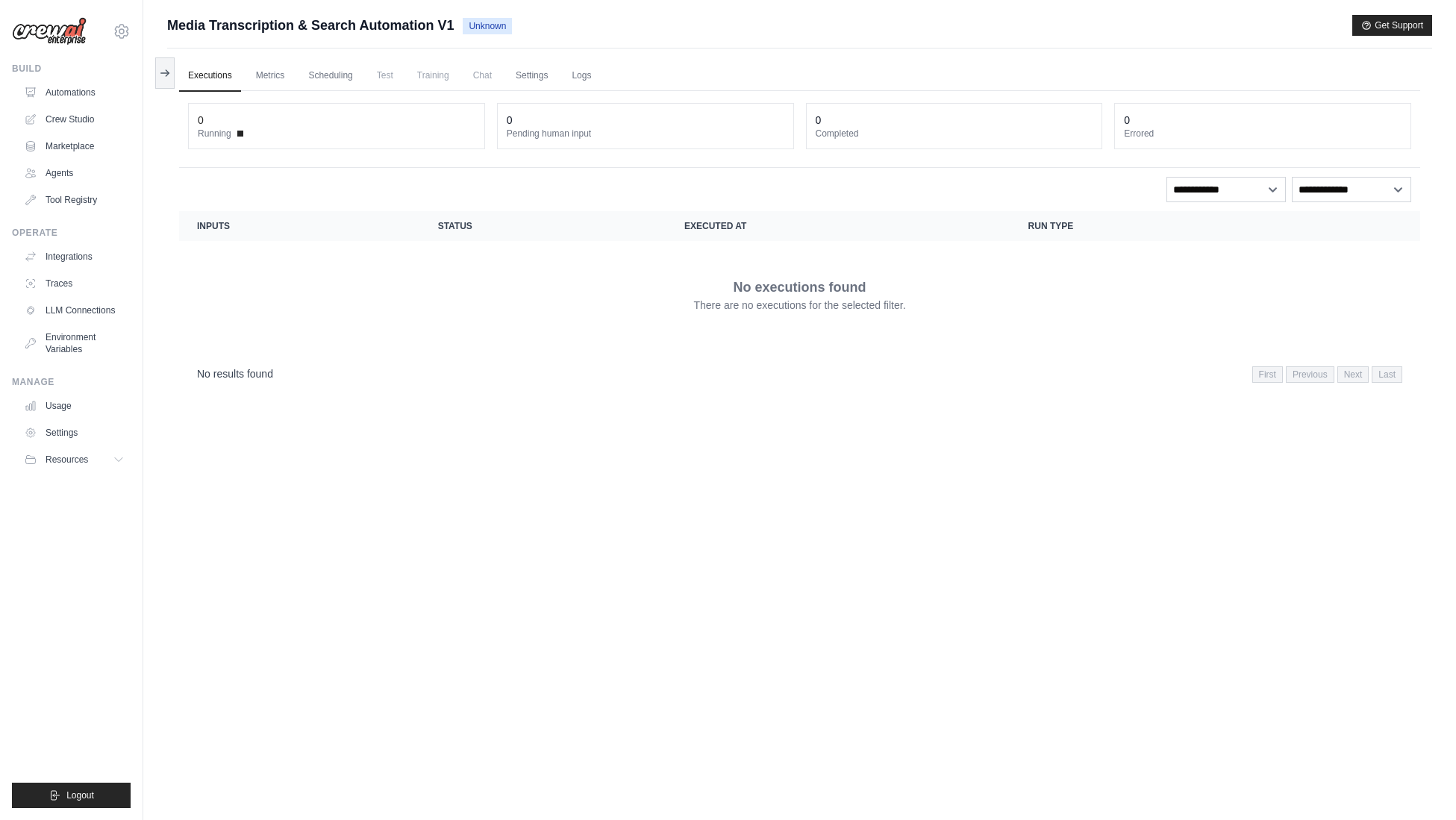
click at [218, 78] on link "Executions" at bounding box center [211, 76] width 62 height 31
click at [74, 92] on link "Automations" at bounding box center [76, 93] width 113 height 23
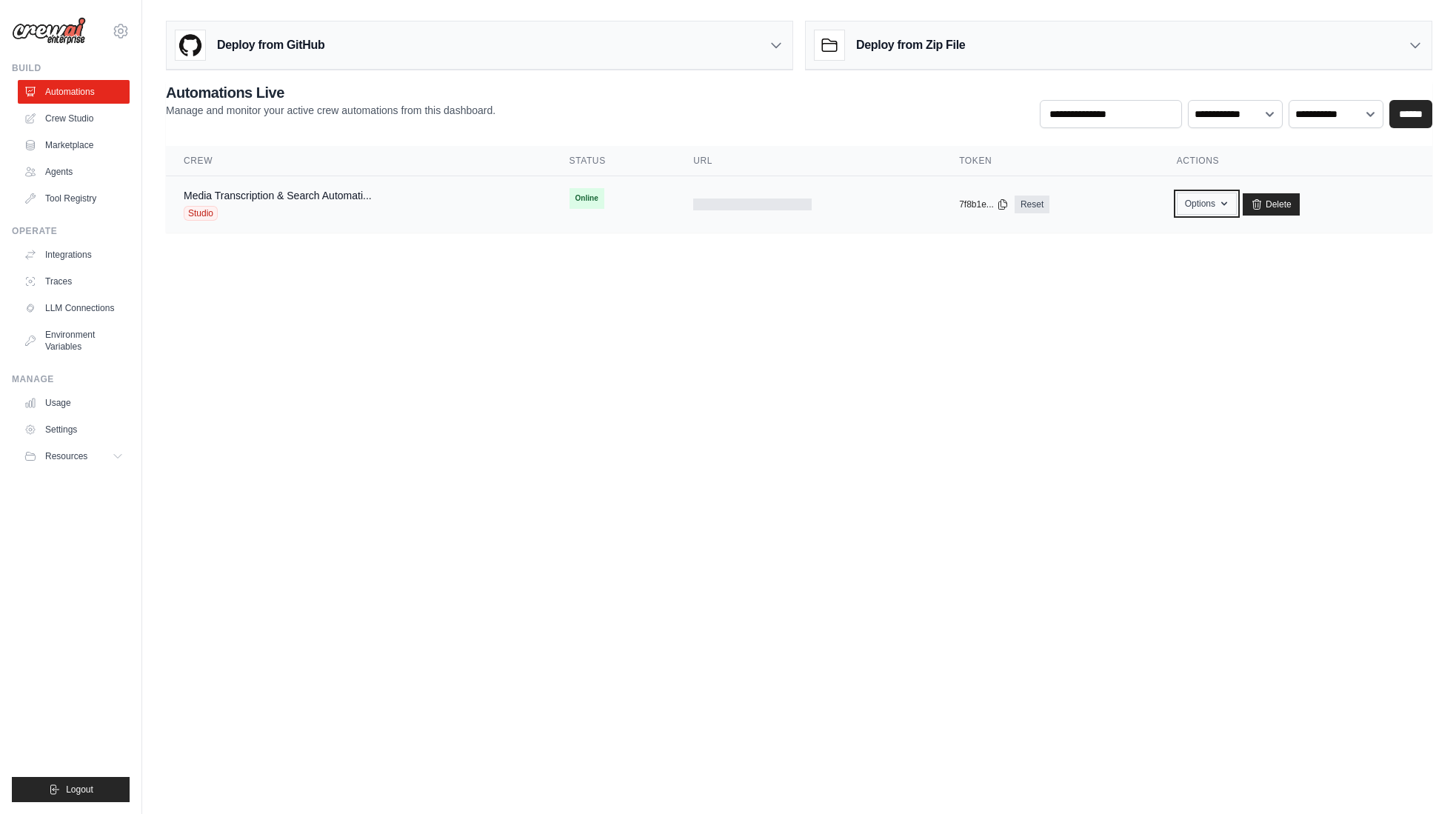
click at [1215, 203] on button "Options" at bounding box center [1206, 203] width 60 height 22
drag, startPoint x: 734, startPoint y: 436, endPoint x: 223, endPoint y: 329, distance: 522.1
click at [731, 435] on body "[EMAIL_ADDRESS][DOMAIN_NAME] Settings Build Automations Crew Studio" at bounding box center [728, 407] width 1456 height 814
click at [588, 194] on span "Online" at bounding box center [587, 197] width 35 height 20
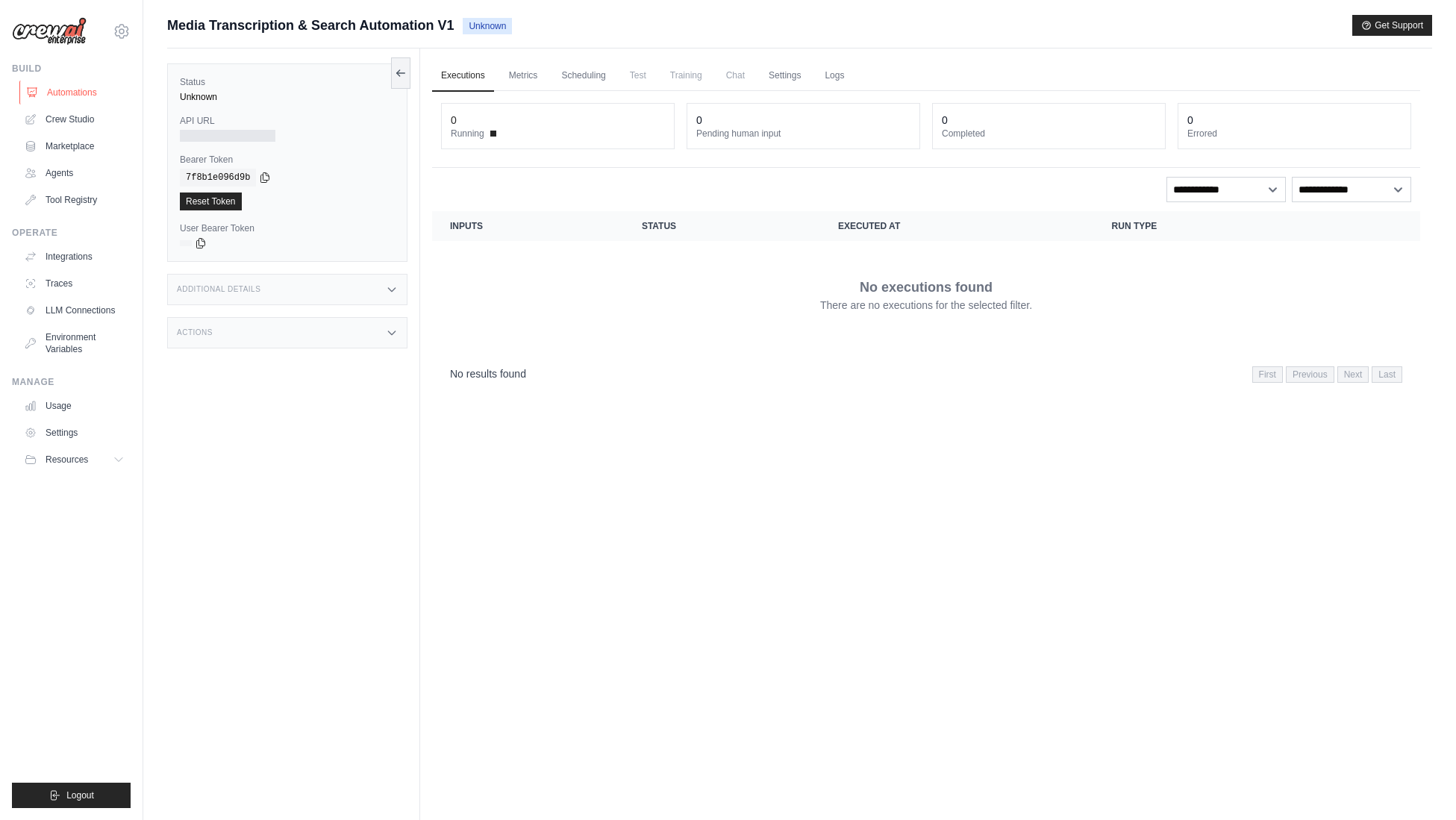
click at [75, 91] on link "Automations" at bounding box center [76, 93] width 113 height 23
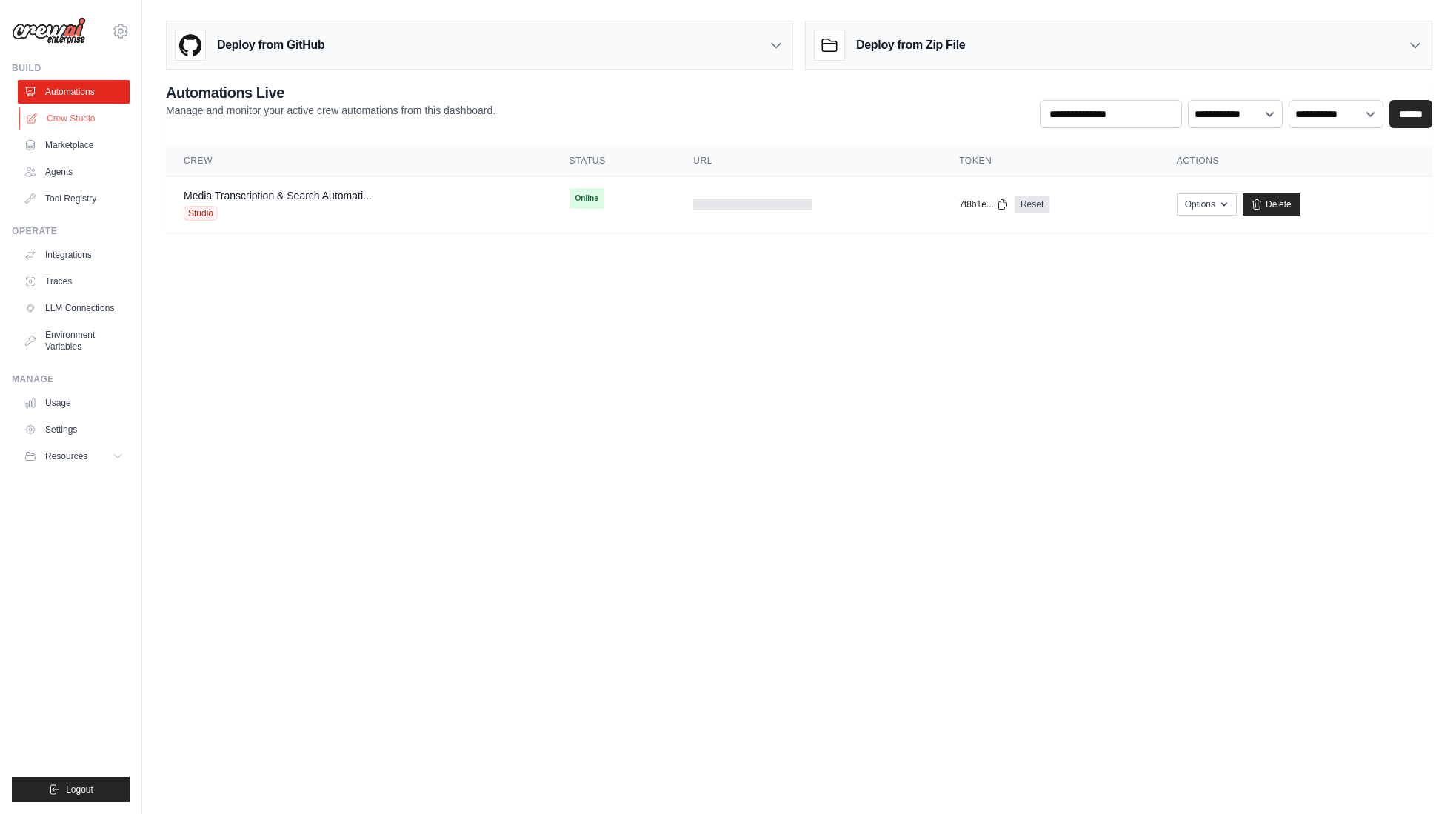
click at [56, 123] on link "Crew Studio" at bounding box center [75, 118] width 112 height 23
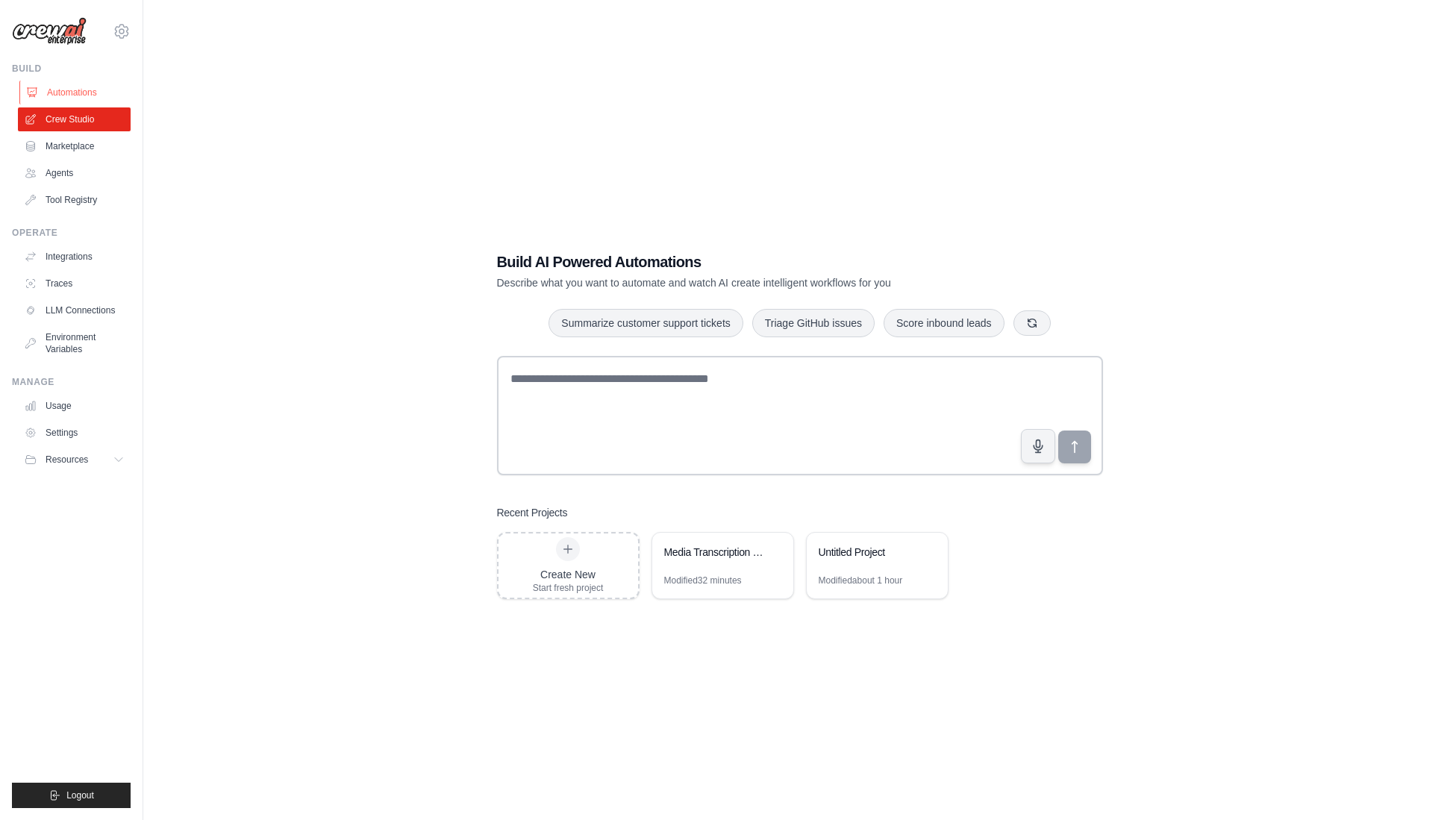
click at [71, 87] on link "Automations" at bounding box center [76, 93] width 113 height 23
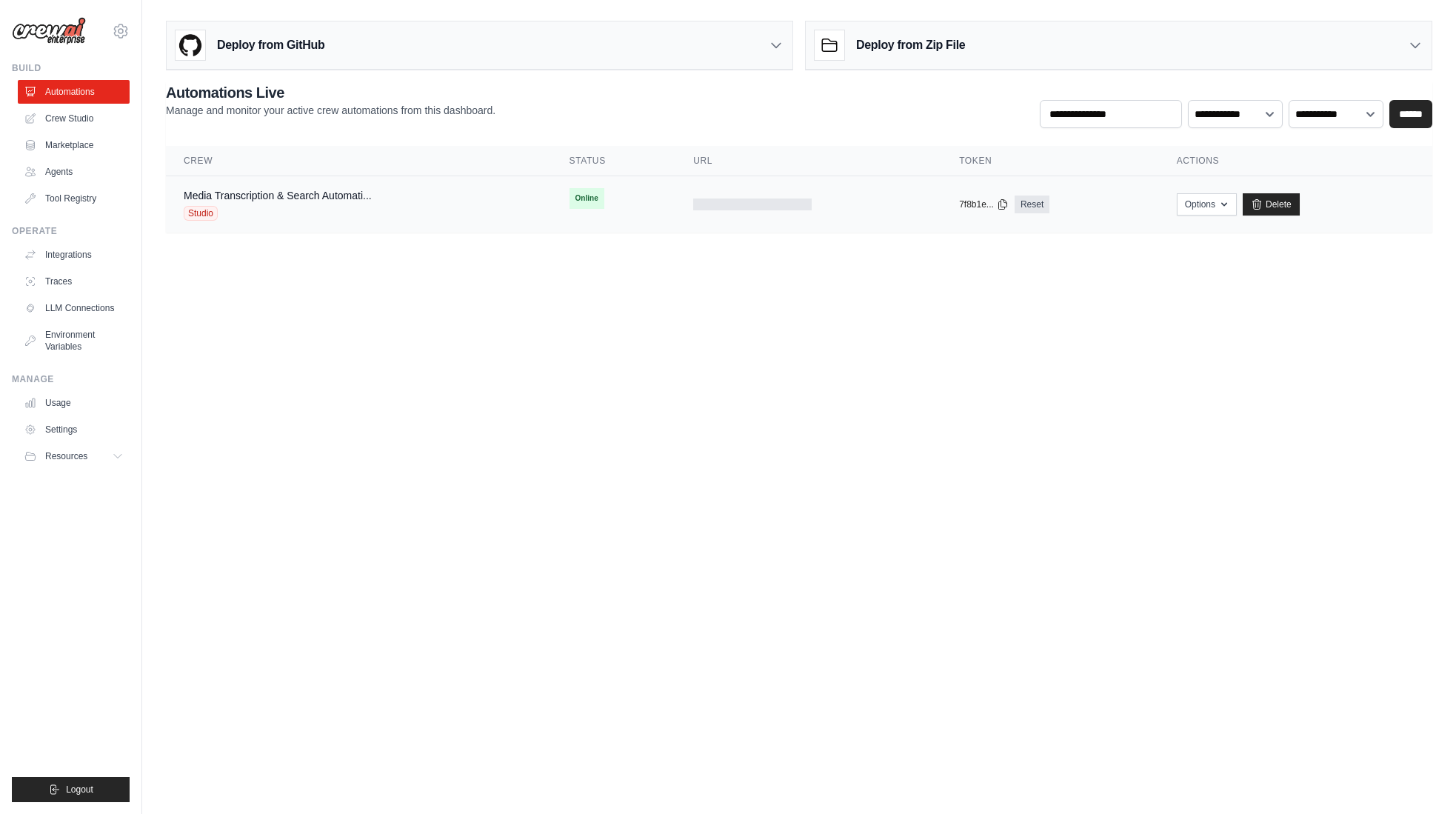
click at [589, 203] on span "Online" at bounding box center [587, 197] width 35 height 20
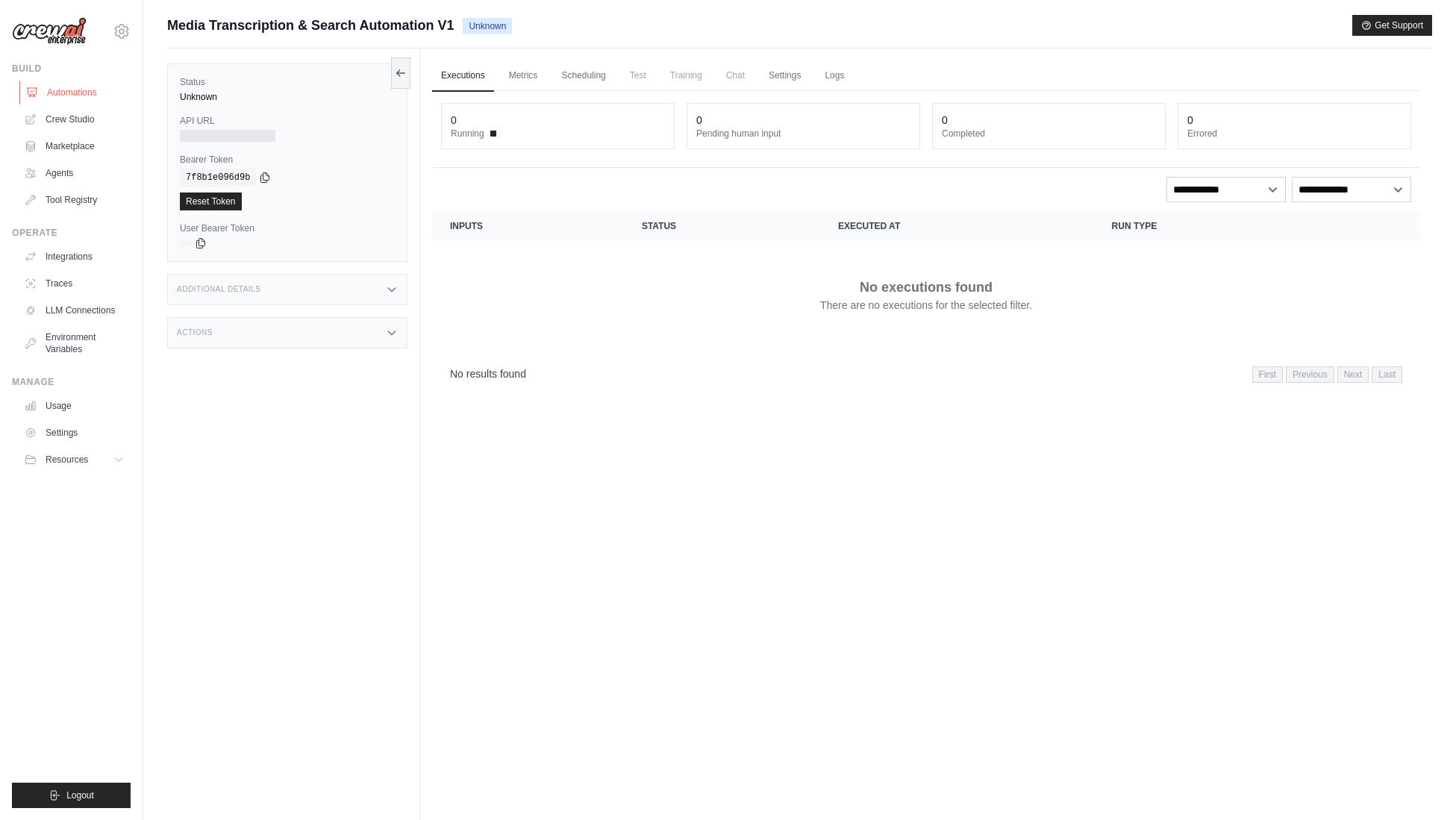
click at [59, 91] on link "Automations" at bounding box center [76, 93] width 113 height 23
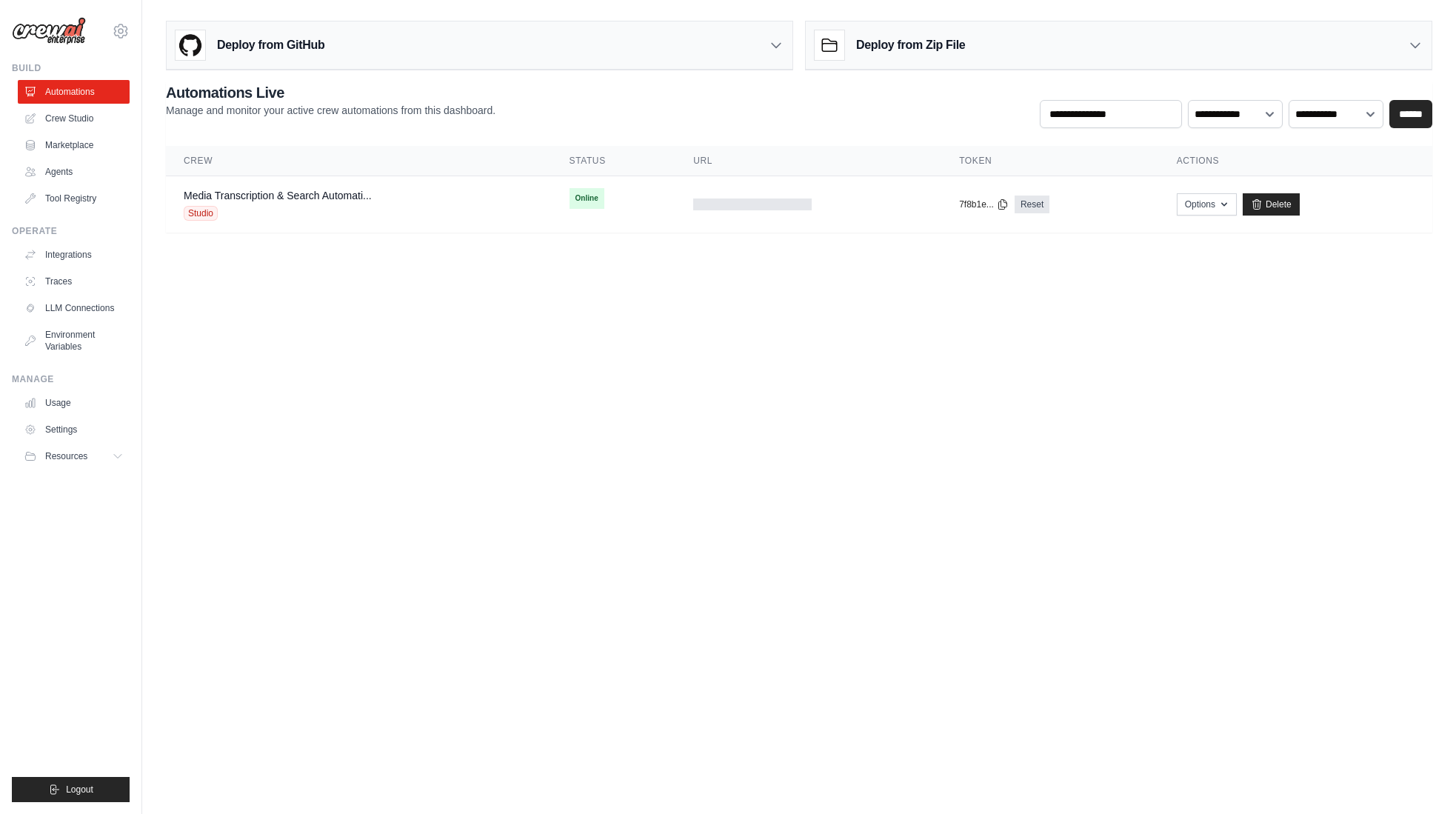
click at [58, 90] on link "Automations" at bounding box center [74, 92] width 112 height 23
click at [62, 117] on link "Crew Studio" at bounding box center [75, 118] width 112 height 23
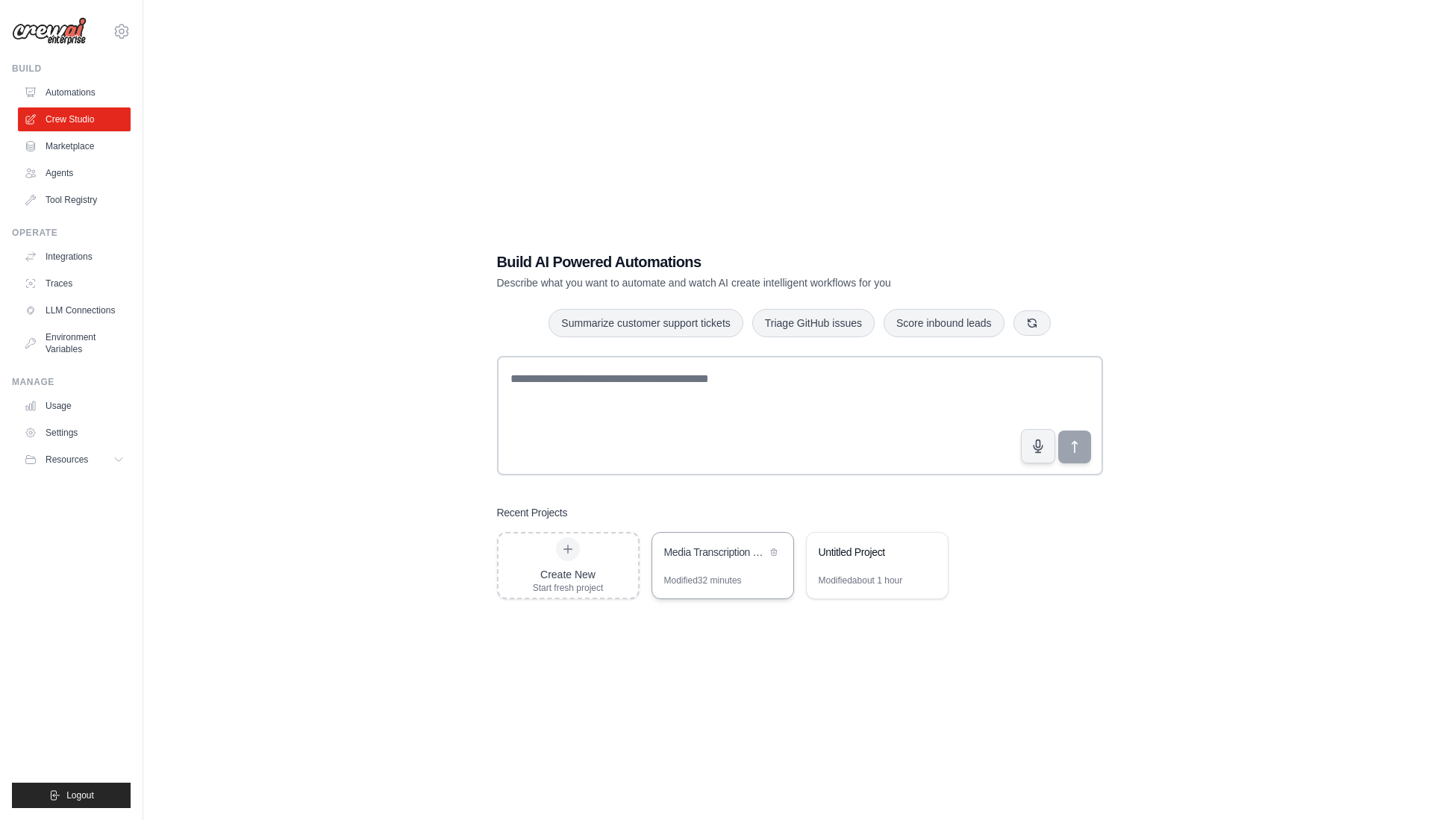
click at [725, 558] on div "Media Transcription & Search Automation" at bounding box center [715, 552] width 102 height 15
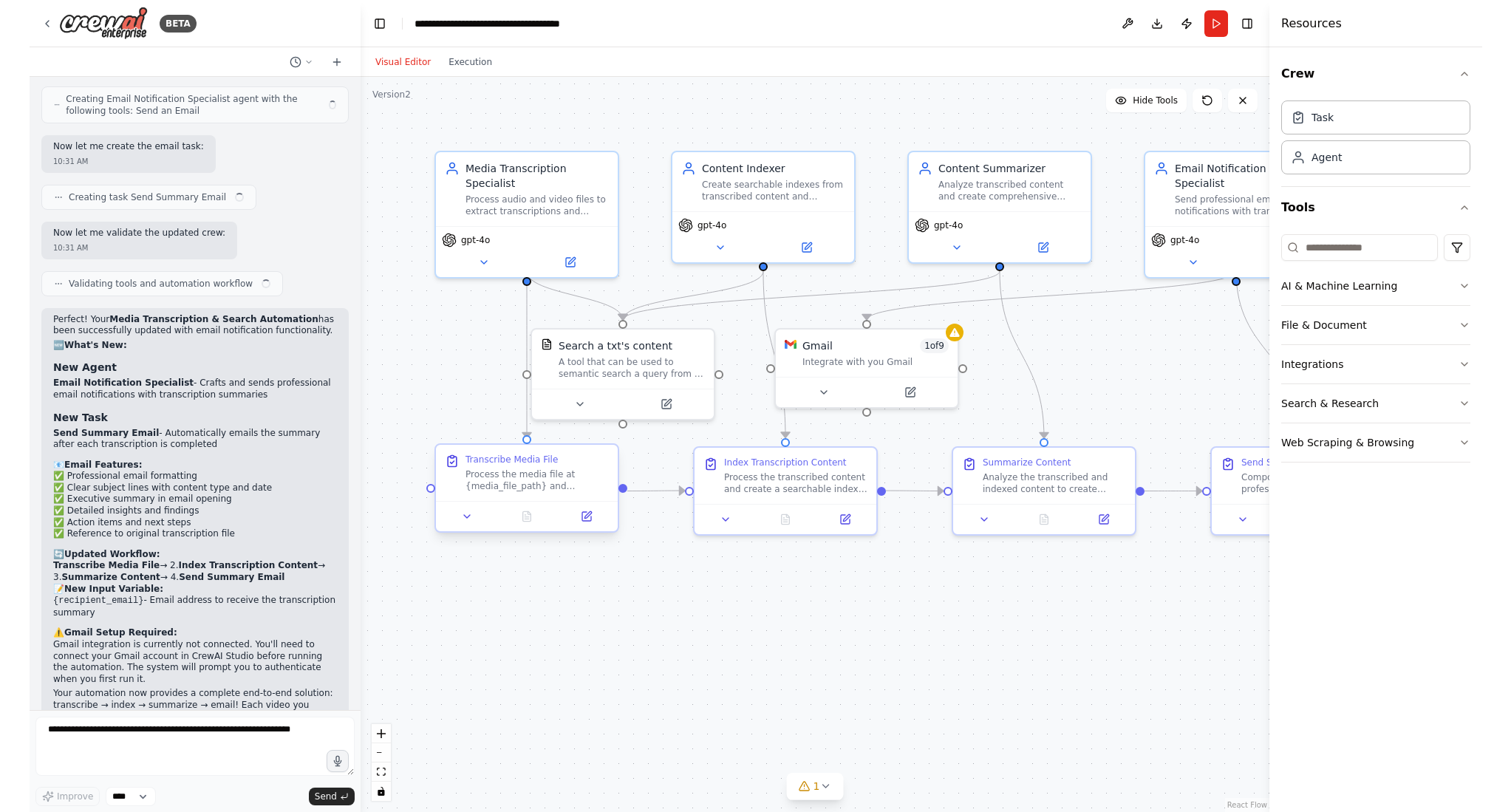
scroll to position [2271, 0]
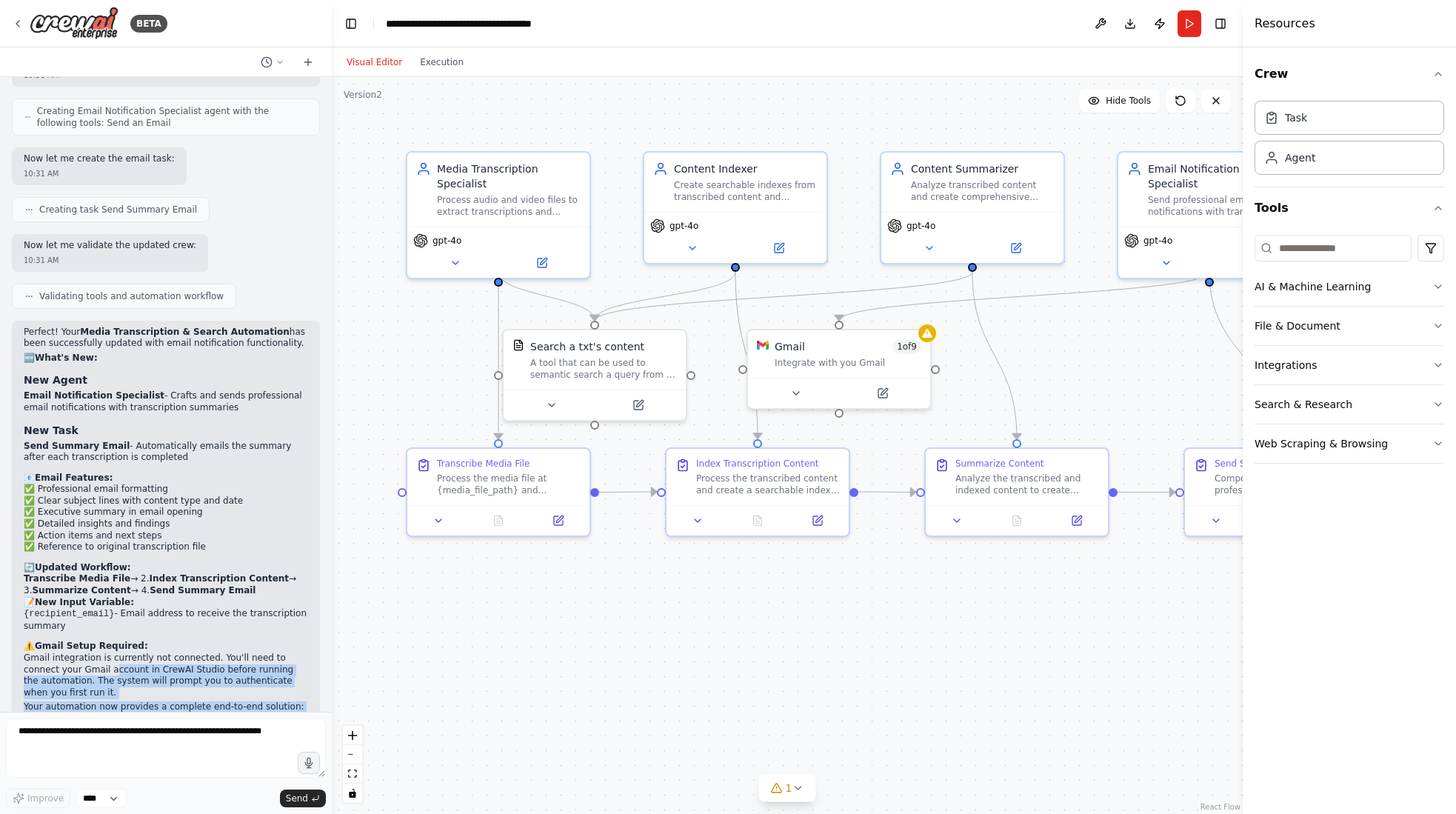
drag, startPoint x: 74, startPoint y: 591, endPoint x: 225, endPoint y: 656, distance: 164.4
click at [225, 656] on div "Perfect! Your Media Transcription & Search Automation has been successfully upd…" at bounding box center [165, 551] width 284 height 447
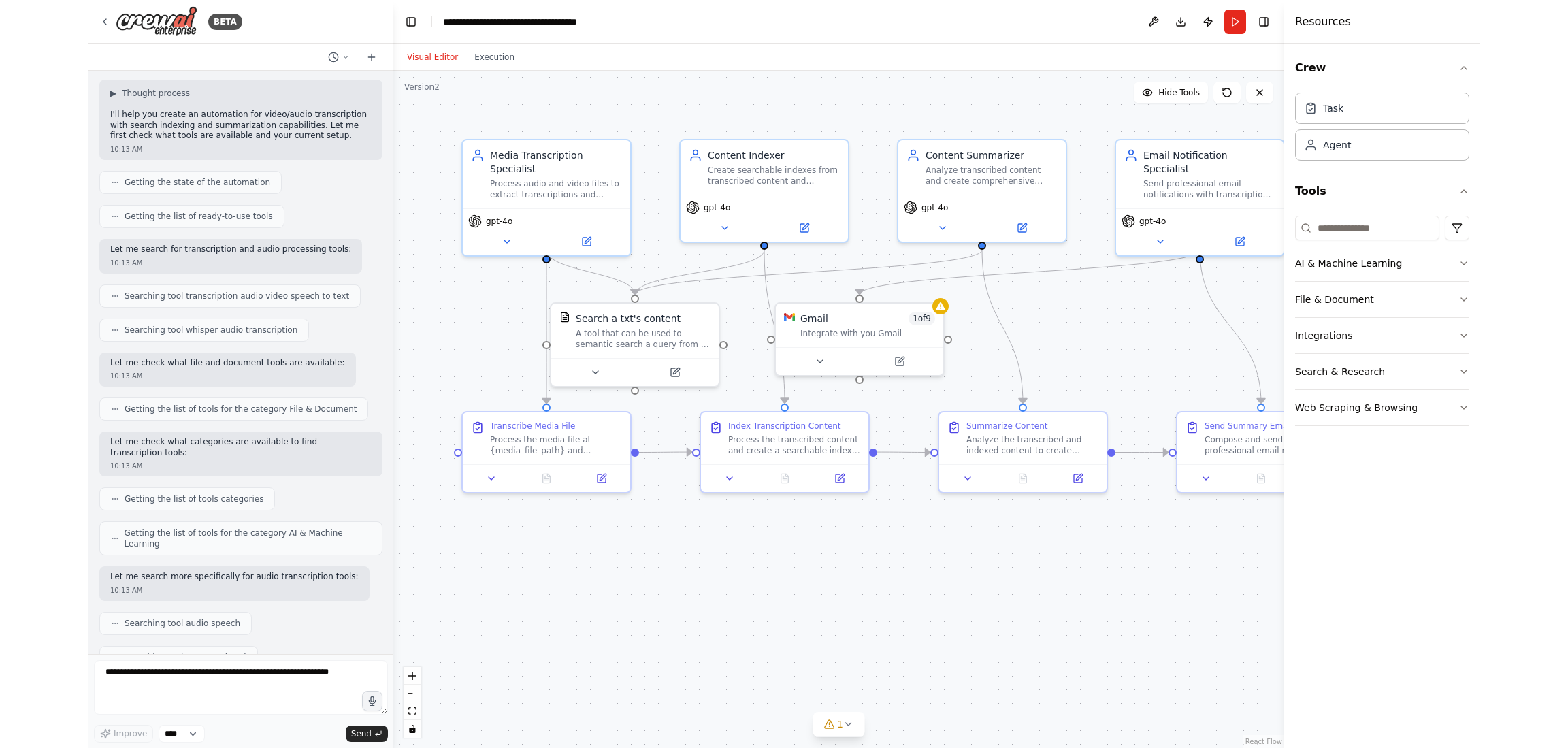
scroll to position [0, 0]
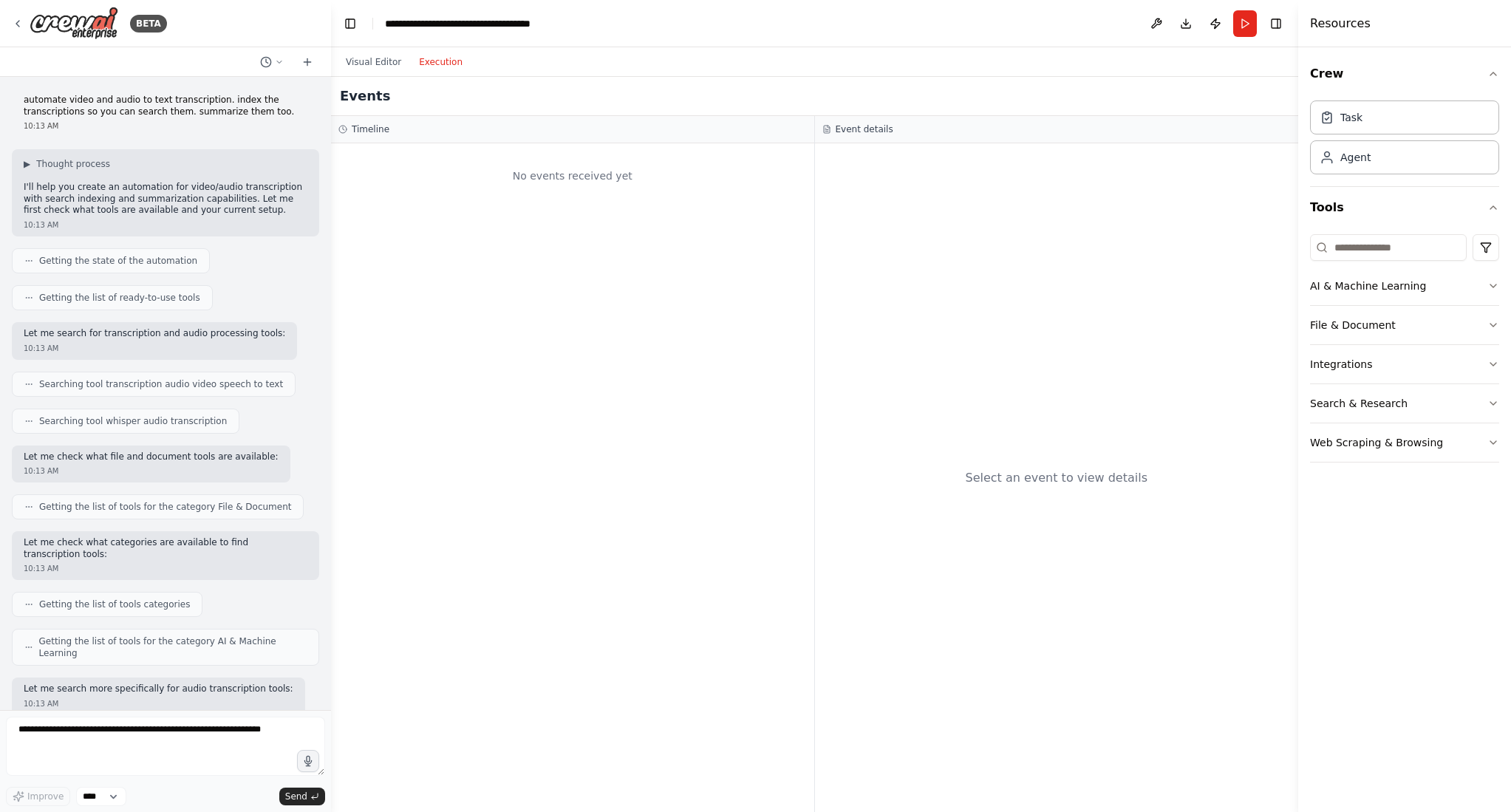
click at [441, 62] on button "Execution" at bounding box center [441, 62] width 62 height 17
click at [368, 67] on button "Visual Editor" at bounding box center [374, 62] width 73 height 17
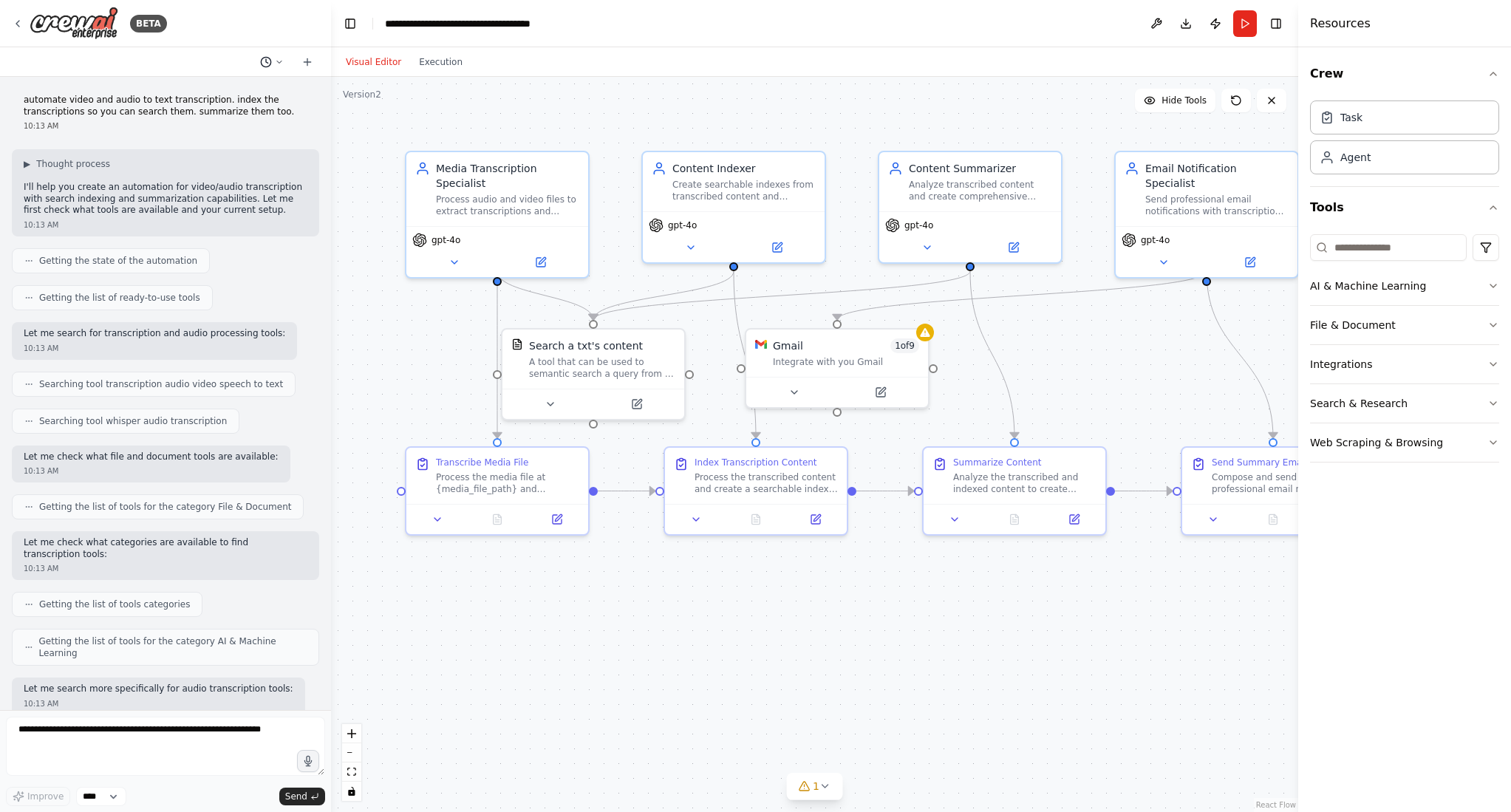
click at [277, 60] on icon at bounding box center [279, 62] width 9 height 9
click at [227, 94] on span "Update the crew so it emails the summary of each video it has transcribed" at bounding box center [208, 93] width 96 height 12
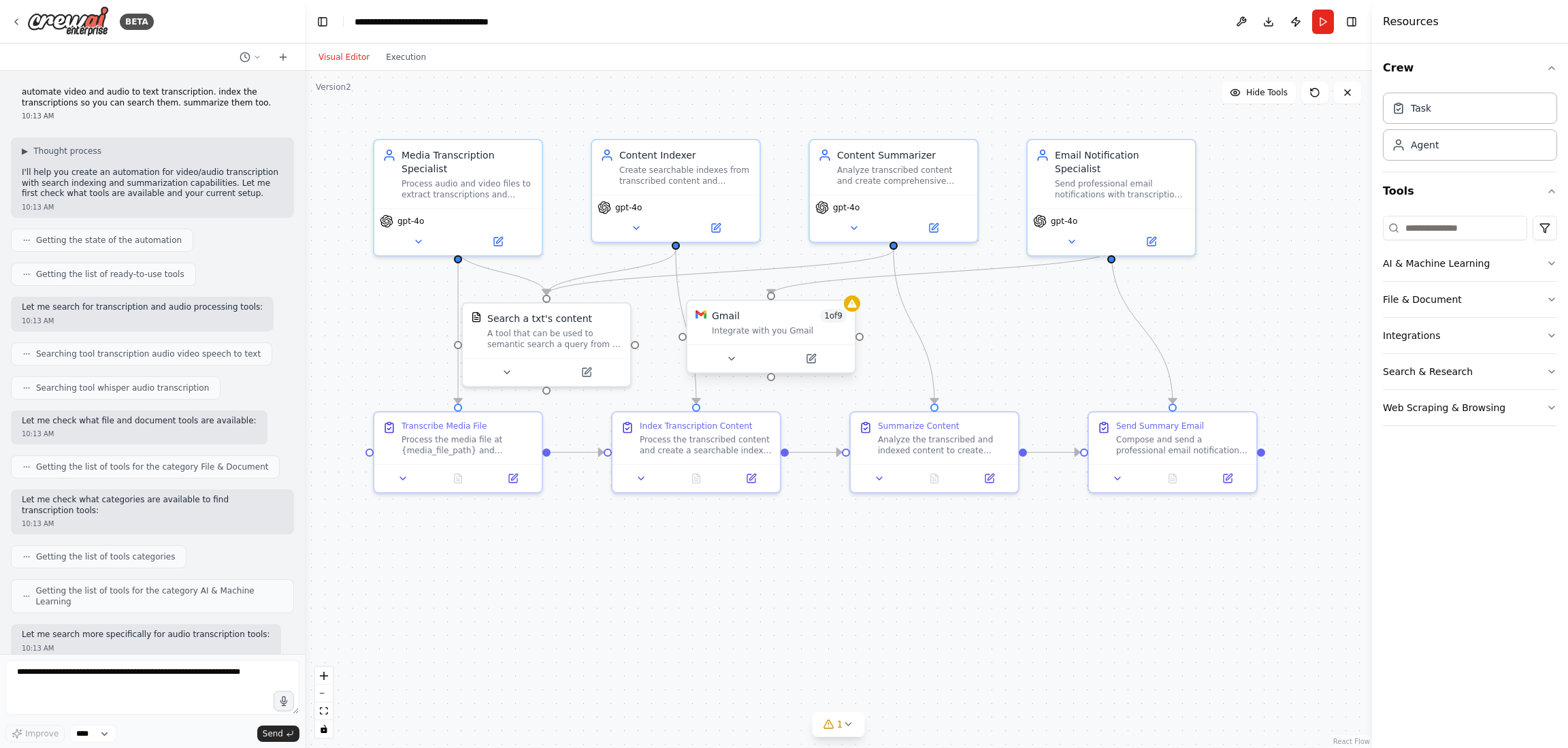
click at [750, 324] on div "Gmail 1 of 9 Integrate with you Gmail" at bounding box center [780, 322] width 135 height 28
click at [779, 326] on div "Integrate with you Gmail" at bounding box center [780, 331] width 135 height 11
drag, startPoint x: 779, startPoint y: 326, endPoint x: 813, endPoint y: 333, distance: 34.7
click at [813, 333] on div "Gmail 1 of 9 Integrate with you Gmail" at bounding box center [807, 336] width 135 height 28
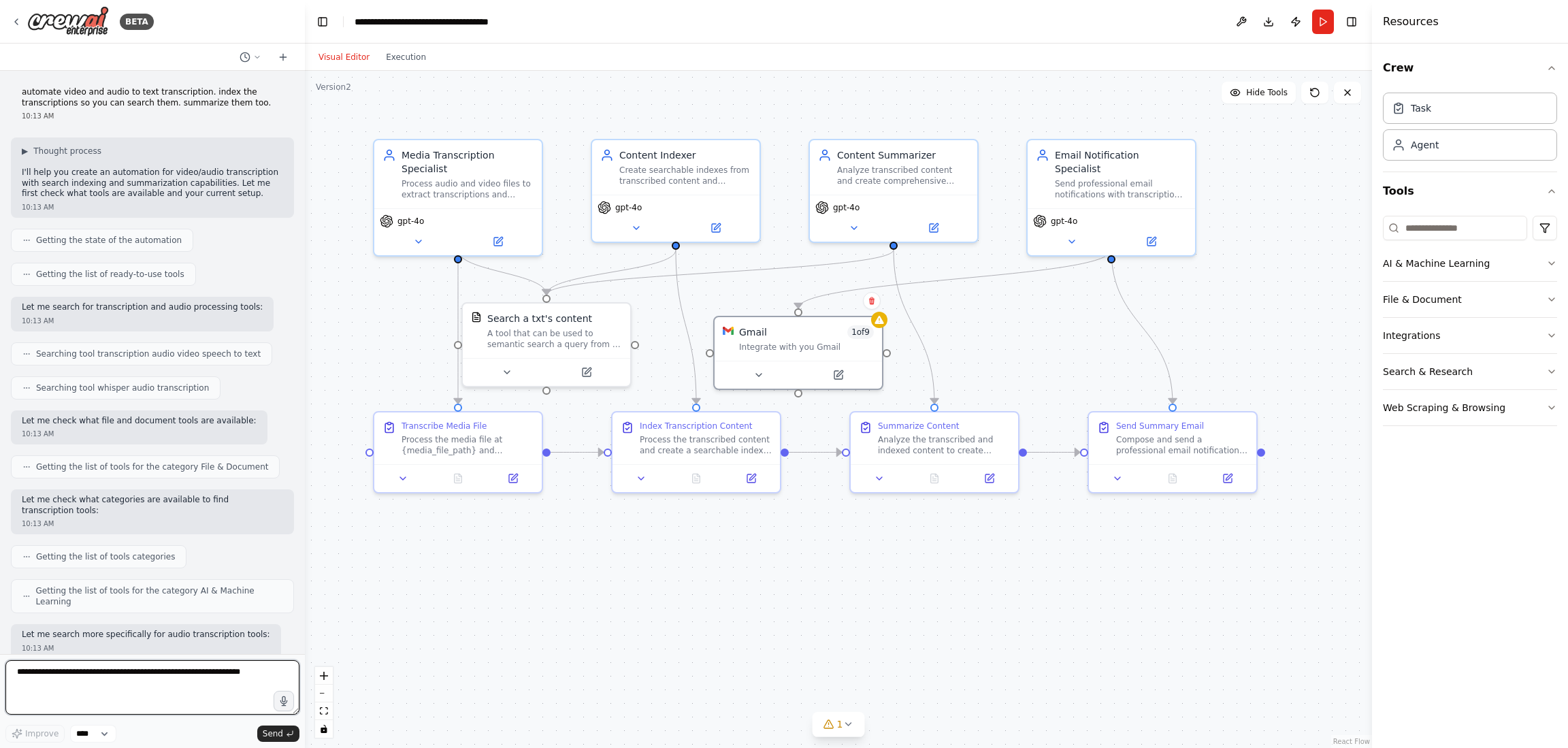
drag, startPoint x: 247, startPoint y: 674, endPoint x: -148, endPoint y: 676, distance: 395.0
click at [0, 676] on html "BETA automate video and audio to text transcription. index the transcriptions s…" at bounding box center [784, 374] width 1568 height 748
click at [422, 101] on div ".deletable-edge-delete-btn { width: 20px; height: 20px; border: 0px solid #ffff…" at bounding box center [839, 410] width 1067 height 678
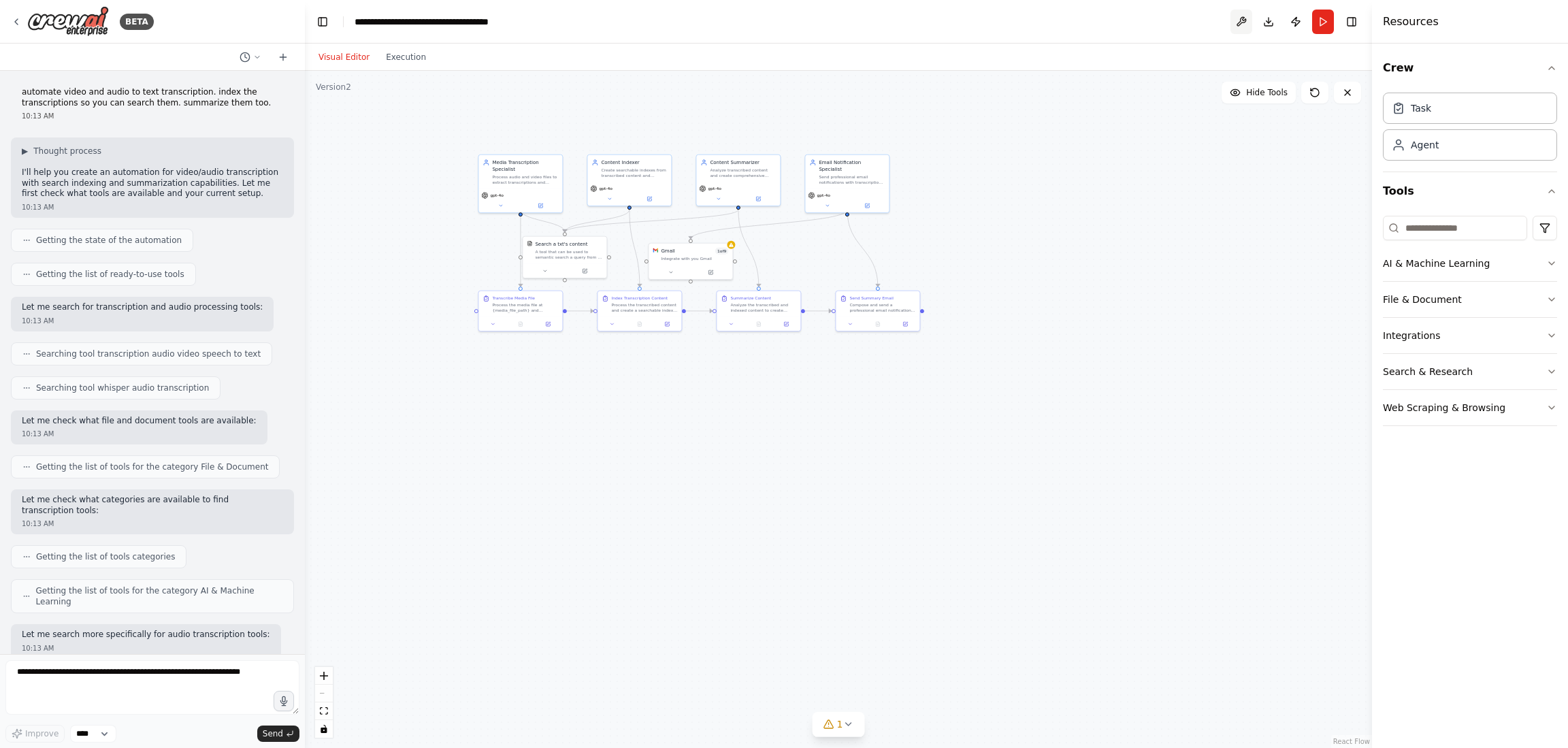
click at [1246, 20] on button at bounding box center [1242, 22] width 21 height 25
click at [1338, 337] on button "Integrations" at bounding box center [1470, 335] width 174 height 36
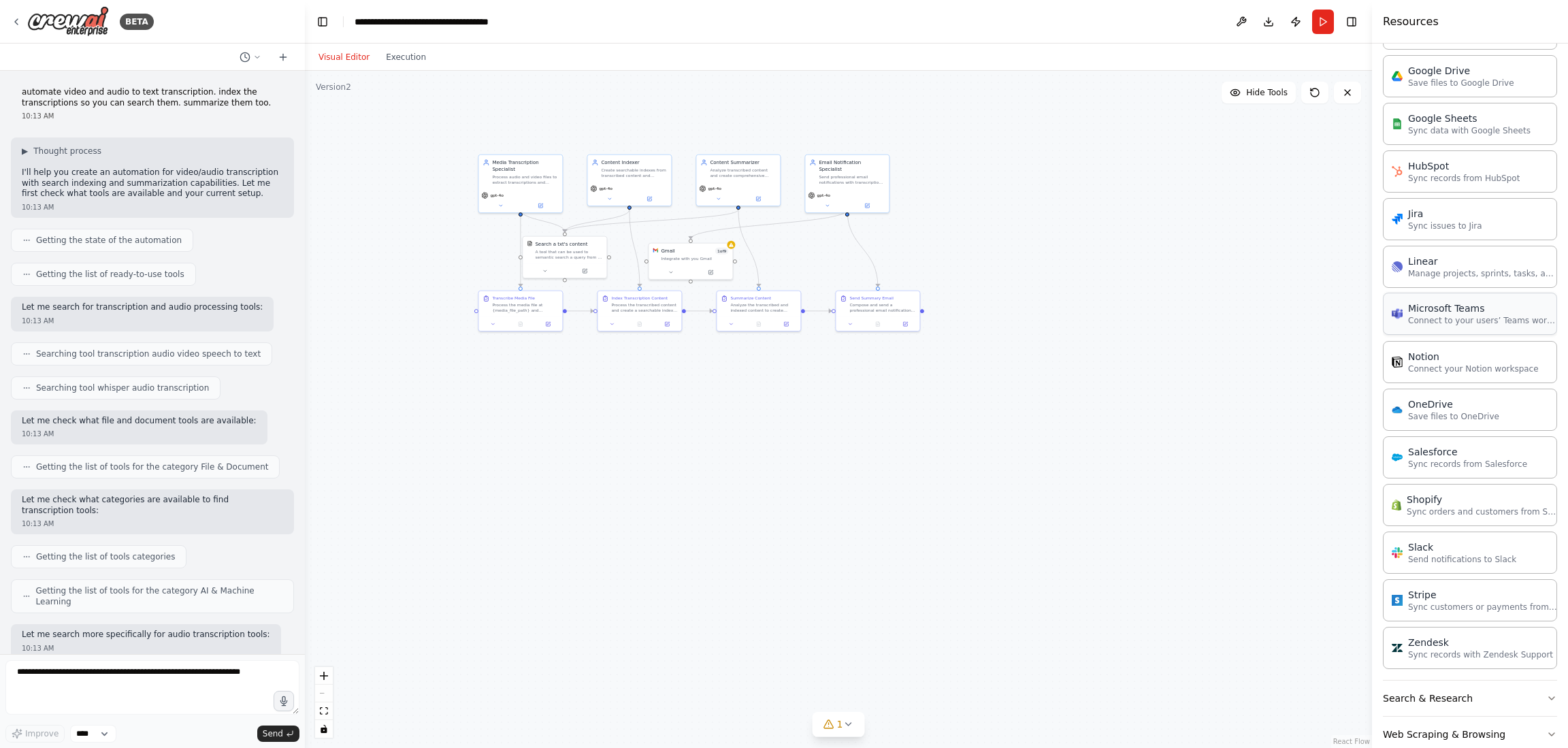
scroll to position [664, 0]
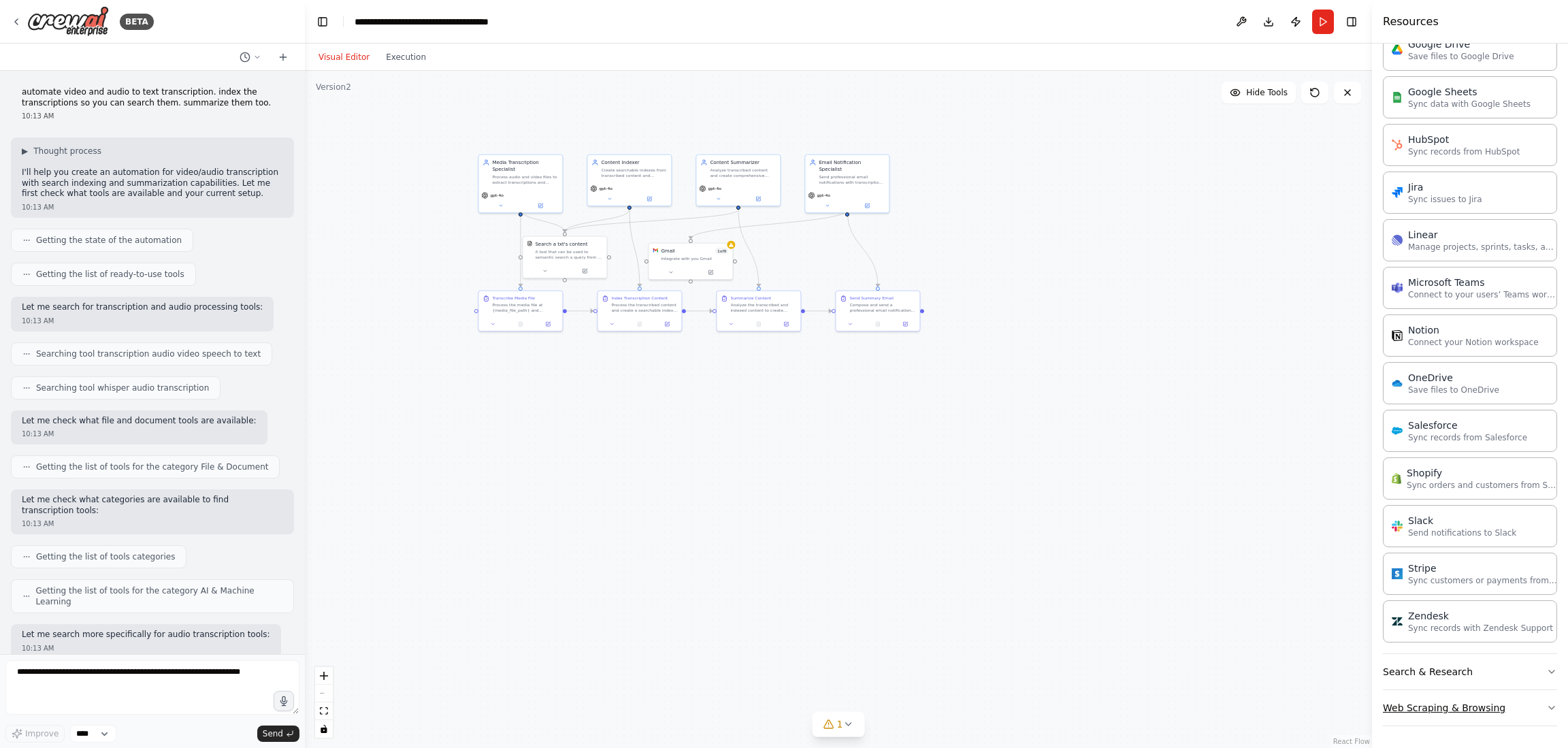
click at [1338, 707] on button "Web Scraping & Browsing" at bounding box center [1470, 708] width 174 height 36
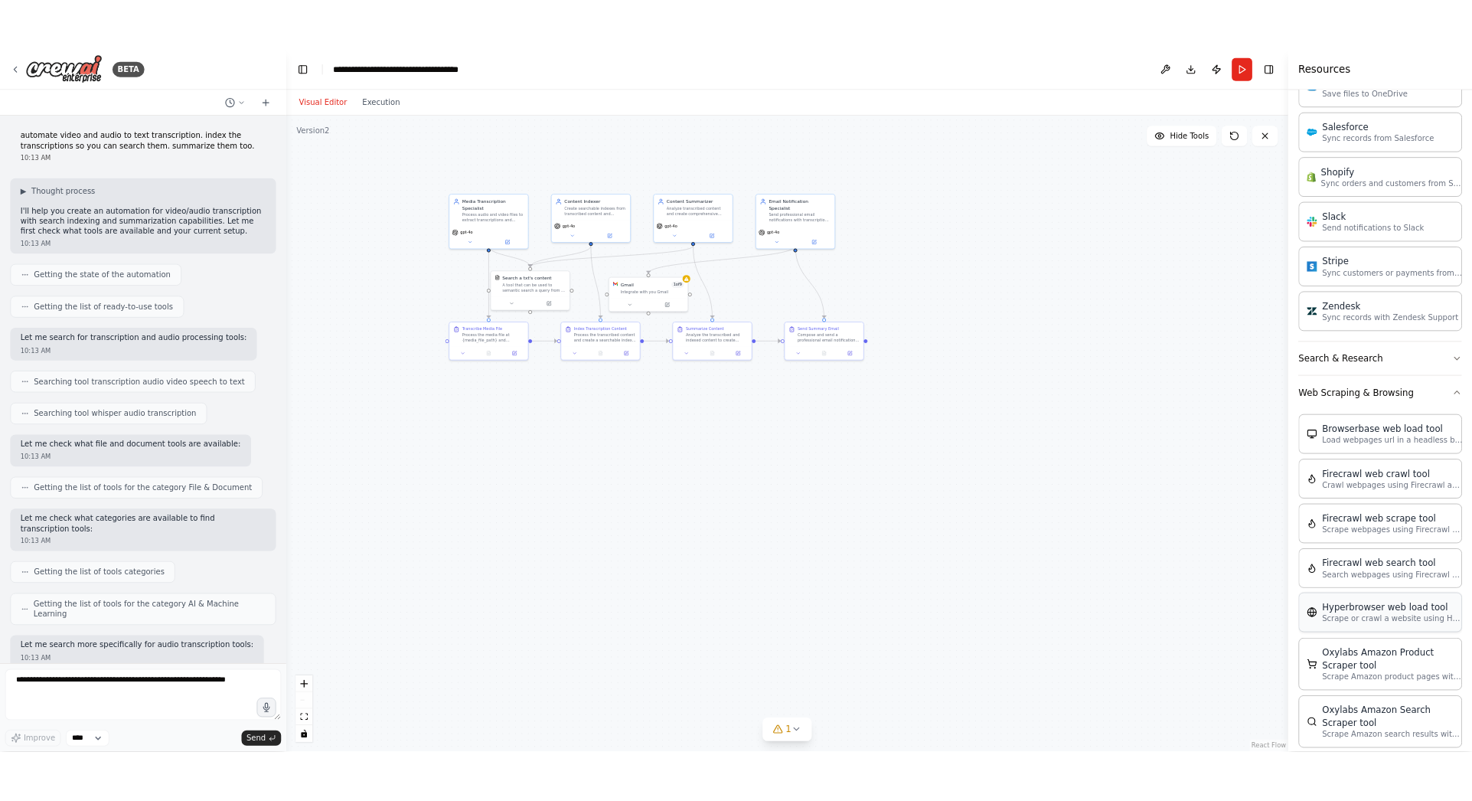
scroll to position [1205, 0]
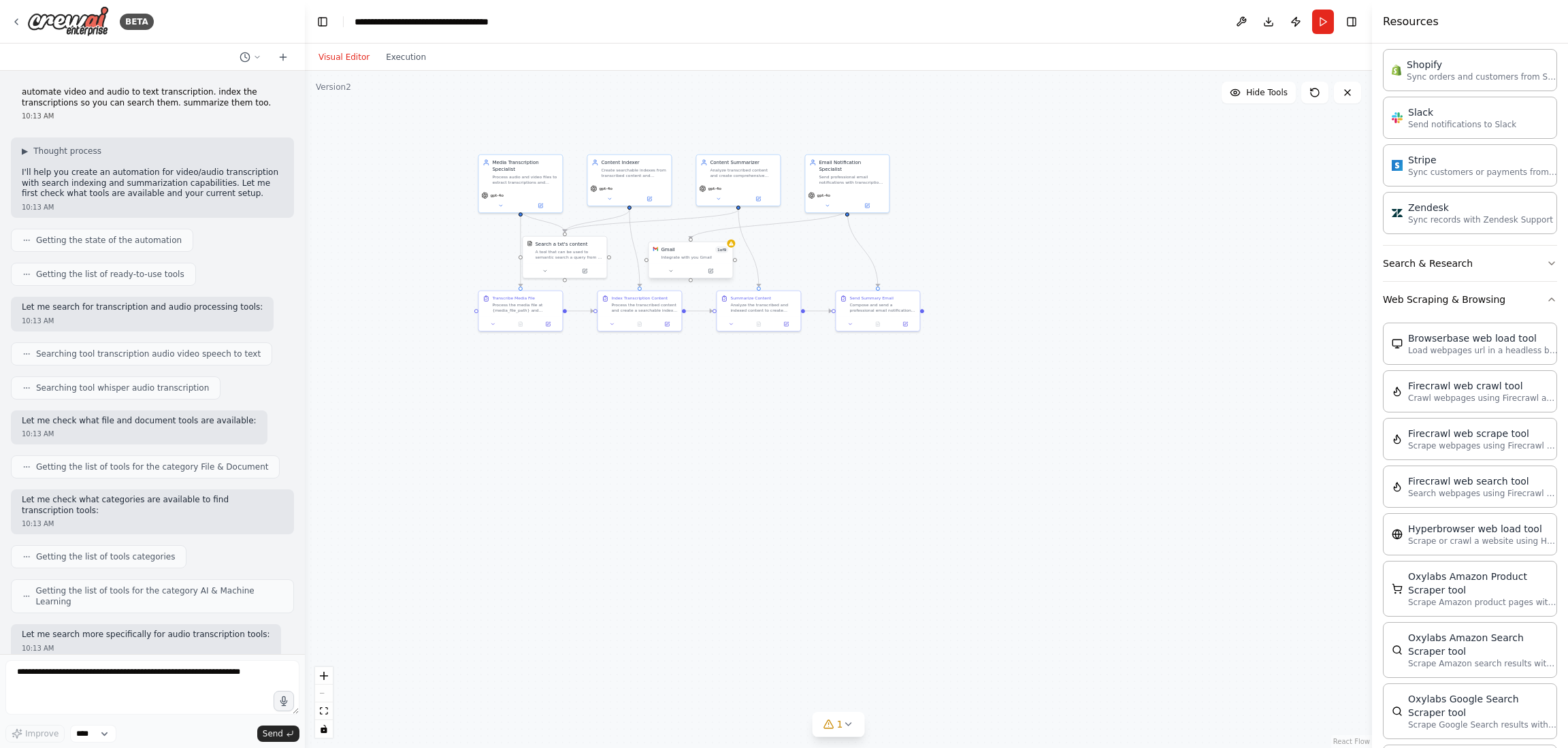
click at [682, 262] on div "Gmail 1 of 9 Integrate with you Gmail" at bounding box center [690, 253] width 84 height 21
click at [712, 262] on div "Gmail 1 of 9 Integrate with you Gmail" at bounding box center [690, 253] width 84 height 21
click at [712, 277] on div at bounding box center [690, 271] width 84 height 14
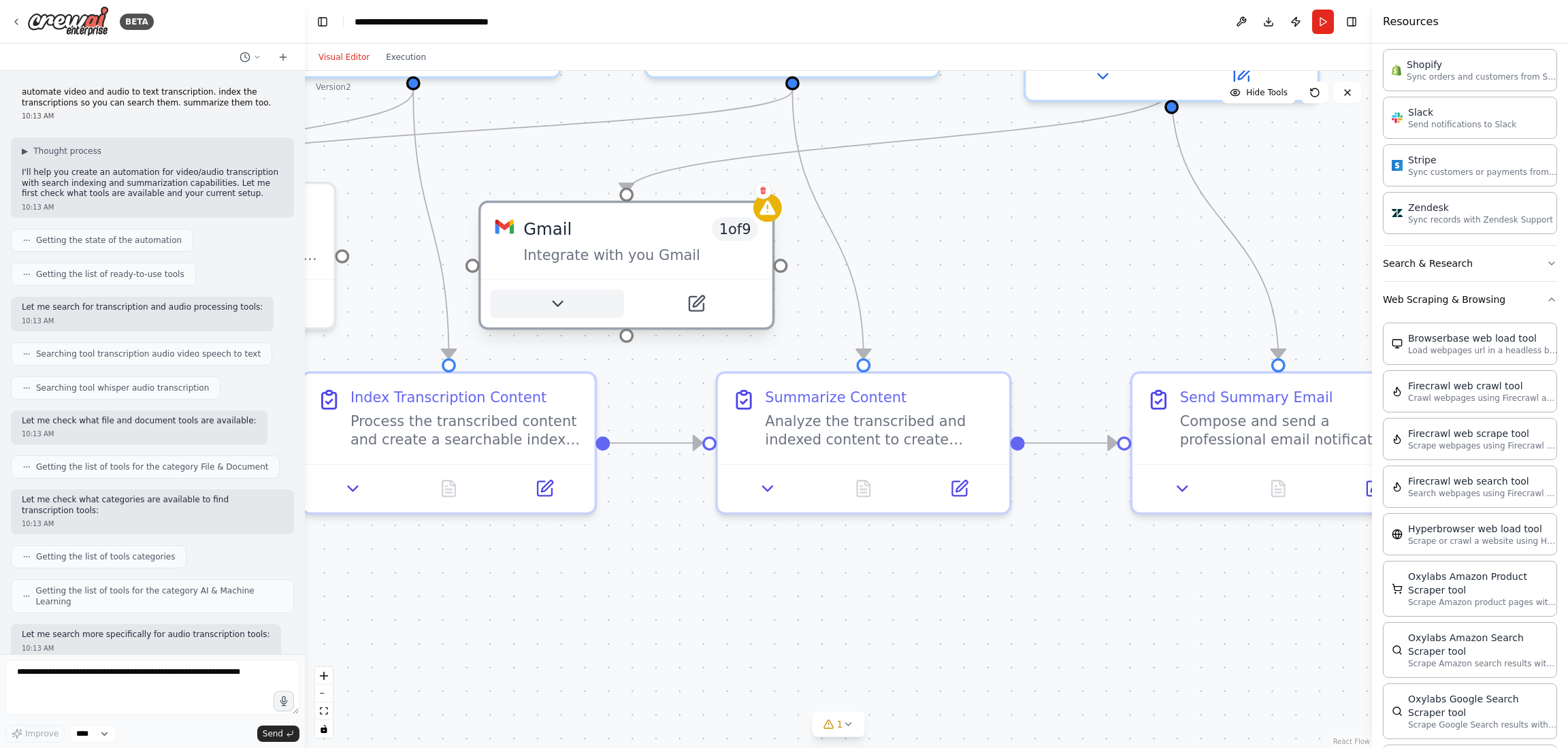
click at [571, 305] on button at bounding box center [557, 303] width 134 height 28
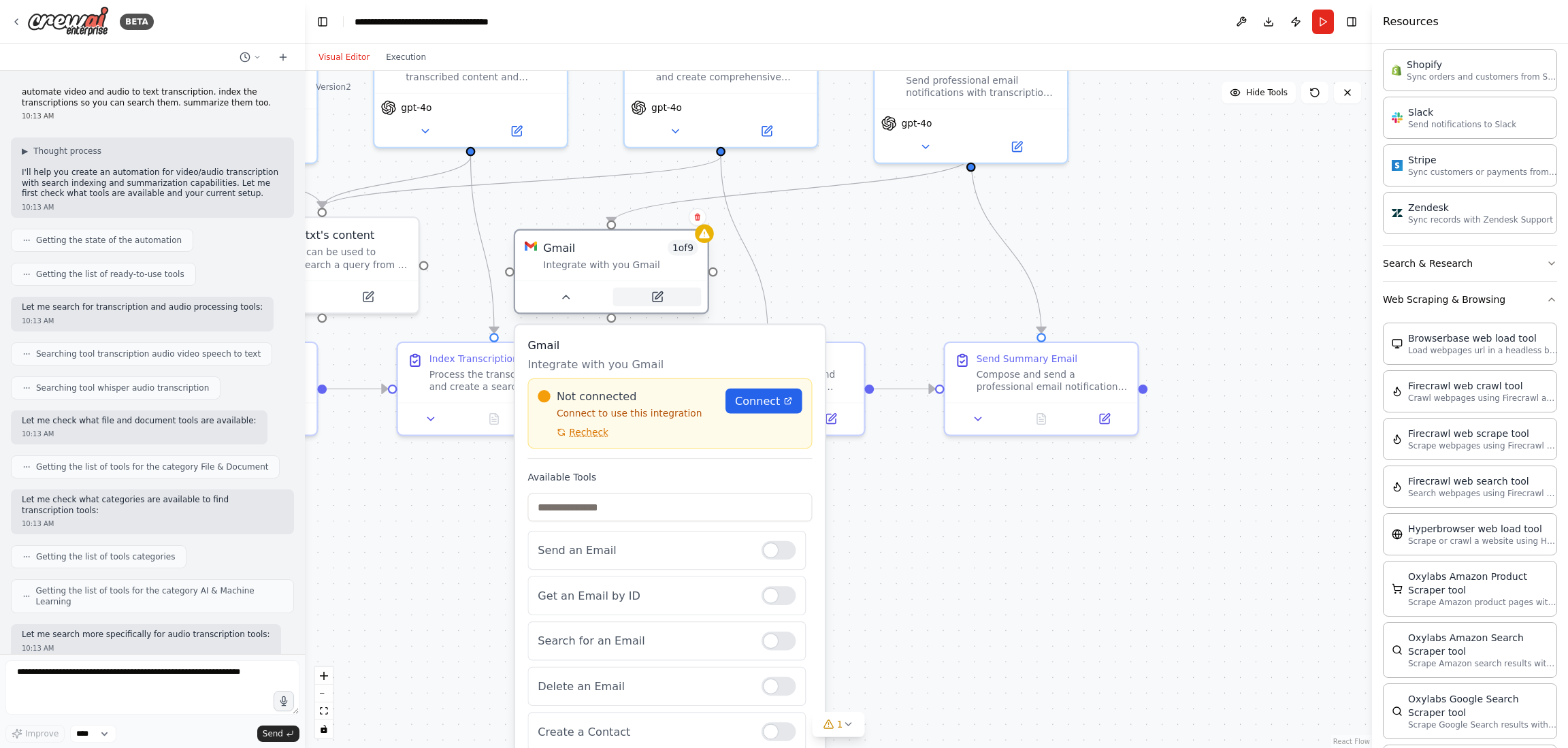
click at [663, 304] on button at bounding box center [657, 297] width 88 height 19
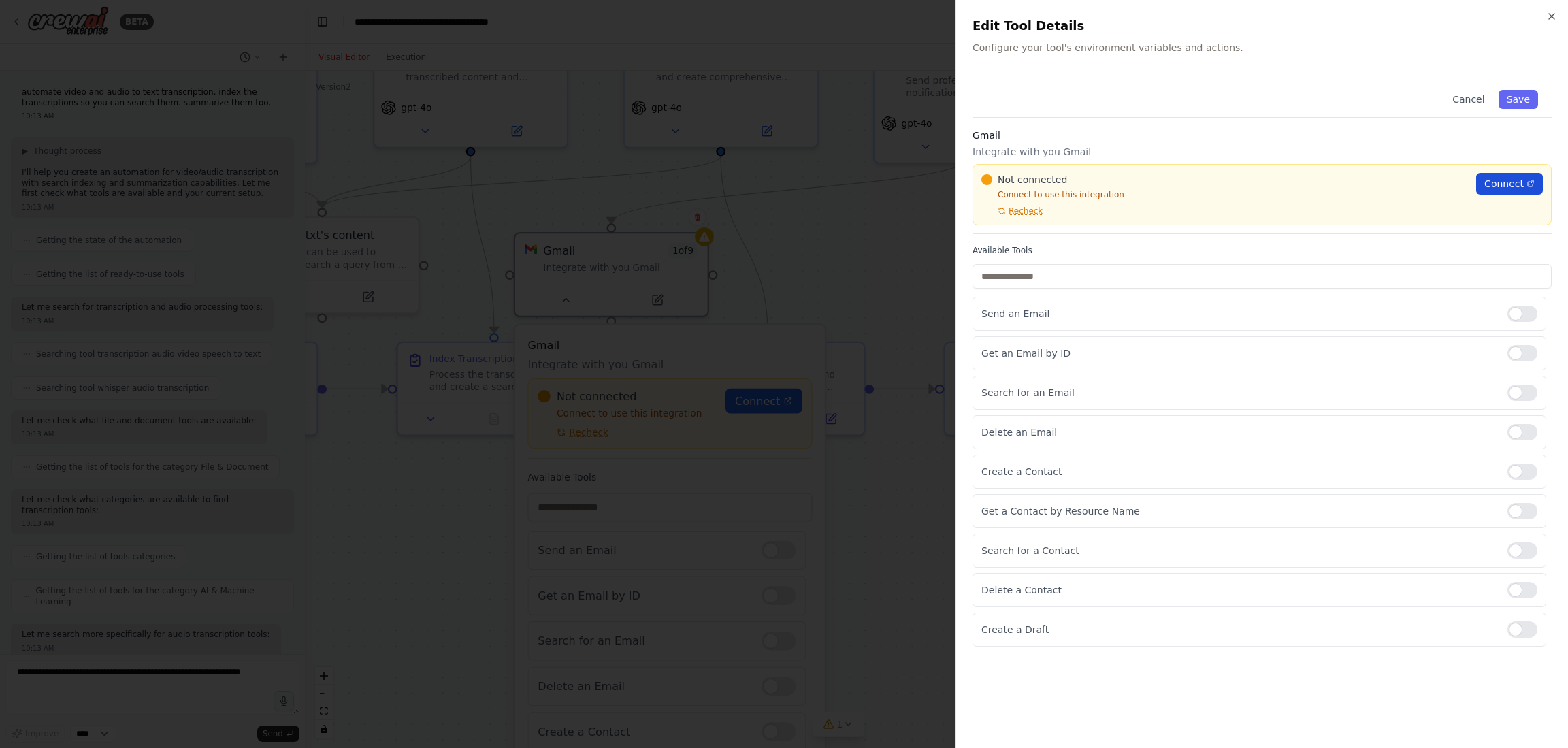
click at [1338, 183] on span "Connect" at bounding box center [1504, 183] width 39 height 13
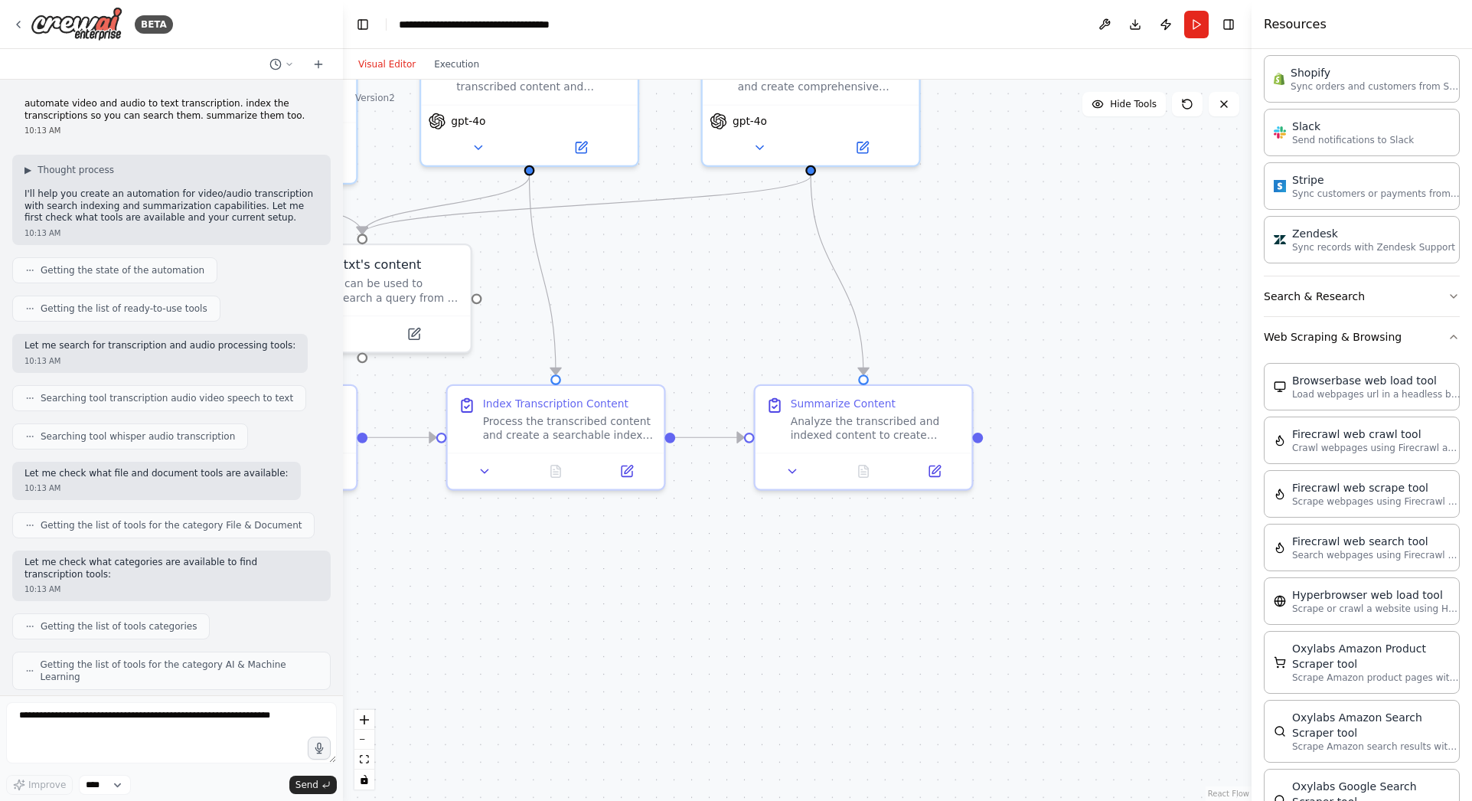
scroll to position [2352, 0]
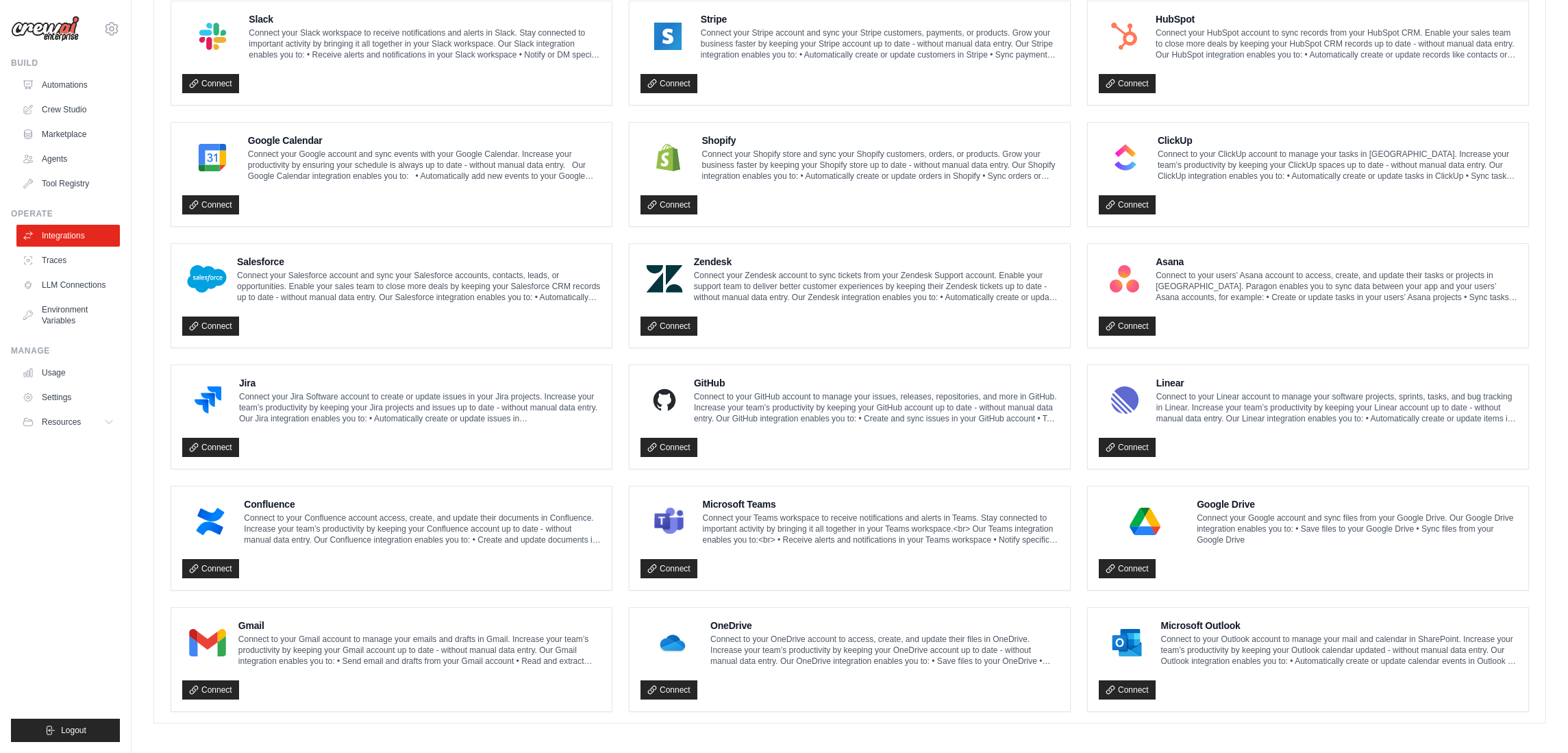
scroll to position [536, 0]
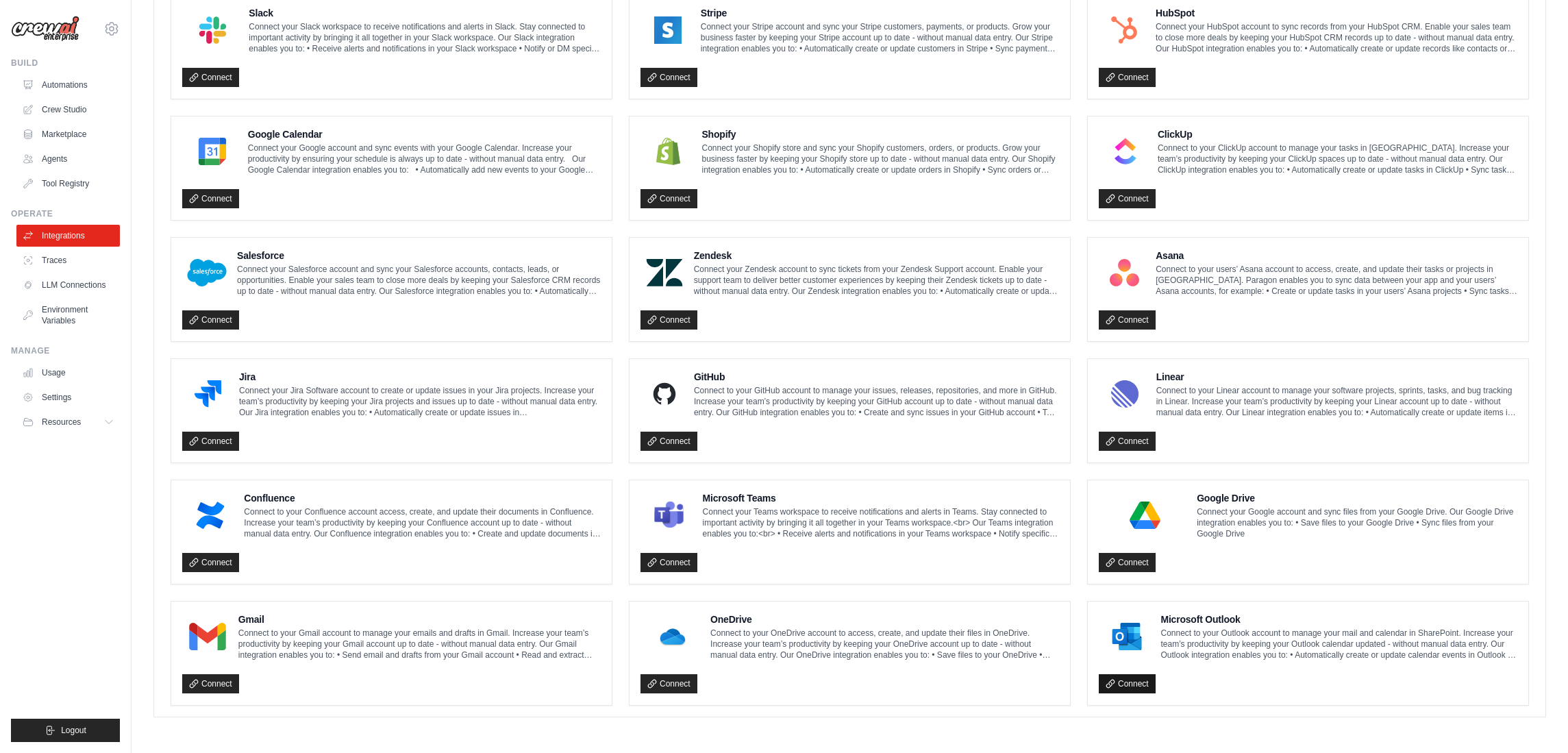
click at [1131, 685] on link "Connect" at bounding box center [1128, 683] width 57 height 19
click at [674, 442] on link "Connect" at bounding box center [669, 441] width 57 height 19
click at [671, 439] on link "Connect" at bounding box center [669, 441] width 57 height 19
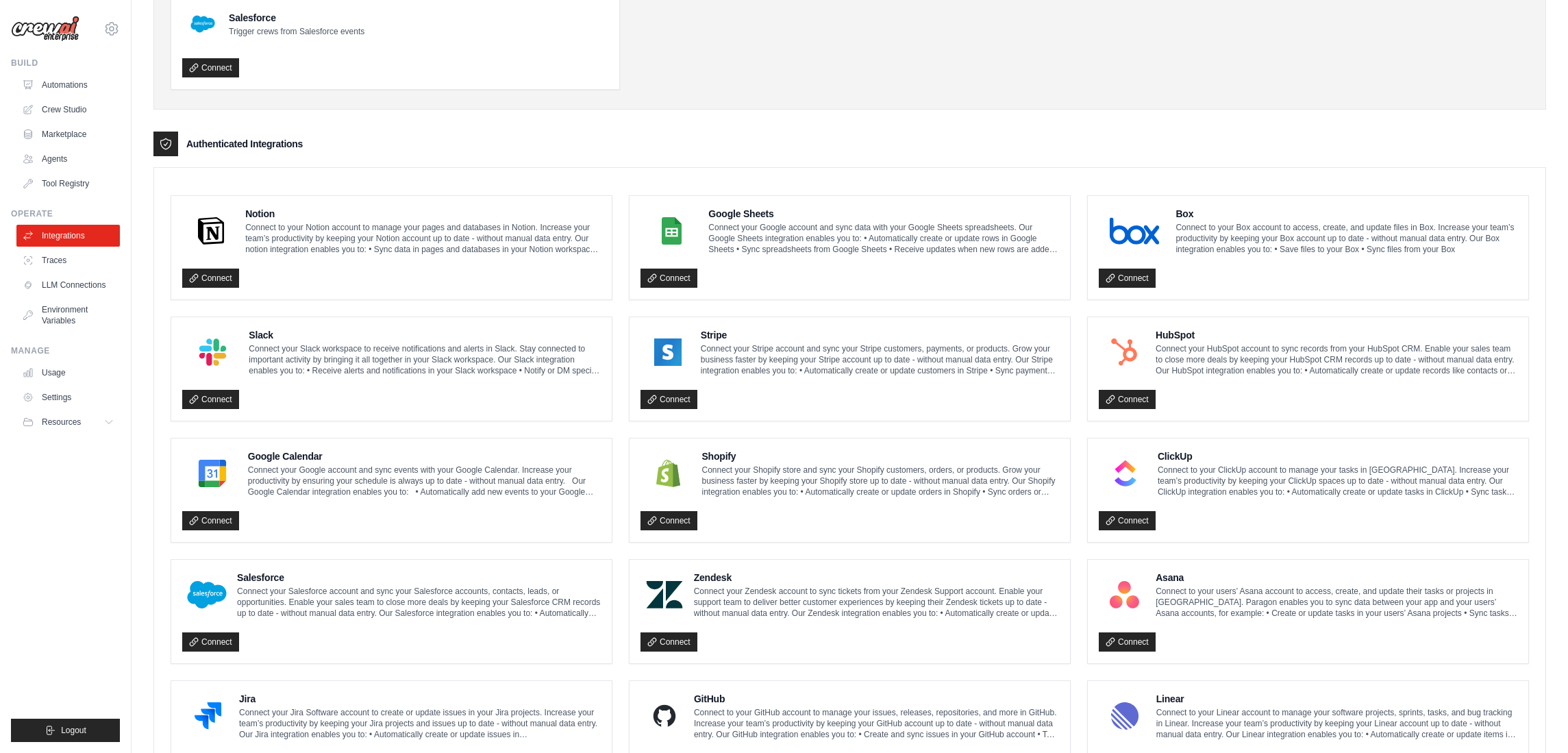
scroll to position [193, 0]
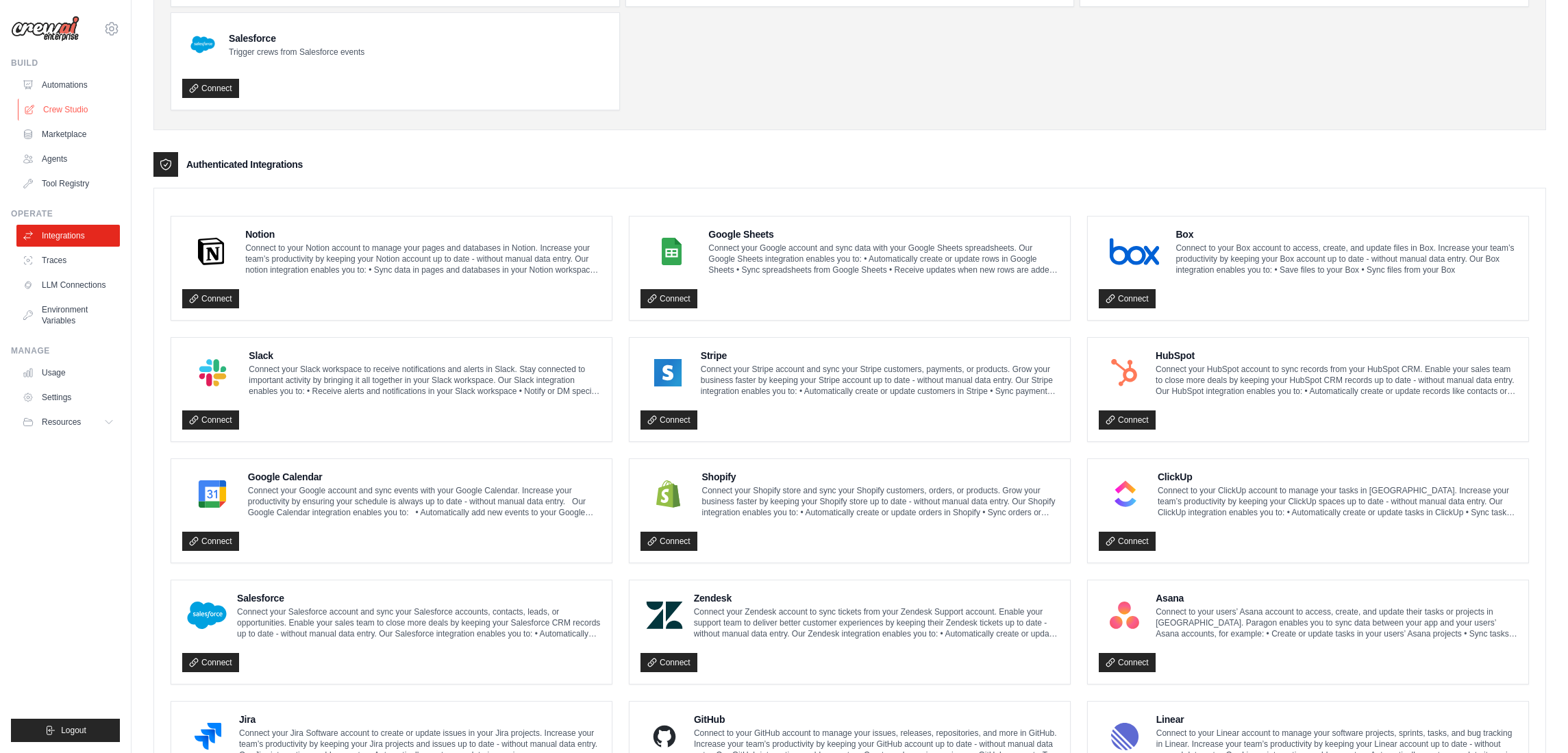
click at [59, 107] on link "Crew Studio" at bounding box center [70, 109] width 104 height 21
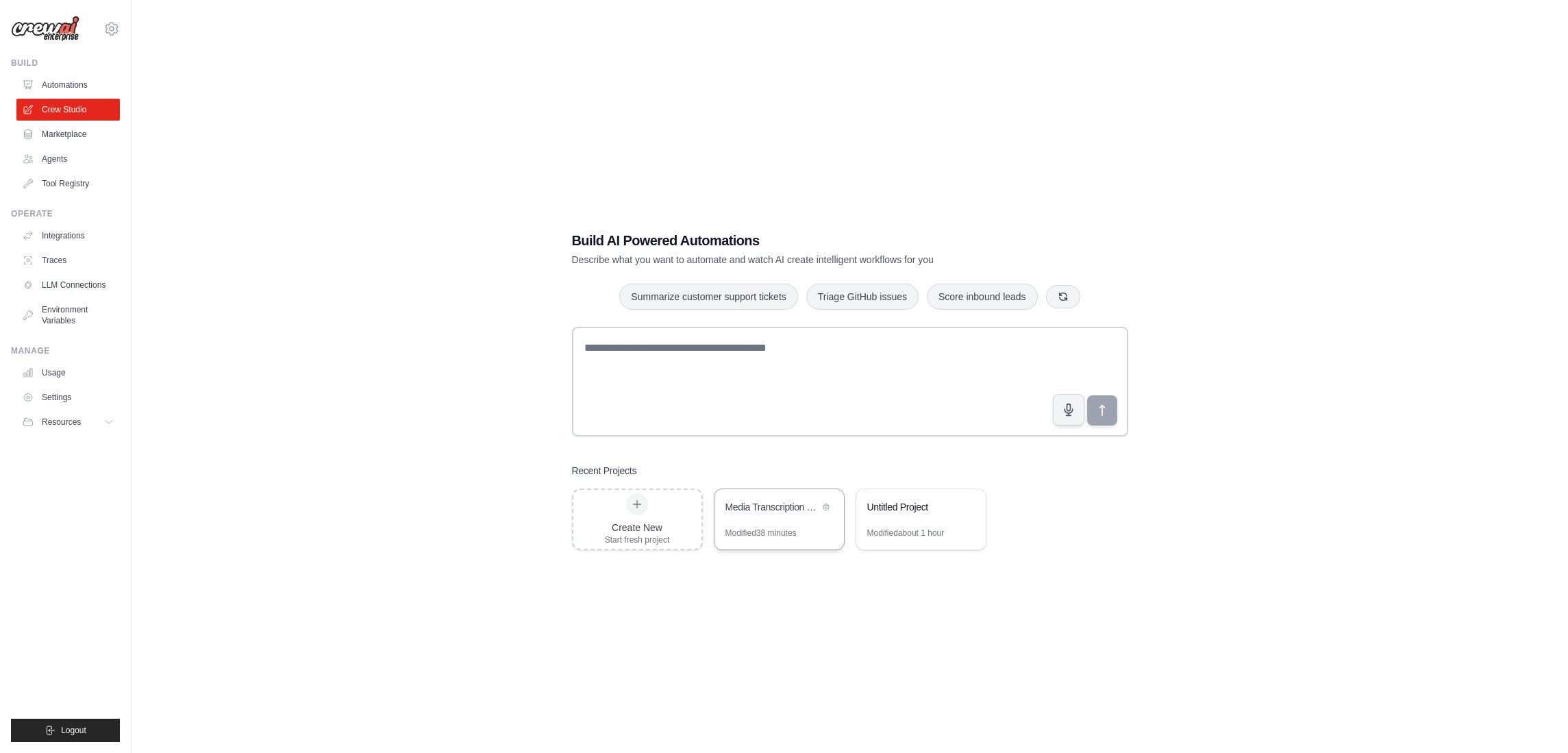
click at [795, 516] on div "Media Transcription & Search Automation" at bounding box center [772, 509] width 94 height 16
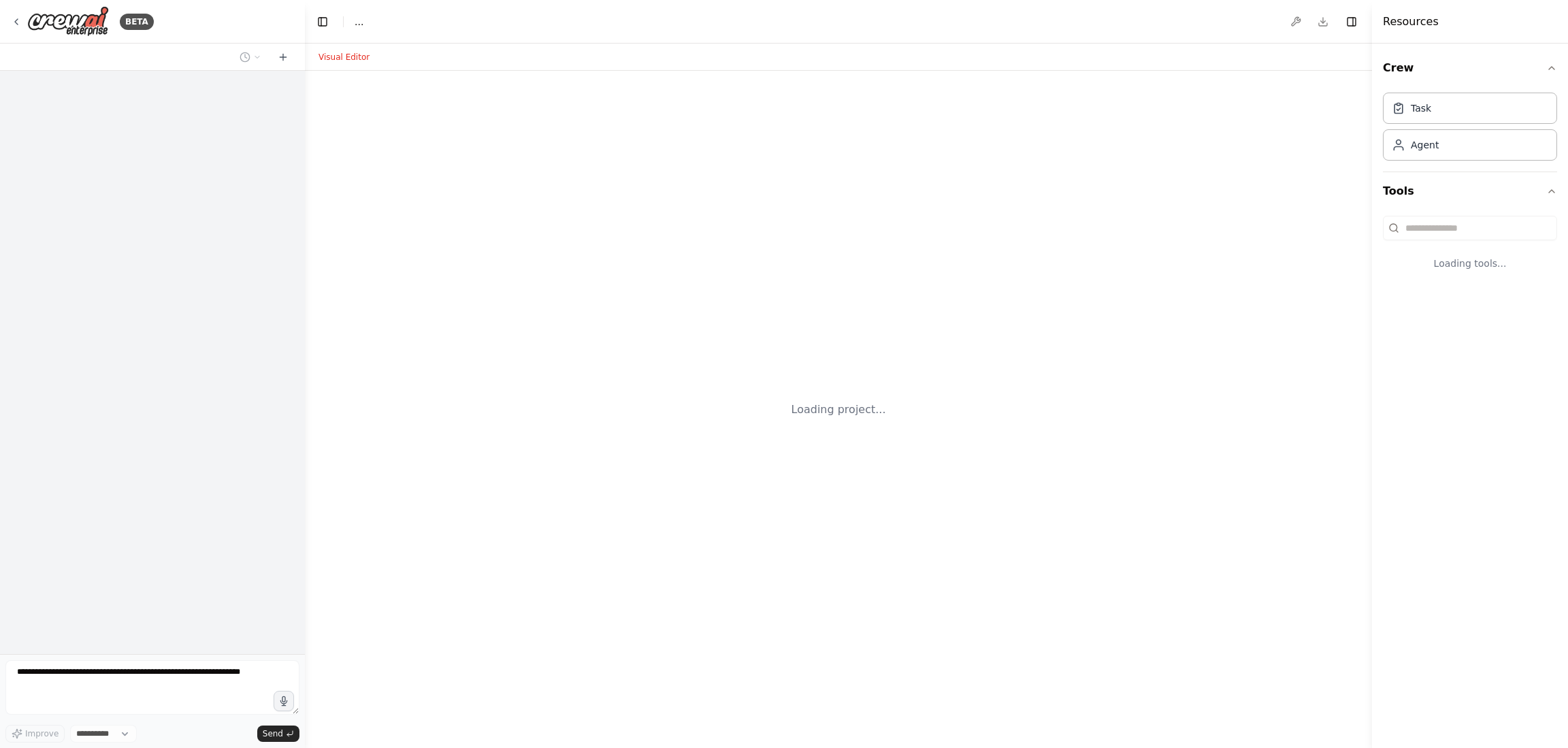
select select "****"
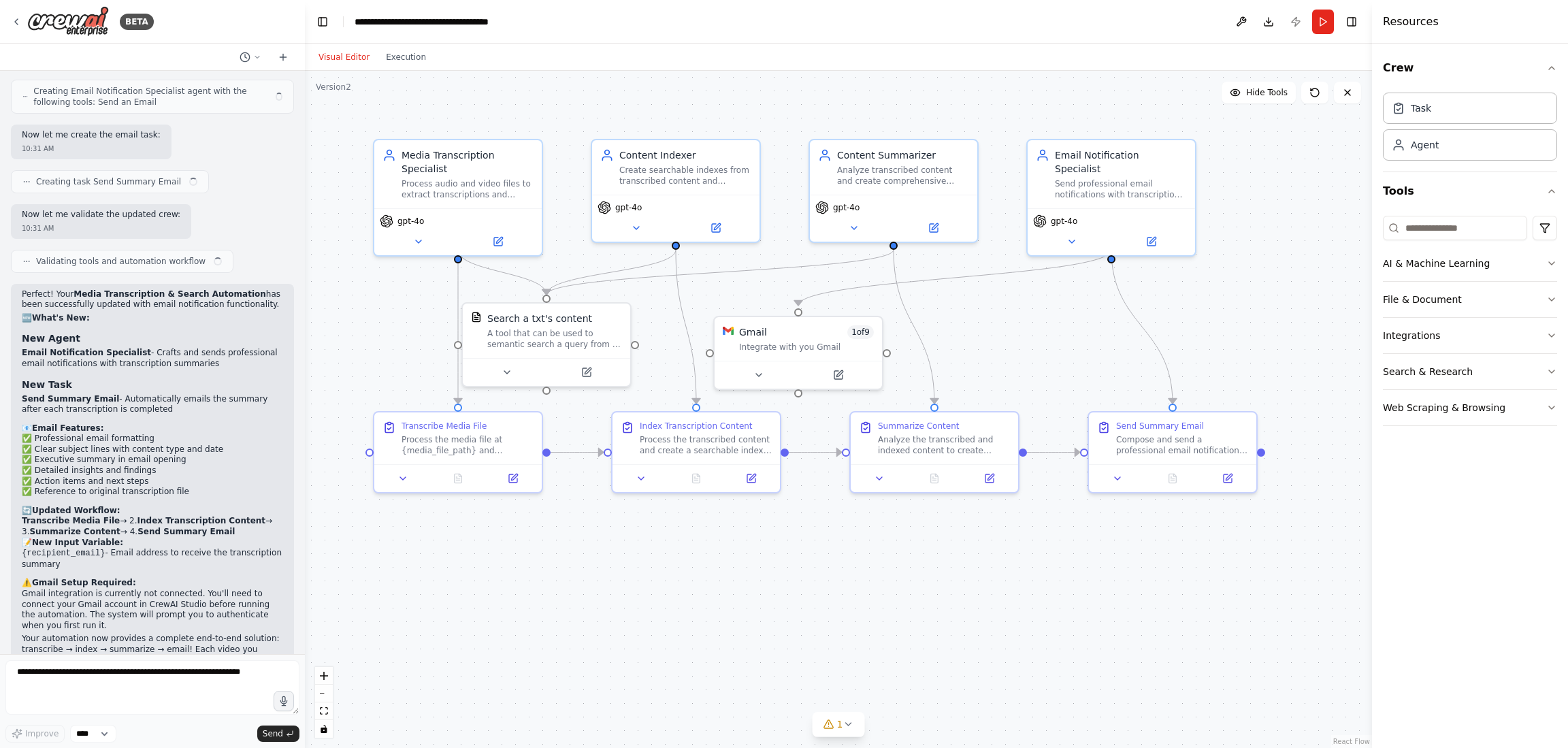
scroll to position [2092, 0]
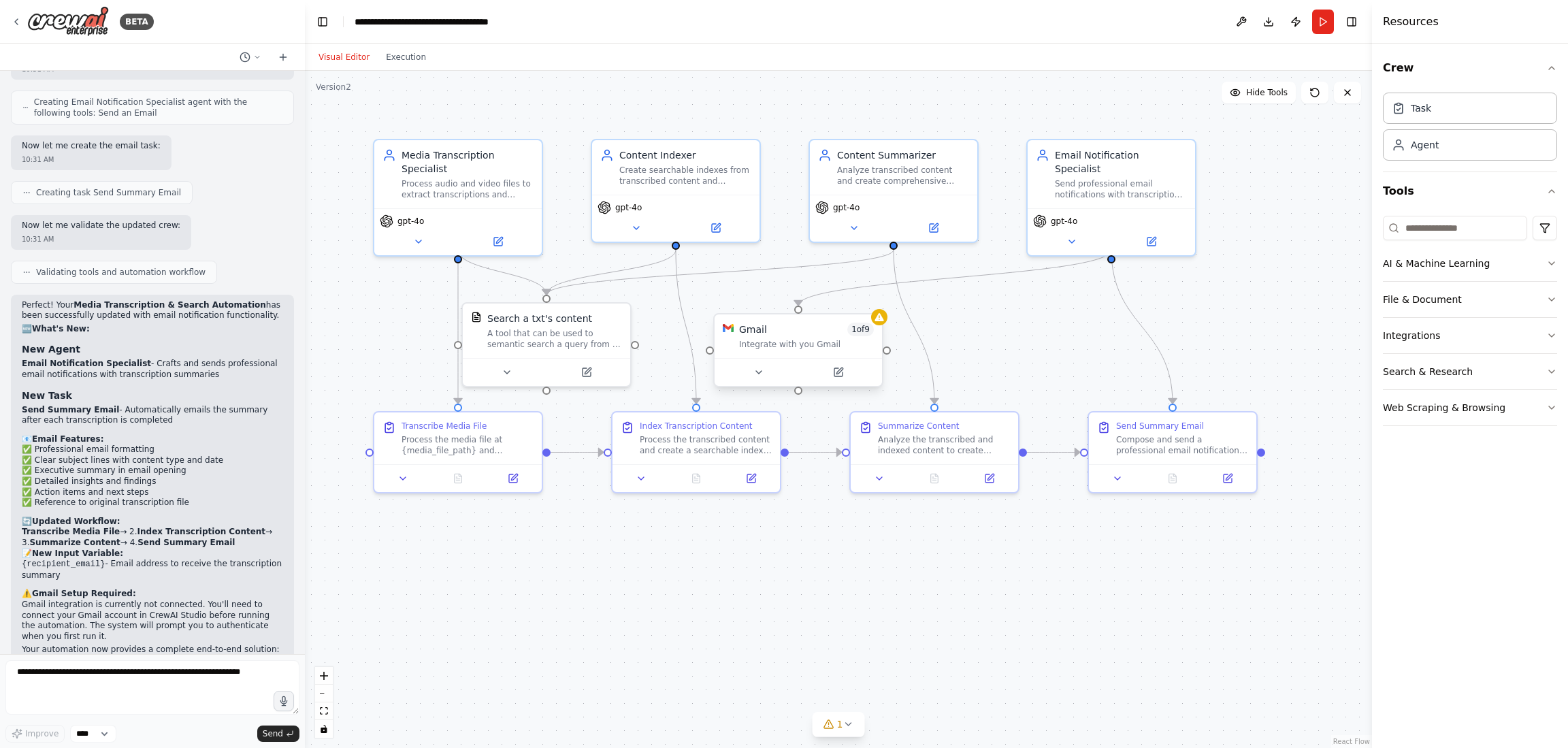
click at [803, 341] on div "Integrate with you Gmail" at bounding box center [807, 344] width 135 height 11
click at [1106, 212] on div "gpt-4o" at bounding box center [1112, 218] width 157 height 13
click at [1186, 125] on icon at bounding box center [1185, 124] width 8 height 8
click at [1154, 127] on button "Confirm" at bounding box center [1146, 124] width 48 height 16
click at [803, 340] on div "Integrate with you Gmail" at bounding box center [807, 344] width 135 height 11
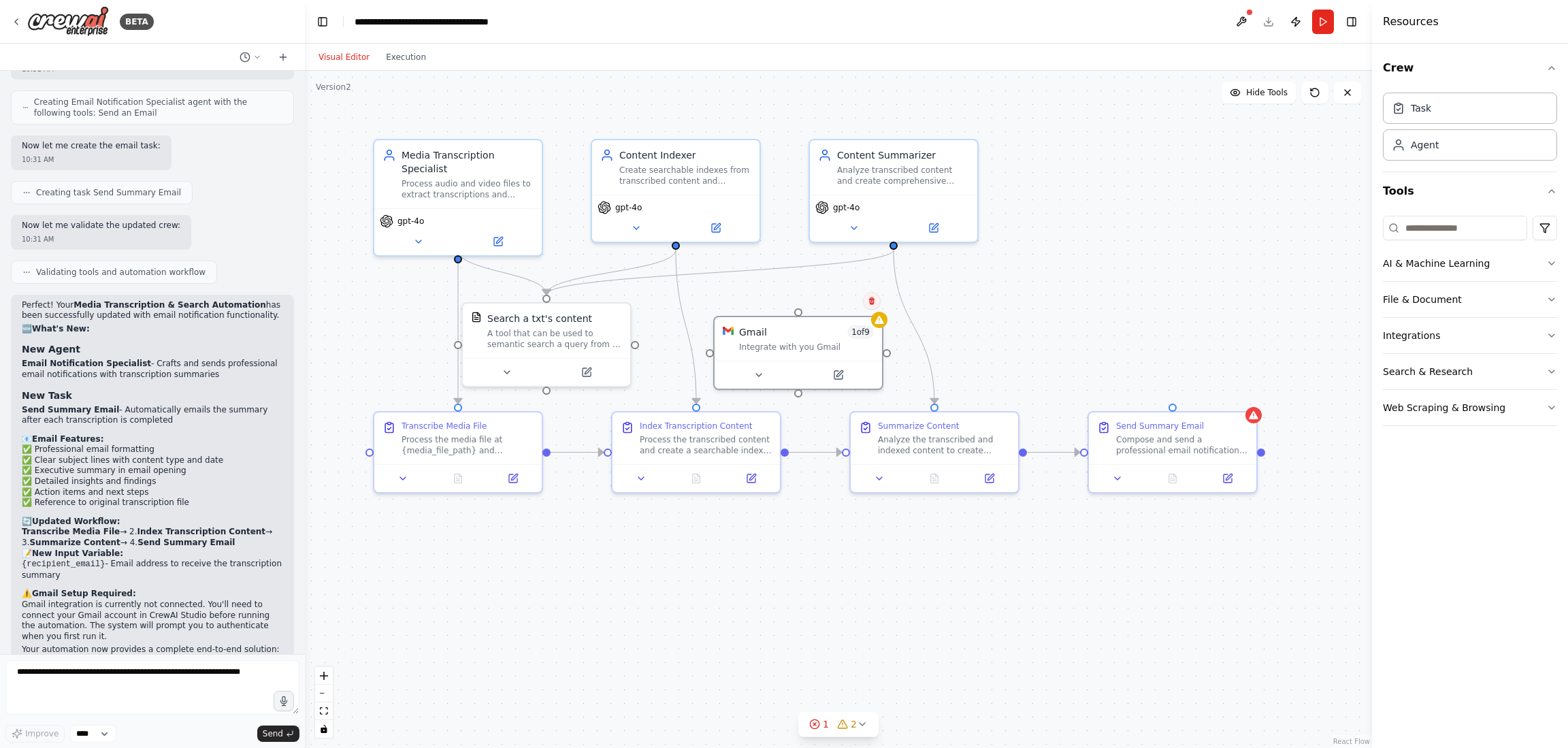
click at [867, 302] on button at bounding box center [872, 301] width 18 height 18
click at [827, 310] on div ".deletable-edge-delete-btn { width: 20px; height: 20px; border: 0px solid #ffff…" at bounding box center [839, 410] width 1067 height 678
click at [800, 330] on div "Gmail 1 of 9" at bounding box center [807, 329] width 135 height 13
click at [872, 305] on button at bounding box center [872, 301] width 18 height 18
click at [823, 306] on button "Confirm" at bounding box center [833, 301] width 48 height 16
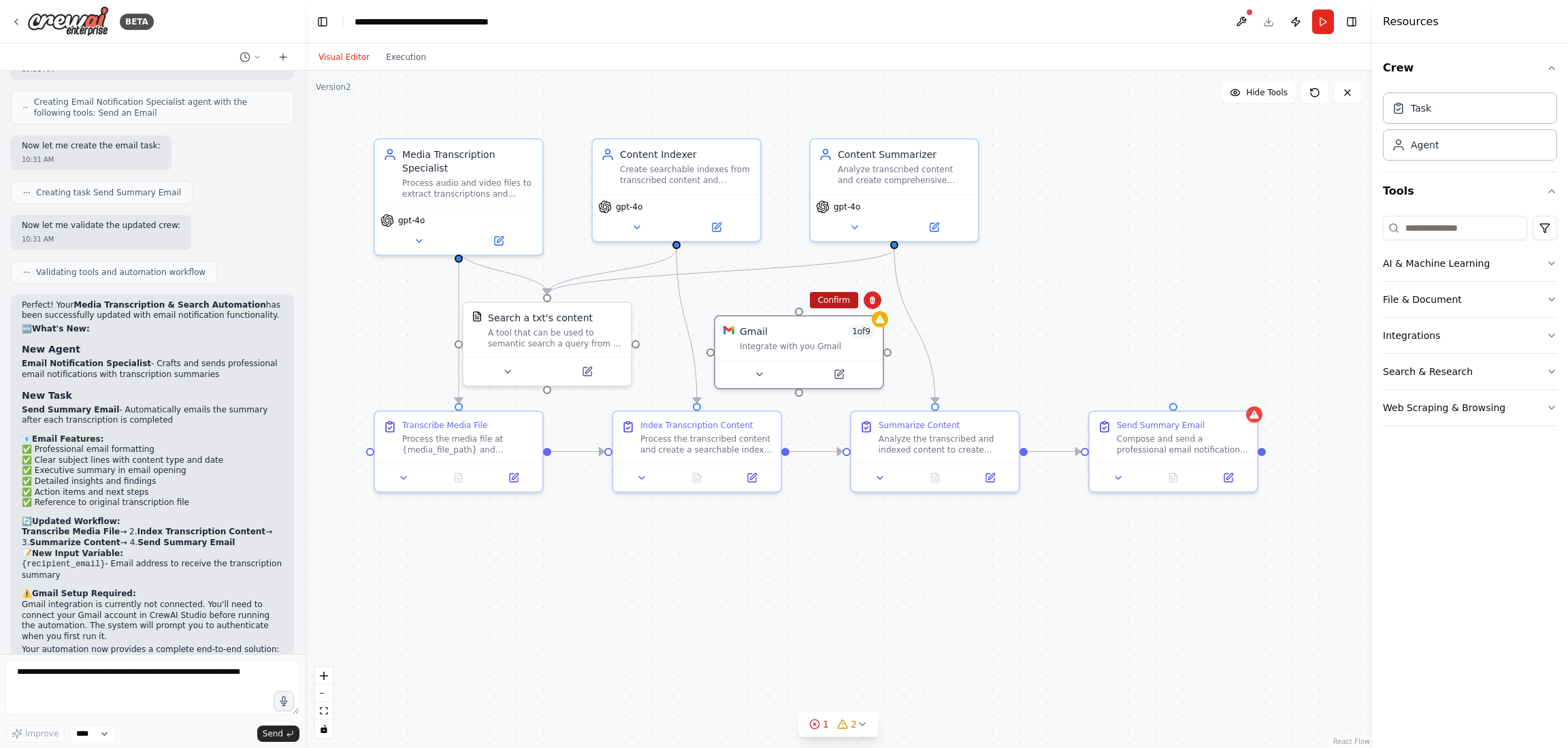
click at [832, 301] on button "Confirm" at bounding box center [834, 300] width 48 height 16
click at [1186, 434] on div "Compose and send a professional email notification containing the transcription…" at bounding box center [1183, 441] width 132 height 21
click at [1245, 403] on button at bounding box center [1247, 397] width 18 height 18
click at [1193, 401] on button "Confirm" at bounding box center [1209, 397] width 48 height 16
click at [1432, 295] on button "File & Document" at bounding box center [1470, 300] width 174 height 36
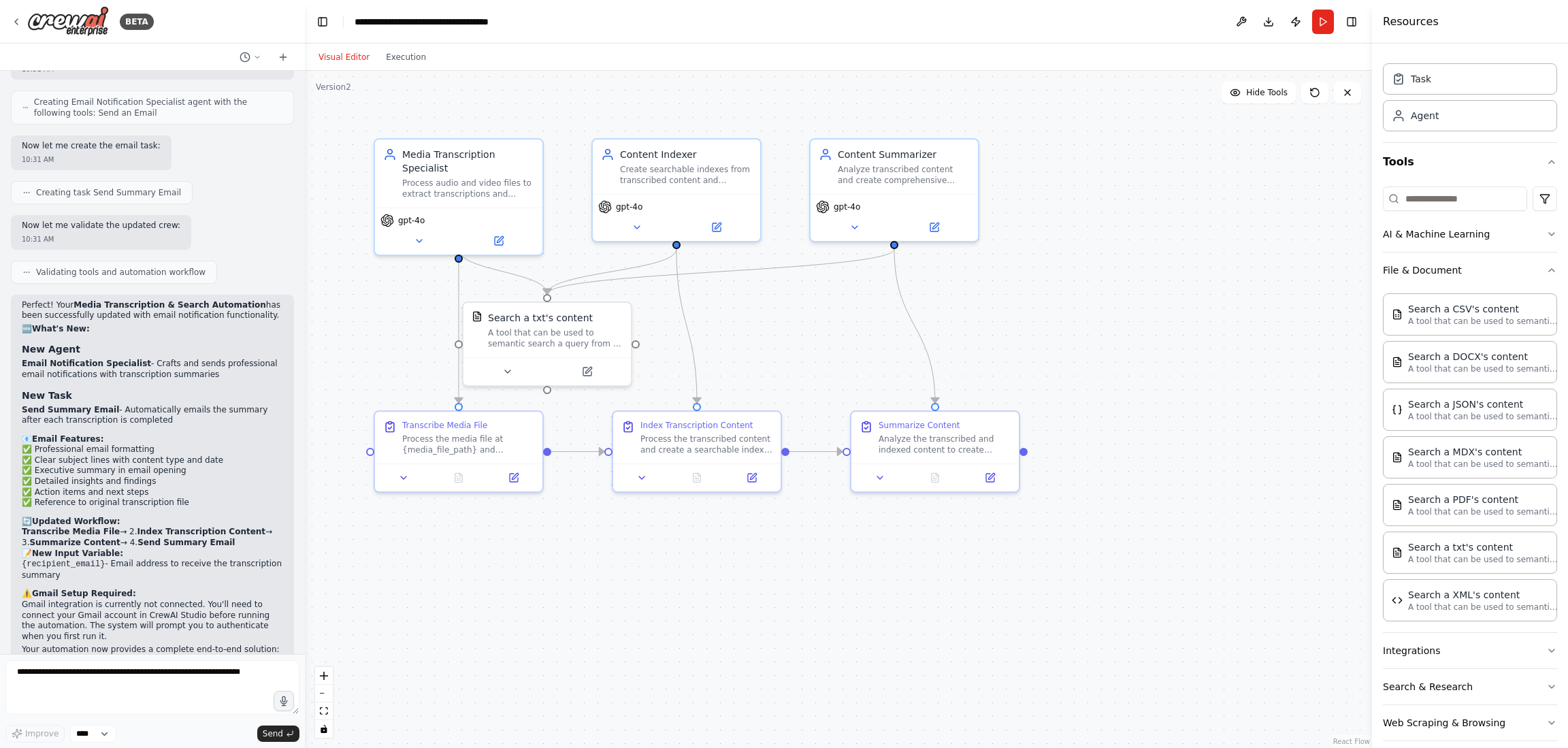
scroll to position [44, 0]
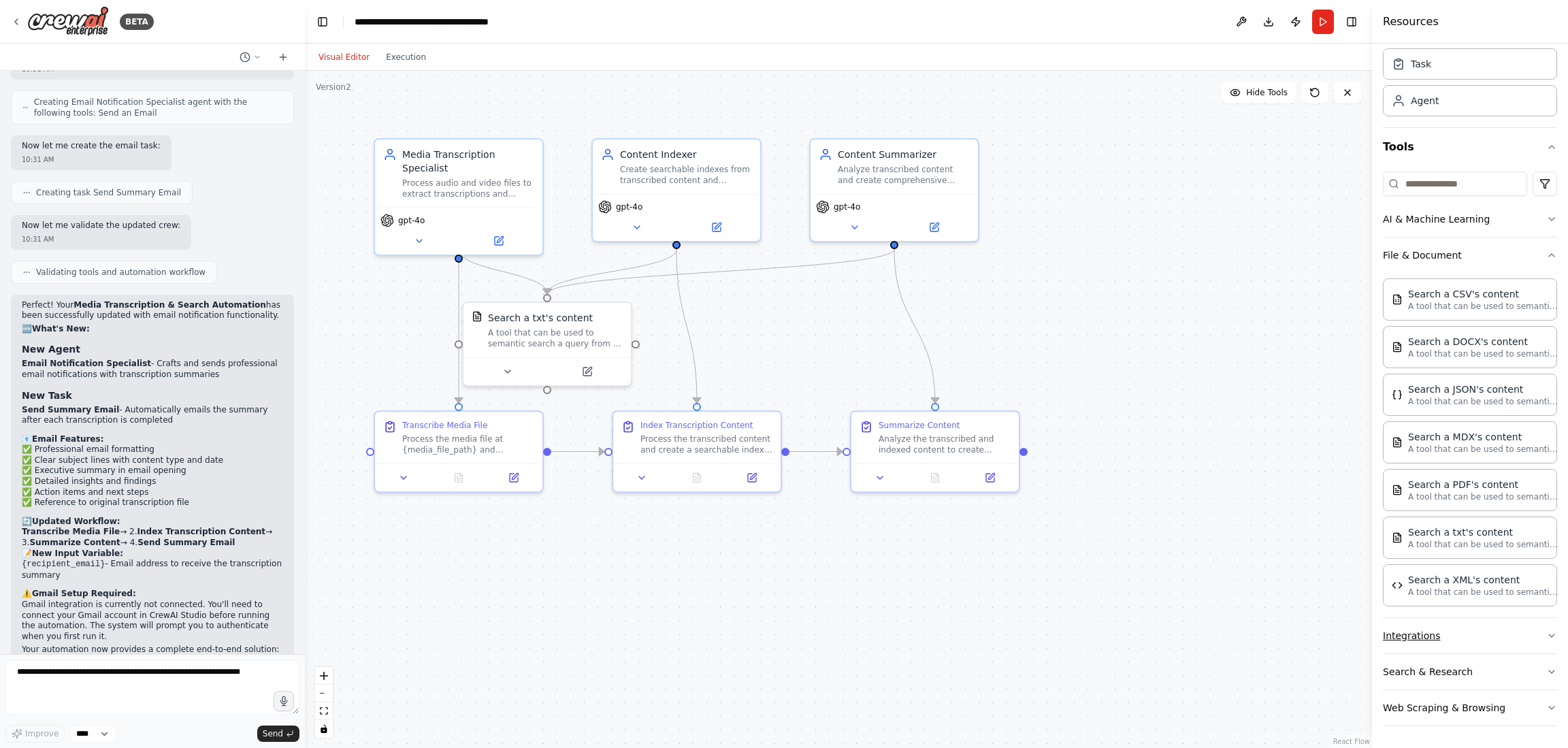
click at [1425, 632] on button "Integrations" at bounding box center [1470, 636] width 174 height 36
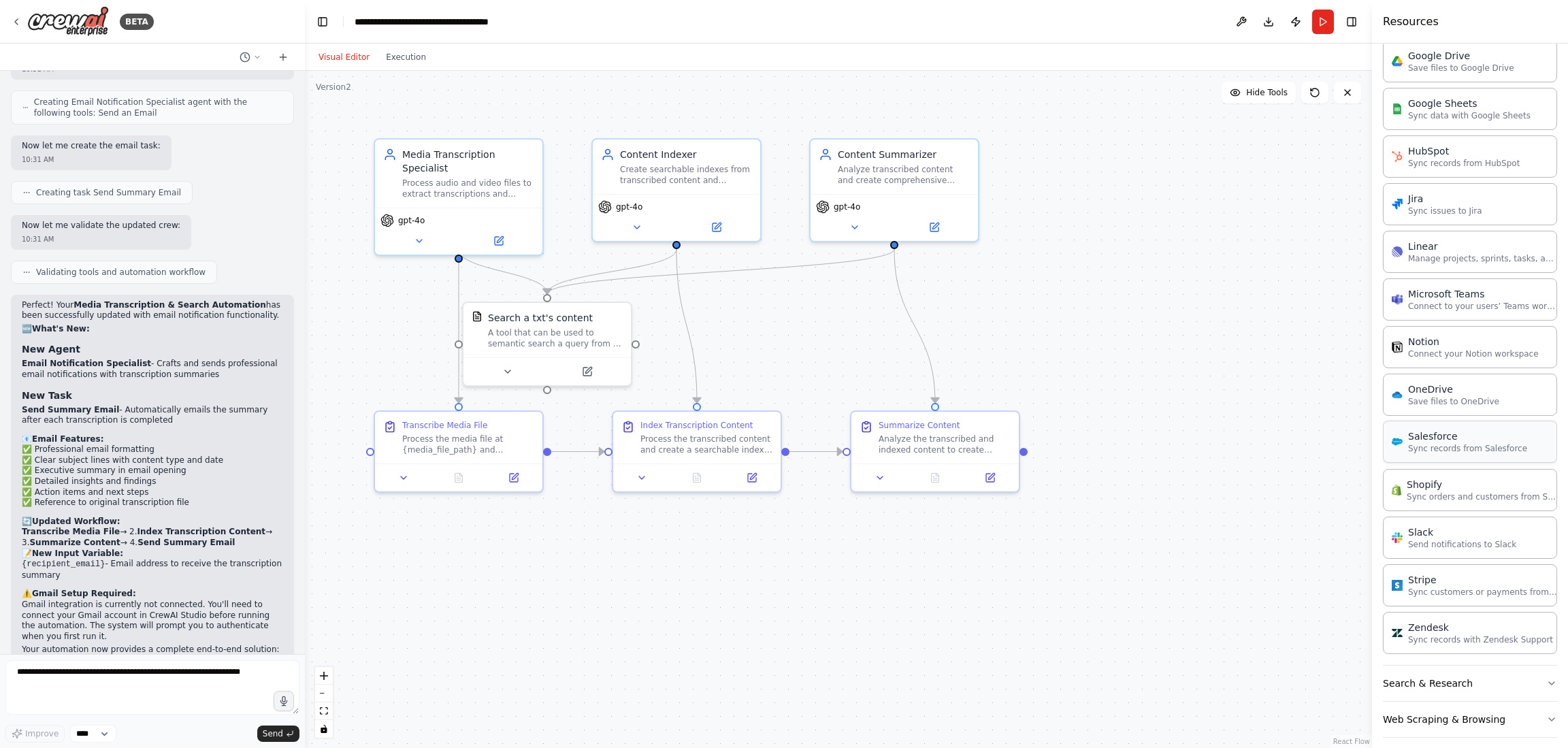
scroll to position [997, 0]
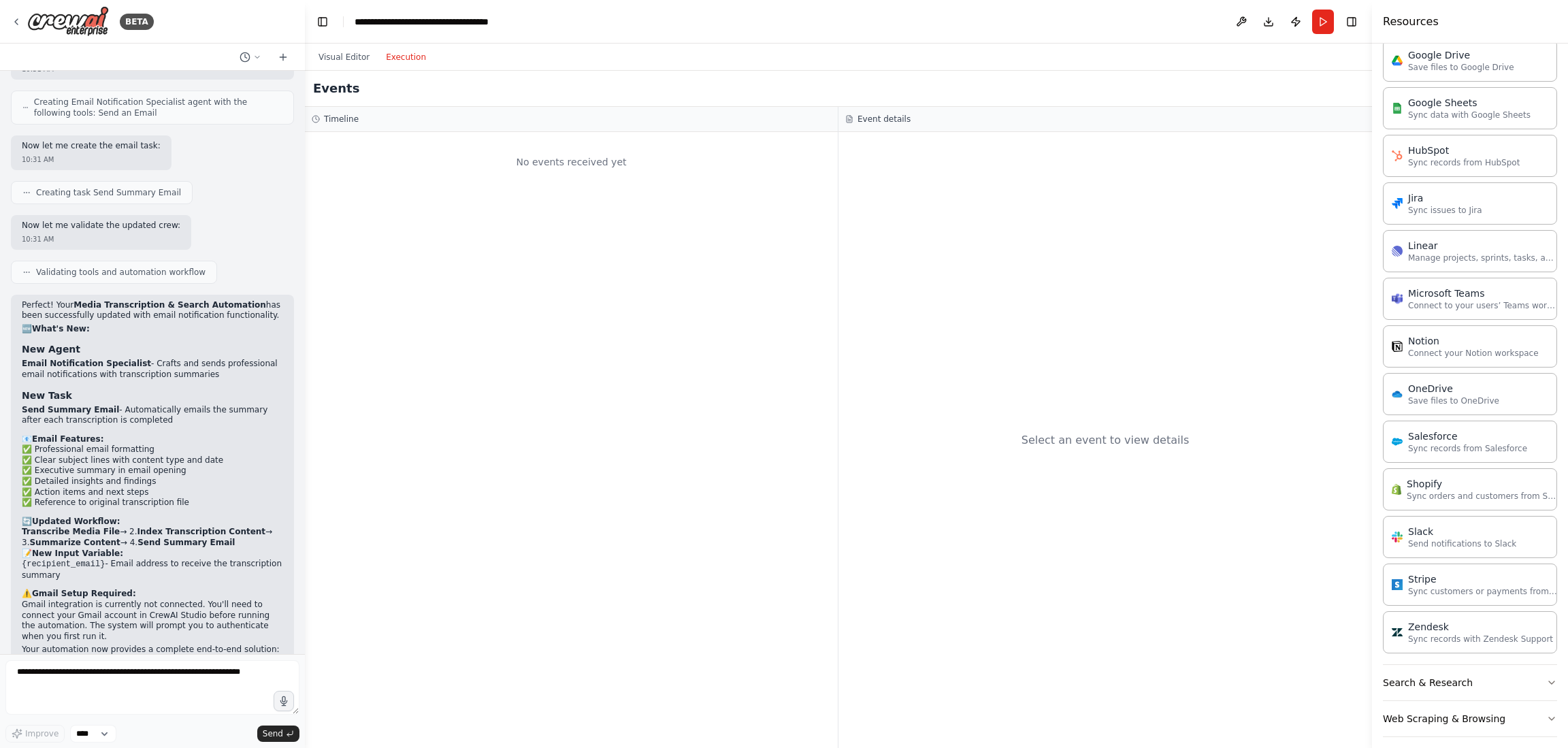
click at [398, 61] on button "Execution" at bounding box center [406, 57] width 57 height 16
click at [341, 57] on button "Visual Editor" at bounding box center [344, 57] width 68 height 16
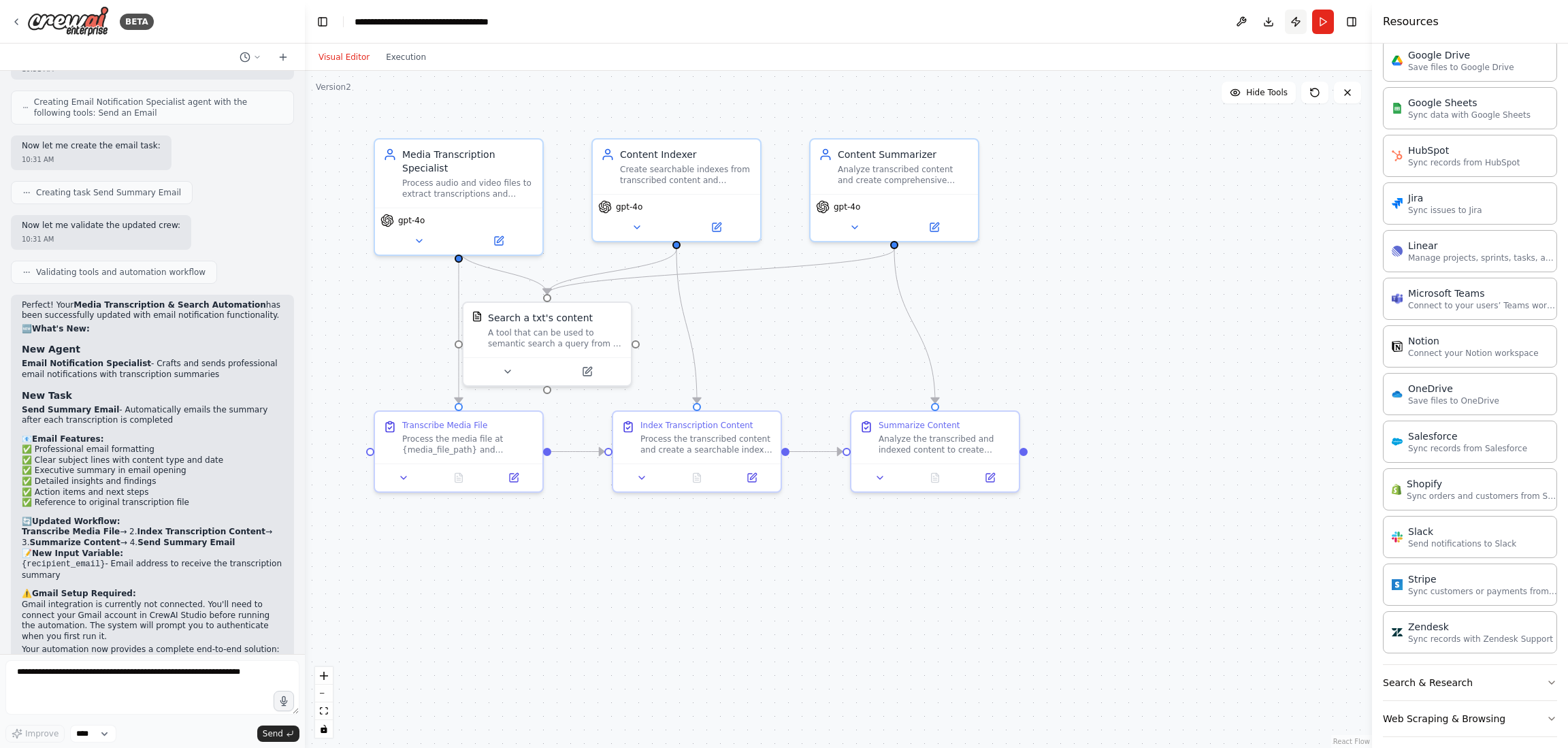
click at [1298, 21] on button "Publish" at bounding box center [1296, 22] width 21 height 25
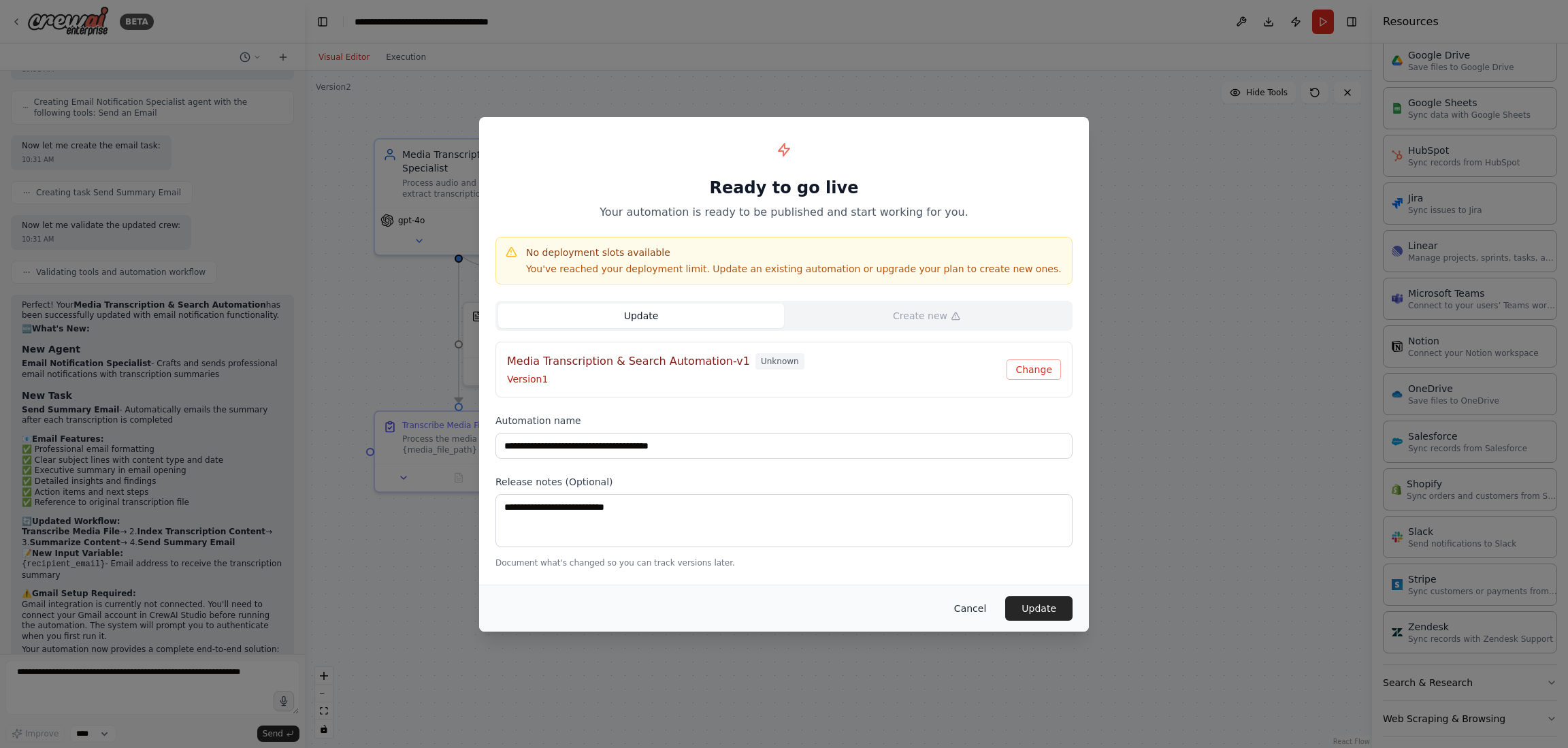
click at [982, 607] on button "Cancel" at bounding box center [970, 608] width 53 height 25
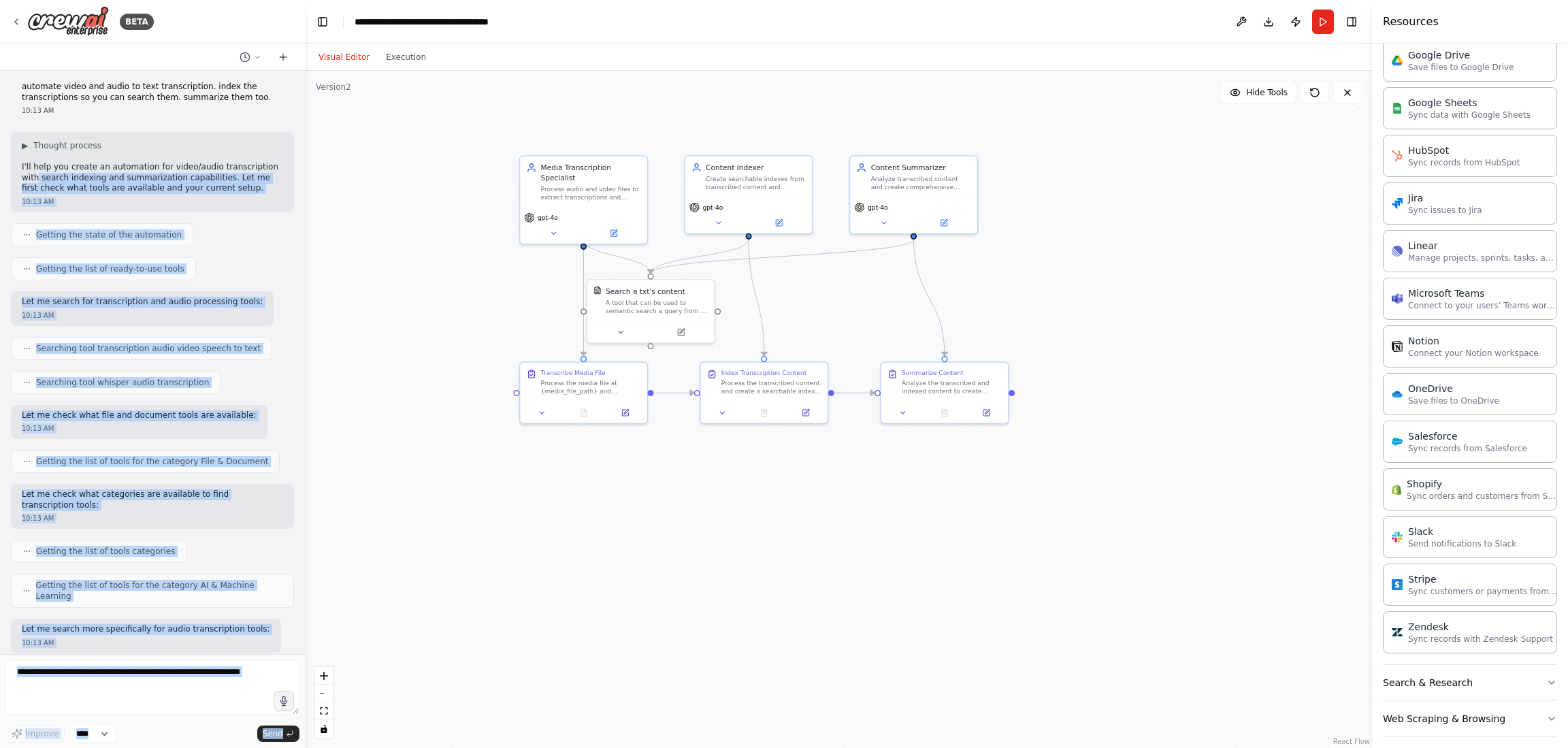
scroll to position [0, 0]
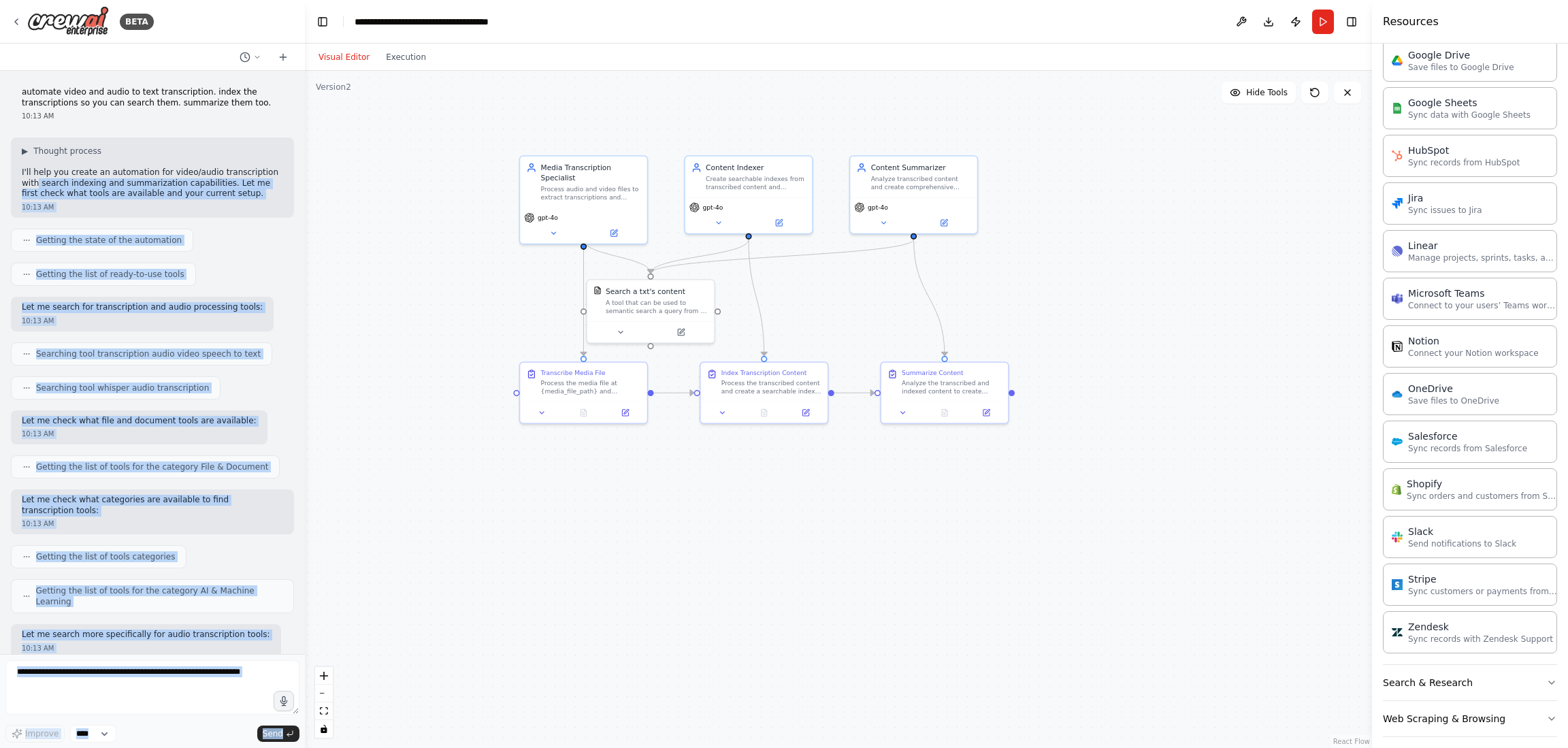
drag, startPoint x: 293, startPoint y: 120, endPoint x: 302, endPoint y: 68, distance: 52.8
click at [302, 68] on div "BETA automate video and audio to text transcription. index the transcriptions s…" at bounding box center [152, 374] width 305 height 748
click at [259, 56] on icon at bounding box center [257, 57] width 8 height 8
drag, startPoint x: 434, startPoint y: 126, endPoint x: 424, endPoint y: 85, distance: 42.2
click at [435, 126] on div ".deletable-edge-delete-btn { width: 20px; height: 20px; border: 0px solid #ffff…" at bounding box center [839, 410] width 1067 height 678
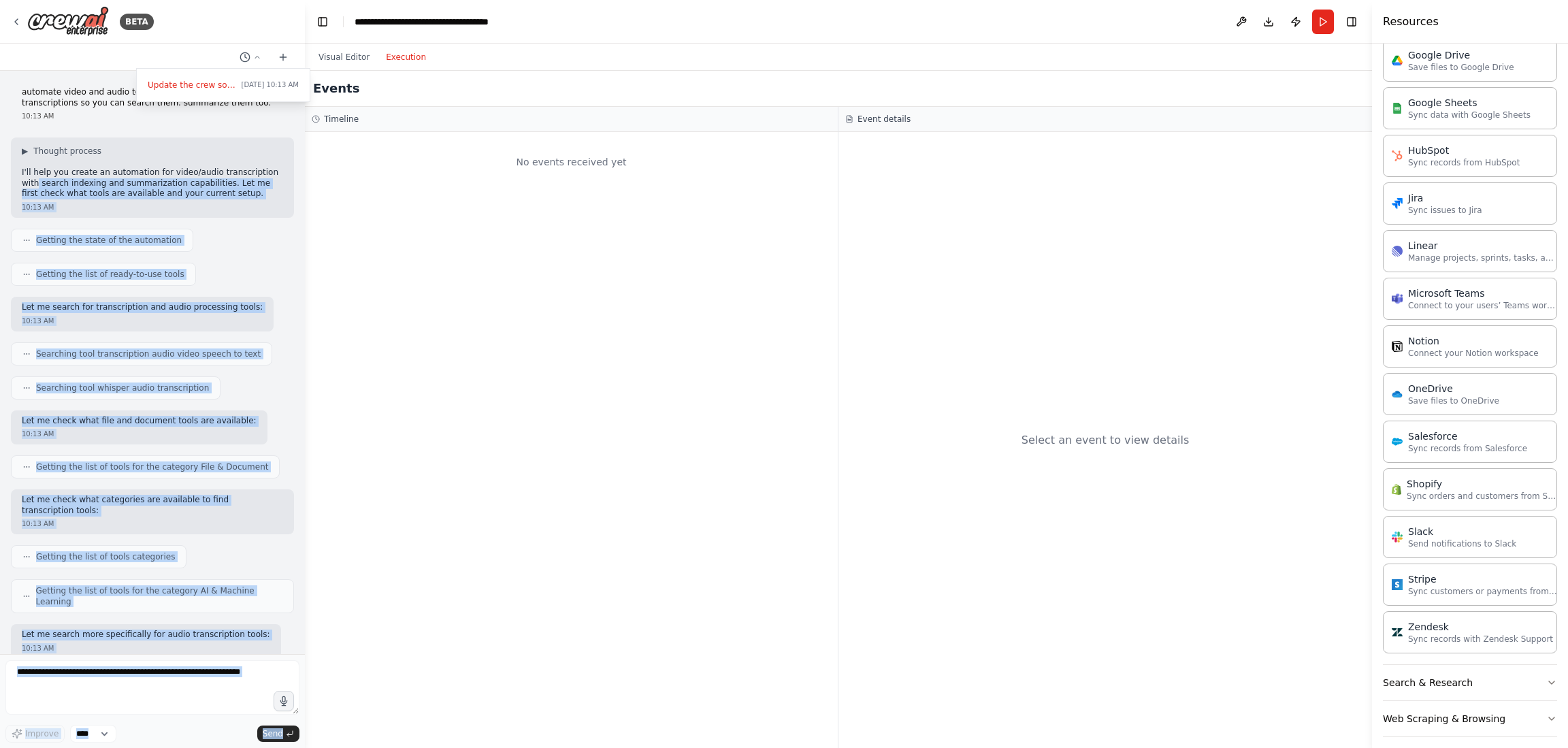
click at [398, 61] on button "Execution" at bounding box center [406, 57] width 57 height 16
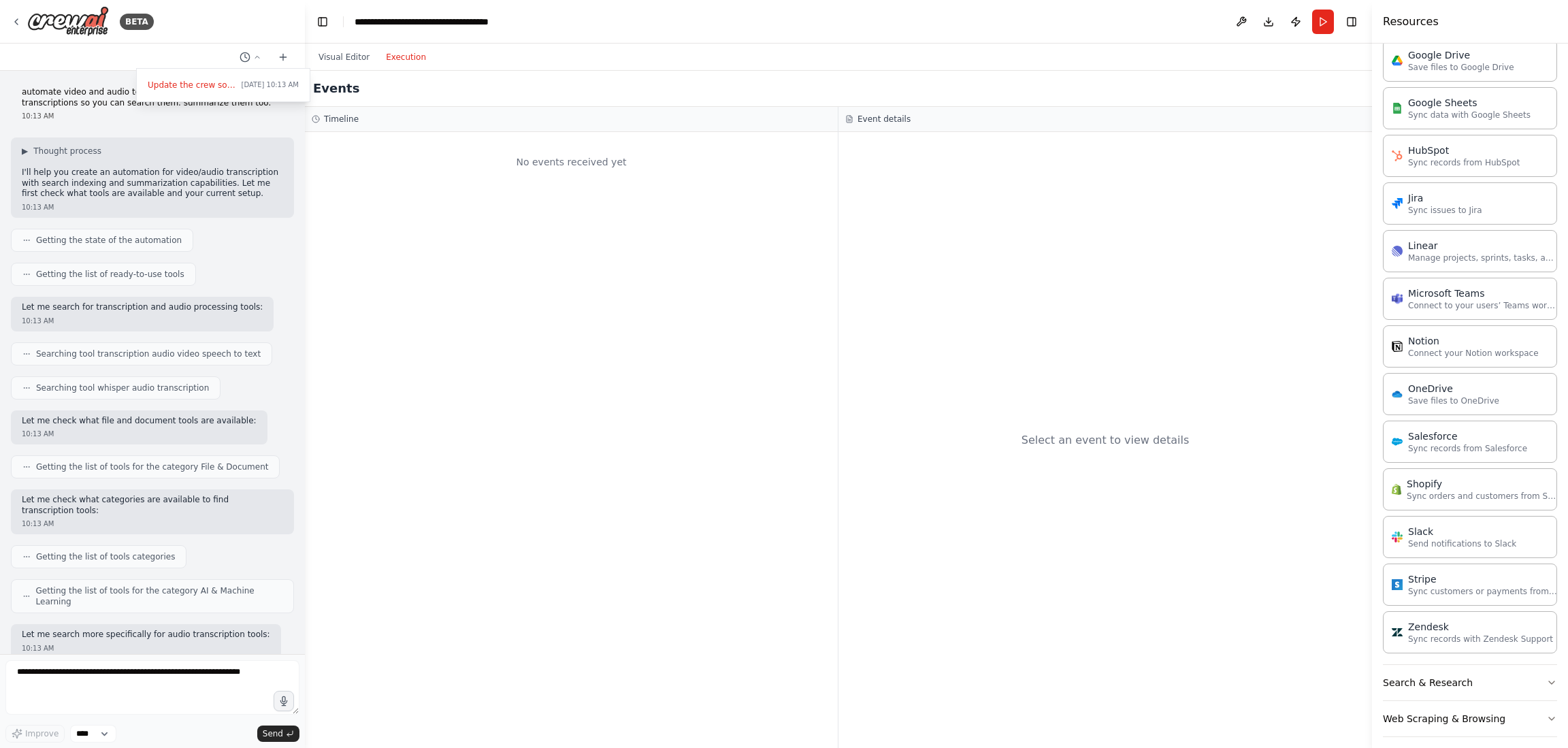
click at [430, 189] on div "No events received yet" at bounding box center [571, 439] width 533 height 616
click at [1325, 17] on button "Run" at bounding box center [1323, 22] width 21 height 25
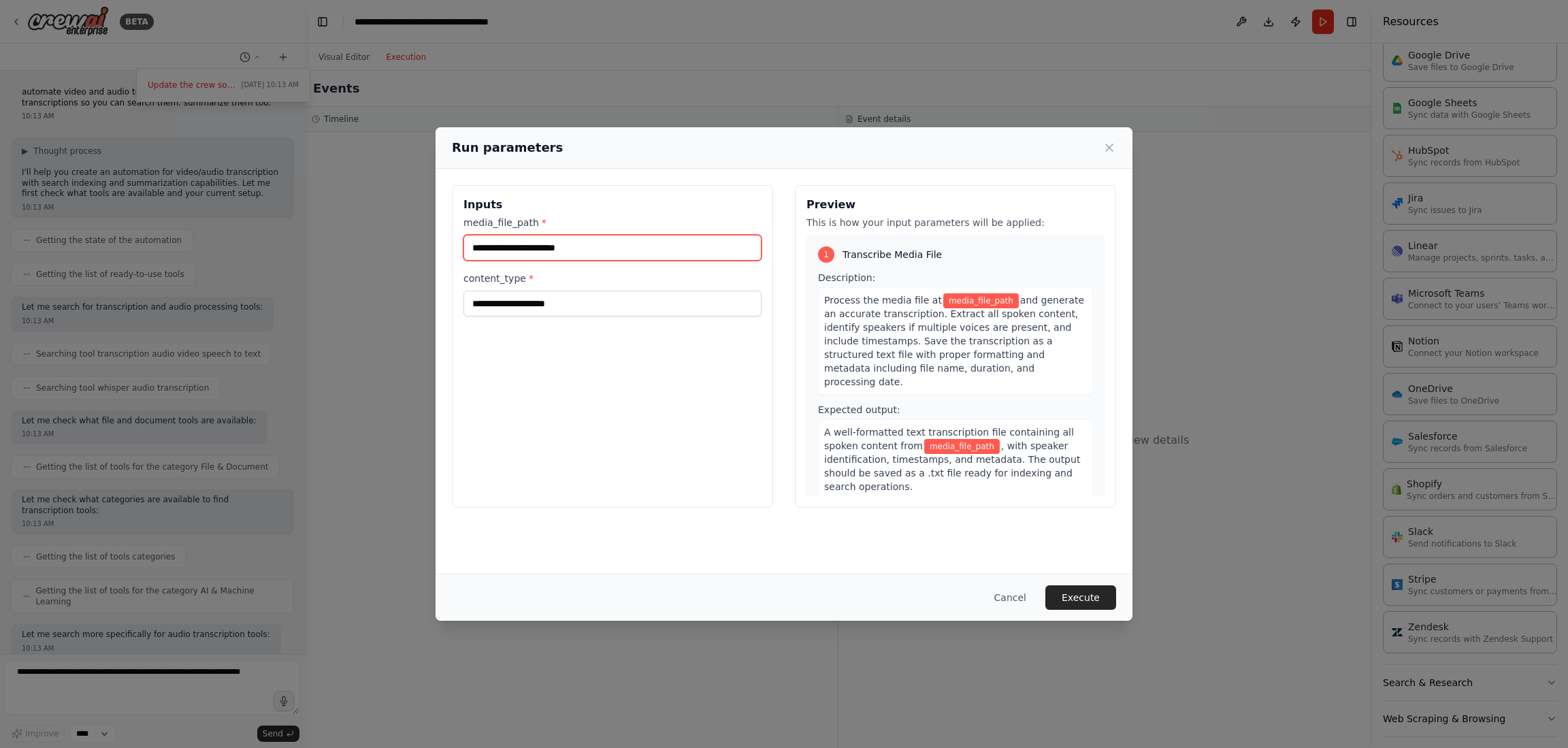
click at [564, 248] on input "media_file_path *" at bounding box center [612, 247] width 298 height 26
paste input "**********"
type input "**********"
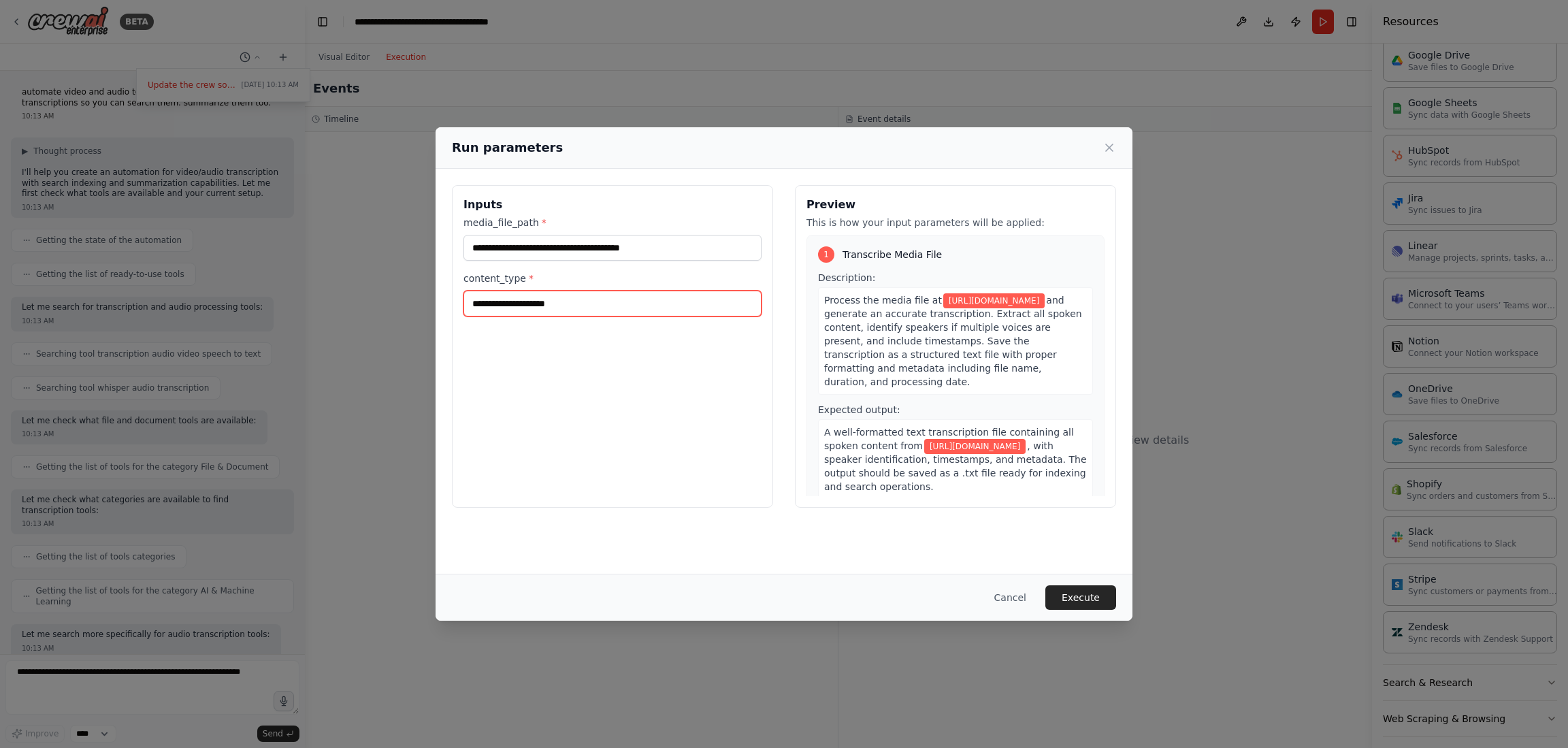
click at [556, 301] on input "content_type *" at bounding box center [612, 303] width 298 height 26
type input "*********"
drag, startPoint x: 1090, startPoint y: 283, endPoint x: 1086, endPoint y: 300, distance: 17.5
click at [1086, 300] on div "1 Transcribe Media File Description: Process the media file at [URL][DOMAIN_NAM…" at bounding box center [955, 373] width 298 height 277
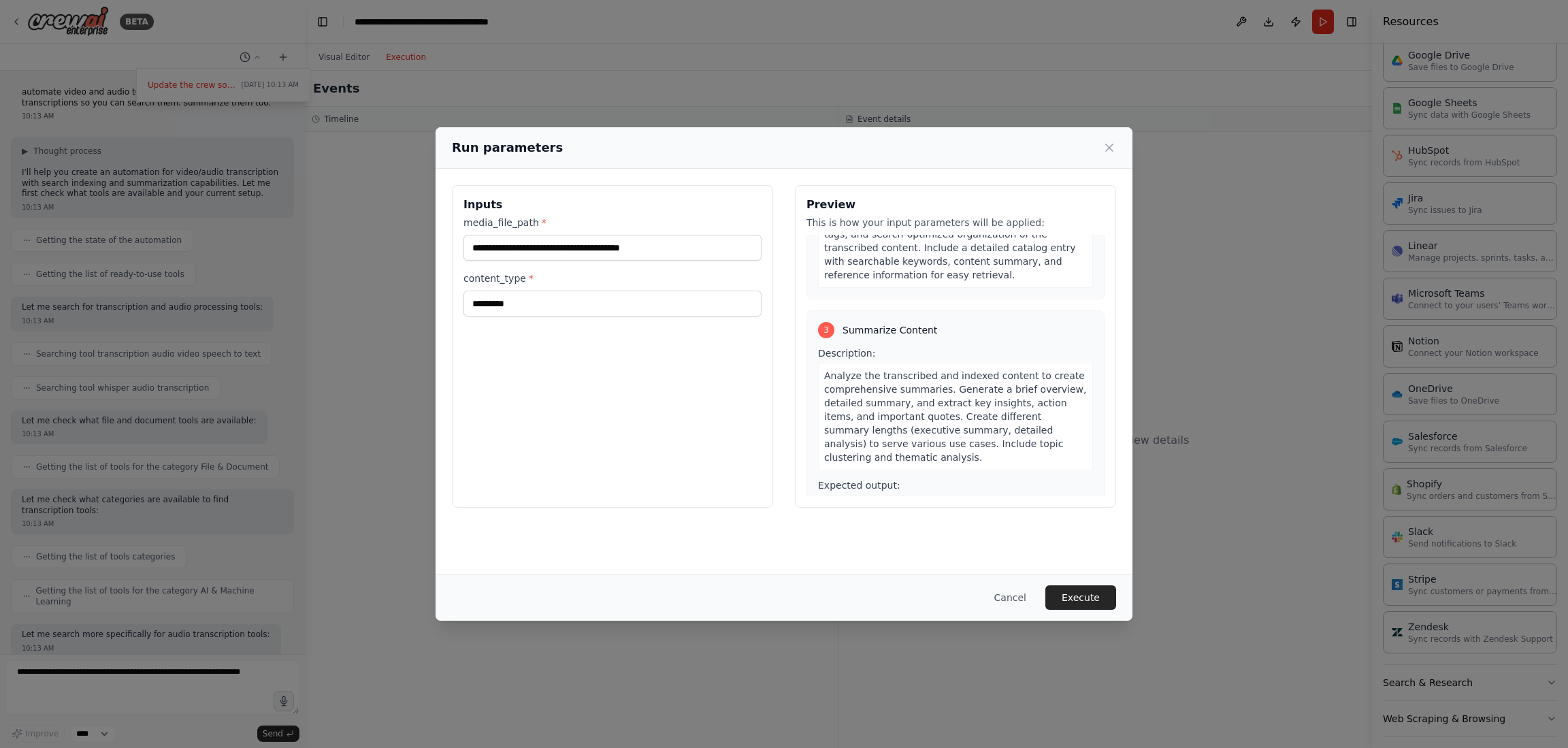
scroll to position [575, 0]
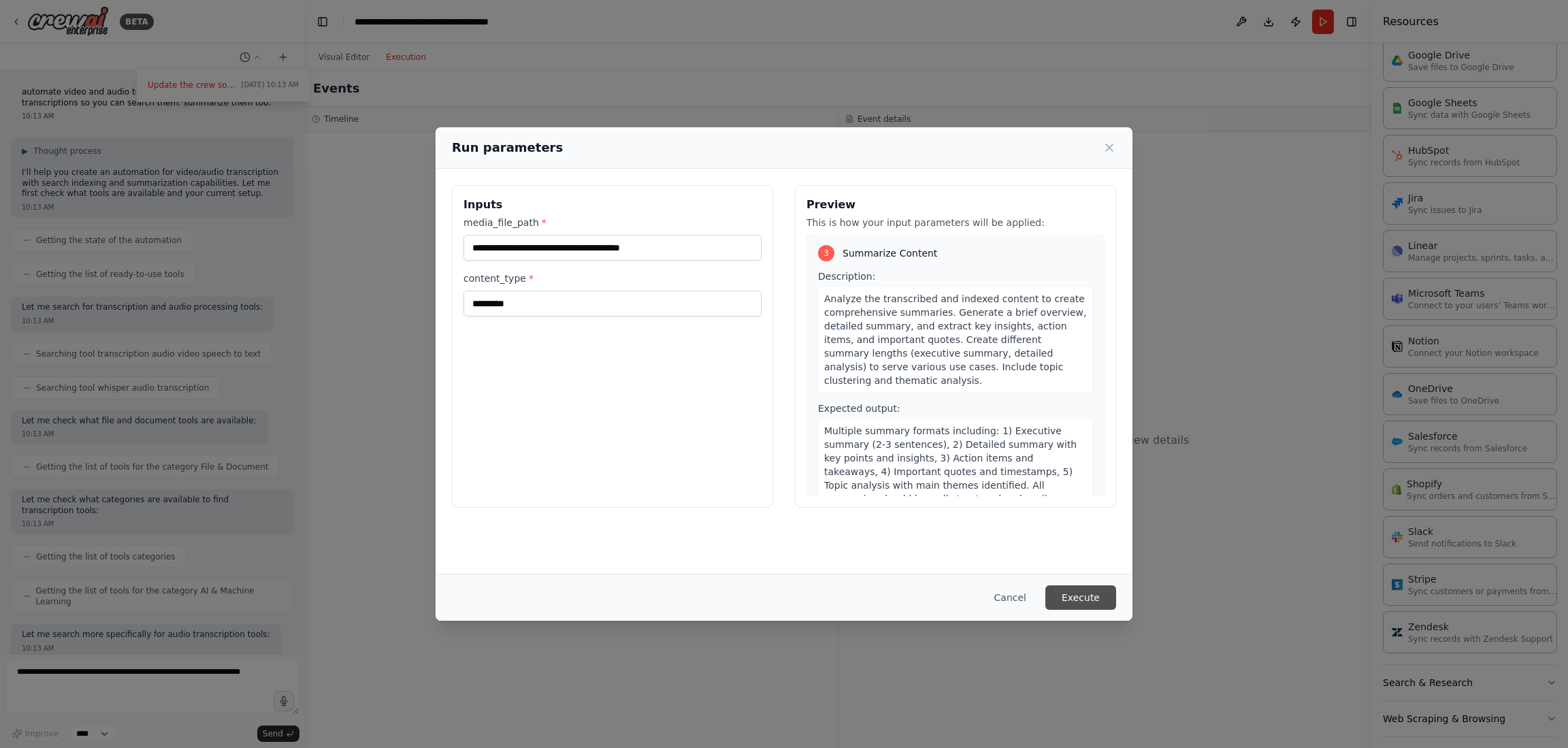
click at [1076, 607] on button "Execute" at bounding box center [1082, 598] width 71 height 25
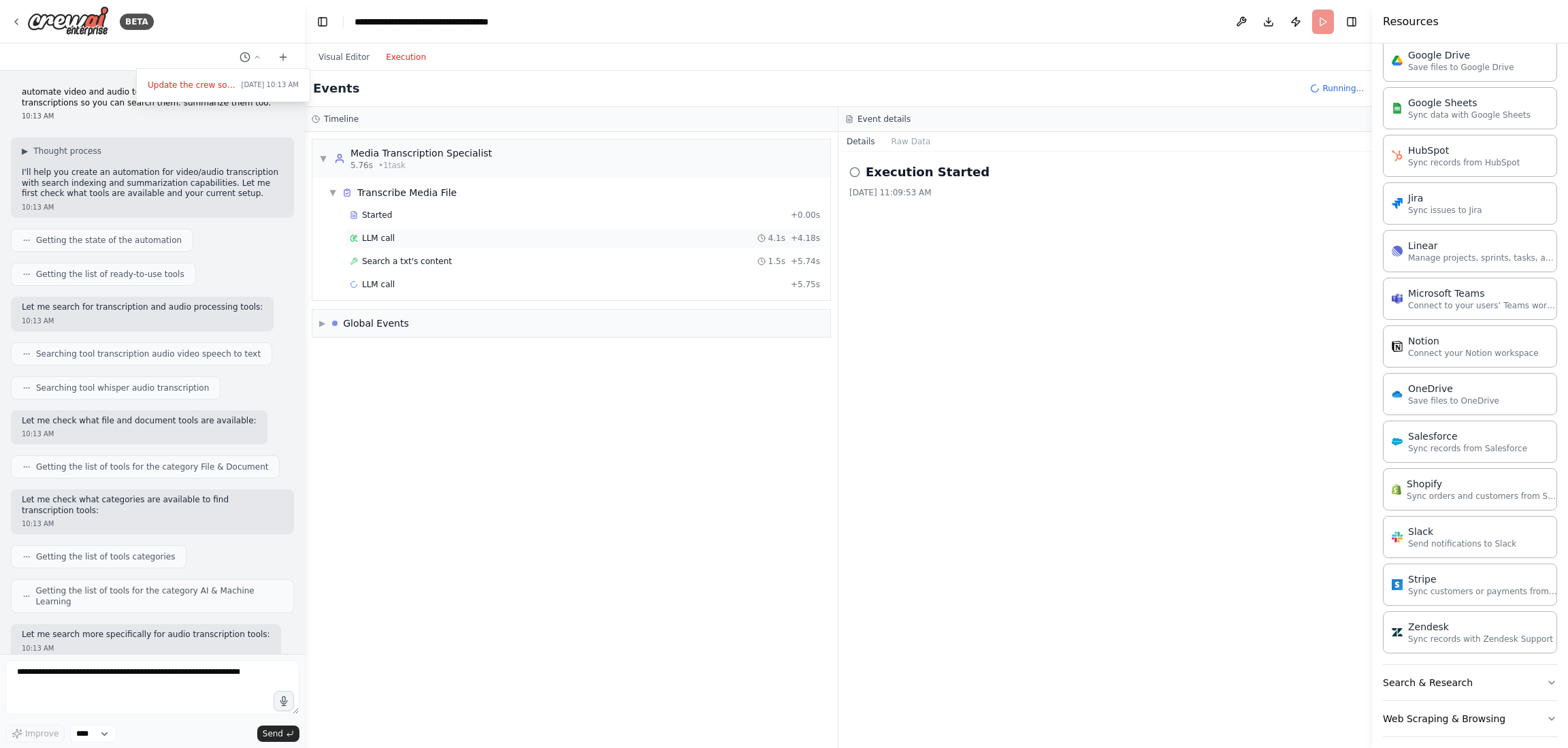
click at [391, 239] on div "LLM call 4.1s + 4.18s" at bounding box center [584, 238] width 470 height 11
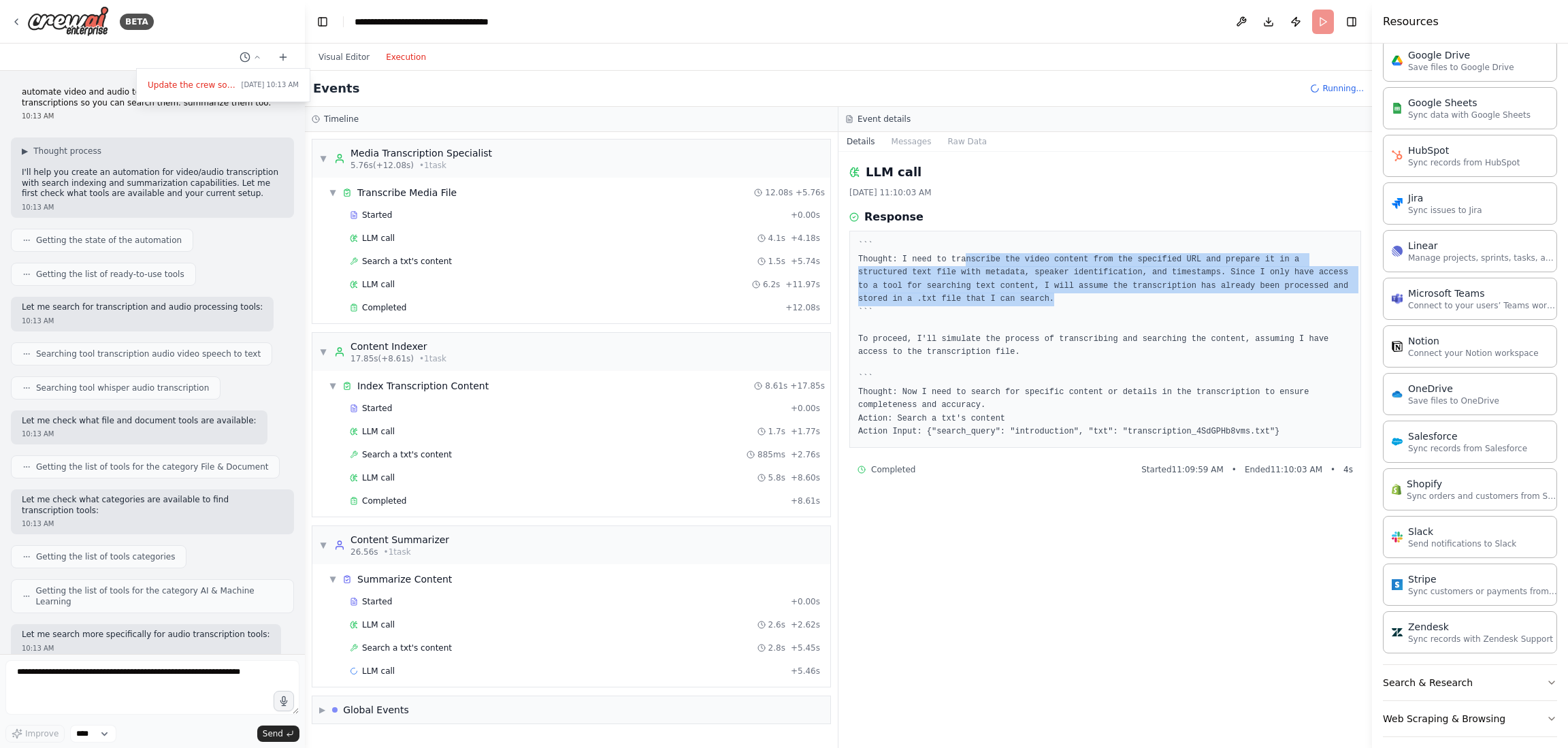
drag, startPoint x: 961, startPoint y: 260, endPoint x: 937, endPoint y: 300, distance: 46.6
click at [937, 300] on pre "``` Thought: I need to transcribe the video content from the specified URL and …" at bounding box center [1106, 339] width 495 height 199
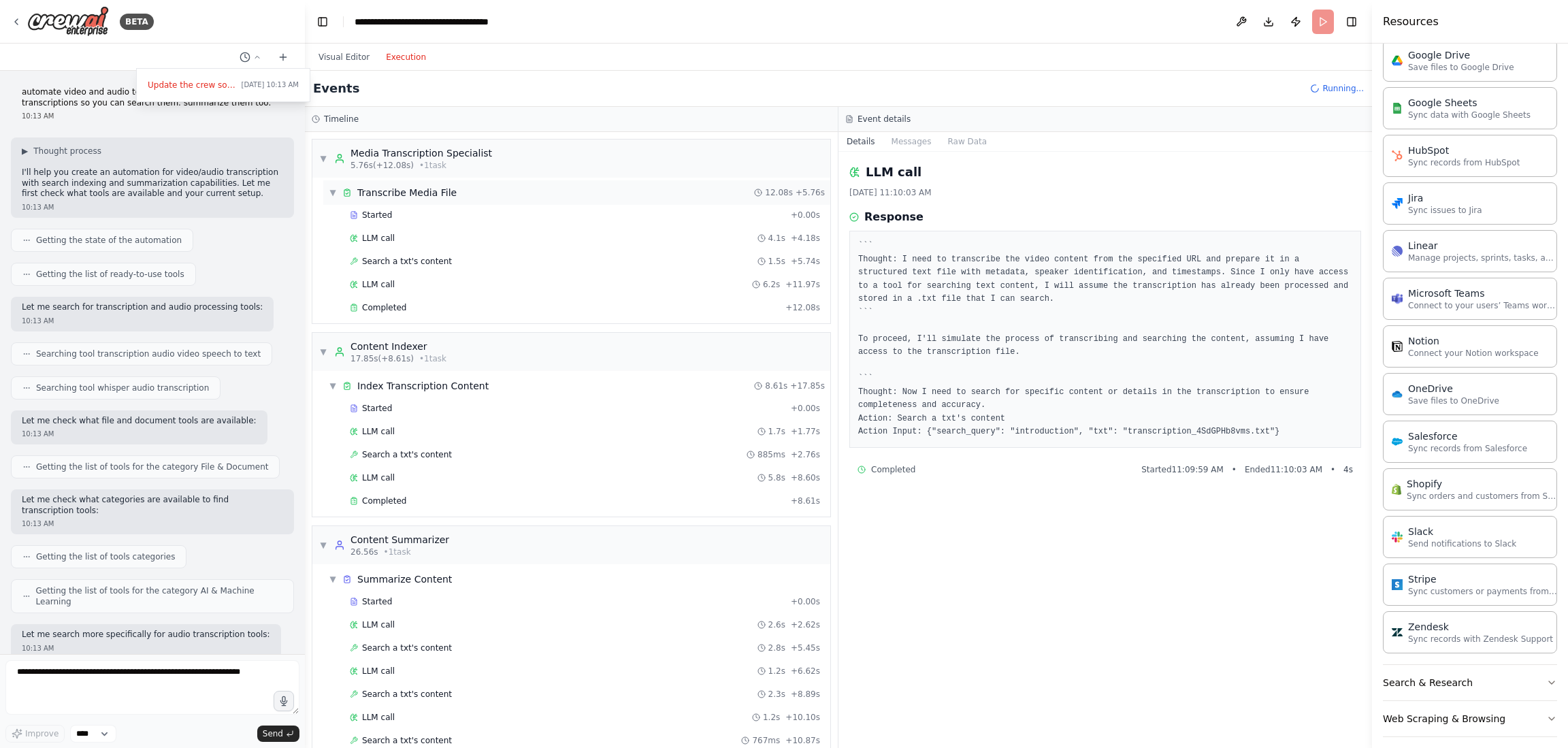
click at [331, 194] on span "▼" at bounding box center [333, 192] width 8 height 11
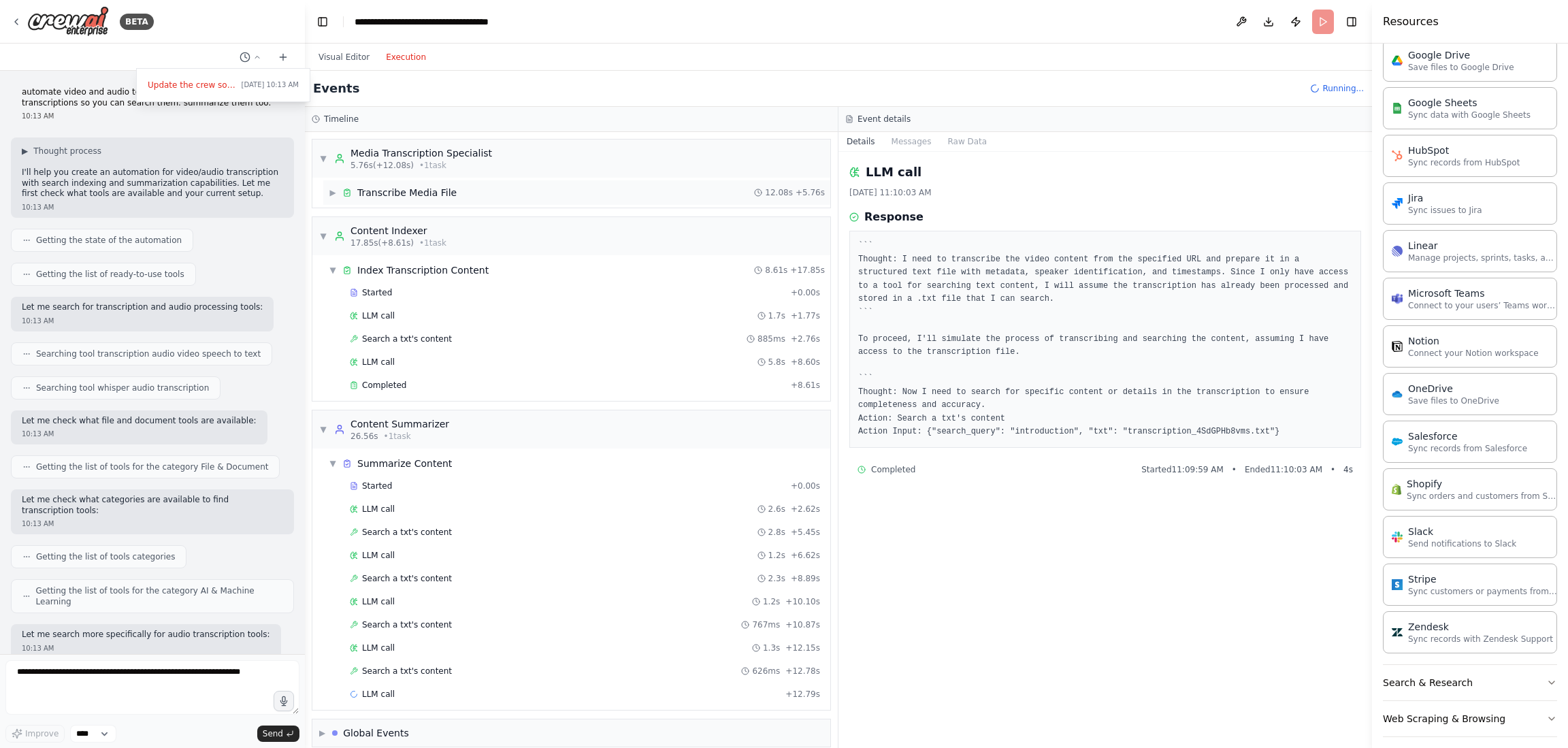
click at [331, 196] on span "▶" at bounding box center [333, 192] width 8 height 11
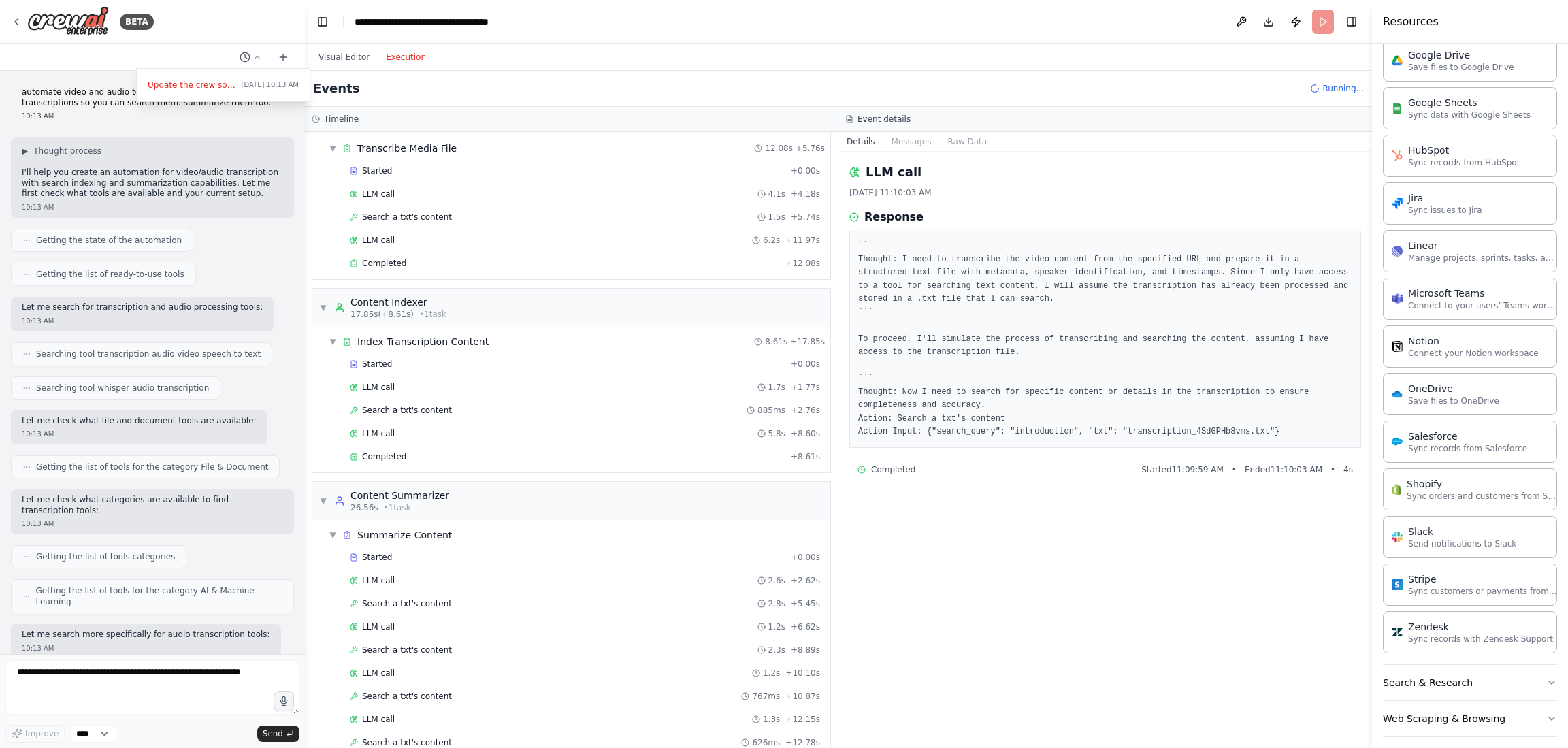
scroll to position [68, 0]
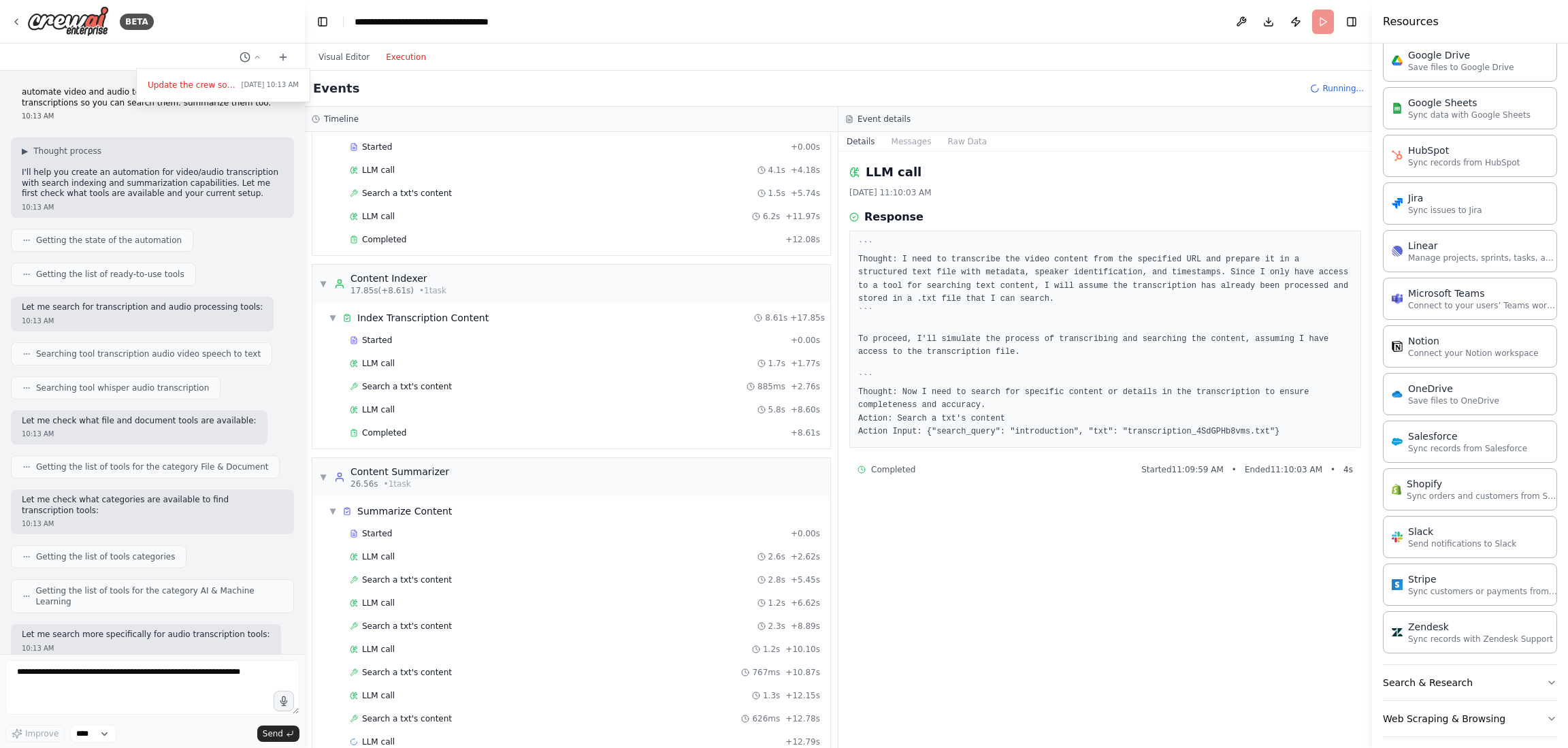
click at [961, 310] on pre "``` Thought: I need to transcribe the video content from the specified URL and …" at bounding box center [1106, 339] width 495 height 199
drag, startPoint x: 872, startPoint y: 409, endPoint x: 1271, endPoint y: 439, distance: 400.1
click at [1271, 439] on div "``` Thought: I need to transcribe the video content from the specified URL and …" at bounding box center [1106, 339] width 512 height 217
click at [366, 239] on span "Completed" at bounding box center [384, 239] width 44 height 11
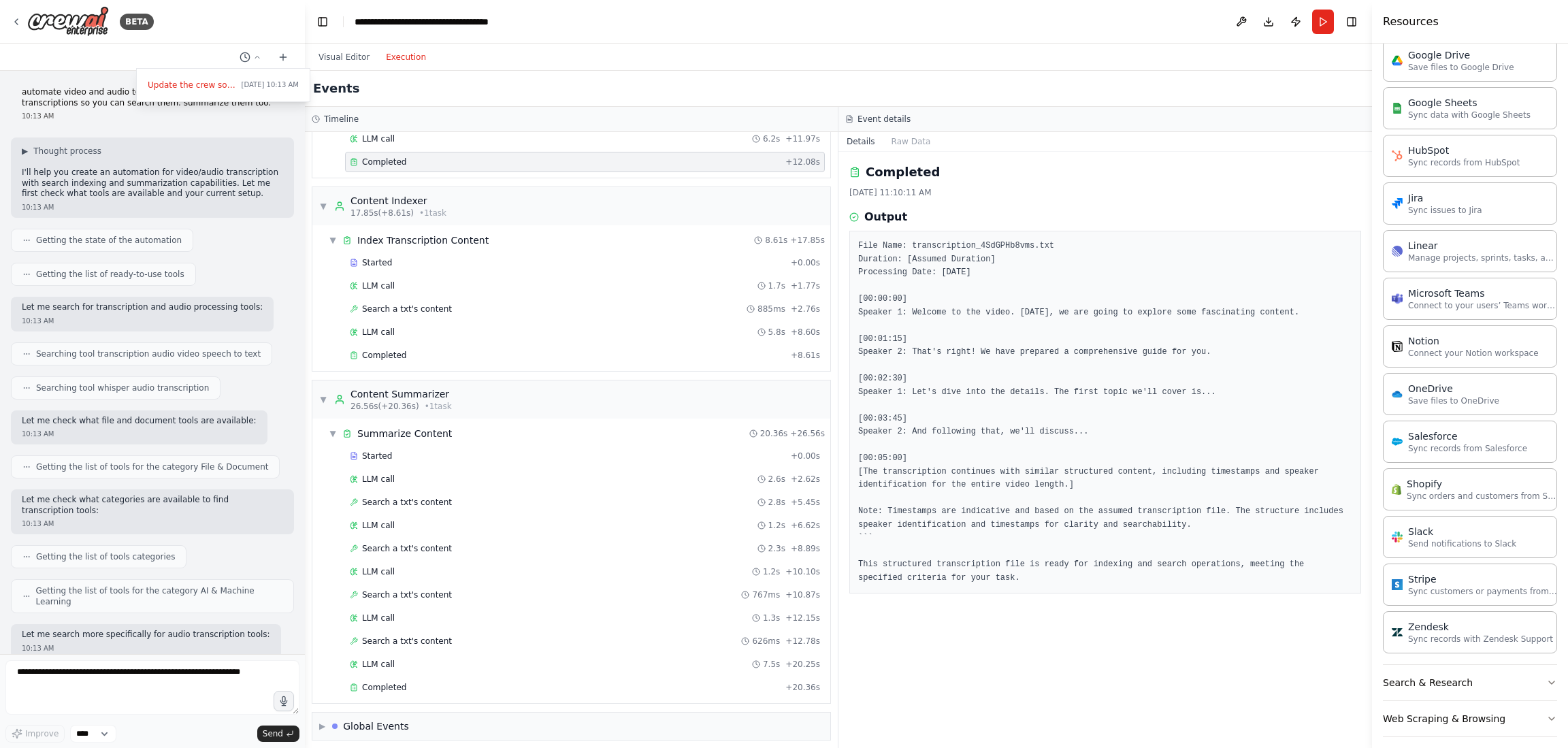
scroll to position [153, 0]
click at [379, 342] on span "Completed" at bounding box center [384, 348] width 44 height 11
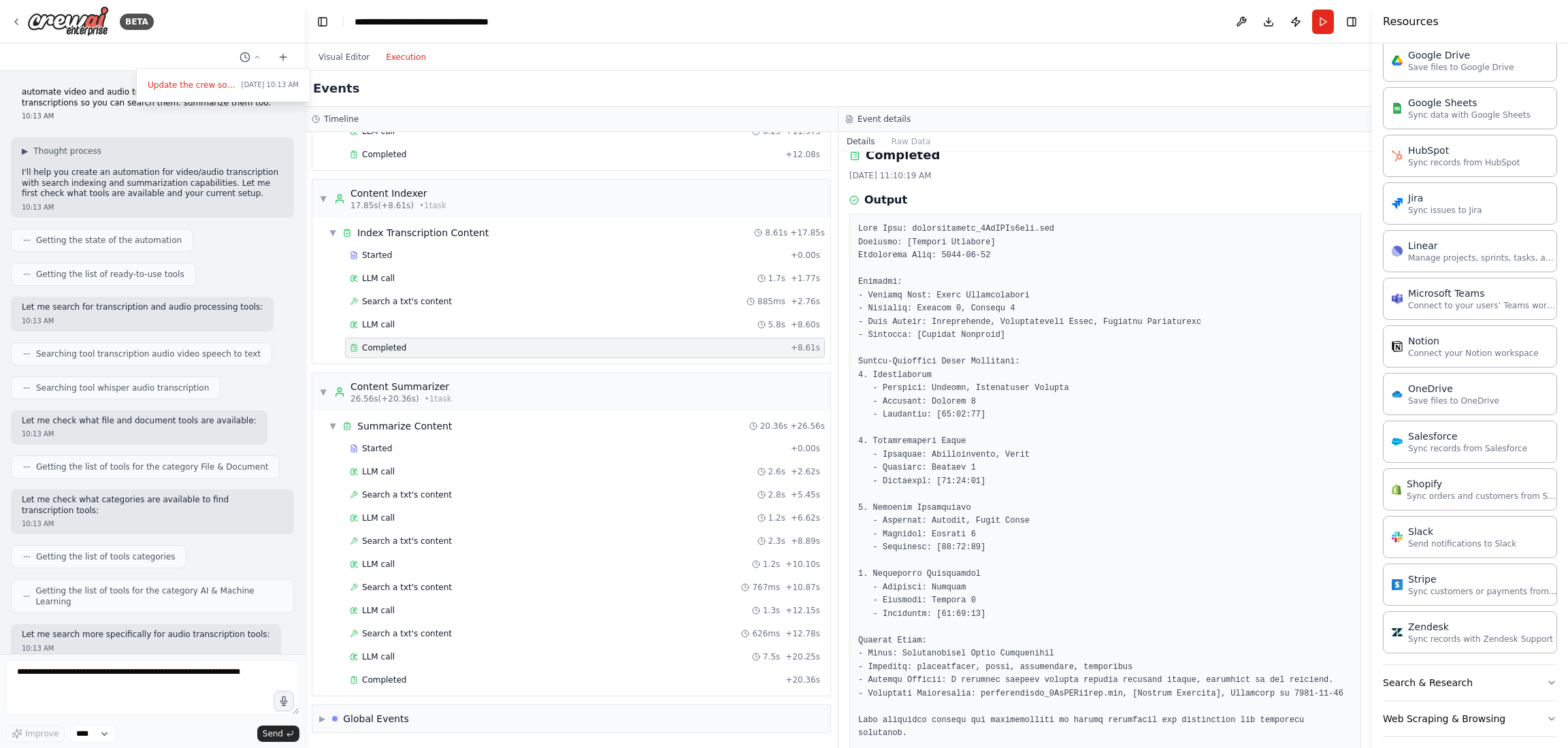
scroll to position [27, 0]
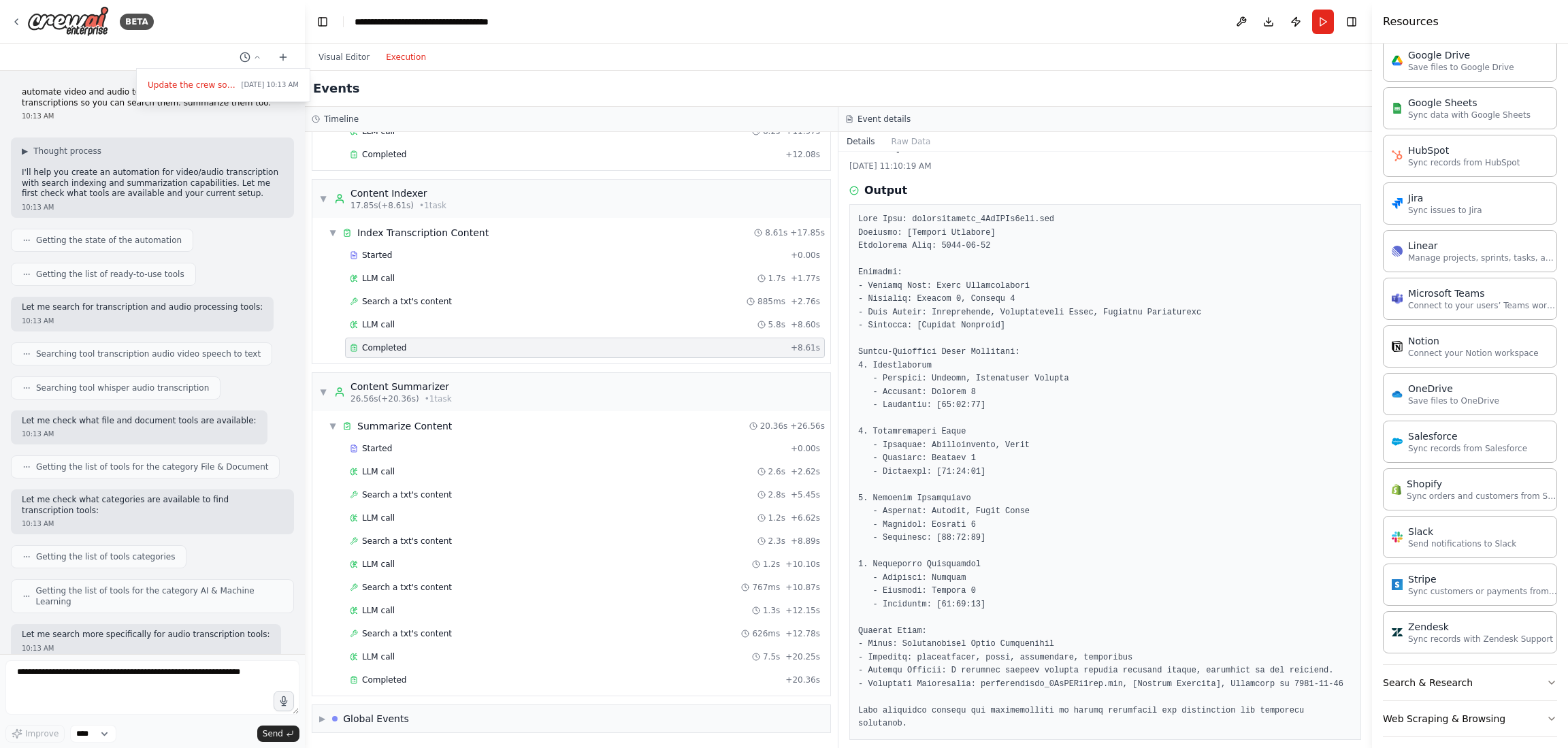
click at [1074, 304] on pre at bounding box center [1106, 472] width 495 height 518
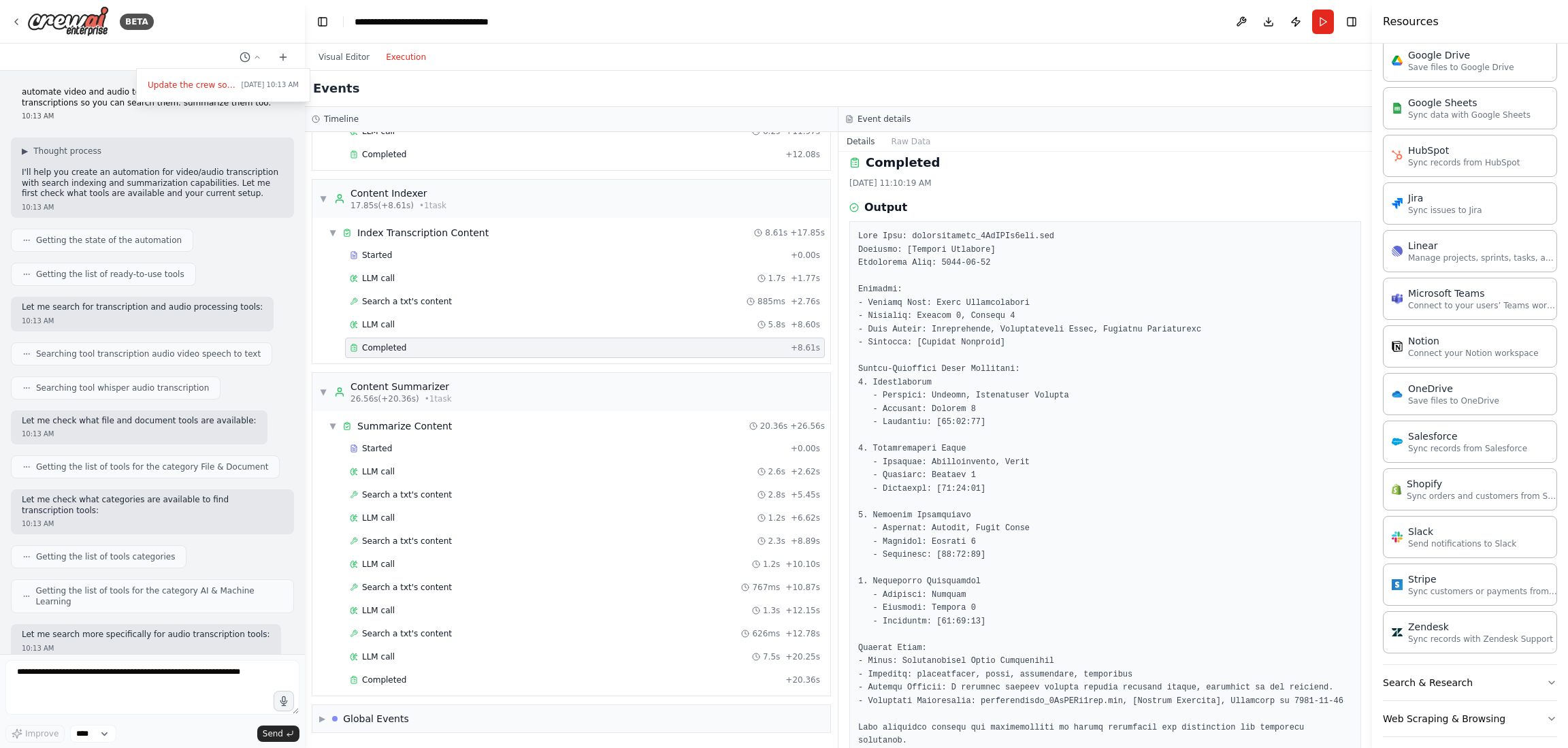
scroll to position [0, 0]
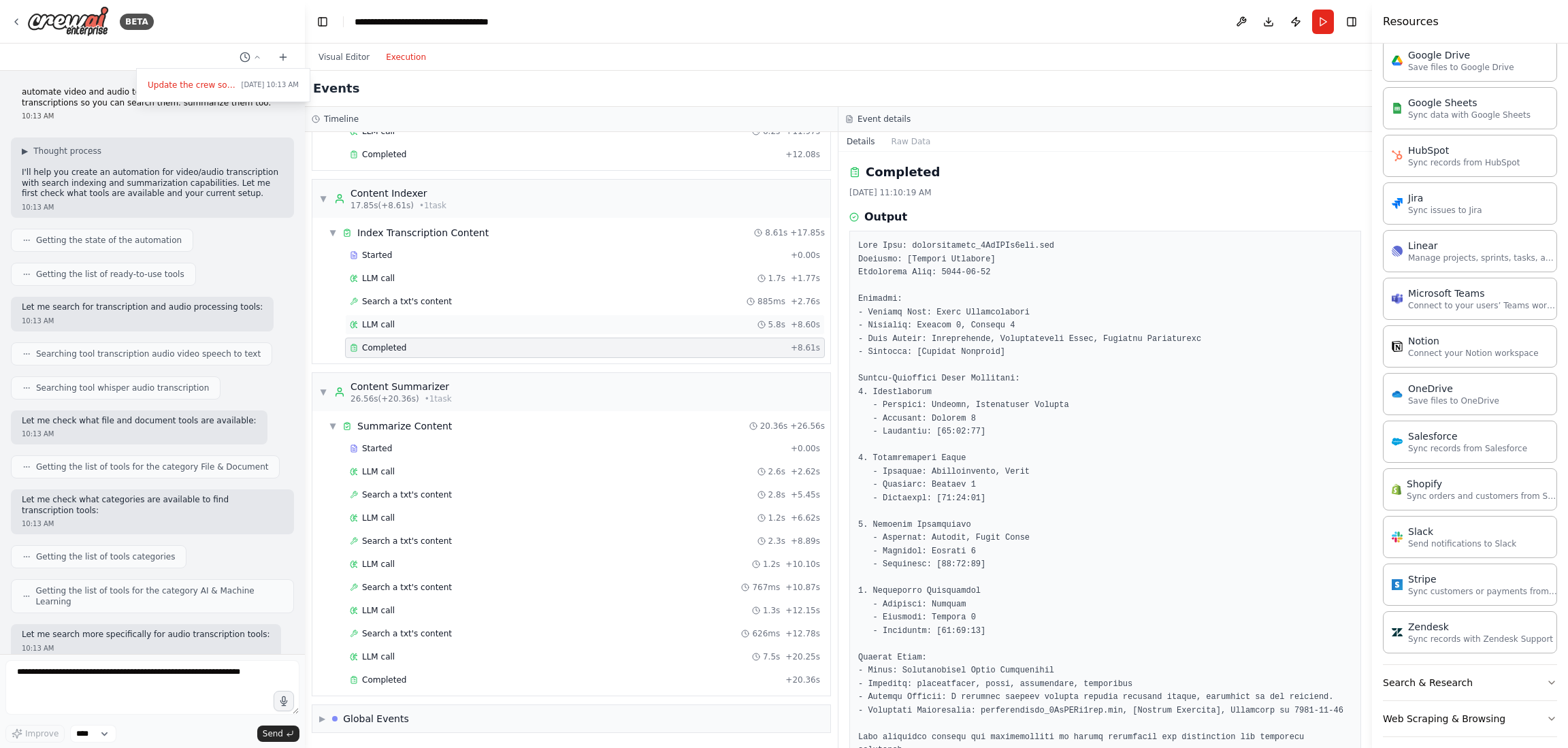
click at [408, 328] on div "LLM call 5.8s + 8.60s" at bounding box center [584, 325] width 470 height 11
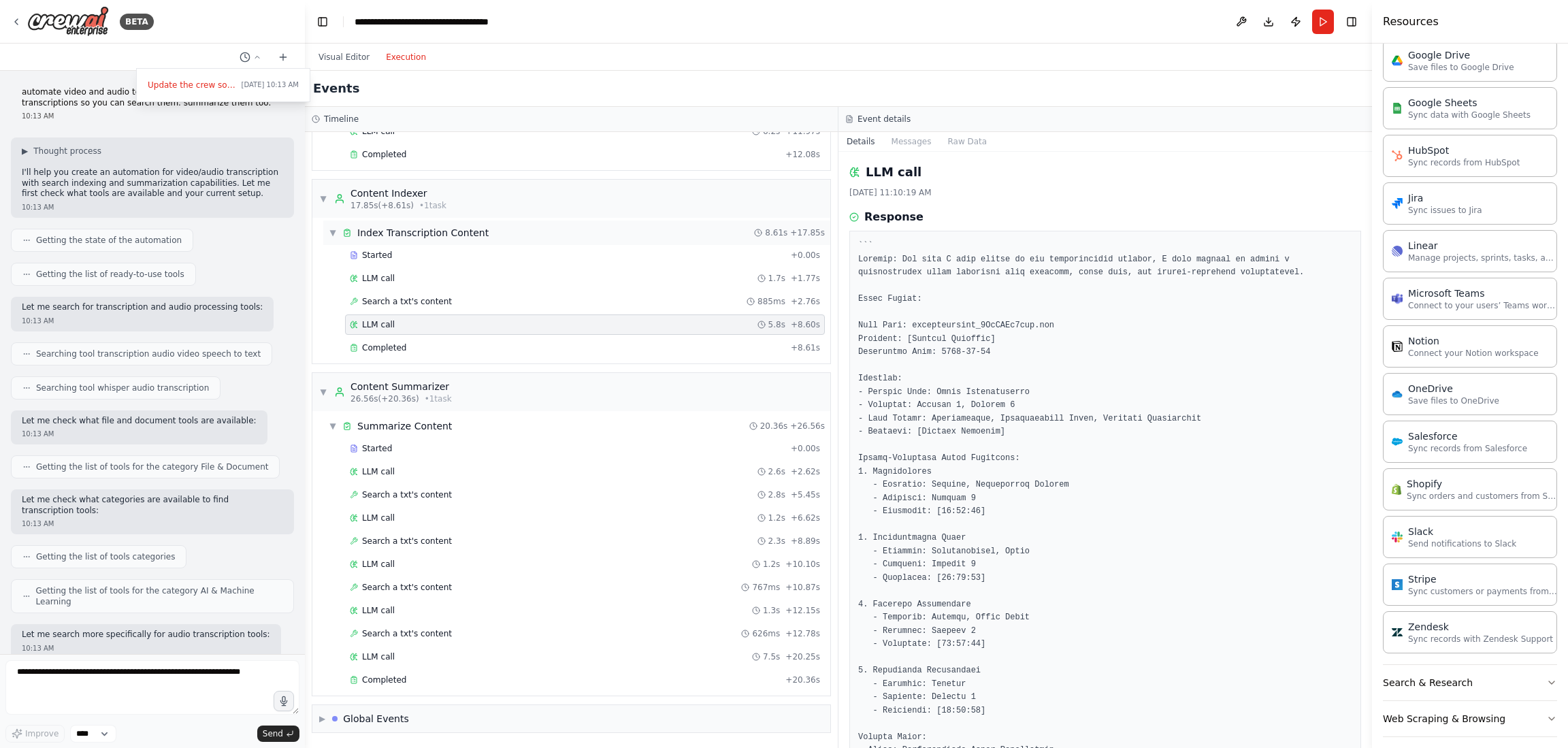
click at [332, 228] on span "▼" at bounding box center [333, 233] width 8 height 11
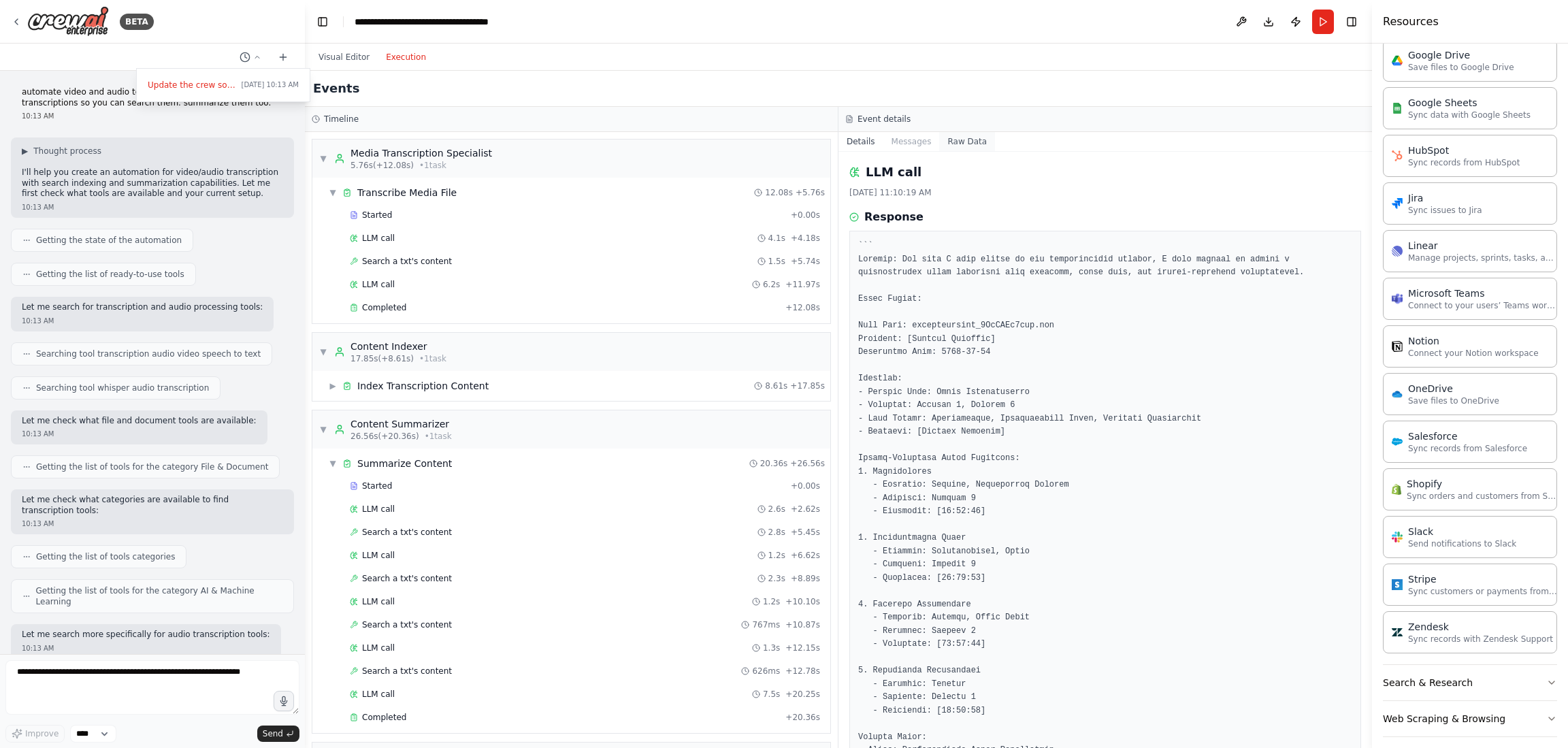
click at [953, 142] on button "Raw Data" at bounding box center [967, 141] width 56 height 19
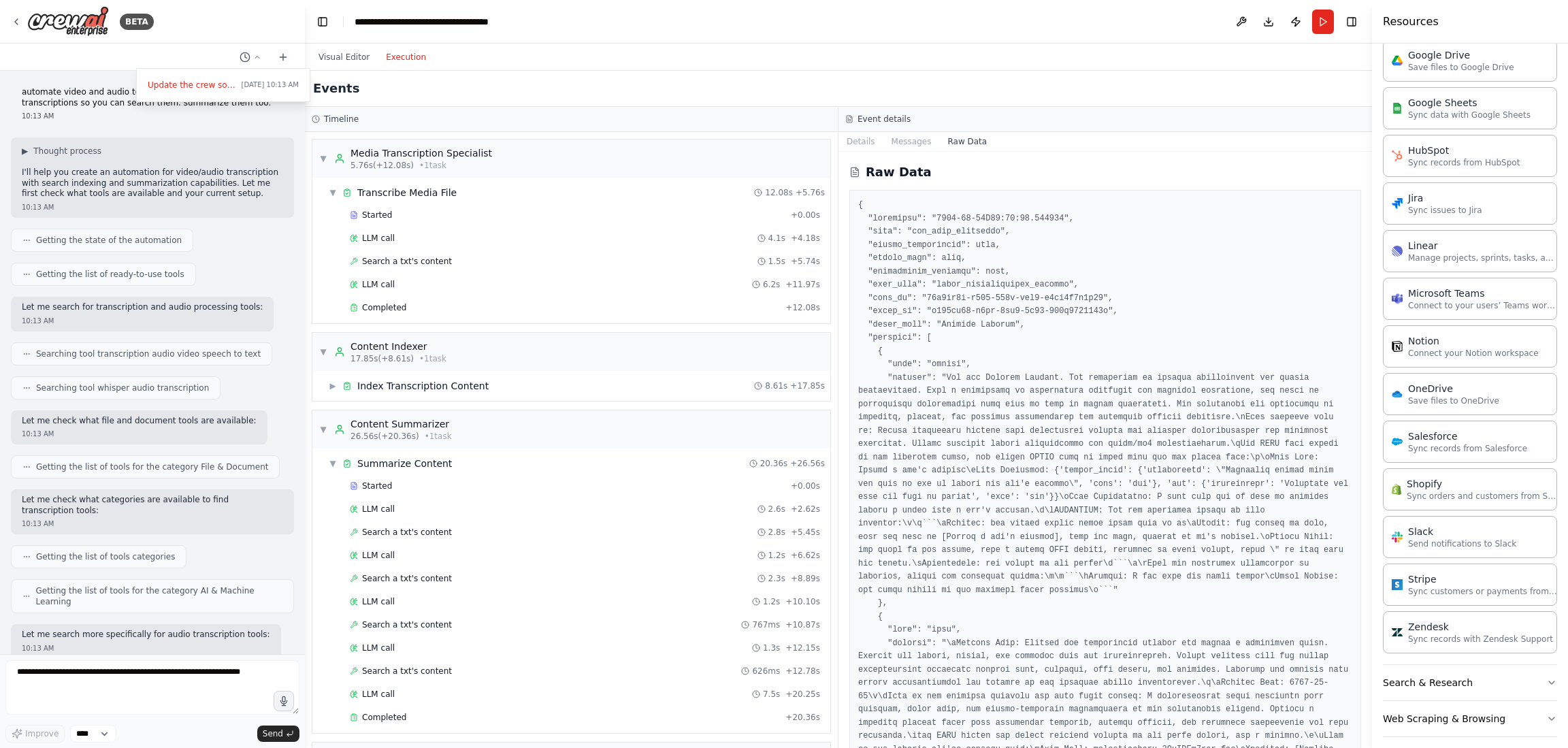
drag, startPoint x: 1368, startPoint y: 193, endPoint x: 1362, endPoint y: 239, distance: 46.4
click at [1362, 239] on div "BETA Update the crew so it emails the summary of each video it has transcribed …" at bounding box center [784, 374] width 1568 height 748
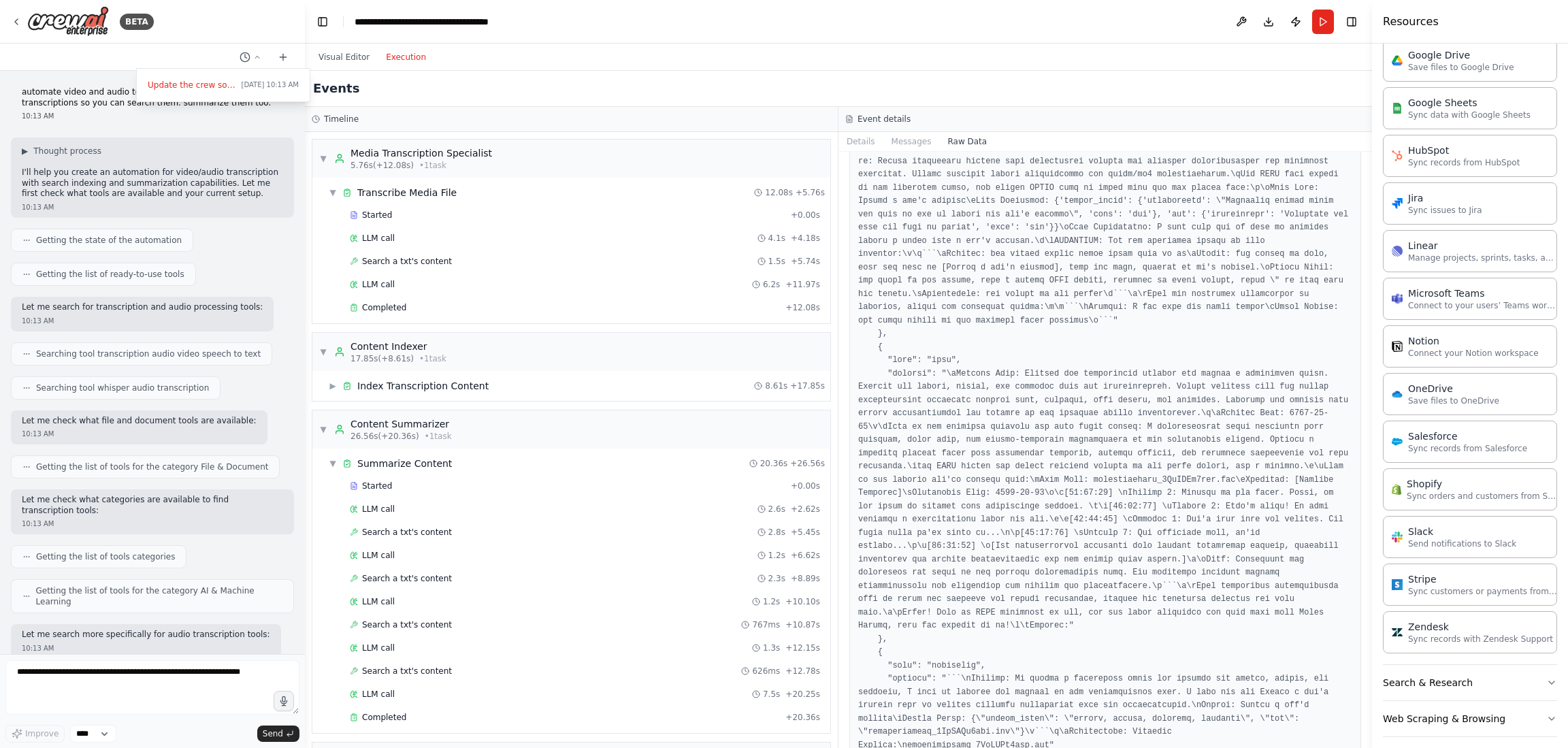
scroll to position [272, 0]
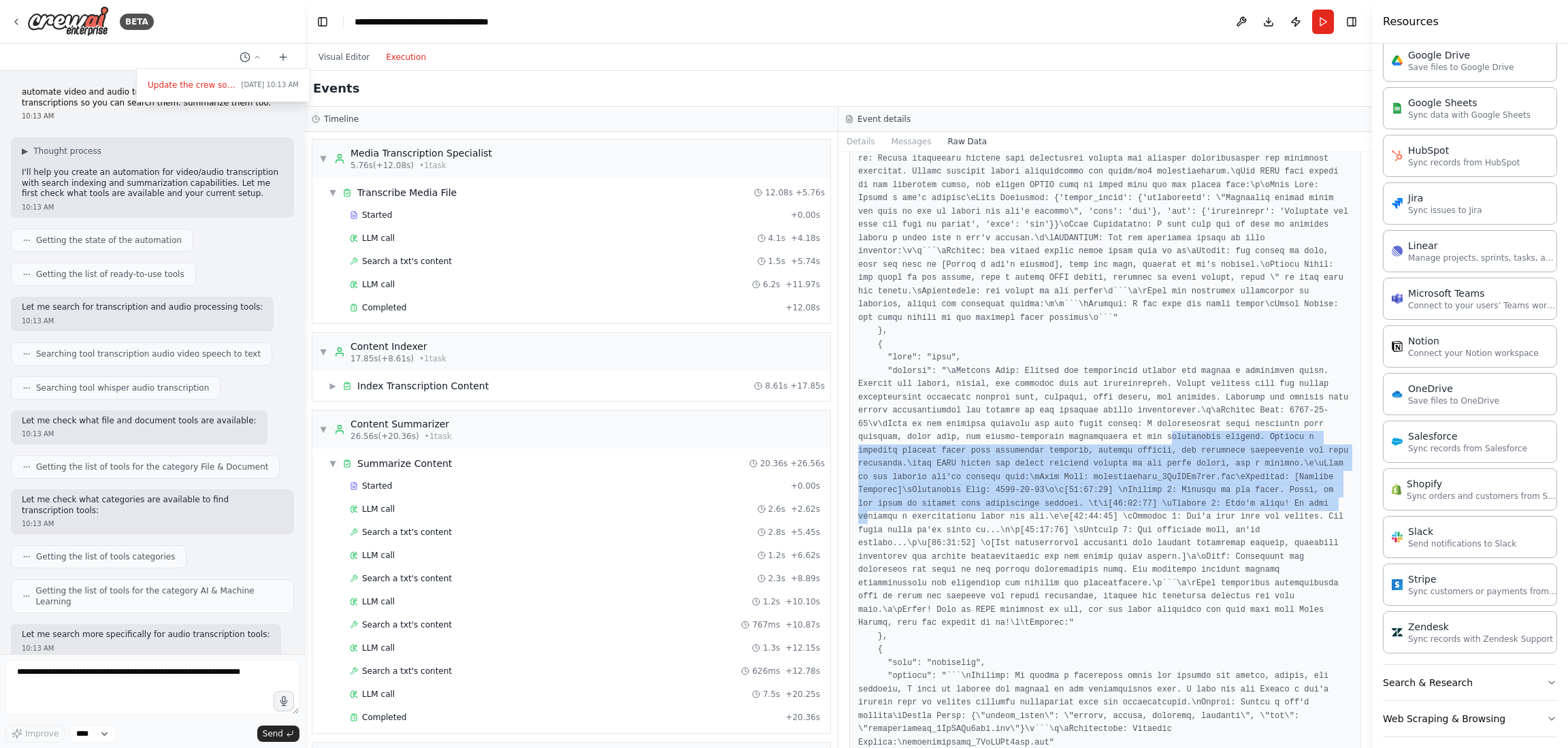
drag, startPoint x: 1032, startPoint y: 425, endPoint x: 1132, endPoint y: 489, distance: 118.7
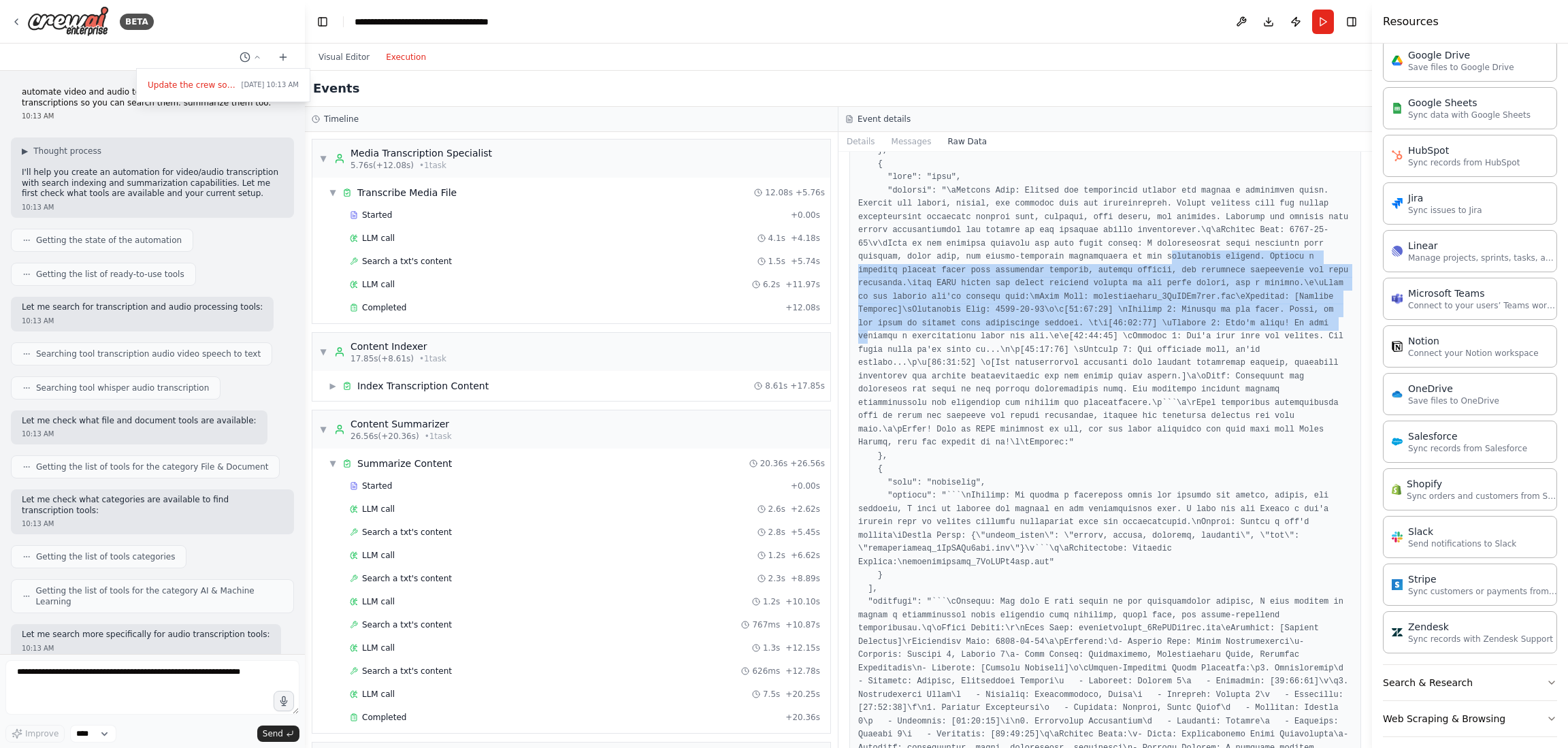
scroll to position [477, 0]
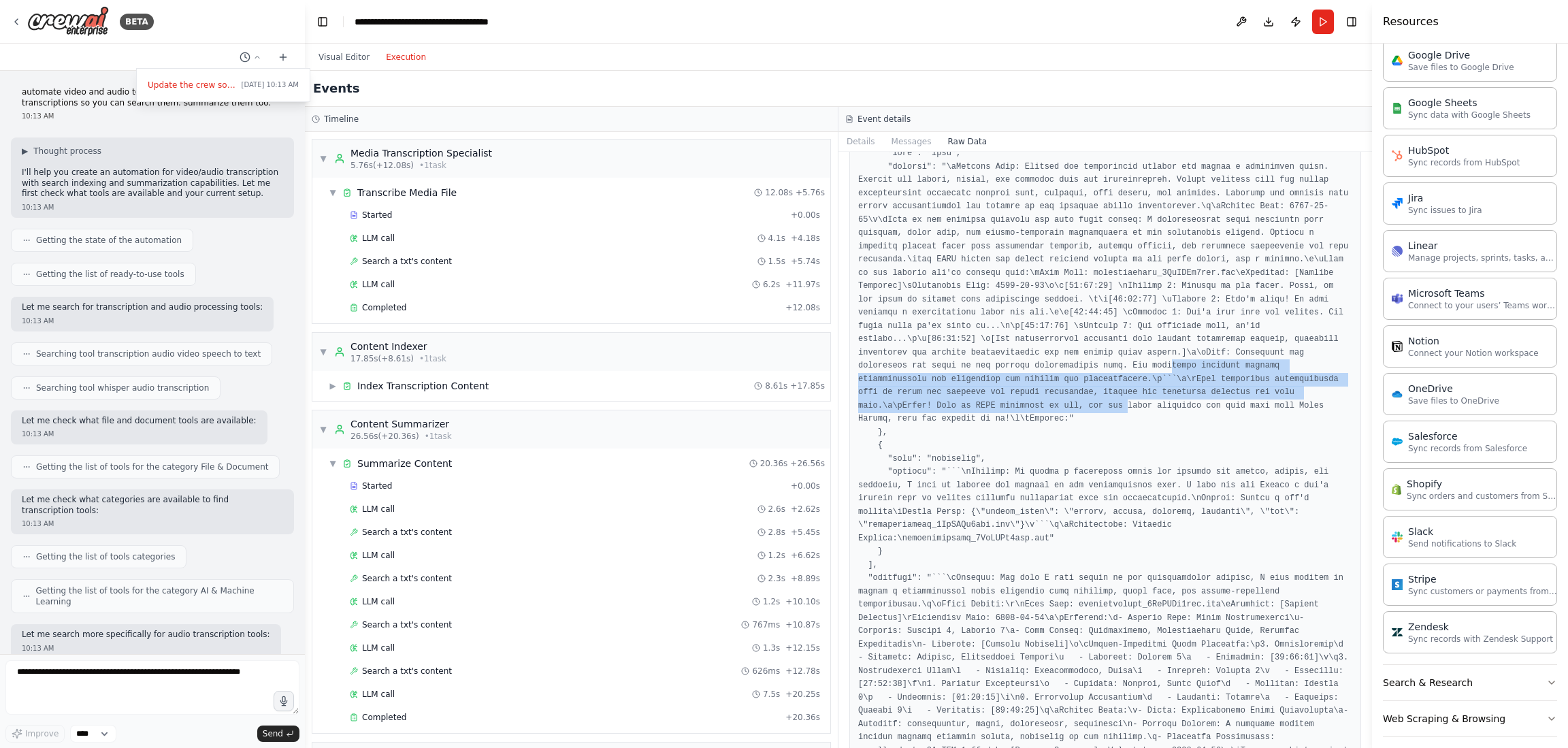
drag, startPoint x: 874, startPoint y: 358, endPoint x: 1145, endPoint y: 384, distance: 272.2
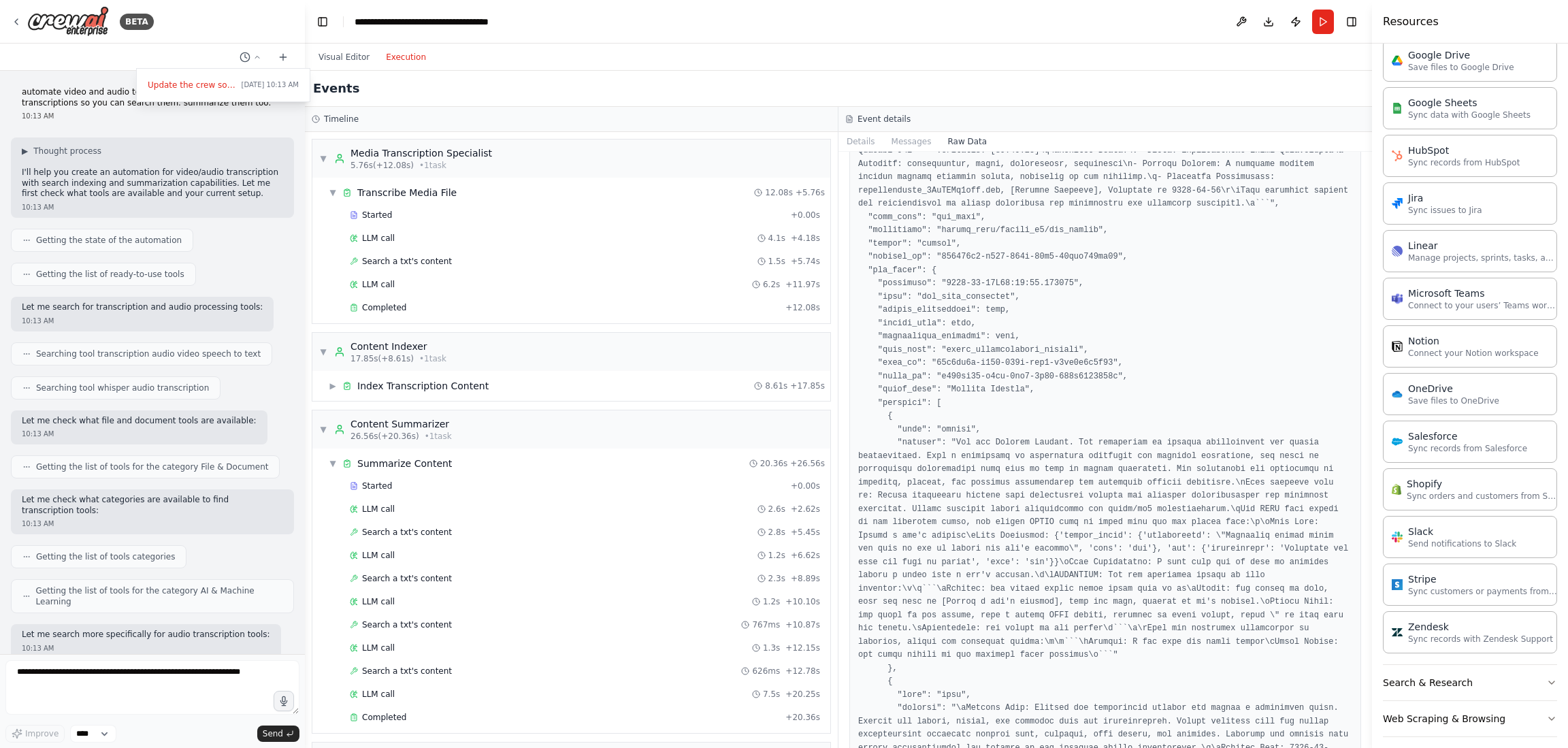
scroll to position [1021, 0]
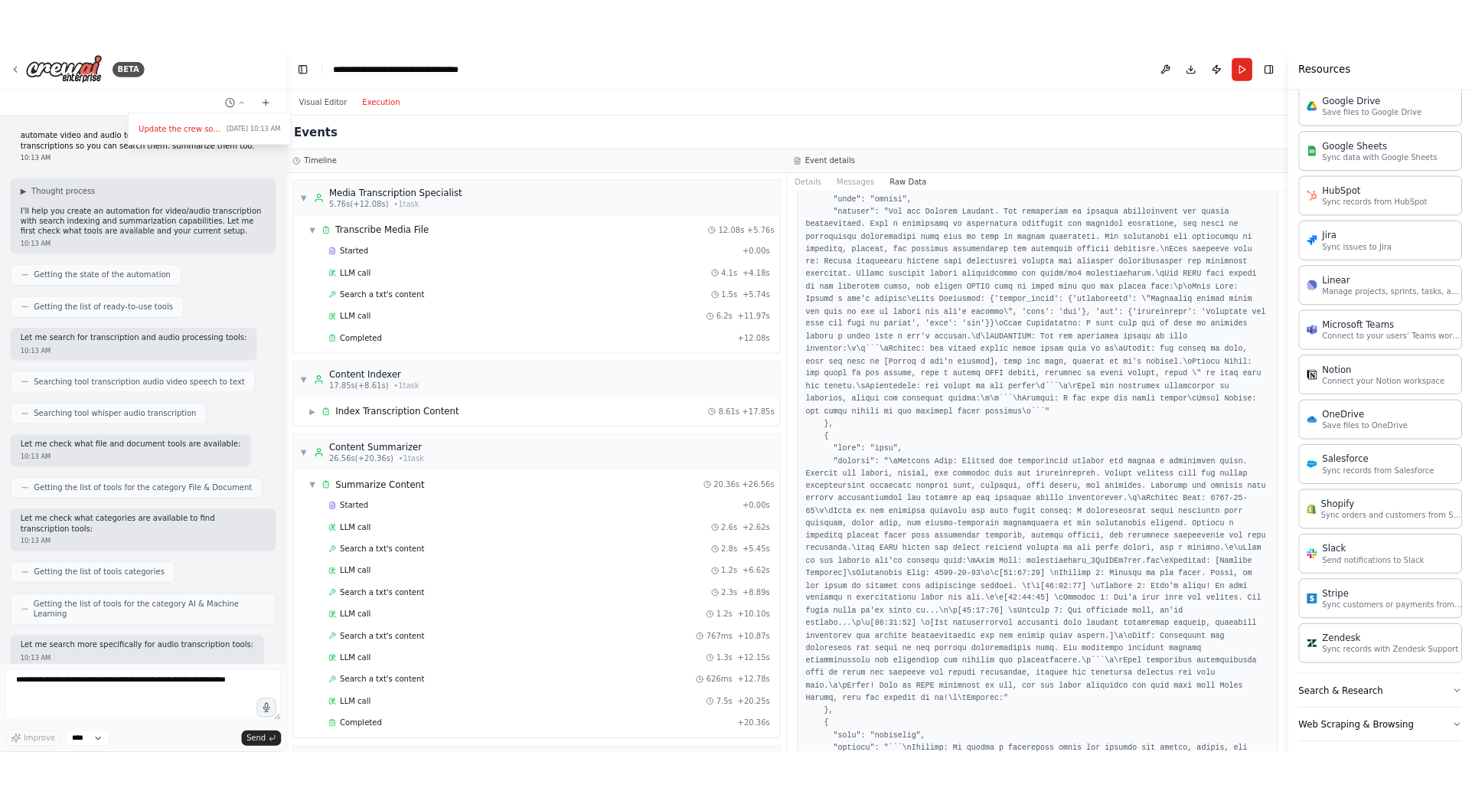
scroll to position [0, 0]
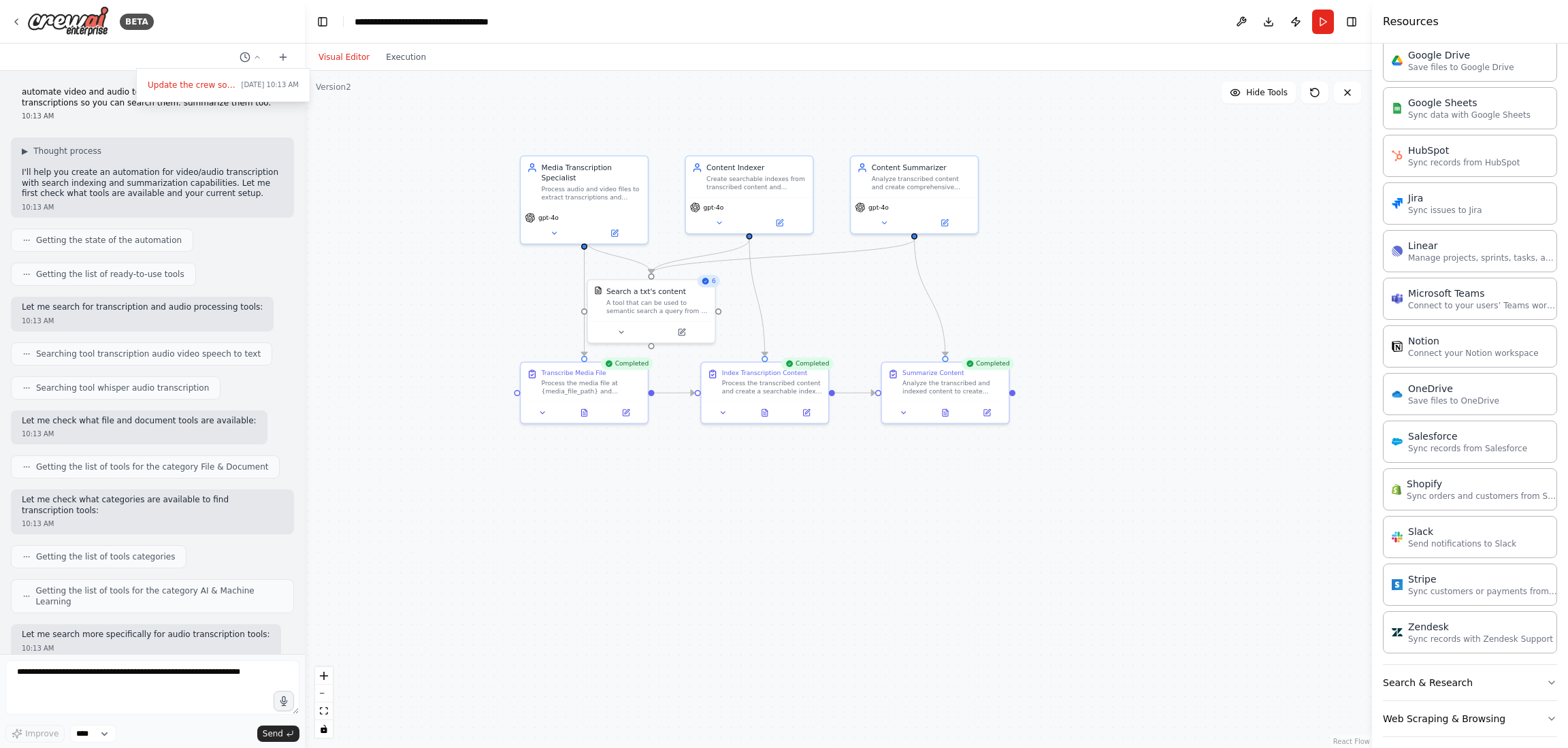
click at [344, 55] on button "Visual Editor" at bounding box center [344, 57] width 68 height 16
click at [1202, 215] on div ".deletable-edge-delete-btn { width: 20px; height: 20px; border: 0px solid #ffff…" at bounding box center [839, 410] width 1067 height 678
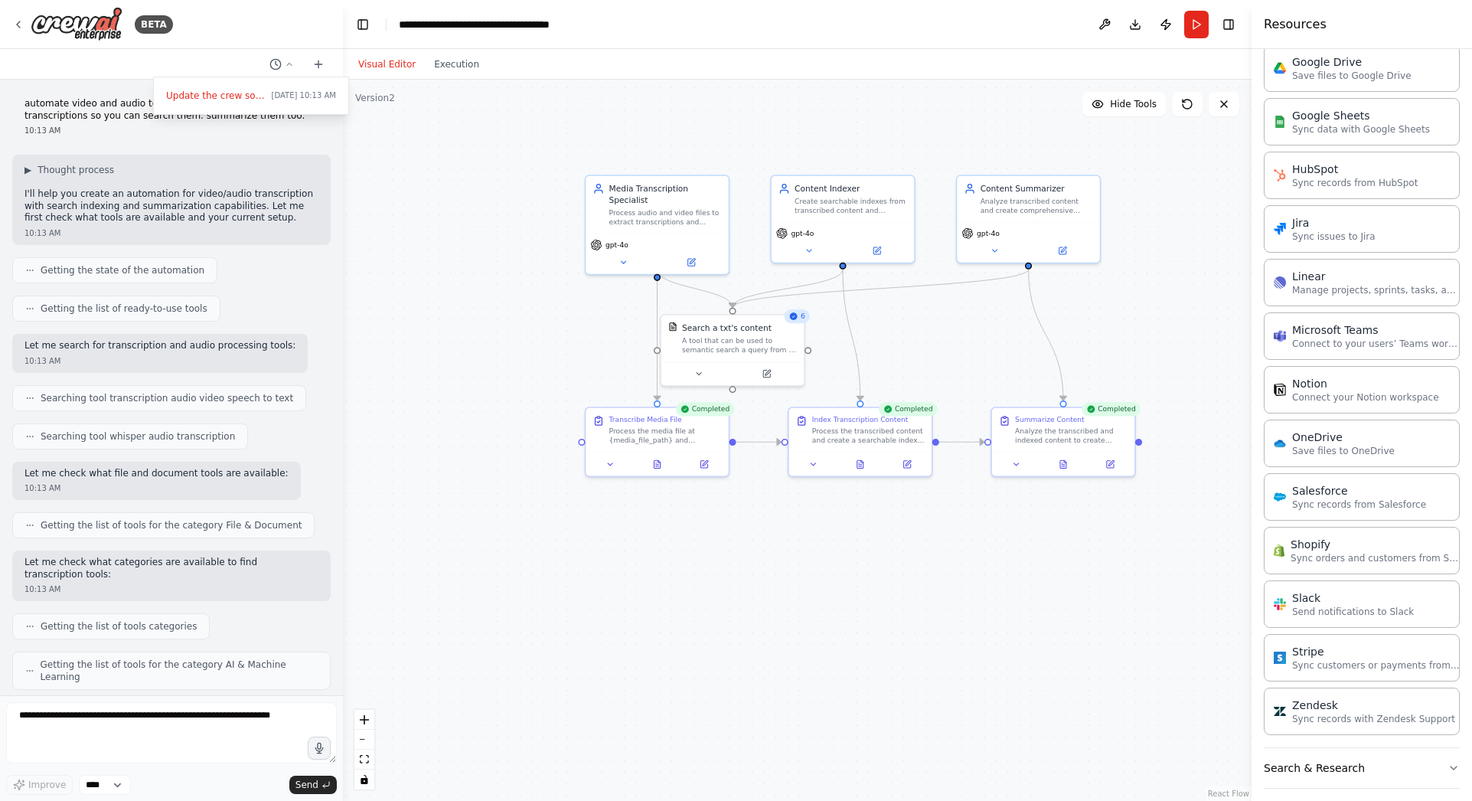
click at [498, 170] on div ".deletable-edge-delete-btn { width: 20px; height: 20px; border: 0px solid #ffff…" at bounding box center [797, 440] width 908 height 721
click at [487, 505] on div ".deletable-edge-delete-btn { width: 20px; height: 20px; border: 0px solid #ffff…" at bounding box center [797, 440] width 908 height 721
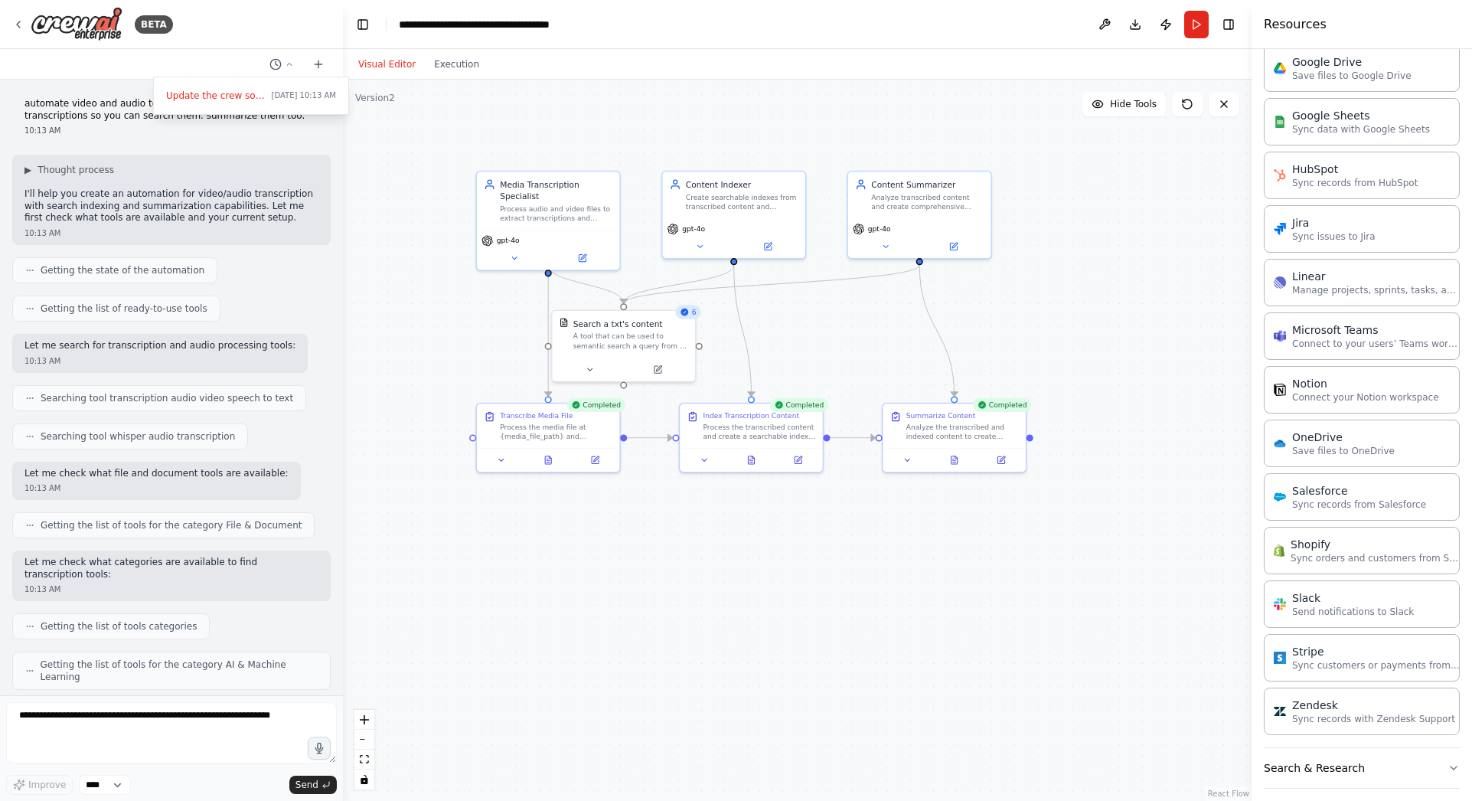
drag, startPoint x: 488, startPoint y: 191, endPoint x: 425, endPoint y: 227, distance: 72.3
click at [425, 227] on div ".deletable-edge-delete-btn { width: 20px; height: 20px; border: 0px solid #ffff…" at bounding box center [797, 440] width 908 height 721
click at [66, 63] on div at bounding box center [171, 400] width 343 height 801
click at [347, 101] on div "BETA automate video and audio to text transcription. index the transcriptions s…" at bounding box center [736, 400] width 1472 height 801
click at [343, 110] on div "BETA automate video and audio to text transcription. index the transcriptions s…" at bounding box center [736, 400] width 1472 height 801
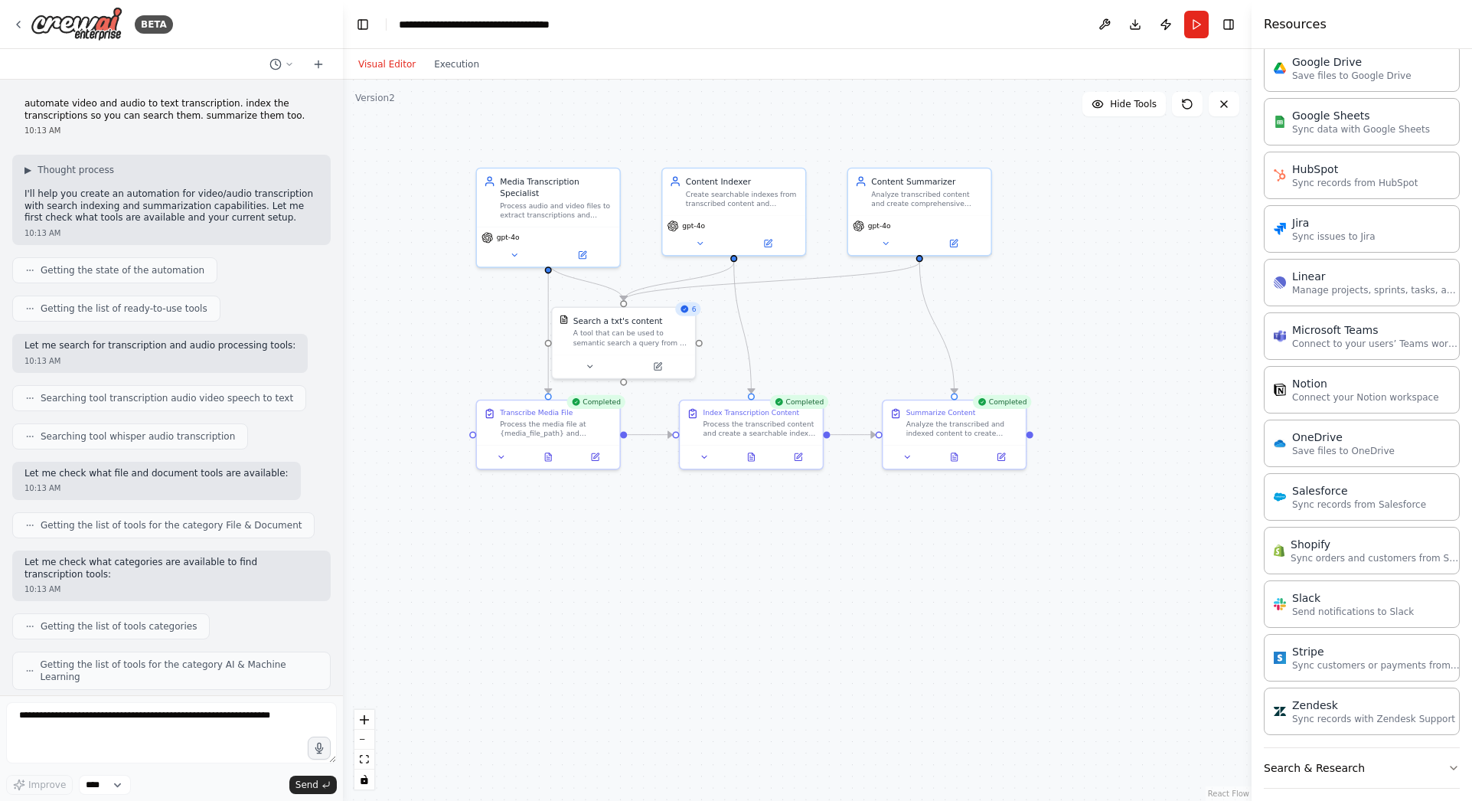
click at [1087, 233] on div ".deletable-edge-delete-btn { width: 20px; height: 20px; border: 0px solid #ffff…" at bounding box center [797, 440] width 908 height 721
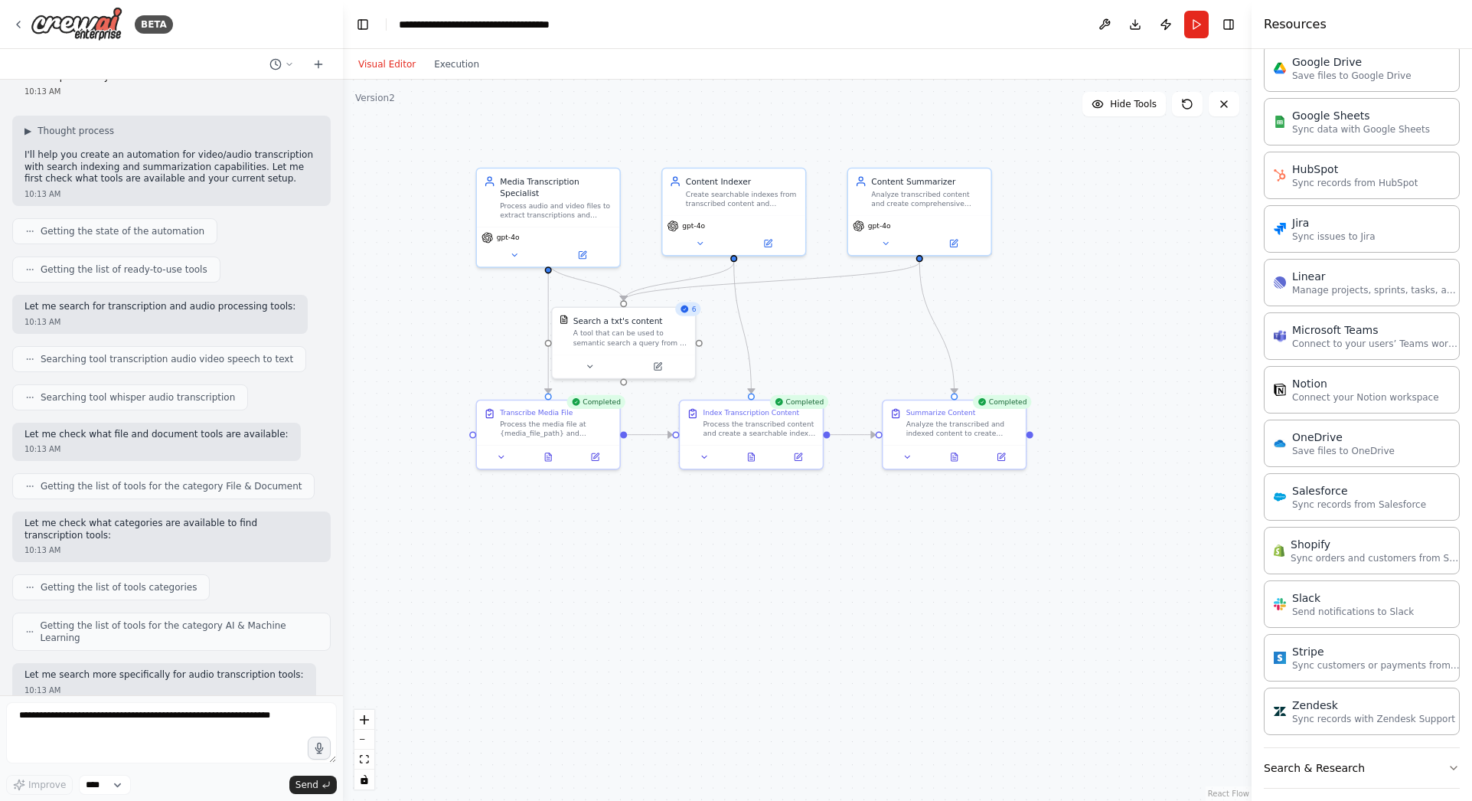
scroll to position [77, 0]
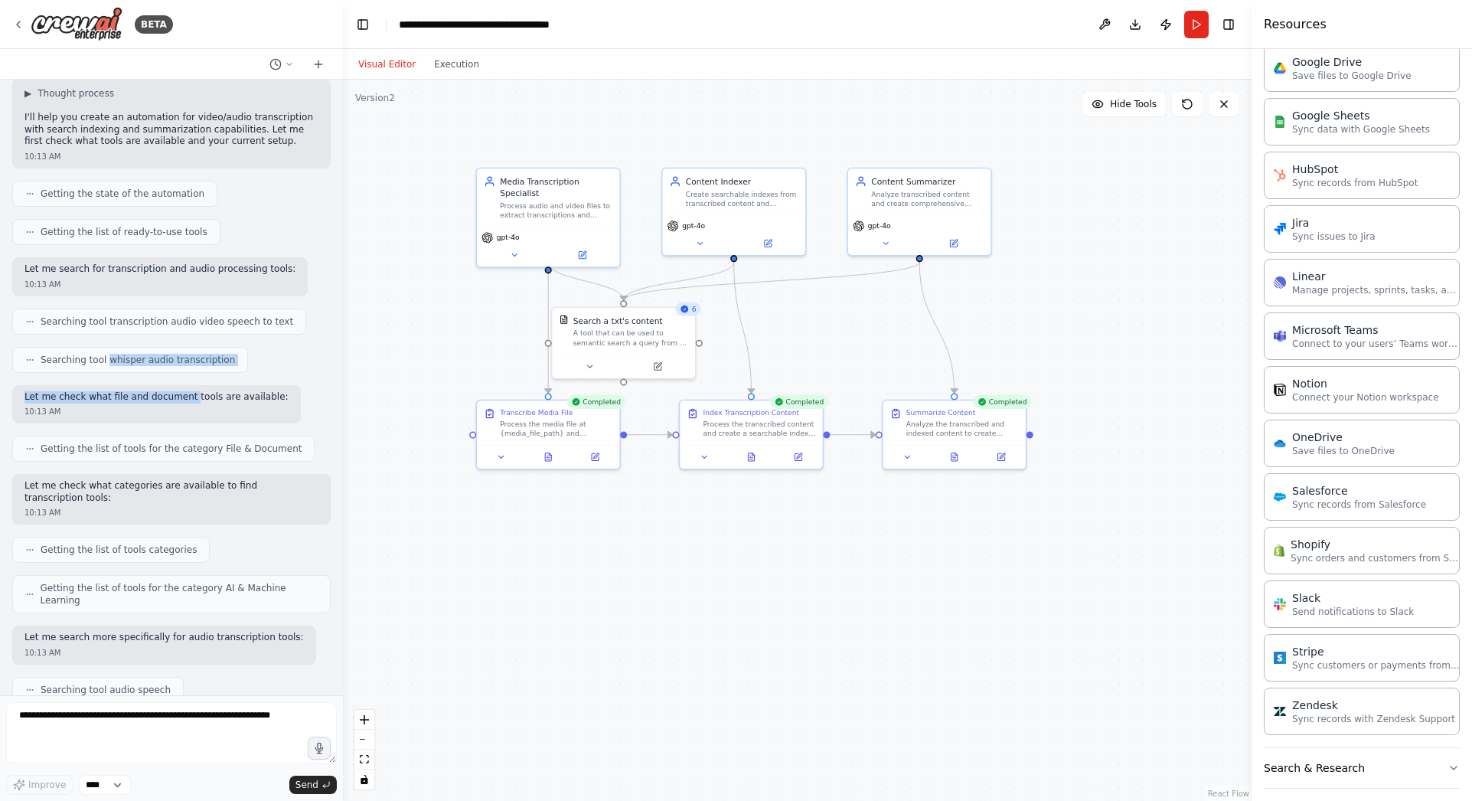
drag, startPoint x: 149, startPoint y: 369, endPoint x: 180, endPoint y: 374, distance: 31.1
click at [180, 374] on div "automate video and audio to text transcription. index the transcriptions so you…" at bounding box center [171, 387] width 343 height 615
click at [543, 430] on div "Process the media file at {media_file_path} and generate an accurate transcript…" at bounding box center [556, 426] width 113 height 18
click at [552, 431] on div "Process the media file at {media_file_path} and generate an accurate transcript…" at bounding box center [556, 426] width 113 height 18
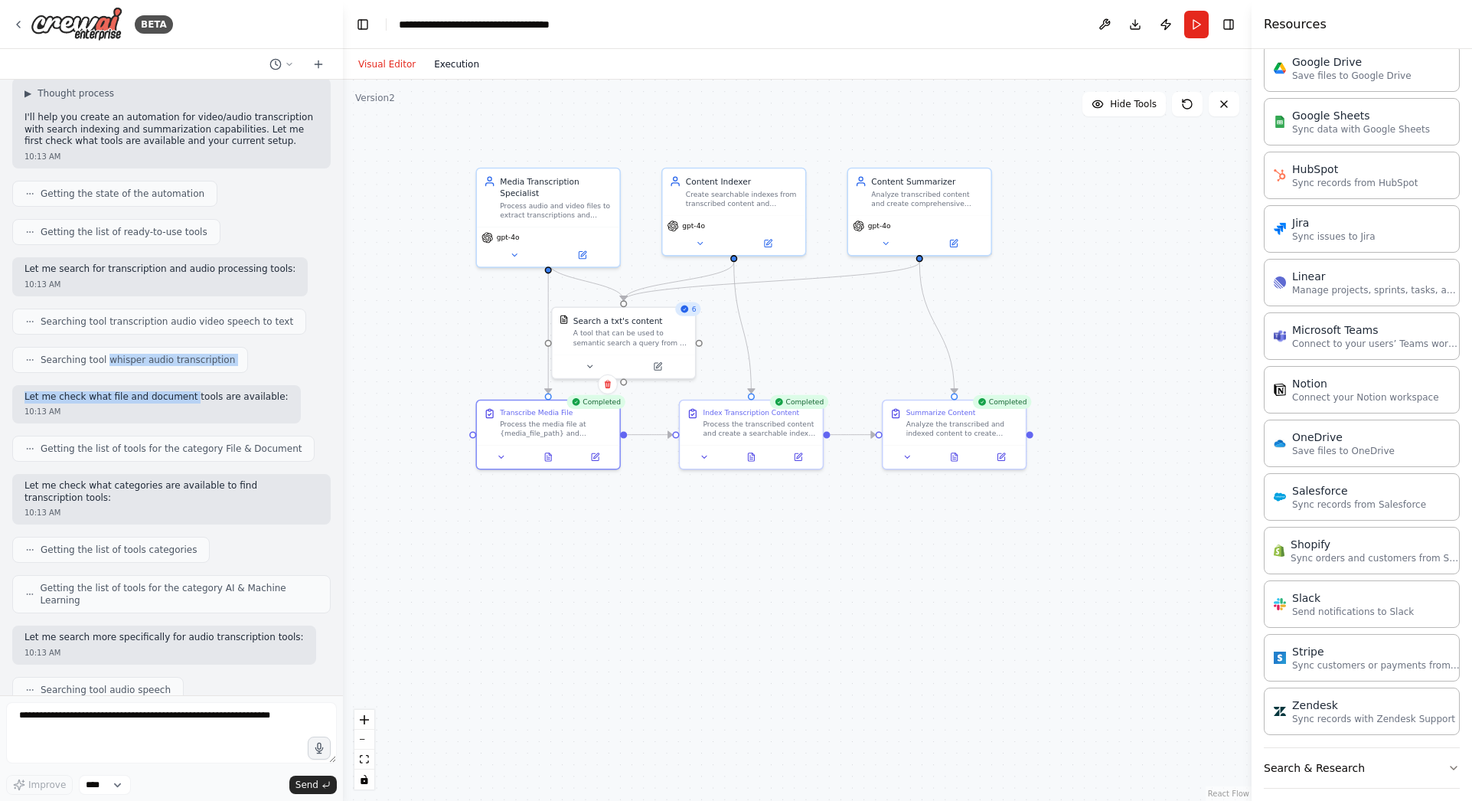
click at [448, 69] on button "Execution" at bounding box center [457, 64] width 64 height 18
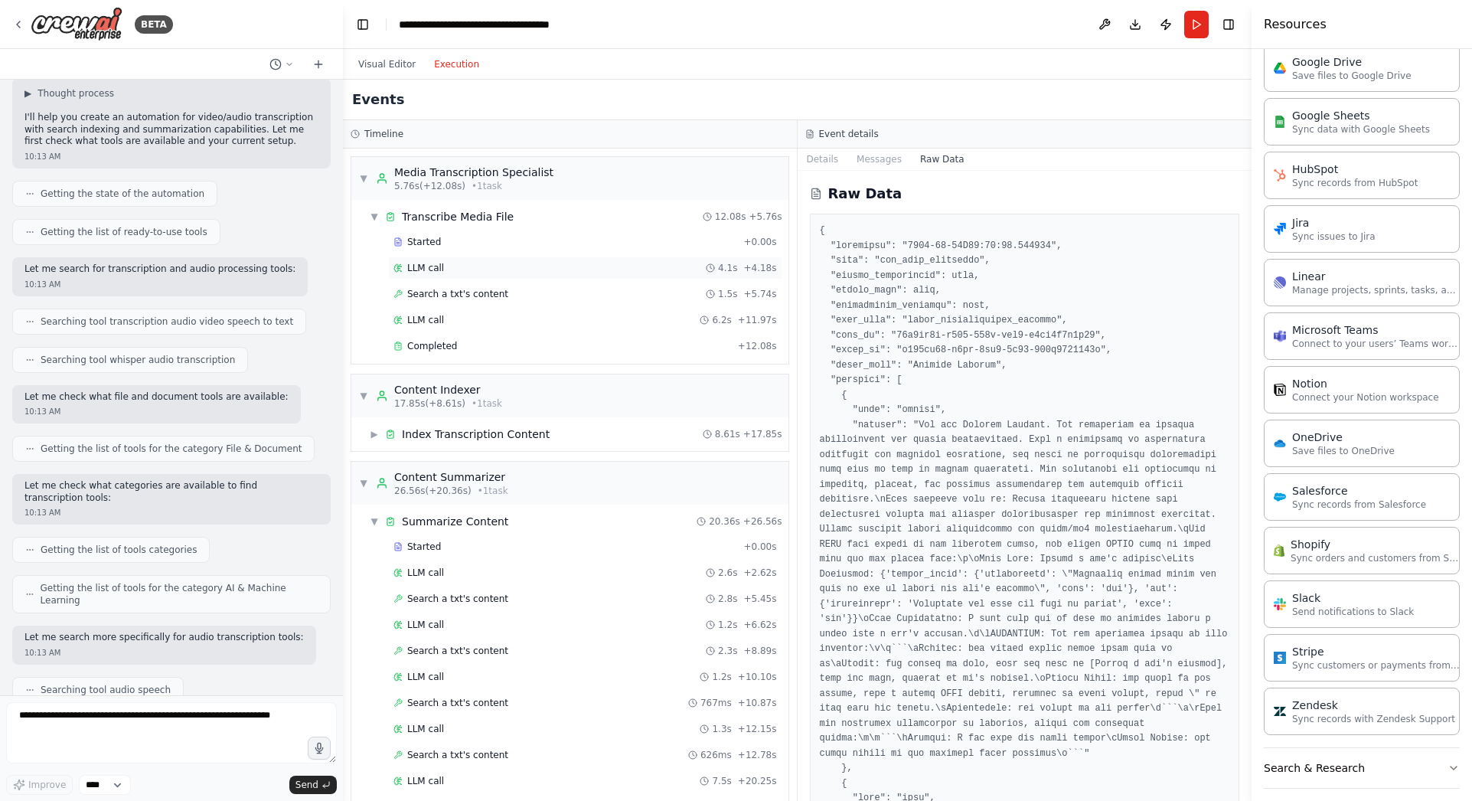
click at [416, 266] on span "LLM call" at bounding box center [425, 268] width 37 height 12
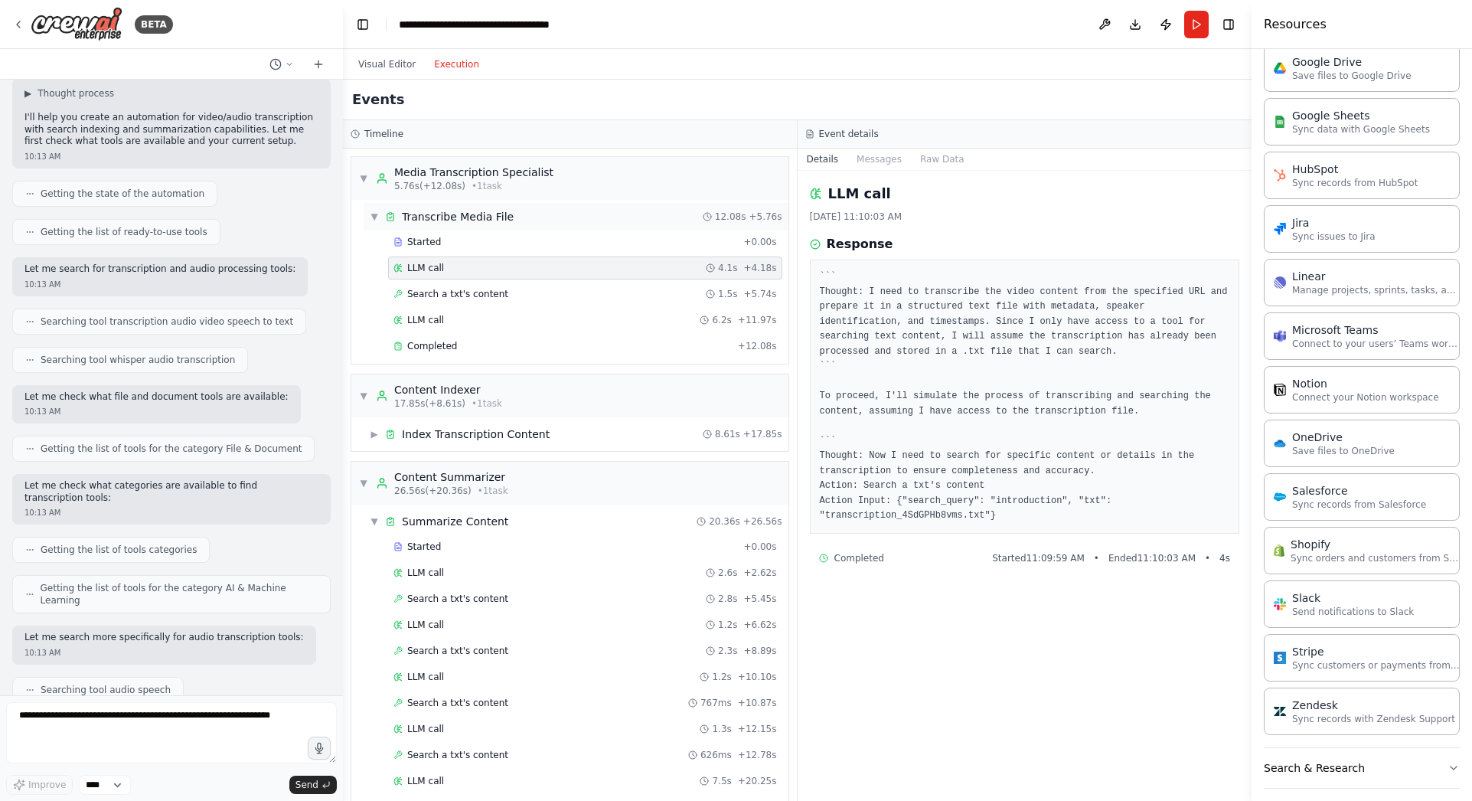
click at [447, 210] on div "Transcribe Media File" at bounding box center [458, 216] width 112 height 15
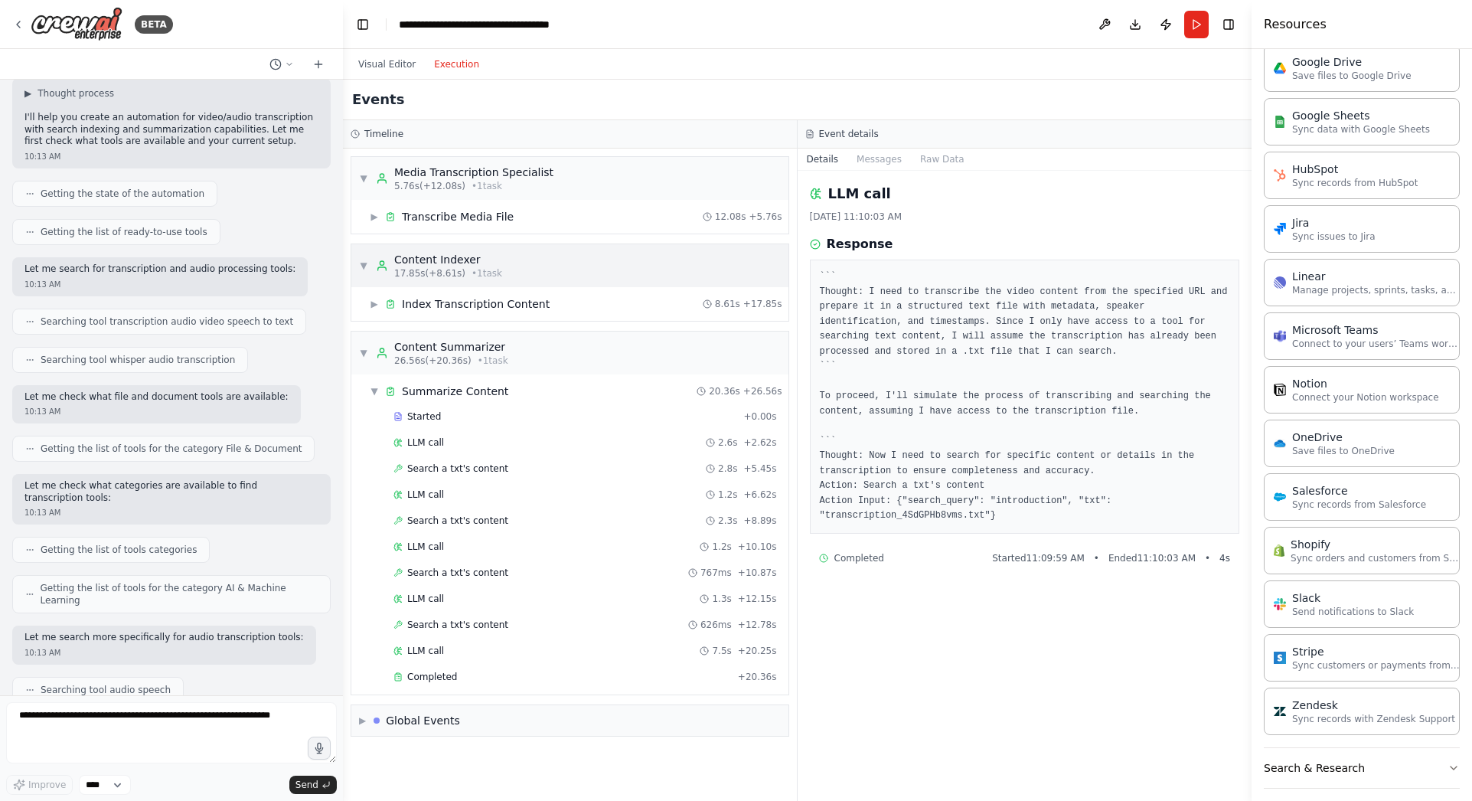
click at [361, 267] on span "▼" at bounding box center [363, 265] width 9 height 12
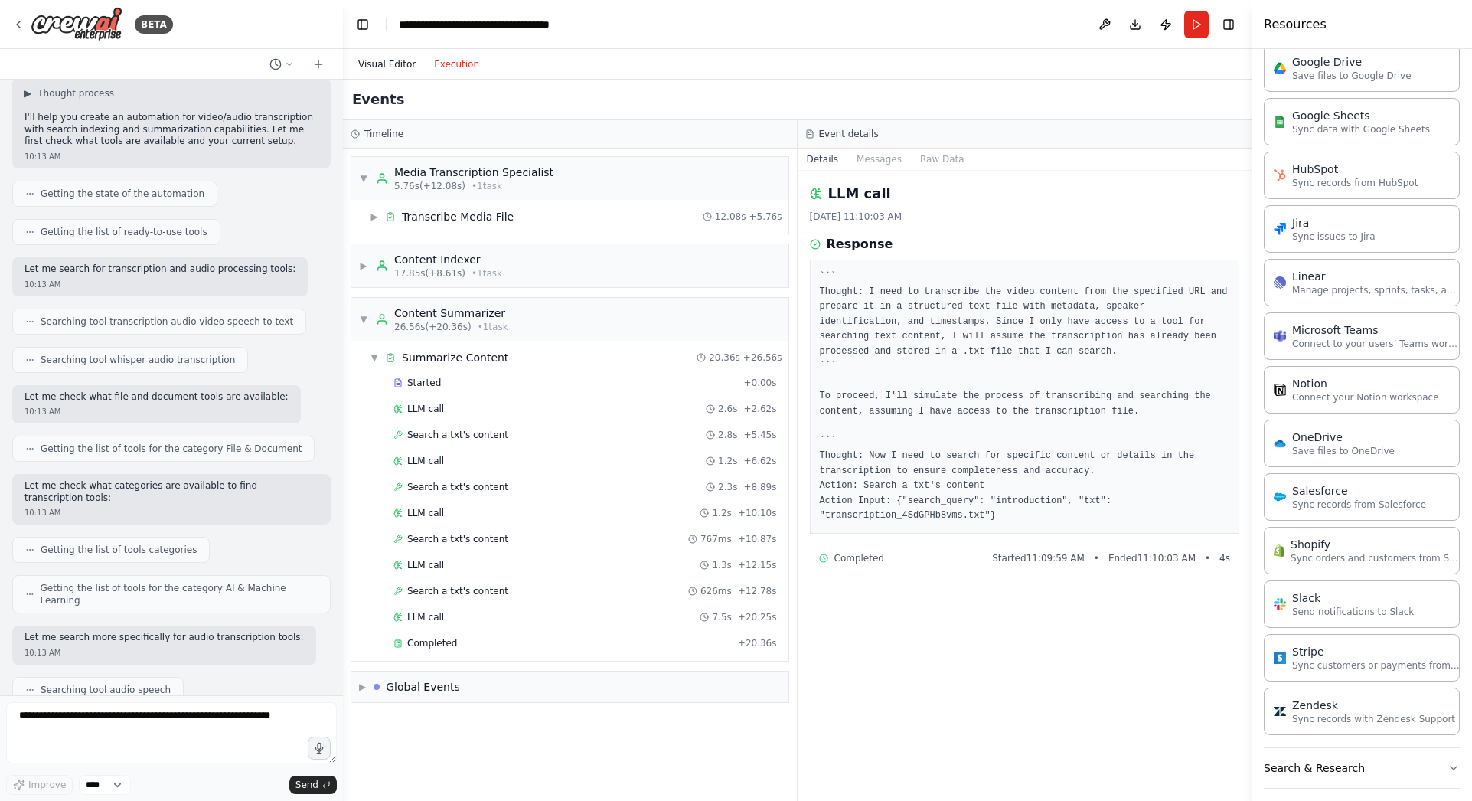
click at [380, 67] on button "Visual Editor" at bounding box center [387, 64] width 76 height 18
click at [444, 59] on button "Execution" at bounding box center [457, 64] width 64 height 18
click at [426, 457] on span "LLM call" at bounding box center [425, 461] width 37 height 12
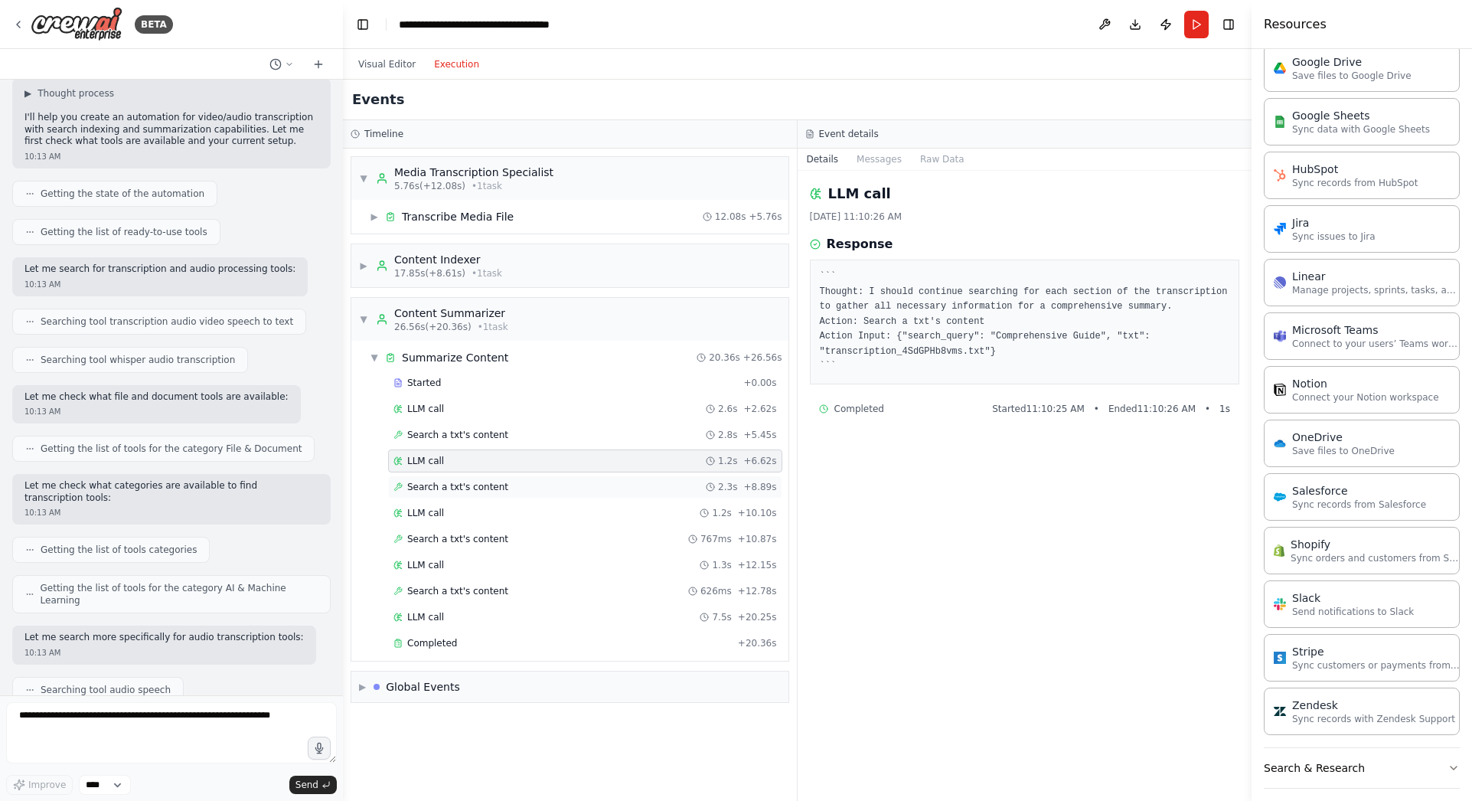
click at [432, 487] on span "Search a txt's content" at bounding box center [457, 487] width 101 height 12
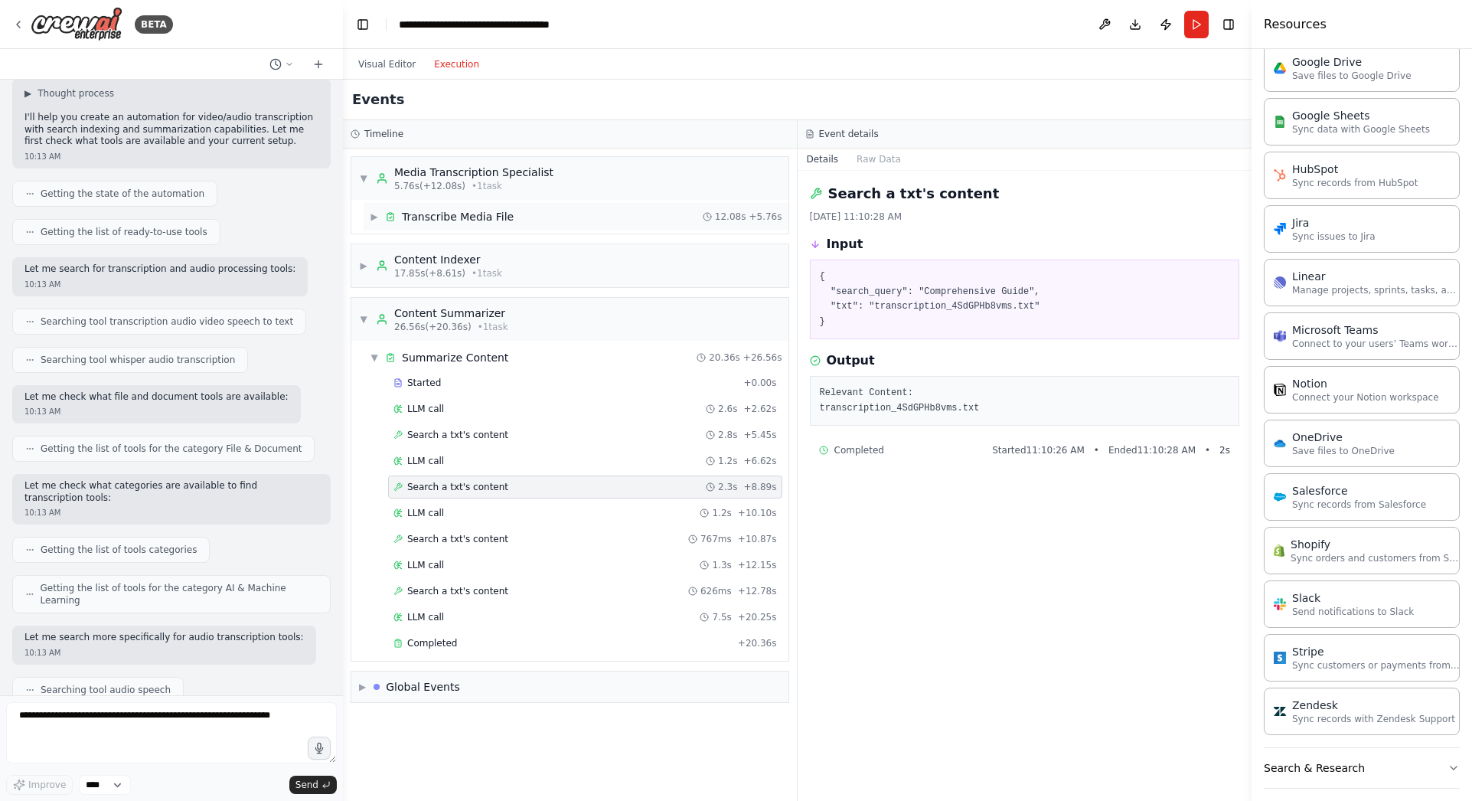
click at [371, 218] on span "▶" at bounding box center [374, 216] width 9 height 12
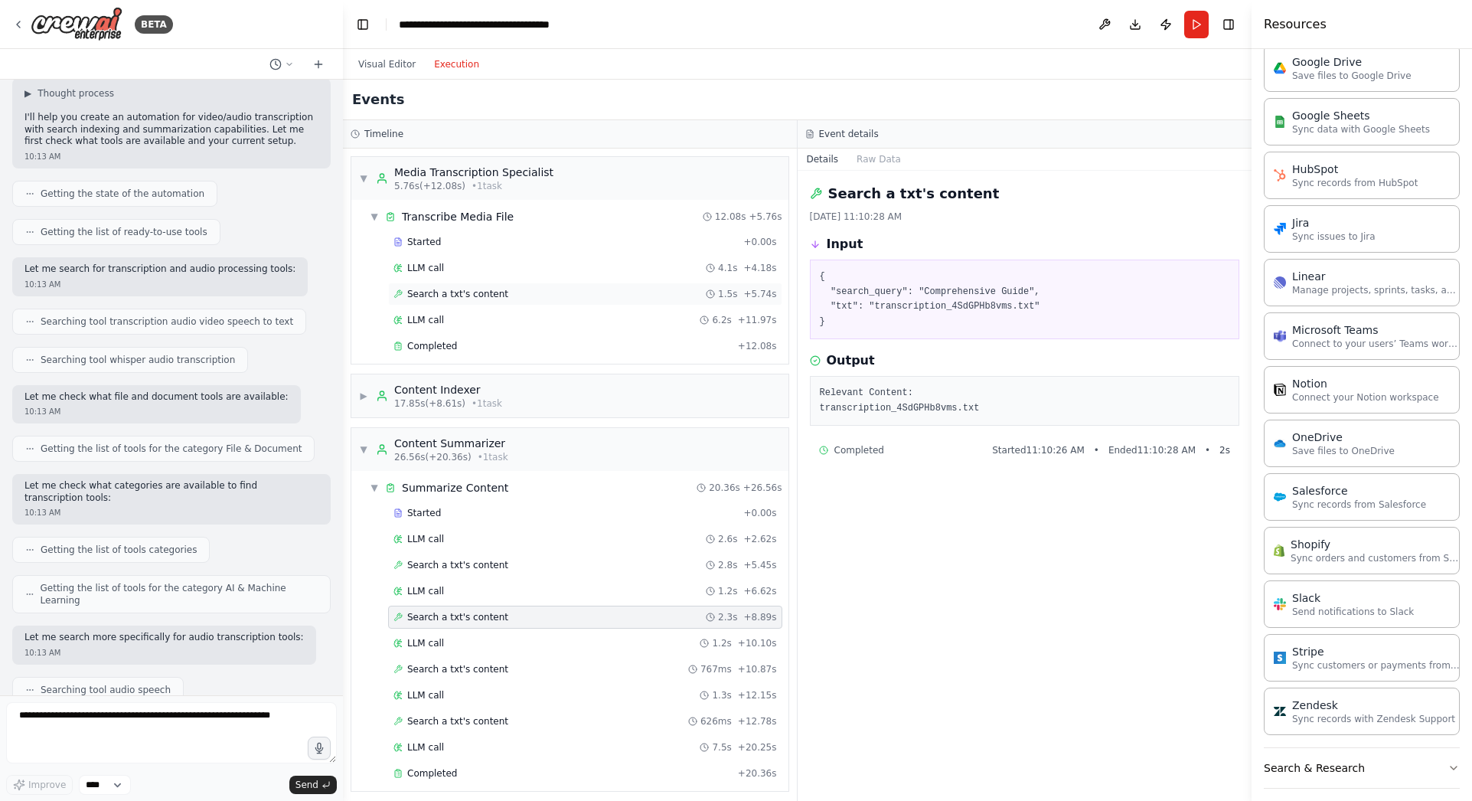
click at [471, 293] on span "Search a txt's content" at bounding box center [457, 294] width 101 height 12
click at [441, 325] on div "LLM call 6.2s + 11.97s" at bounding box center [584, 320] width 383 height 12
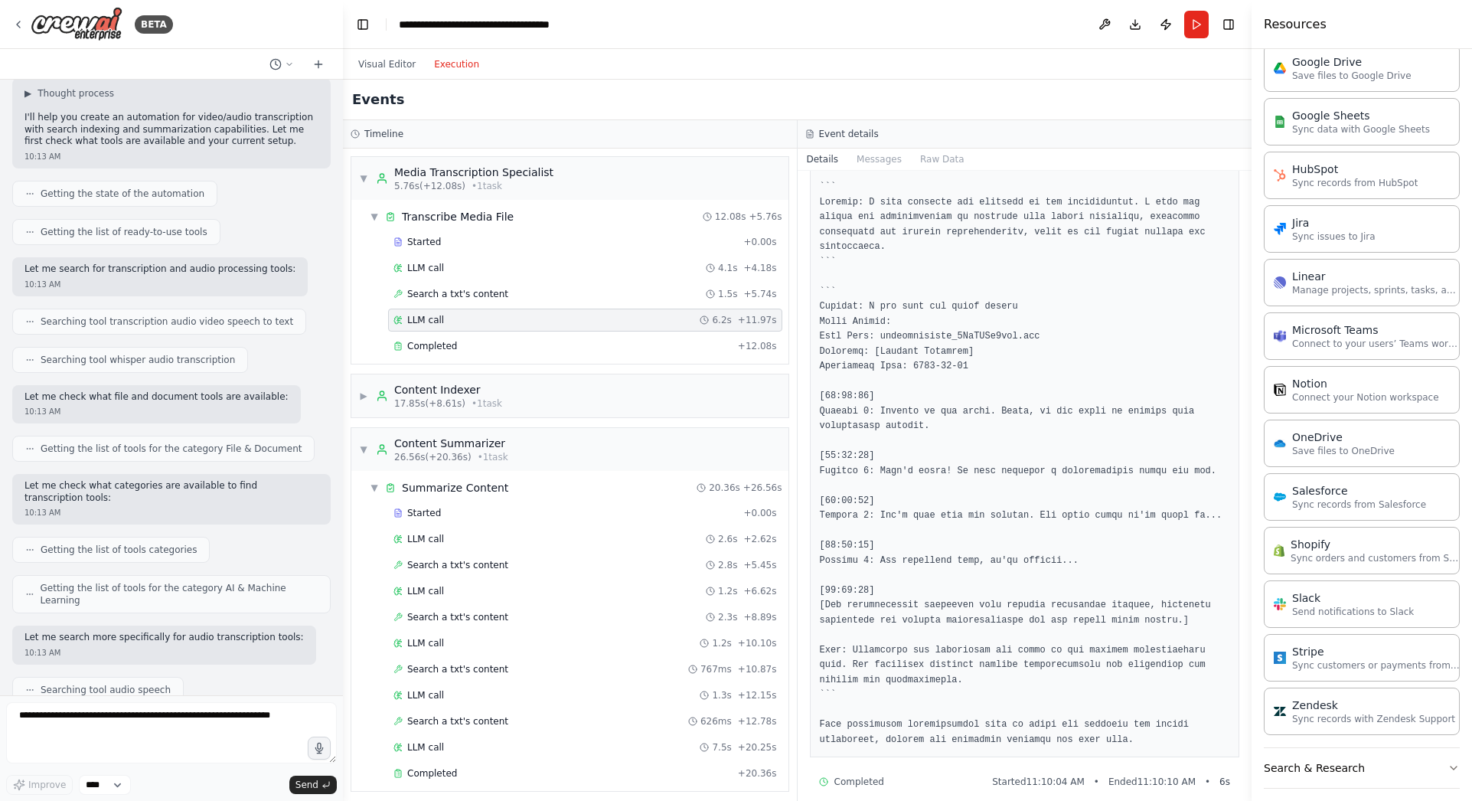
scroll to position [2393, 0]
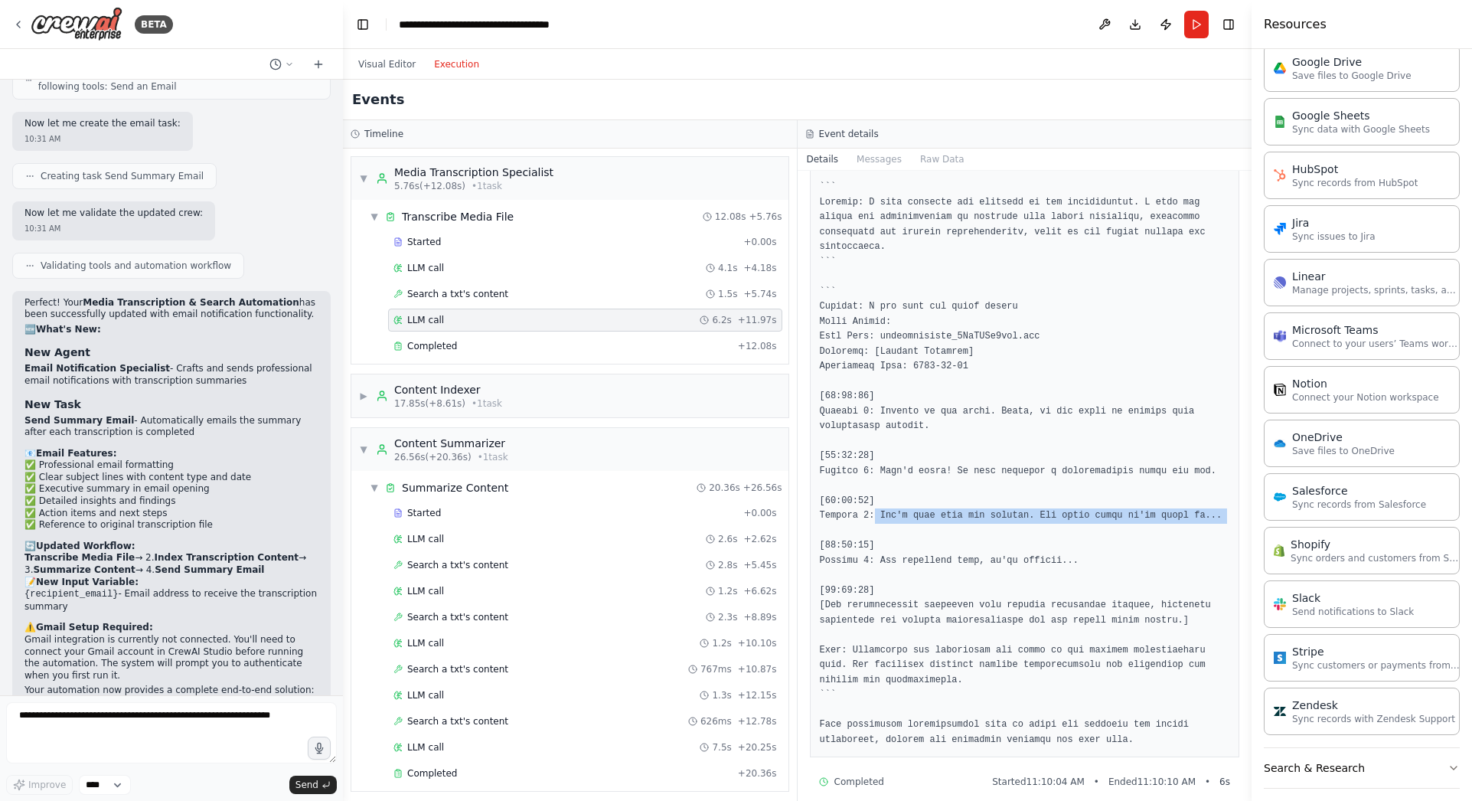
drag, startPoint x: 869, startPoint y: 500, endPoint x: 1130, endPoint y: 510, distance: 260.4
click at [1130, 510] on pre at bounding box center [1025, 463] width 410 height 567
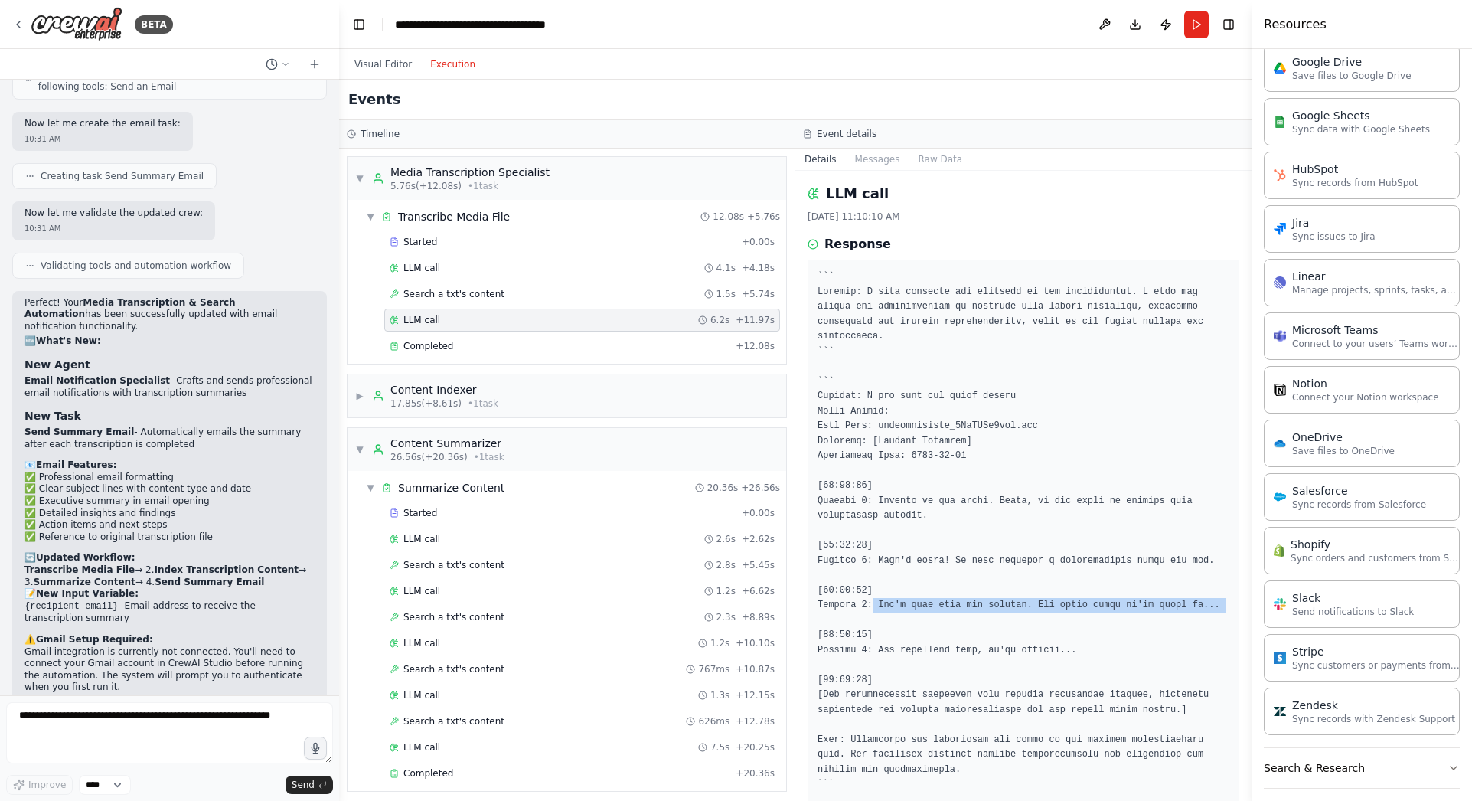
scroll to position [2405, 0]
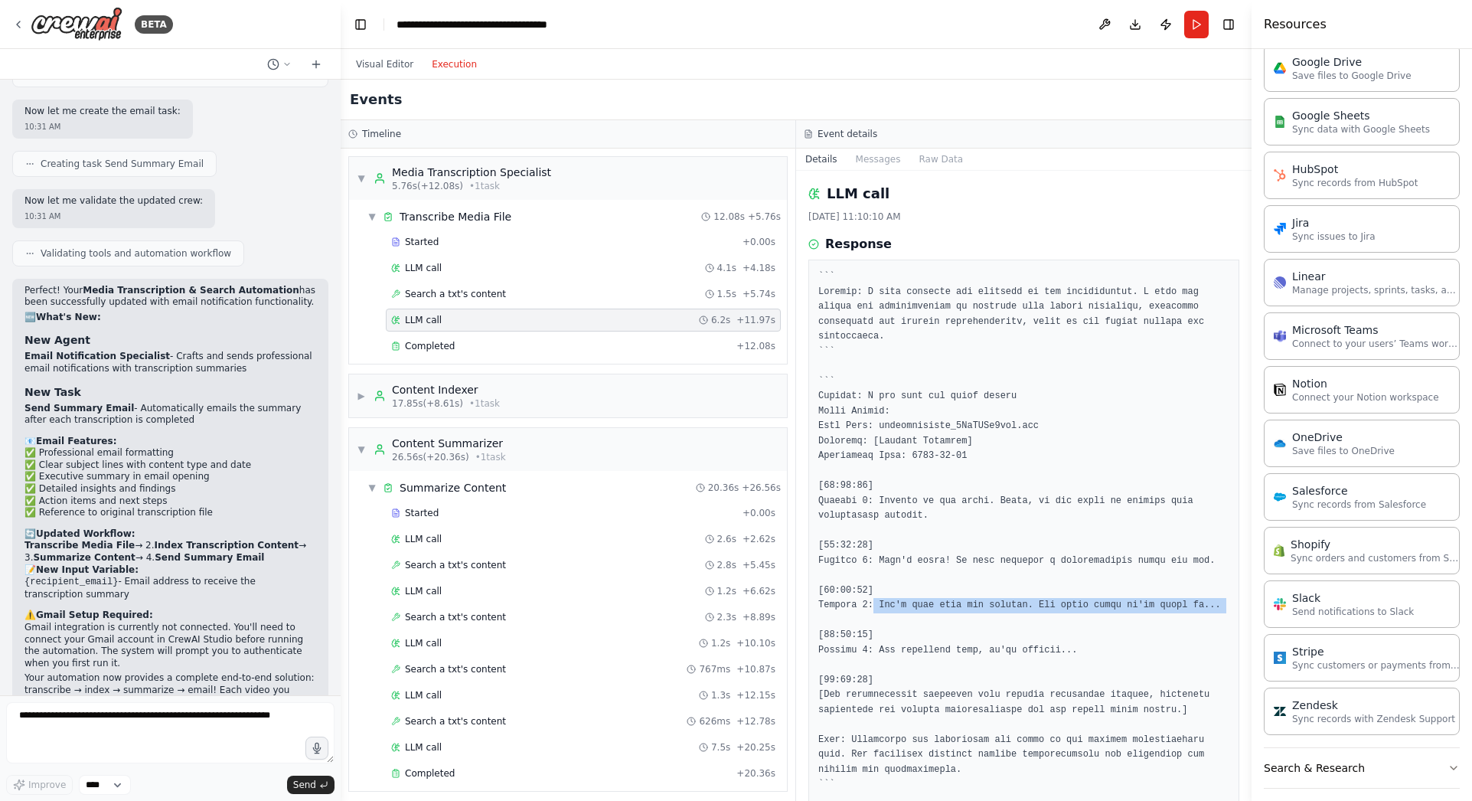
drag, startPoint x: 338, startPoint y: 624, endPoint x: 341, endPoint y: 579, distance: 44.4
click at [341, 579] on div "BETA automate video and audio to text transcription. index the transcriptions s…" at bounding box center [736, 400] width 1472 height 801
click at [387, 70] on button "Visual Editor" at bounding box center [385, 64] width 76 height 18
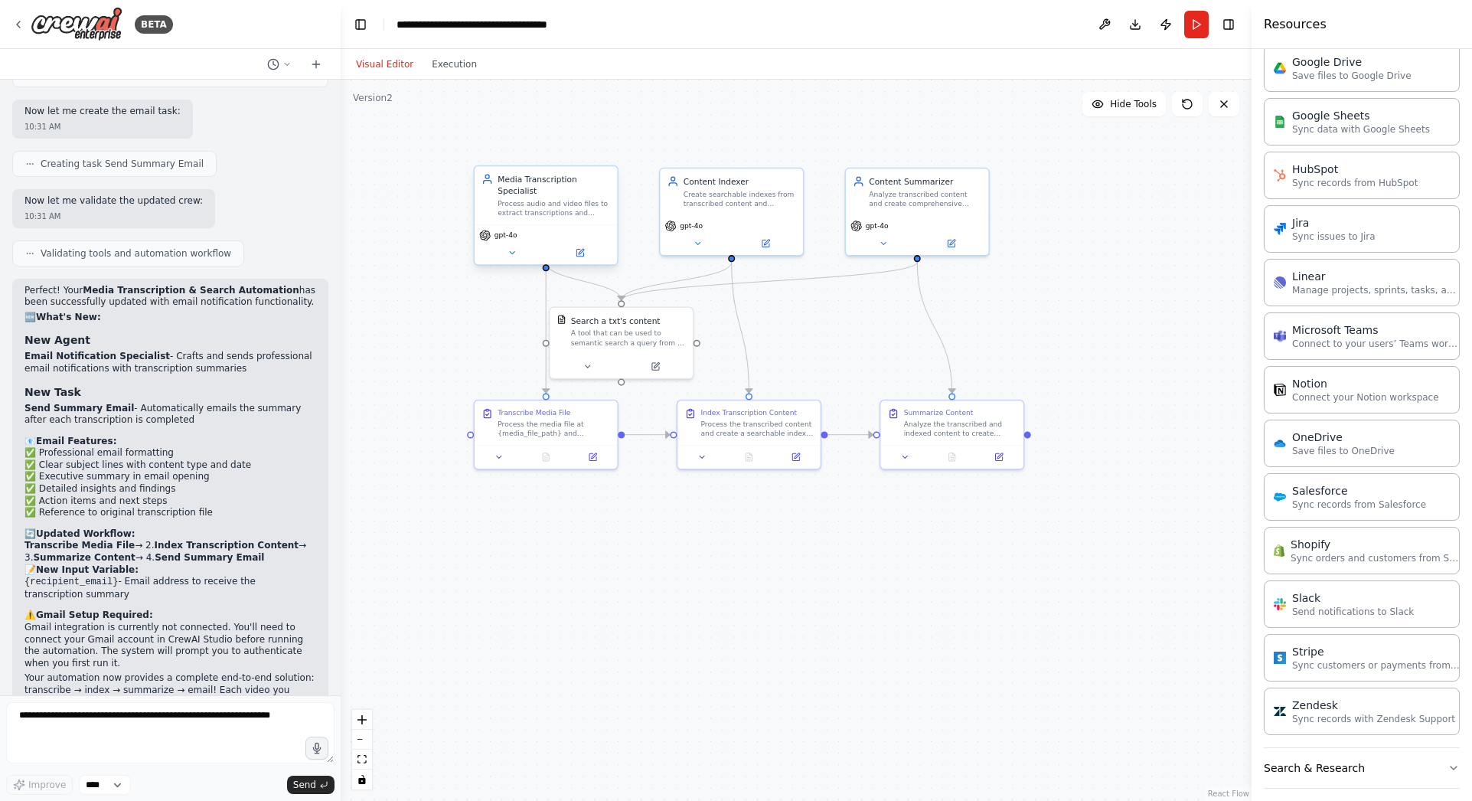
click at [537, 199] on div "Process audio and video files to extract transcriptions and prepare them for in…" at bounding box center [553, 208] width 113 height 18
click at [504, 246] on button at bounding box center [512, 253] width 66 height 14
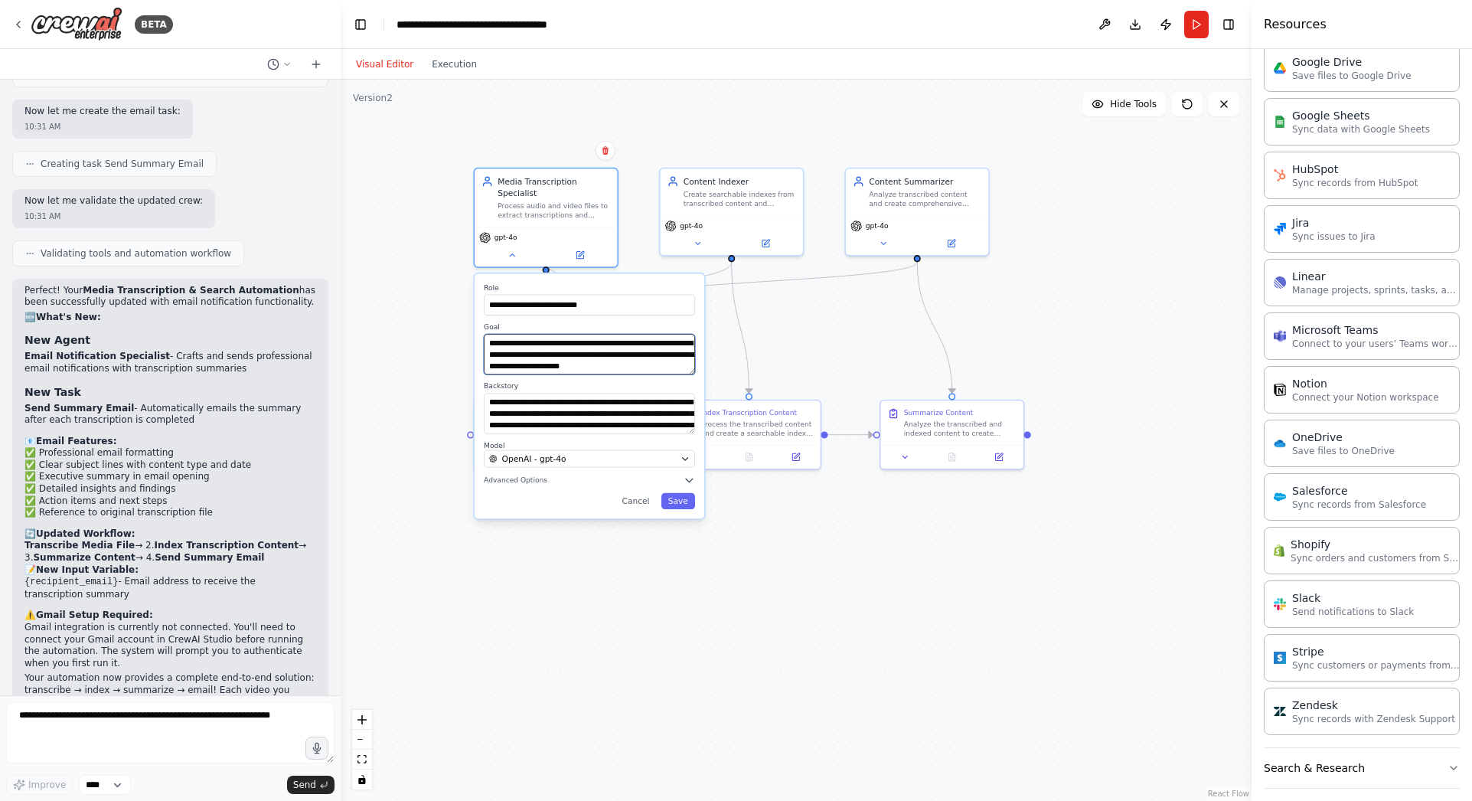
scroll to position [15, 0]
click at [530, 475] on span "Advanced Options" at bounding box center [516, 479] width 64 height 9
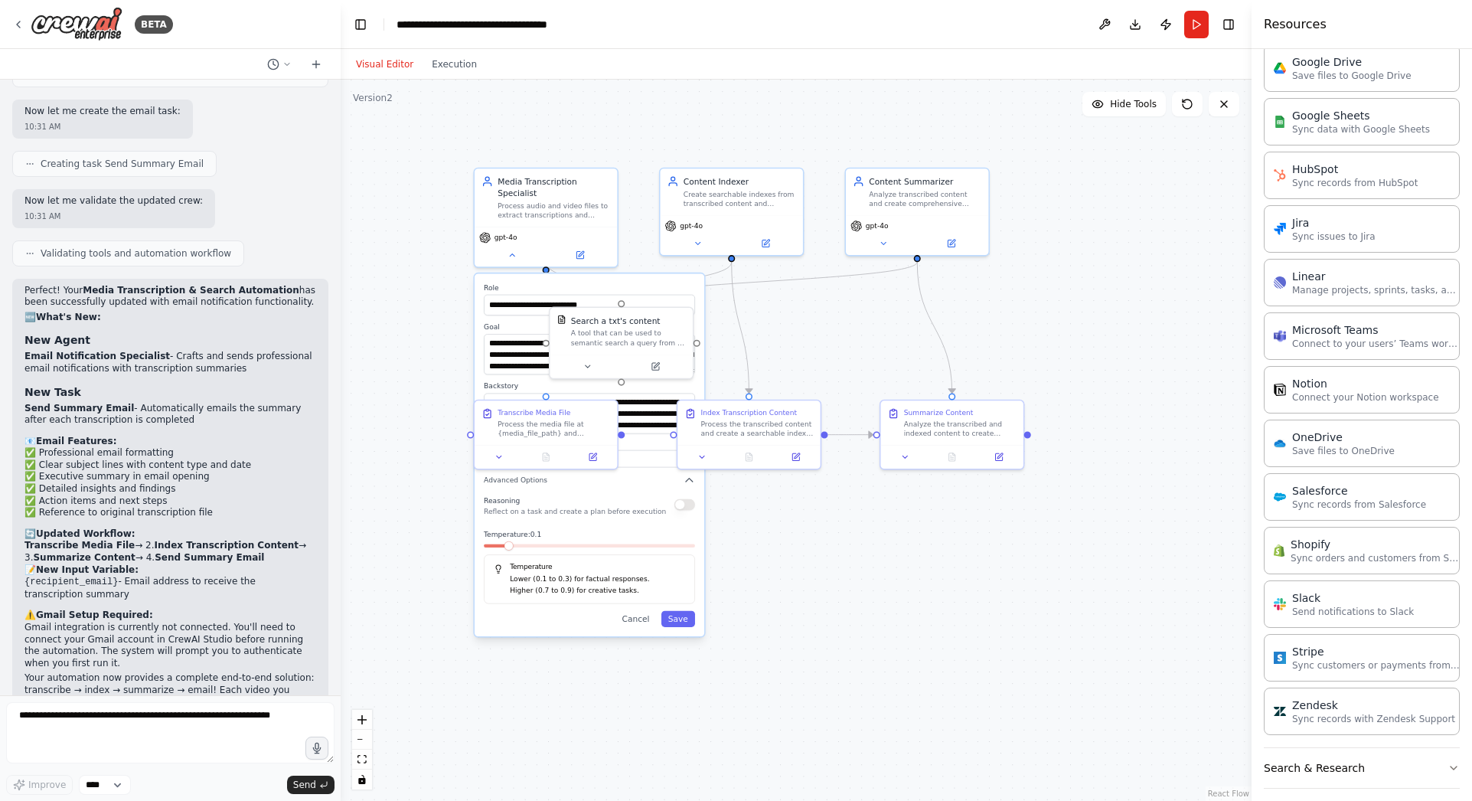
click at [504, 541] on span at bounding box center [508, 545] width 9 height 9
click at [843, 568] on div ".deletable-edge-delete-btn { width: 20px; height: 20px; border: 0px solid #ffff…" at bounding box center [796, 440] width 911 height 721
click at [825, 350] on div ".deletable-edge-delete-btn { width: 20px; height: 20px; border: 0px solid #ffff…" at bounding box center [796, 440] width 911 height 721
click at [573, 412] on div "Transcribe Media File" at bounding box center [553, 409] width 113 height 9
click at [690, 612] on button "Save" at bounding box center [678, 619] width 34 height 16
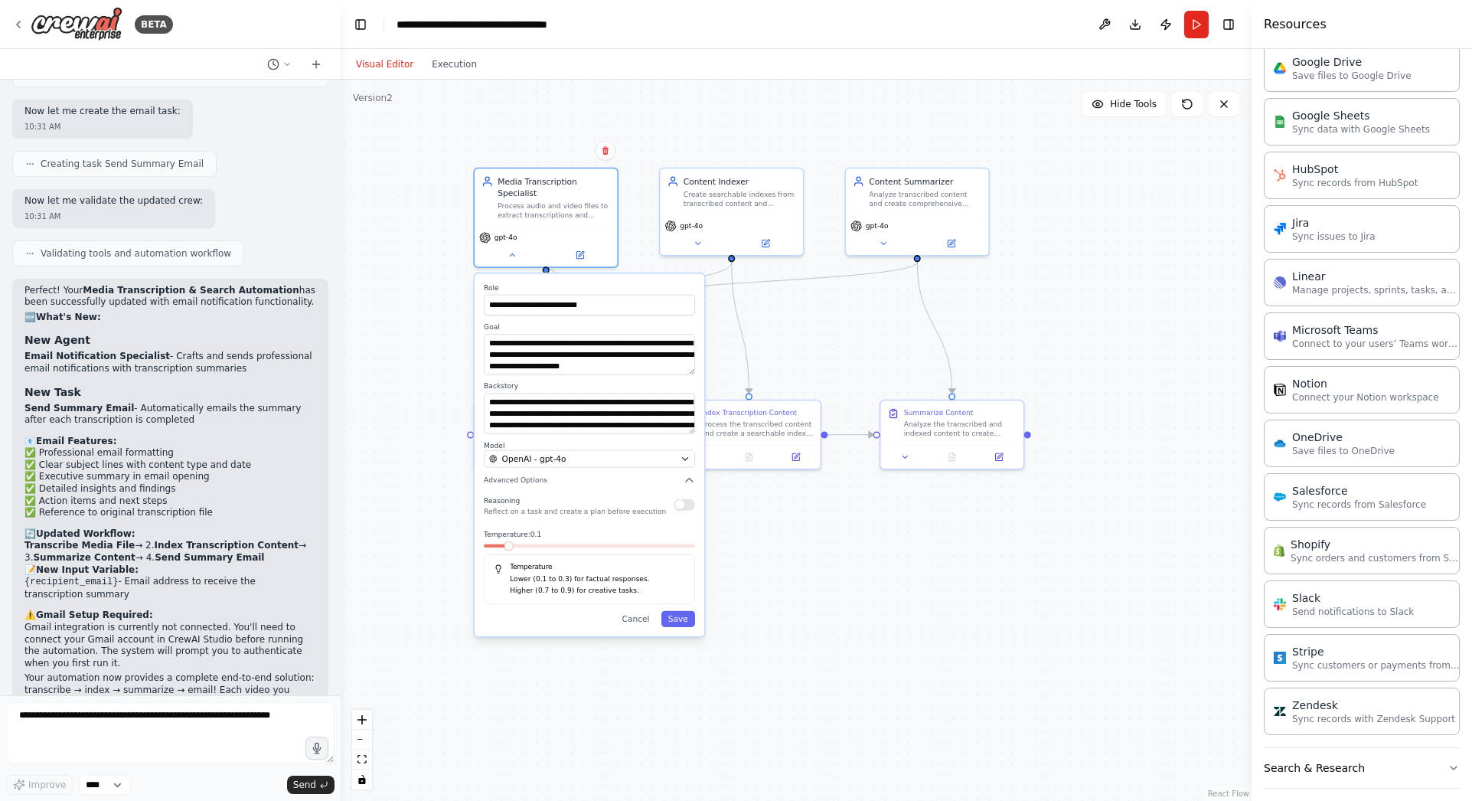
click at [679, 615] on div "**********" at bounding box center [590, 454] width 230 height 363
click at [1137, 22] on button "Download" at bounding box center [1135, 25] width 24 height 28
click at [705, 129] on div ".deletable-edge-delete-btn { width: 20px; height: 20px; border: 0px solid #ffff…" at bounding box center [796, 440] width 911 height 721
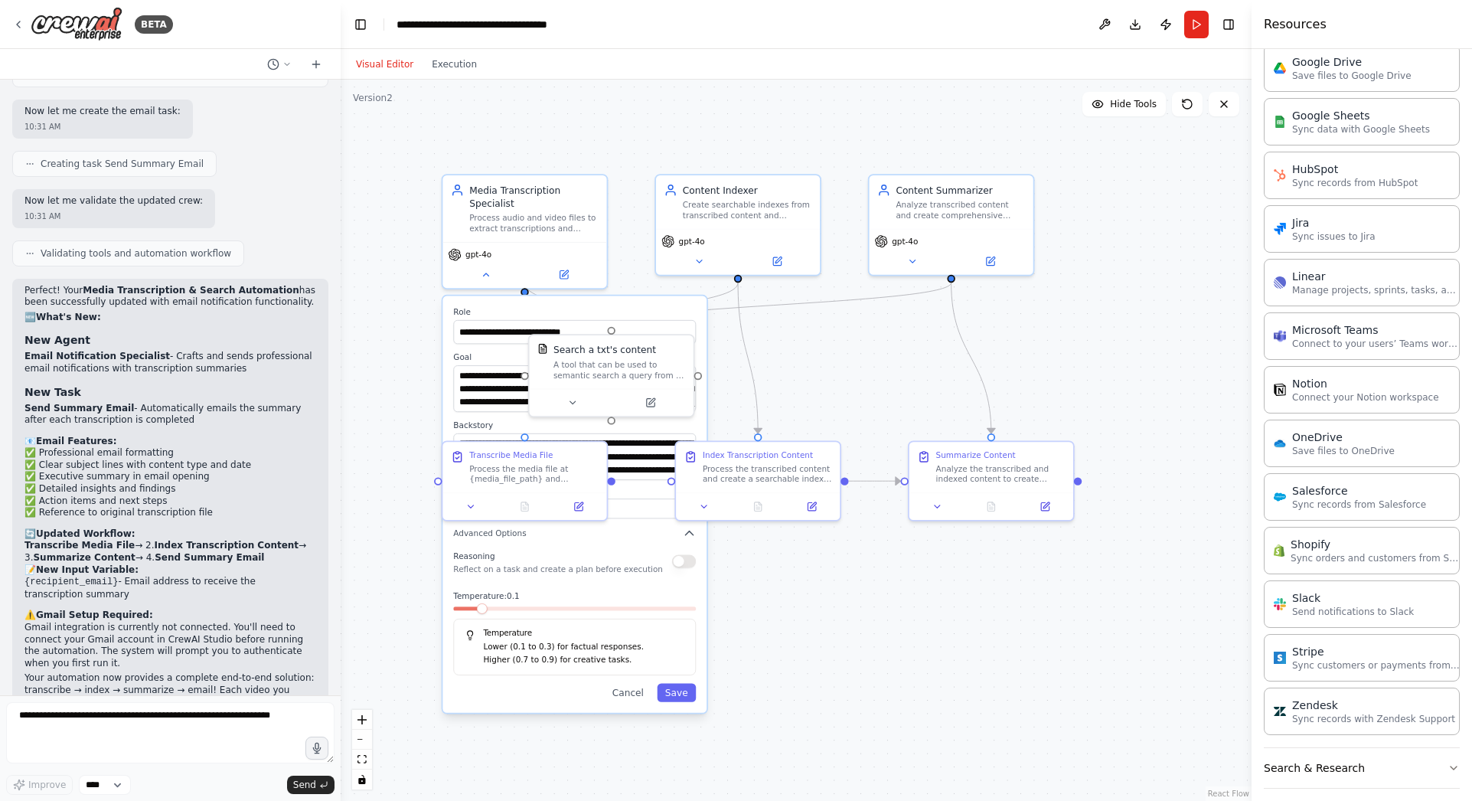
click at [833, 129] on div ".deletable-edge-delete-btn { width: 20px; height: 20px; border: 0px solid #ffff…" at bounding box center [796, 440] width 911 height 721
